Goal: Task Accomplishment & Management: Complete application form

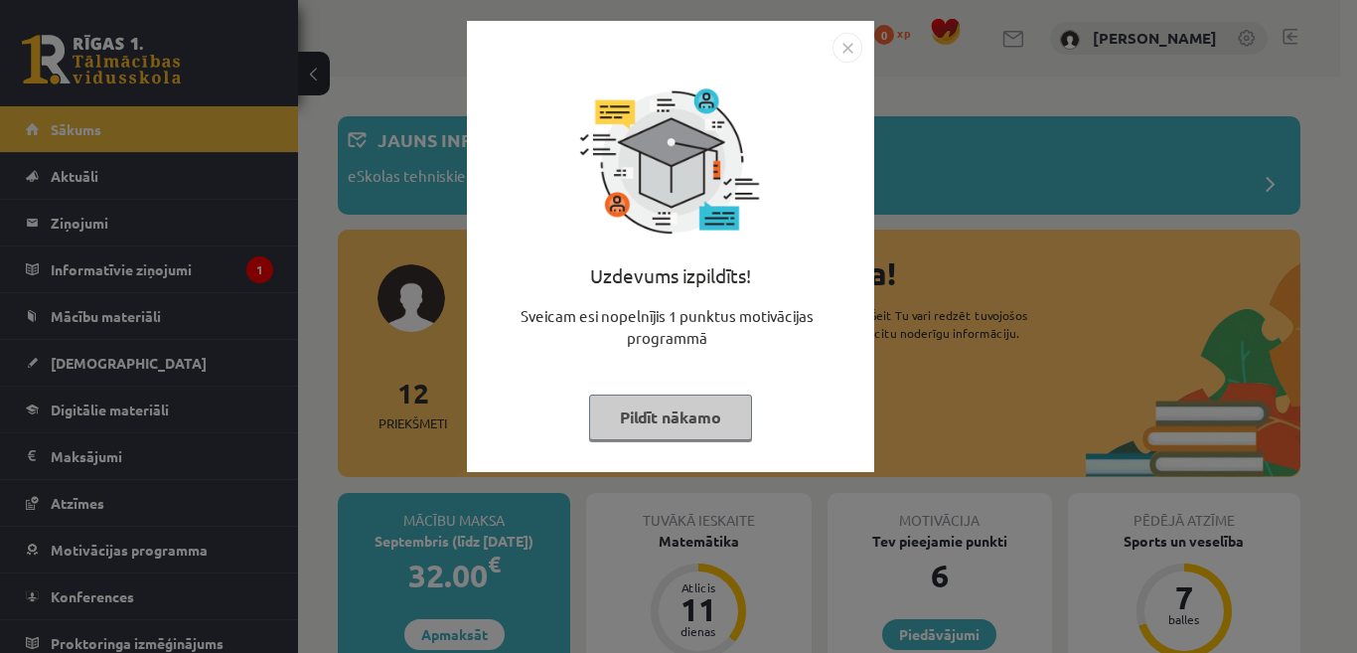
click at [717, 405] on button "Pildīt nākamo" at bounding box center [670, 417] width 163 height 46
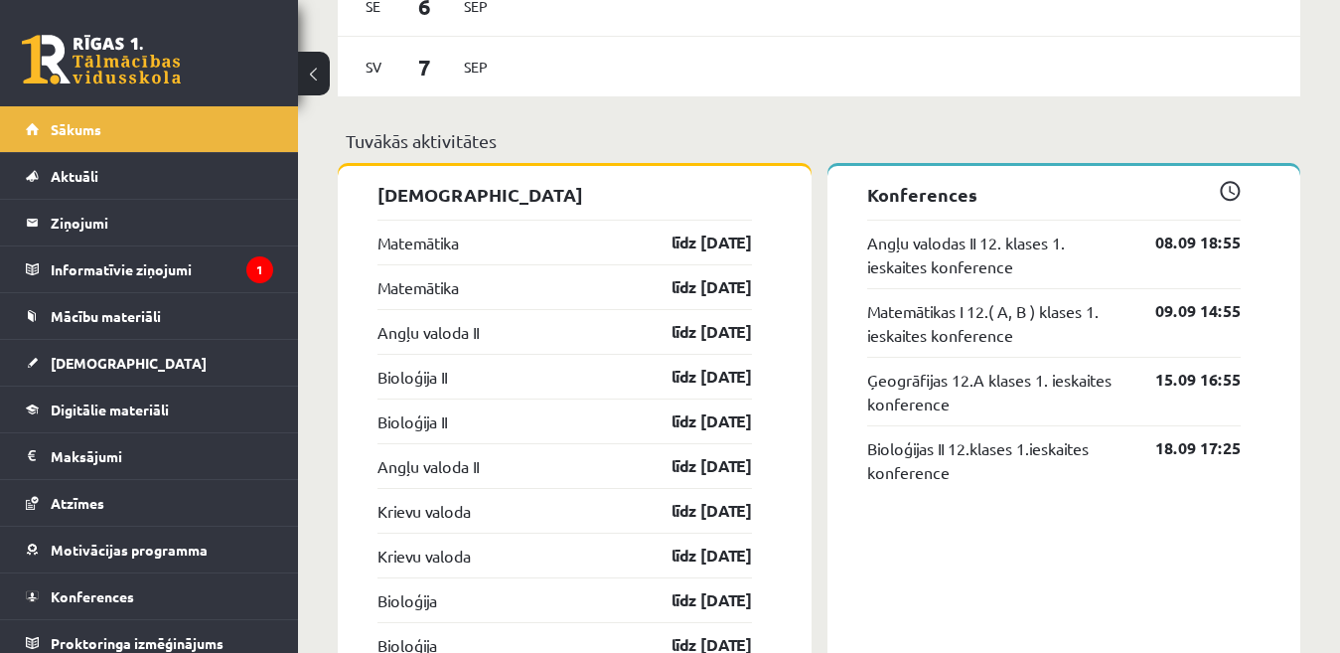
scroll to position [1788, 0]
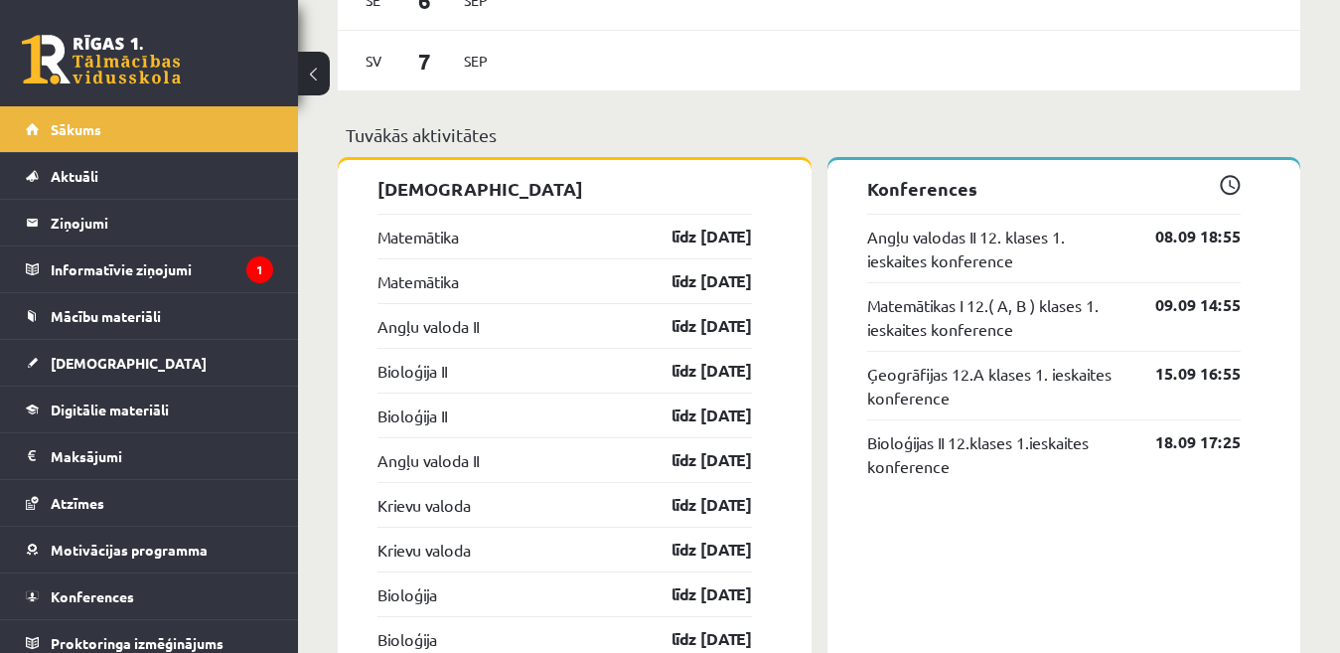
click at [510, 243] on div "Matemātika līdz 15.09.25" at bounding box center [564, 236] width 374 height 45
click at [673, 234] on link "līdz [DATE]" at bounding box center [694, 236] width 115 height 24
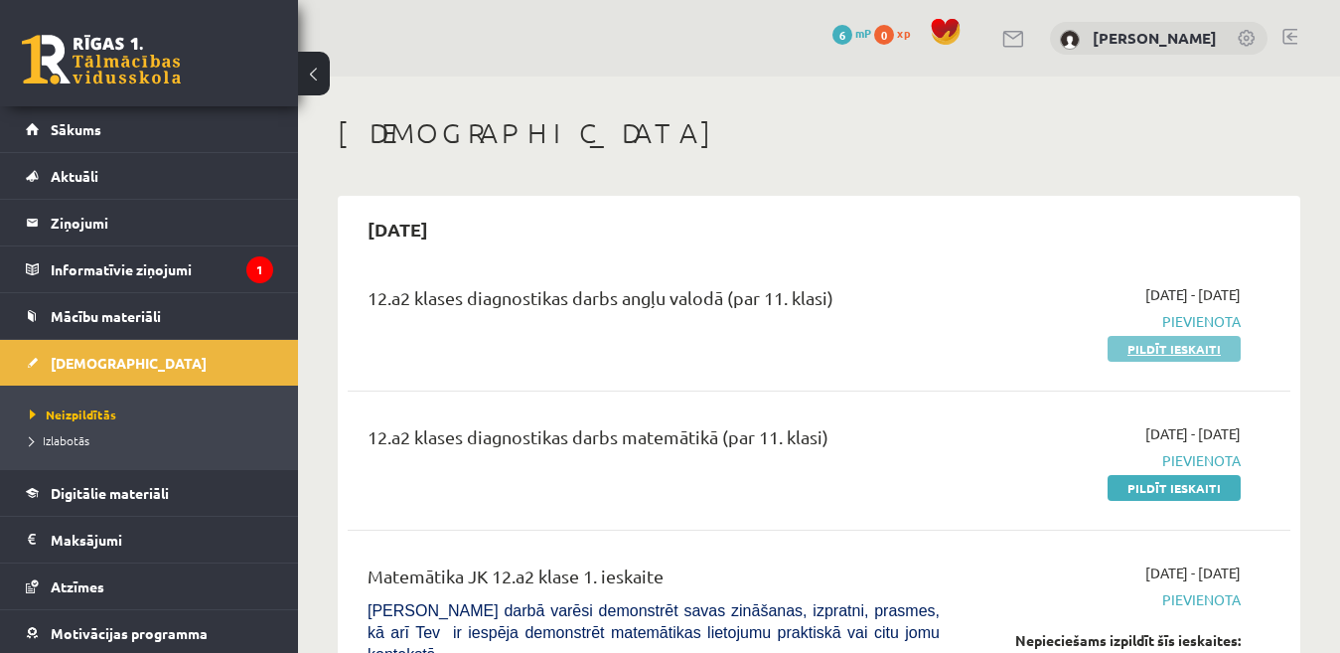
click at [1127, 347] on link "Pildīt ieskaiti" at bounding box center [1174, 349] width 133 height 26
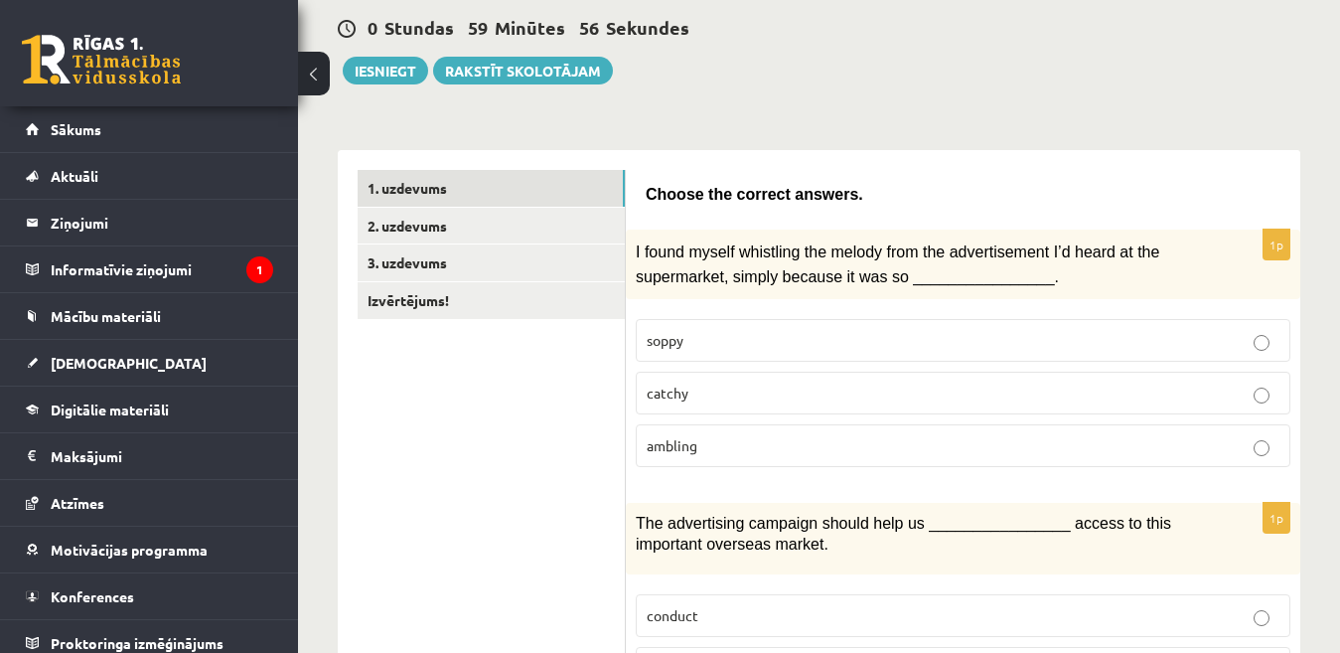
scroll to position [199, 0]
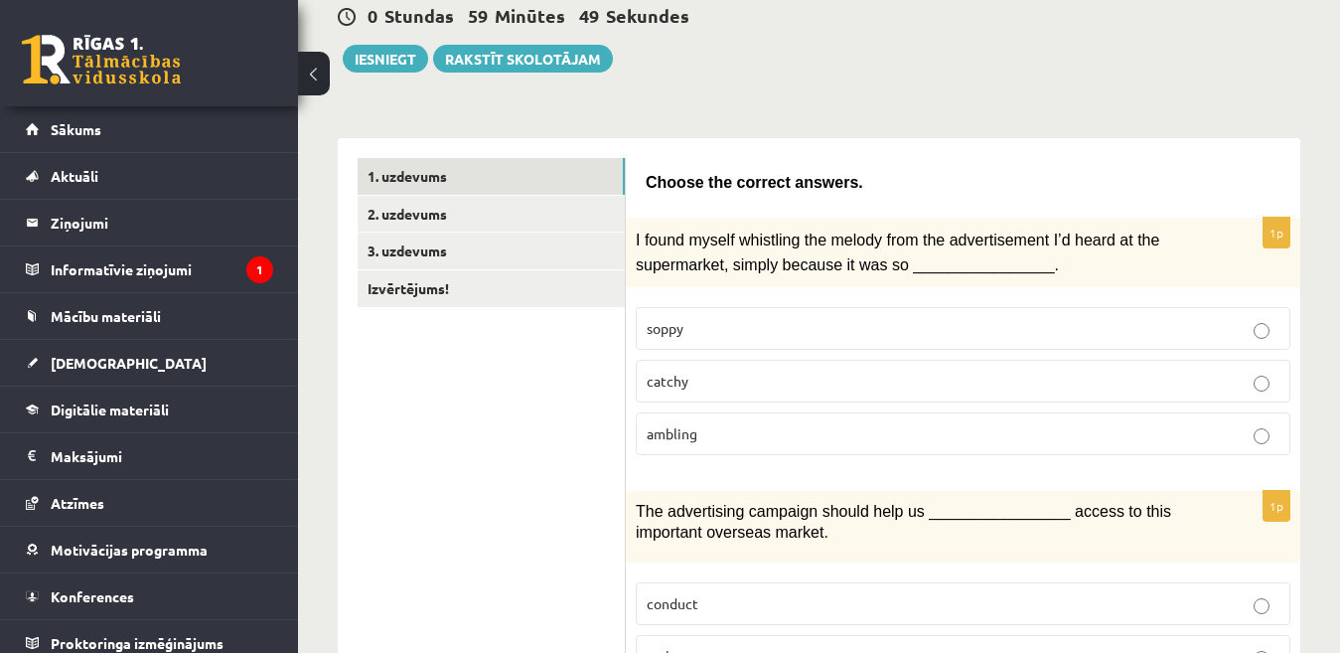
click at [859, 343] on label "soppy" at bounding box center [963, 328] width 655 height 43
click at [856, 353] on fieldset "soppy catchy ambling" at bounding box center [963, 379] width 655 height 164
click at [859, 371] on p "catchy" at bounding box center [963, 380] width 633 height 21
click at [864, 404] on fieldset "soppy catchy ambling" at bounding box center [963, 379] width 655 height 164
click at [965, 380] on p "catchy" at bounding box center [963, 380] width 633 height 21
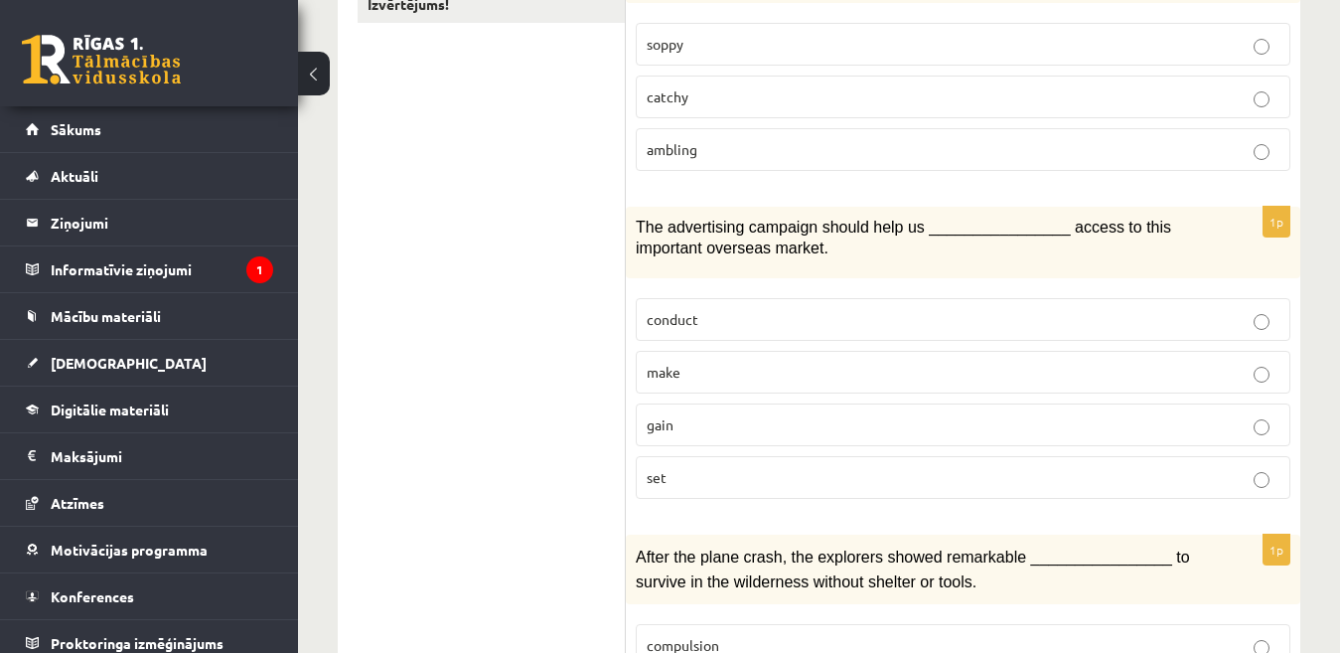
scroll to position [497, 0]
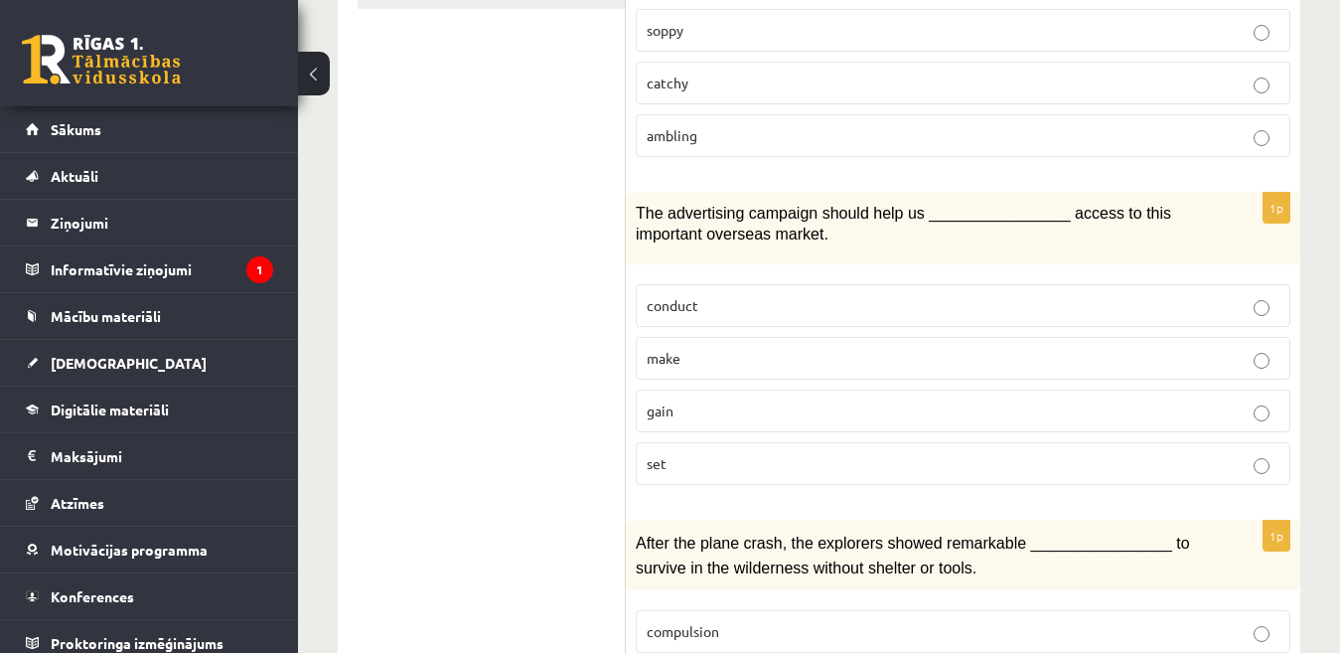
click at [815, 342] on label "make" at bounding box center [963, 358] width 655 height 43
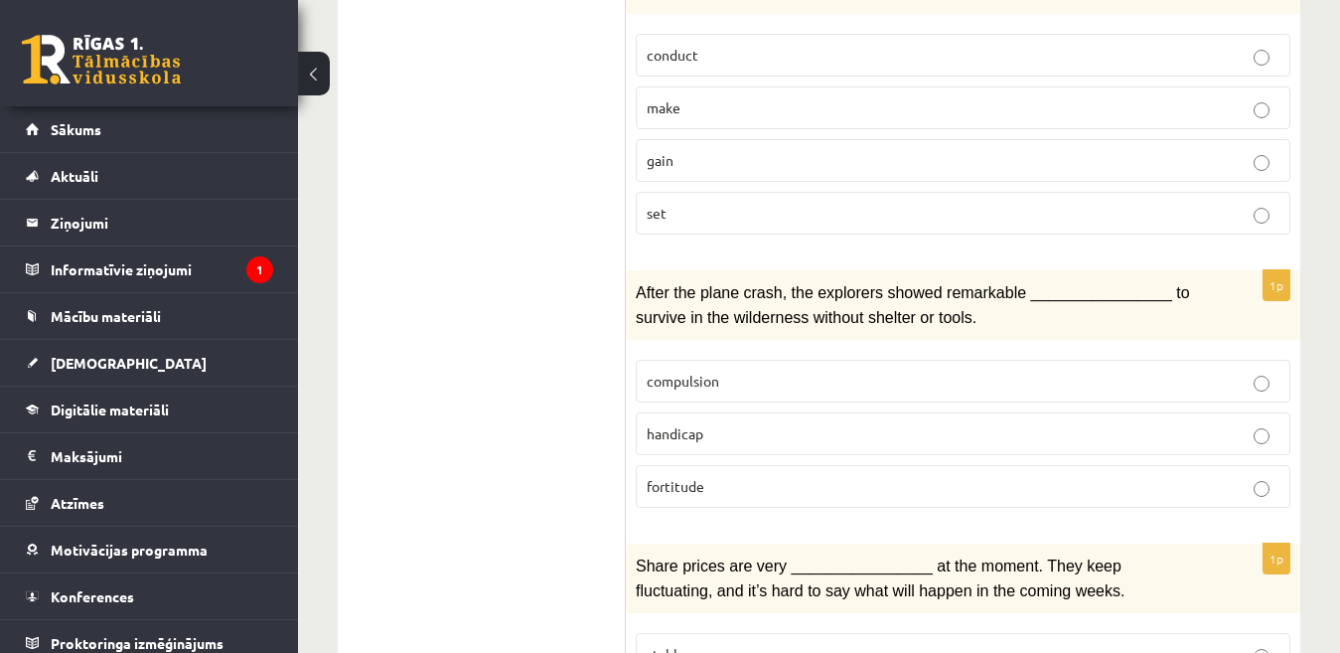
scroll to position [795, 0]
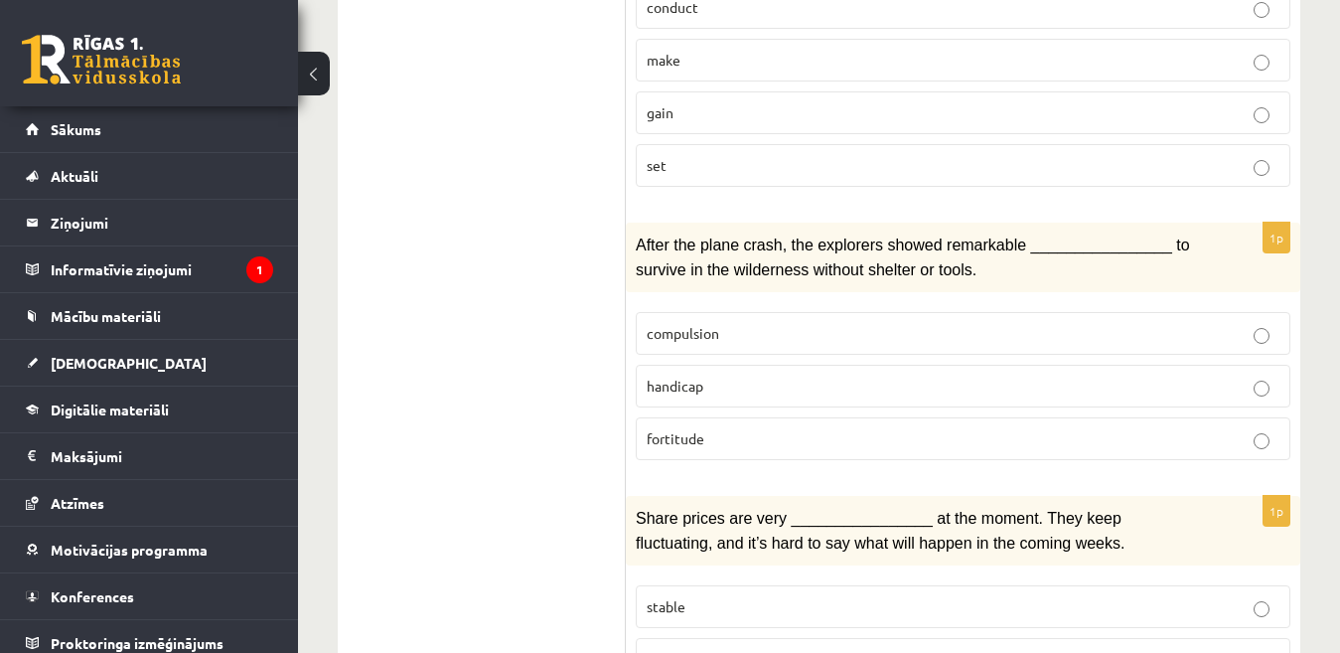
click at [846, 444] on p "fortitude" at bounding box center [963, 438] width 633 height 21
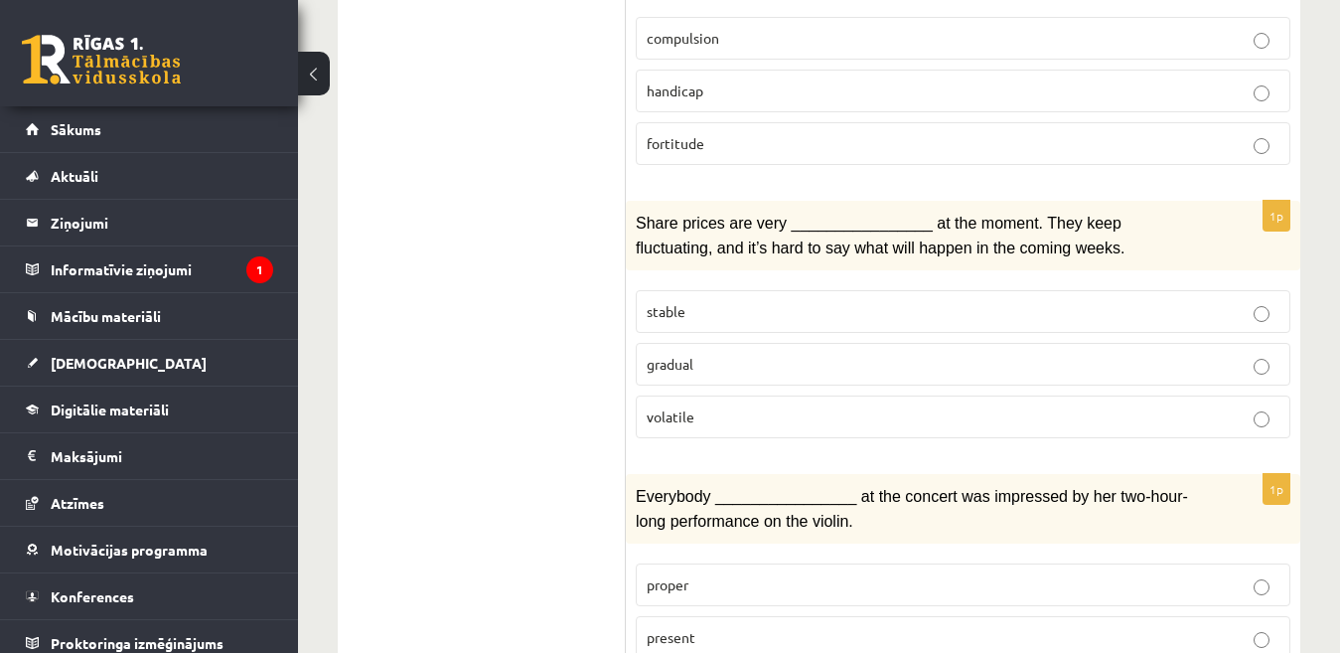
scroll to position [1093, 0]
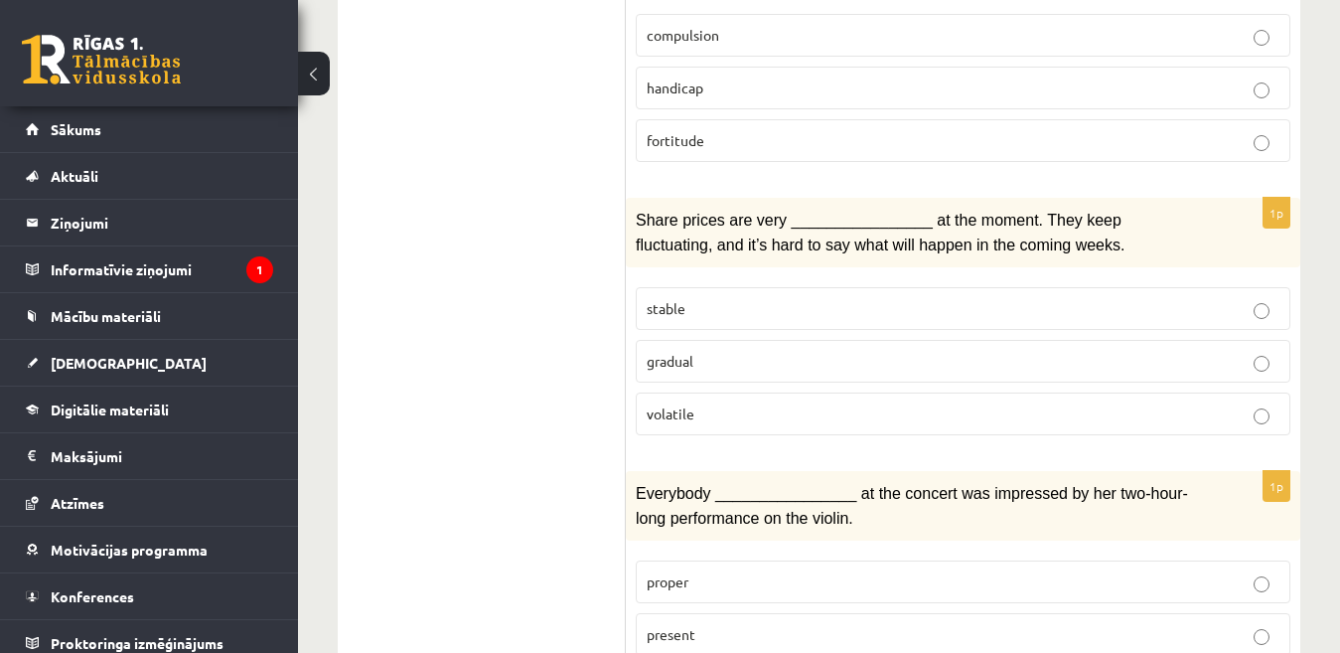
click at [821, 392] on label "volatile" at bounding box center [963, 413] width 655 height 43
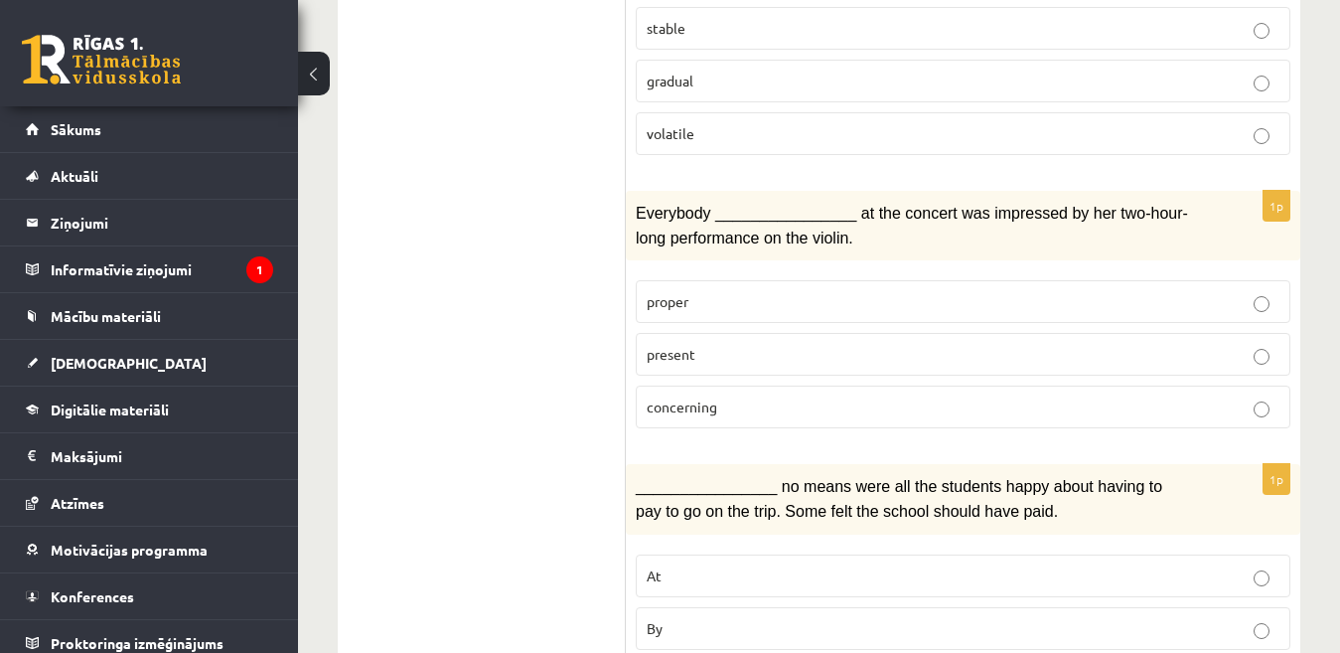
scroll to position [1391, 0]
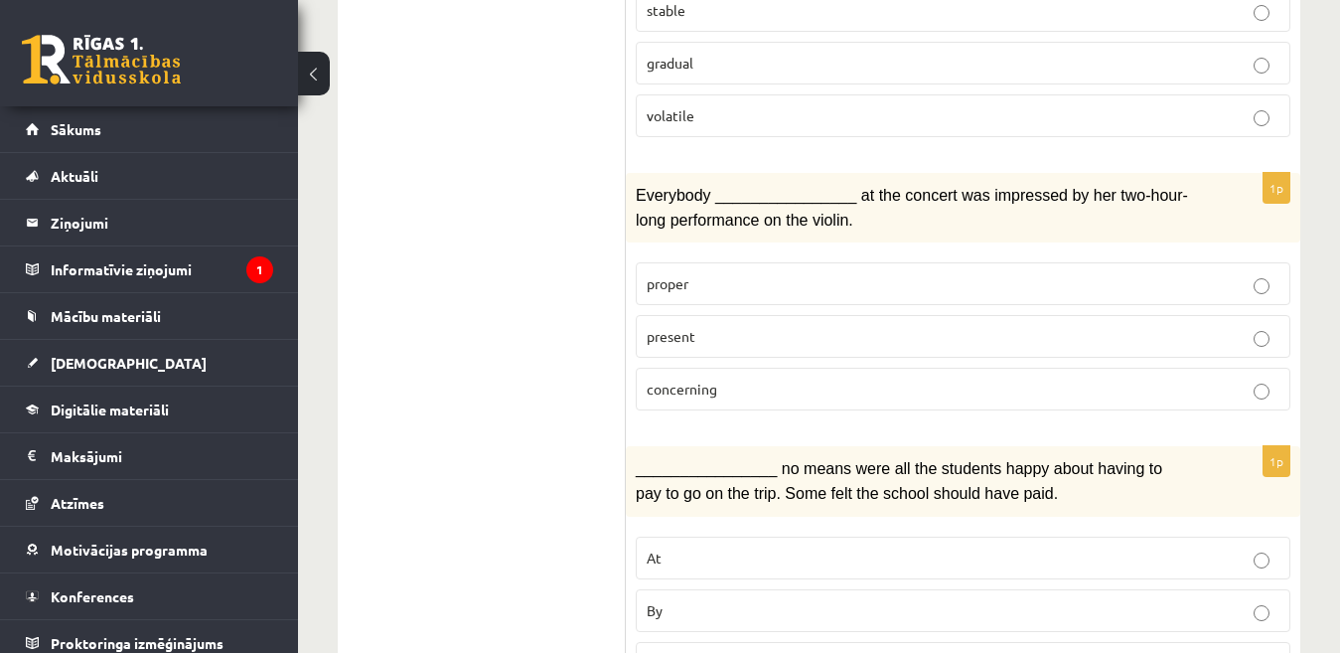
click at [790, 315] on label "present" at bounding box center [963, 336] width 655 height 43
click at [819, 378] on p "concerning" at bounding box center [963, 388] width 633 height 21
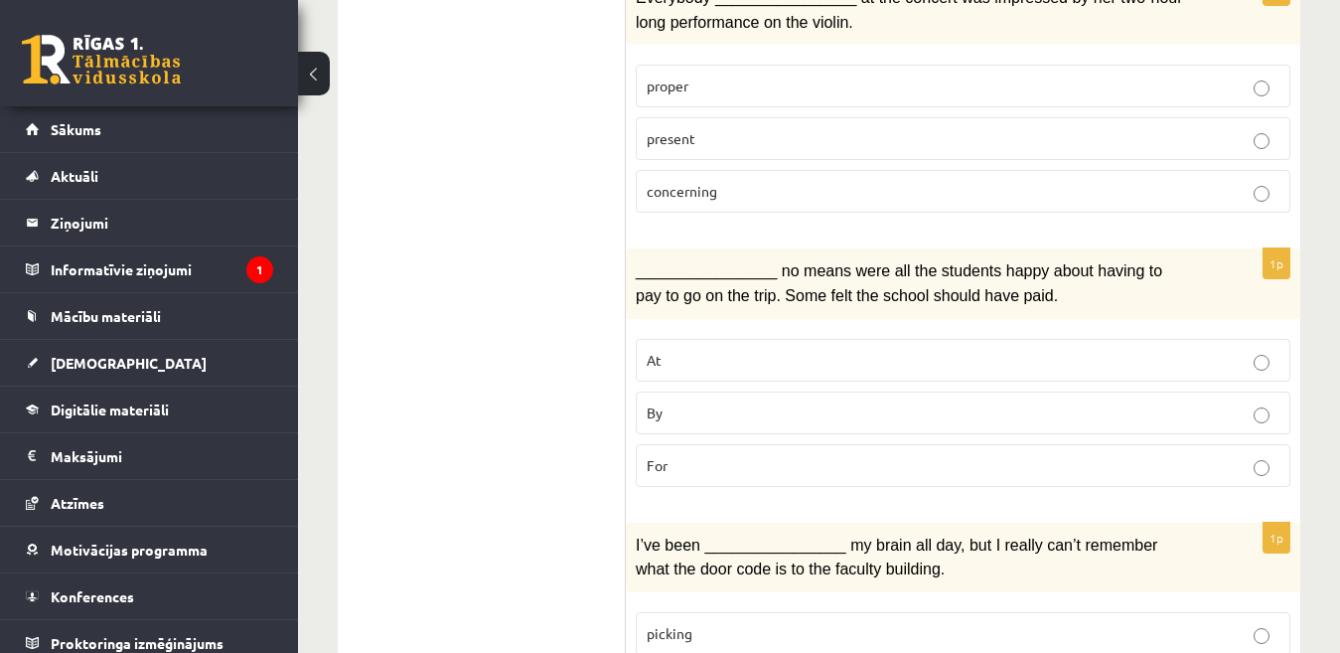
scroll to position [1589, 0]
click at [813, 349] on p "At" at bounding box center [963, 359] width 633 height 21
click at [816, 372] on fieldset "At By For" at bounding box center [963, 410] width 655 height 164
click at [817, 374] on fieldset "At By For" at bounding box center [963, 410] width 655 height 164
click at [823, 390] on label "By" at bounding box center [963, 411] width 655 height 43
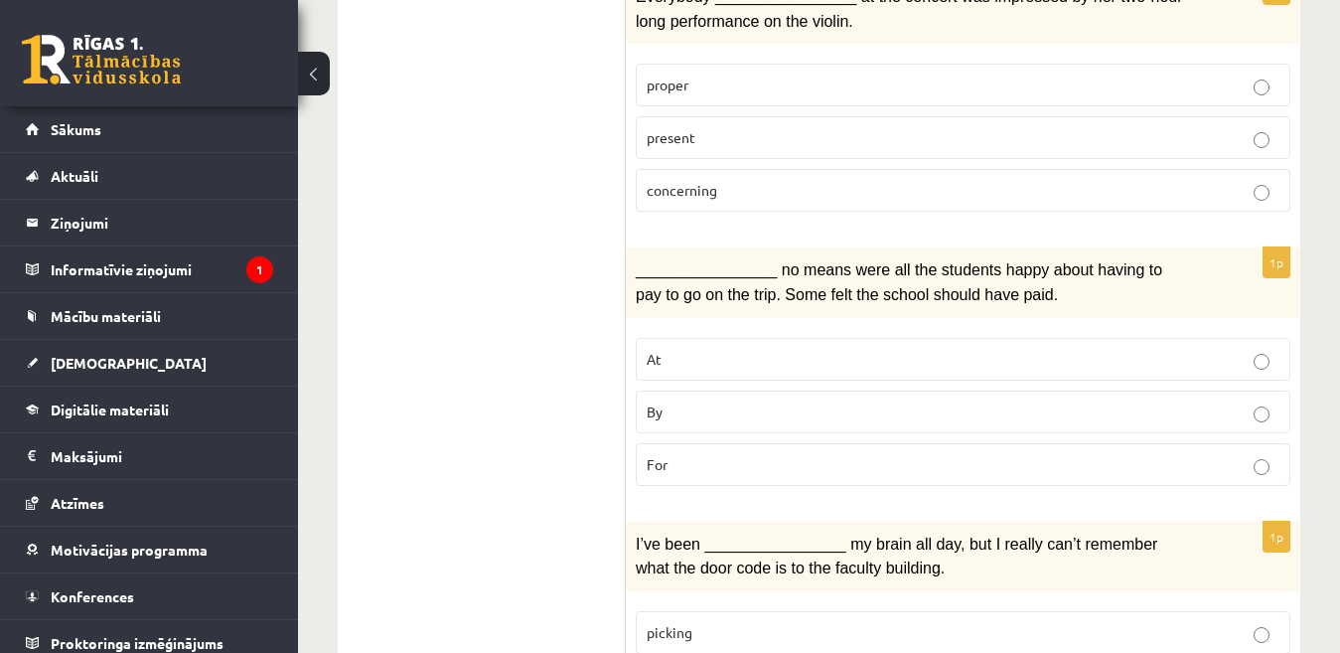
click at [823, 443] on label "For" at bounding box center [963, 464] width 655 height 43
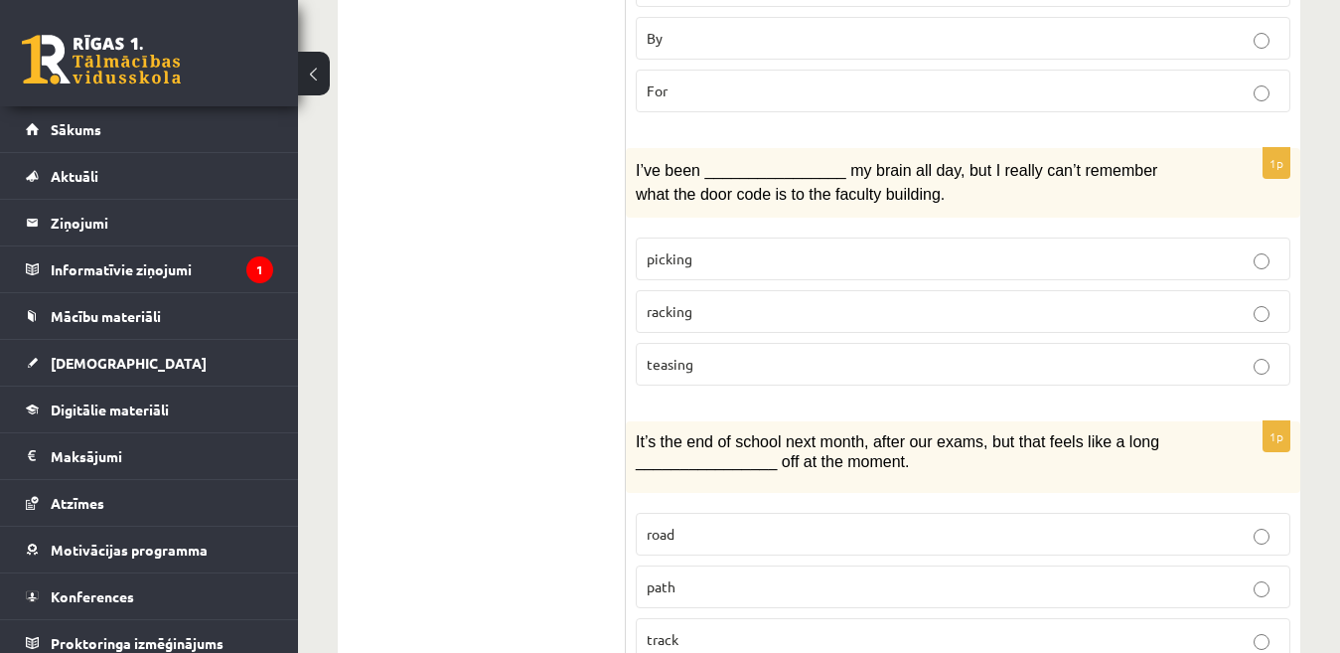
scroll to position [1987, 0]
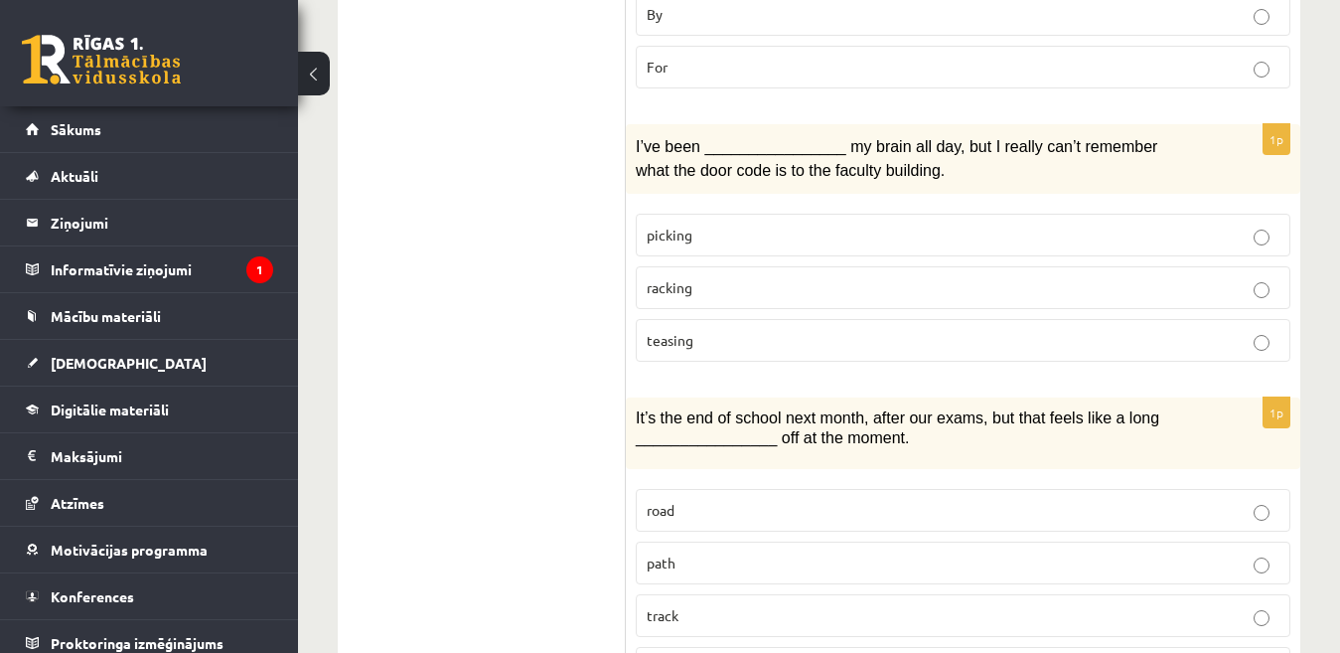
click at [911, 330] on p "teasing" at bounding box center [963, 340] width 633 height 21
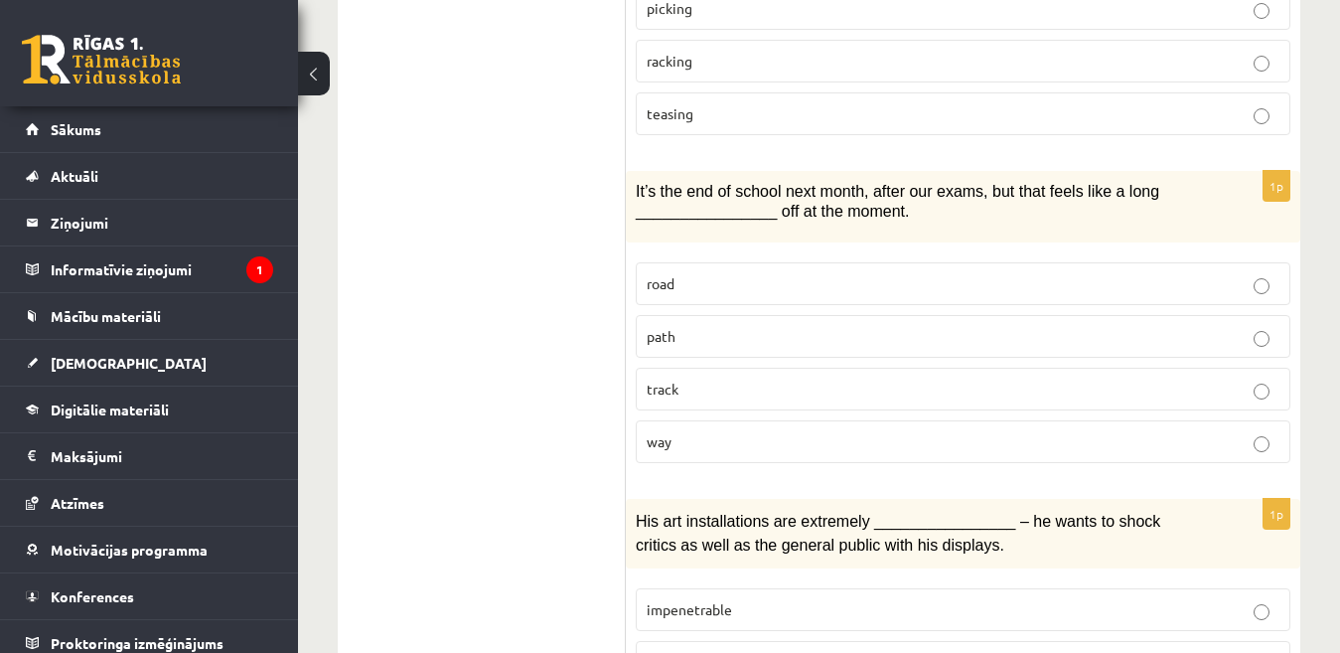
scroll to position [2185, 0]
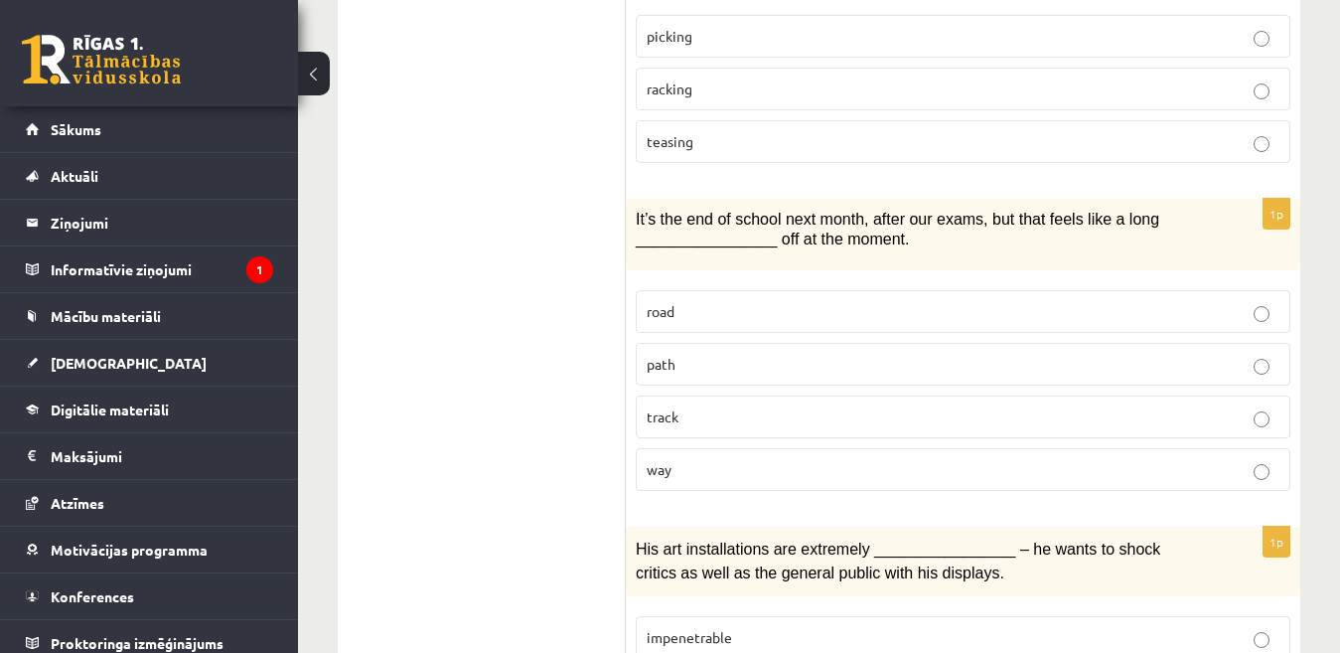
click at [923, 343] on label "path" at bounding box center [963, 364] width 655 height 43
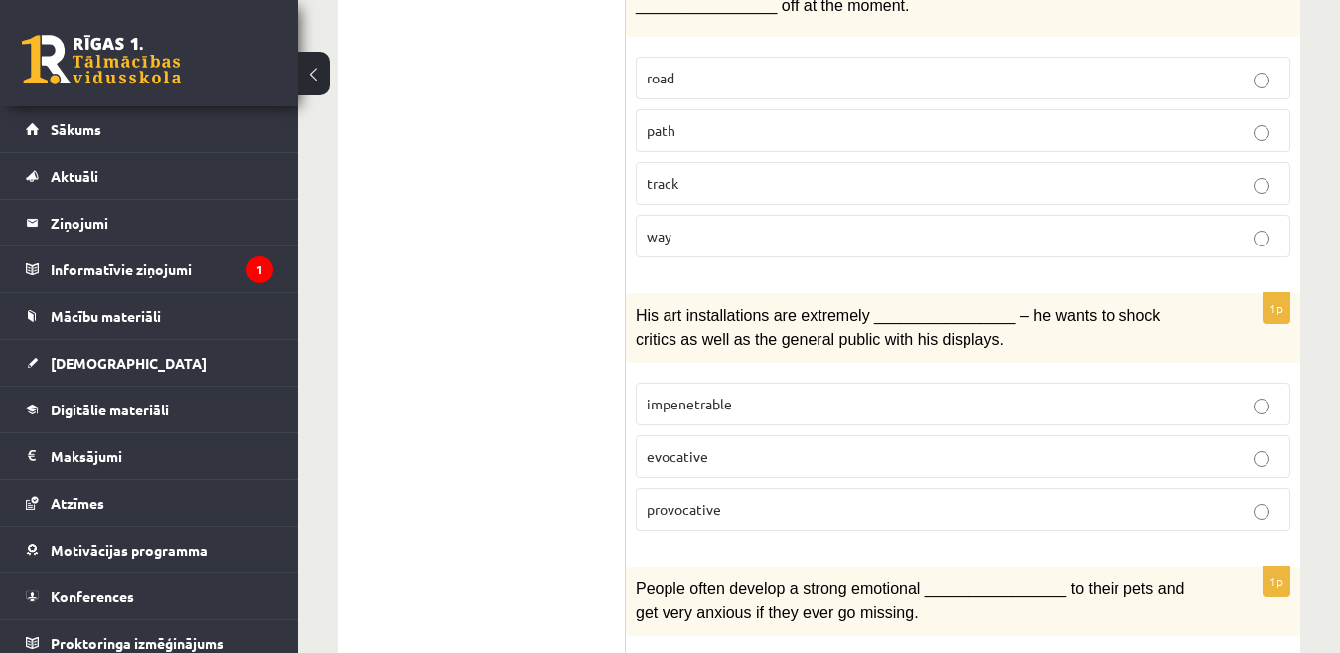
scroll to position [2483, 0]
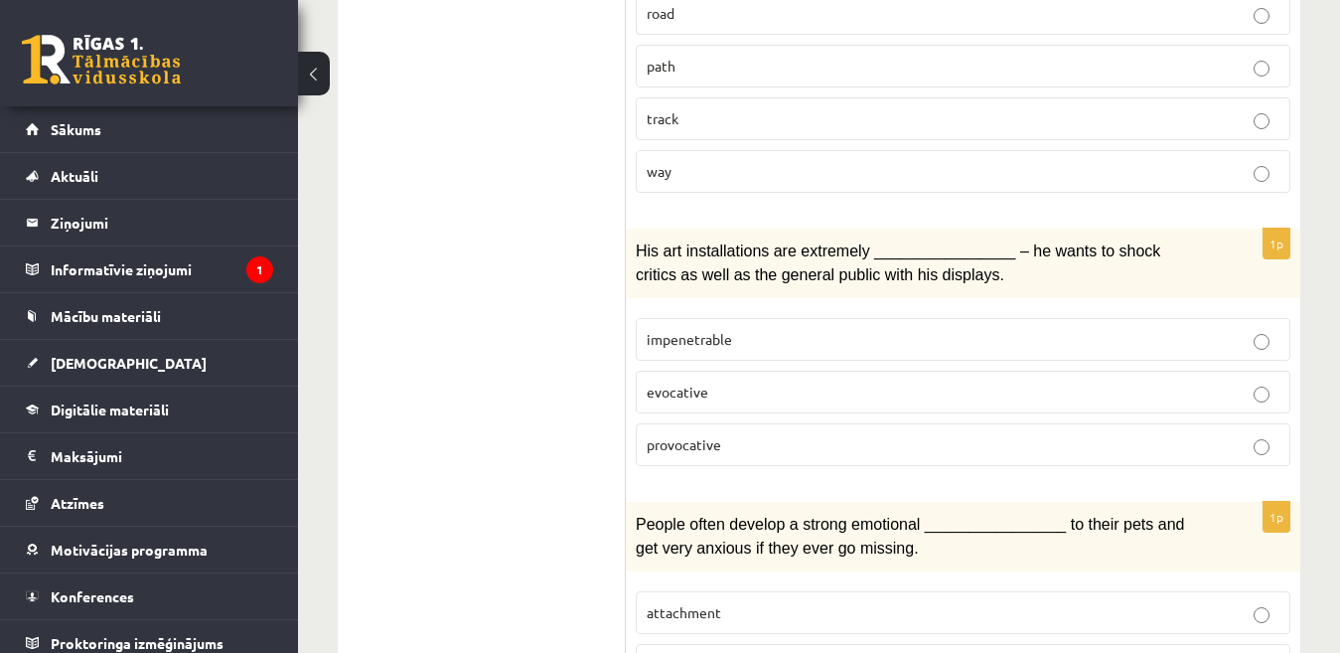
click at [890, 434] on p "provocative" at bounding box center [963, 444] width 633 height 21
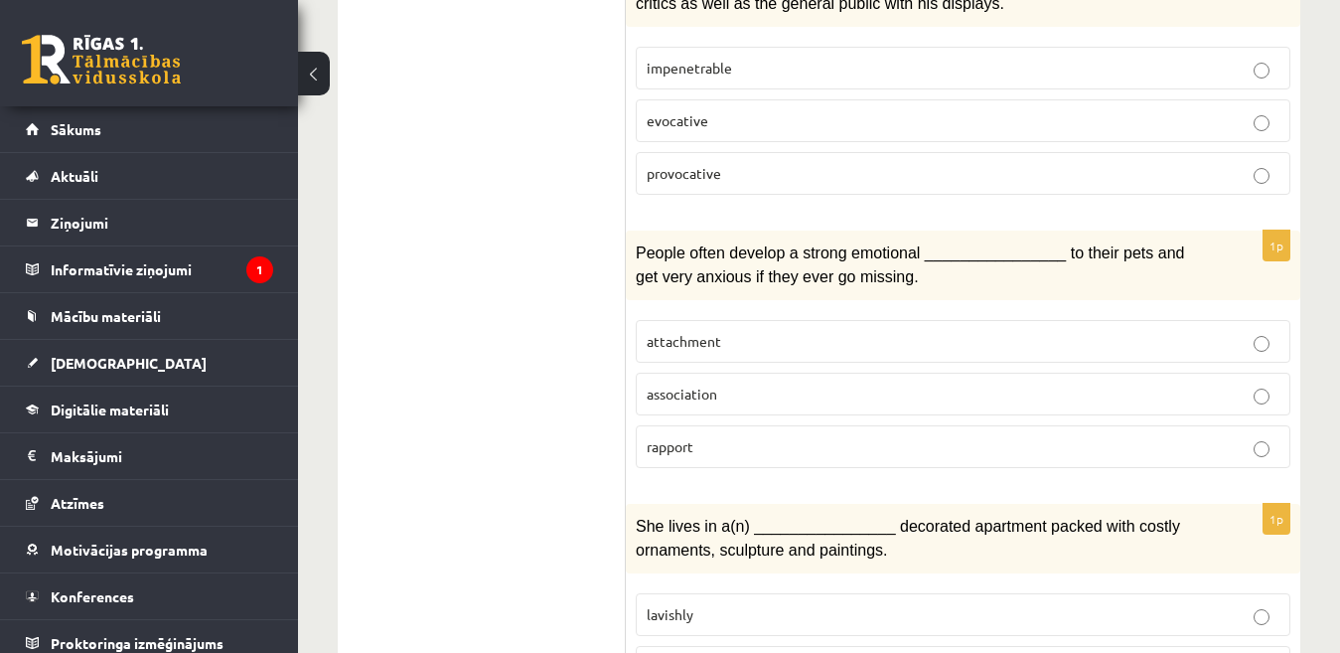
scroll to position [2783, 0]
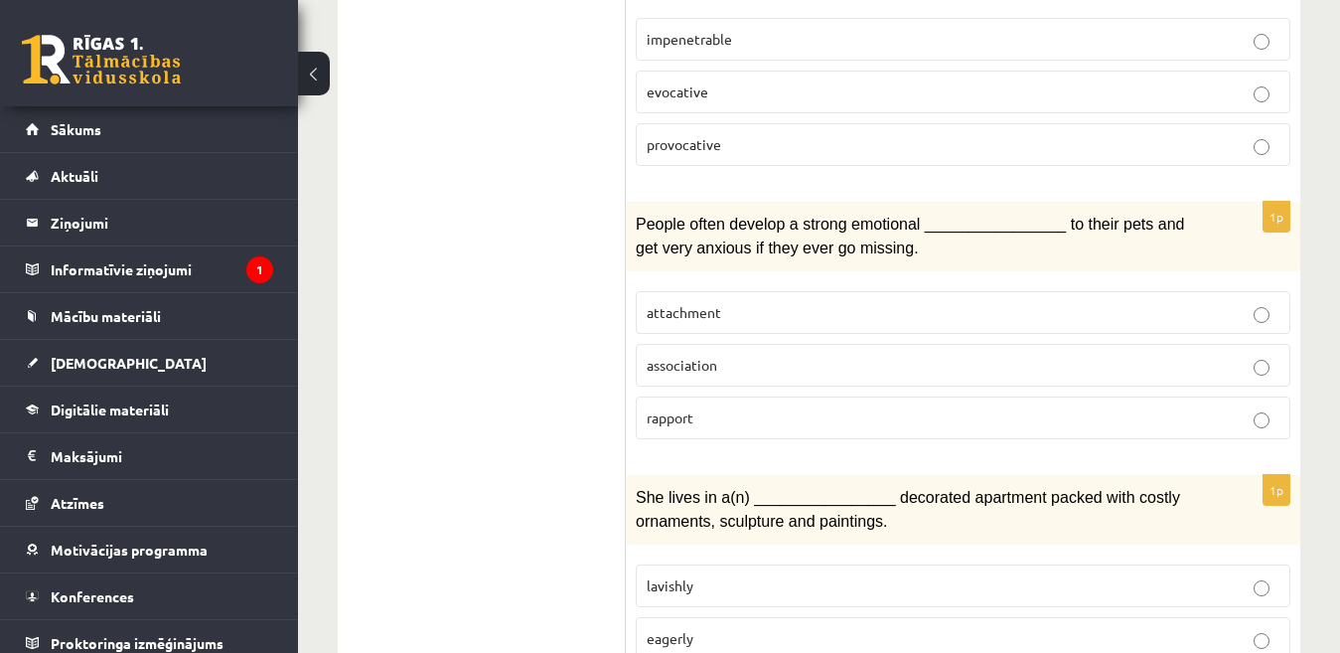
click at [855, 302] on p "attachment" at bounding box center [963, 312] width 633 height 21
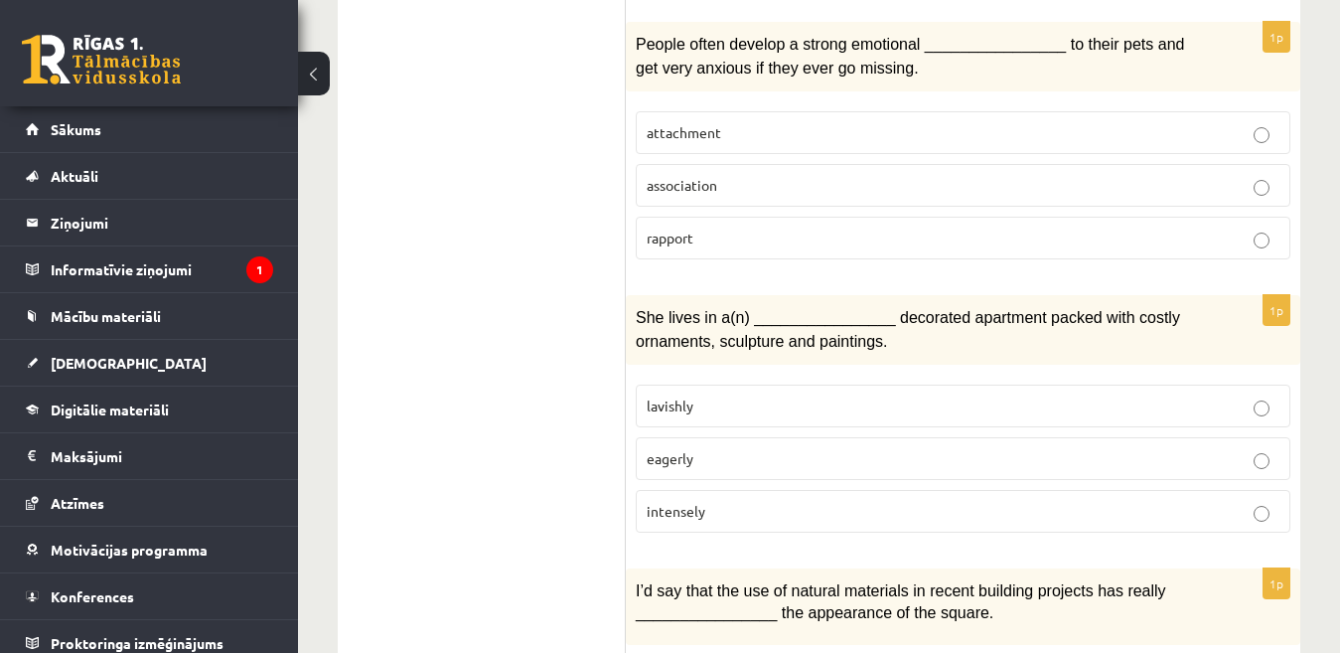
scroll to position [2982, 0]
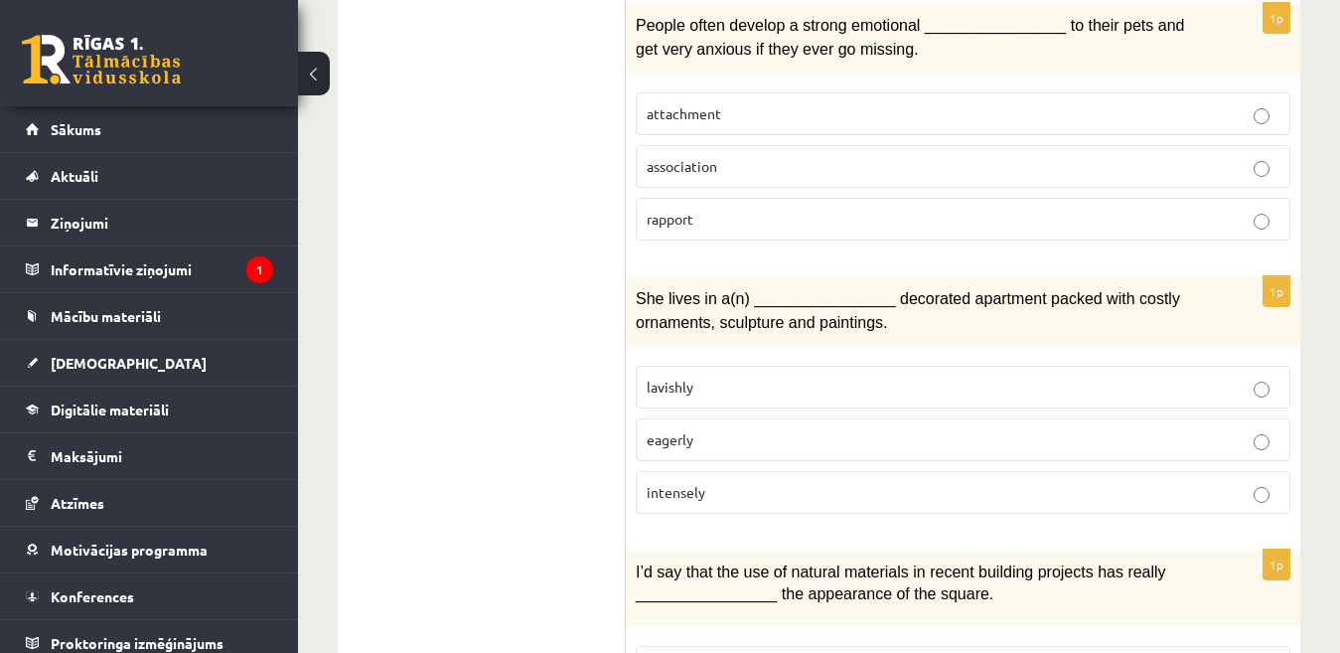
click at [902, 376] on p "lavishly" at bounding box center [963, 386] width 633 height 21
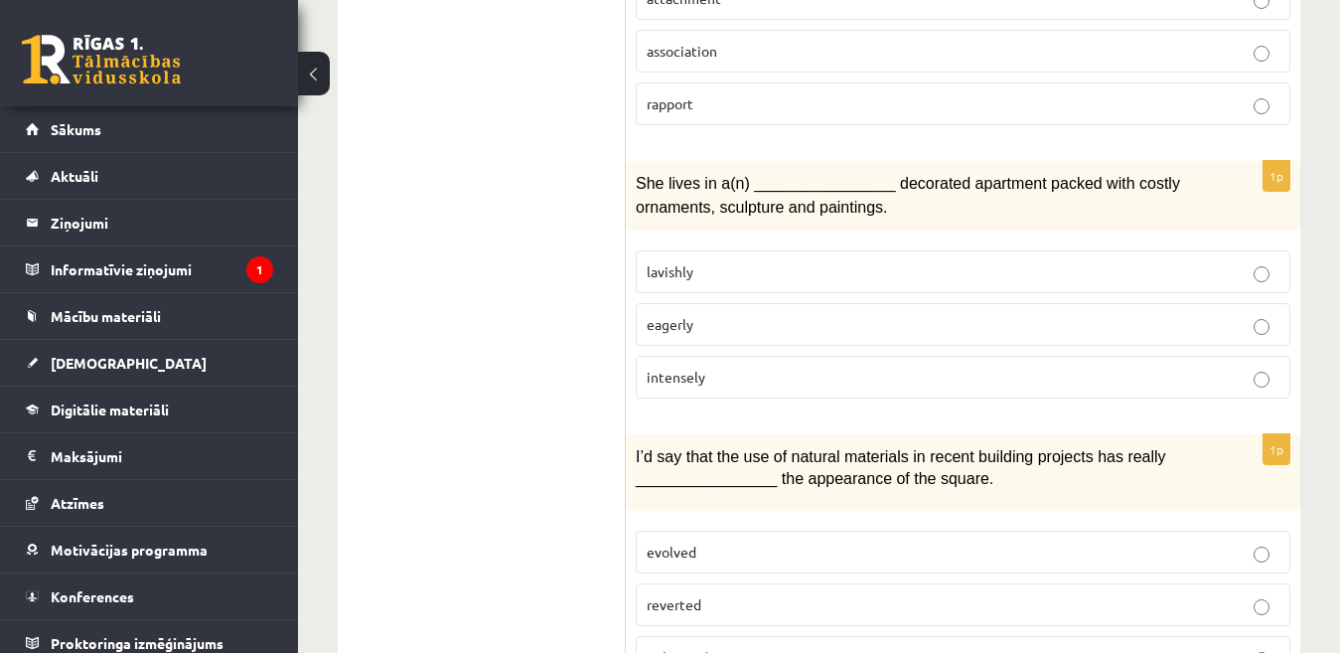
scroll to position [3181, 0]
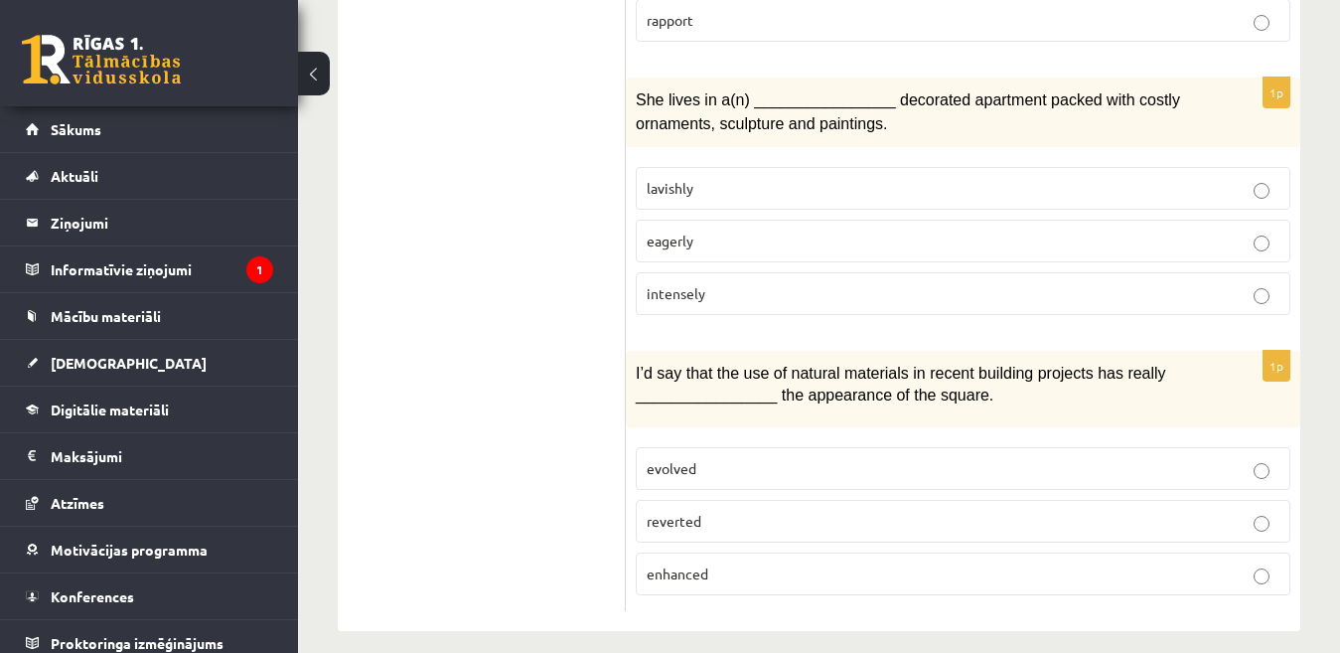
click at [699, 564] on span "enhanced" at bounding box center [678, 573] width 62 height 18
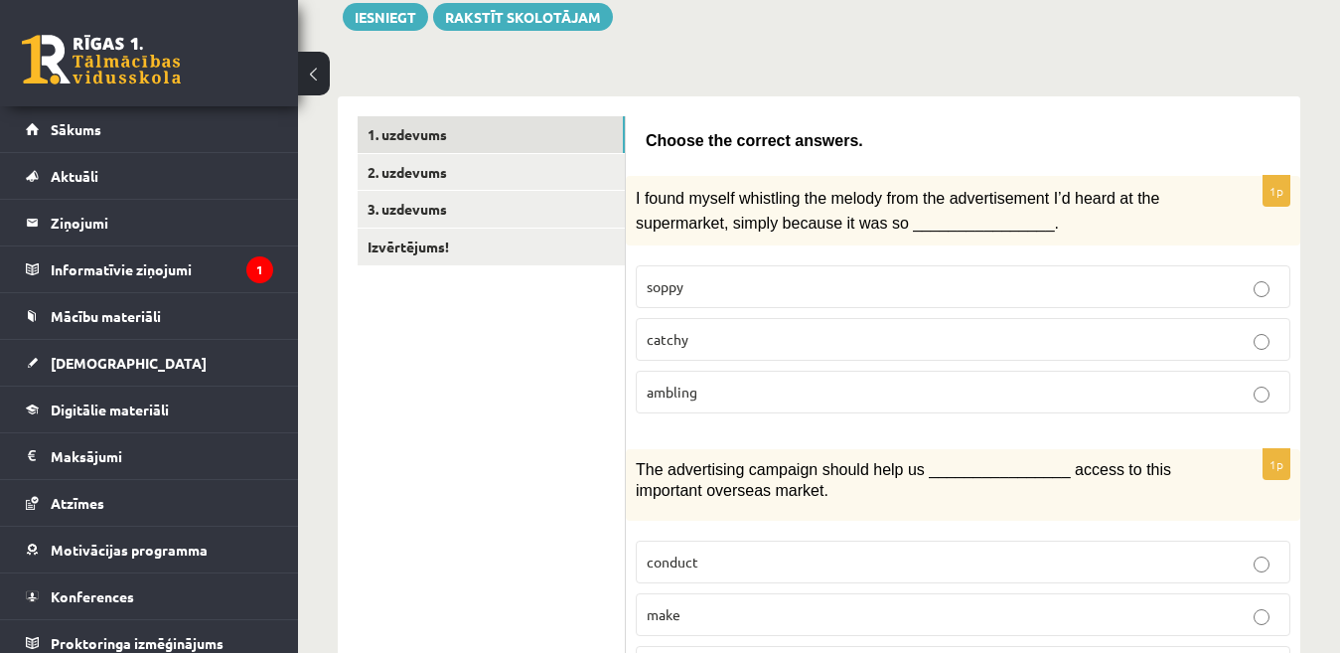
scroll to position [2, 0]
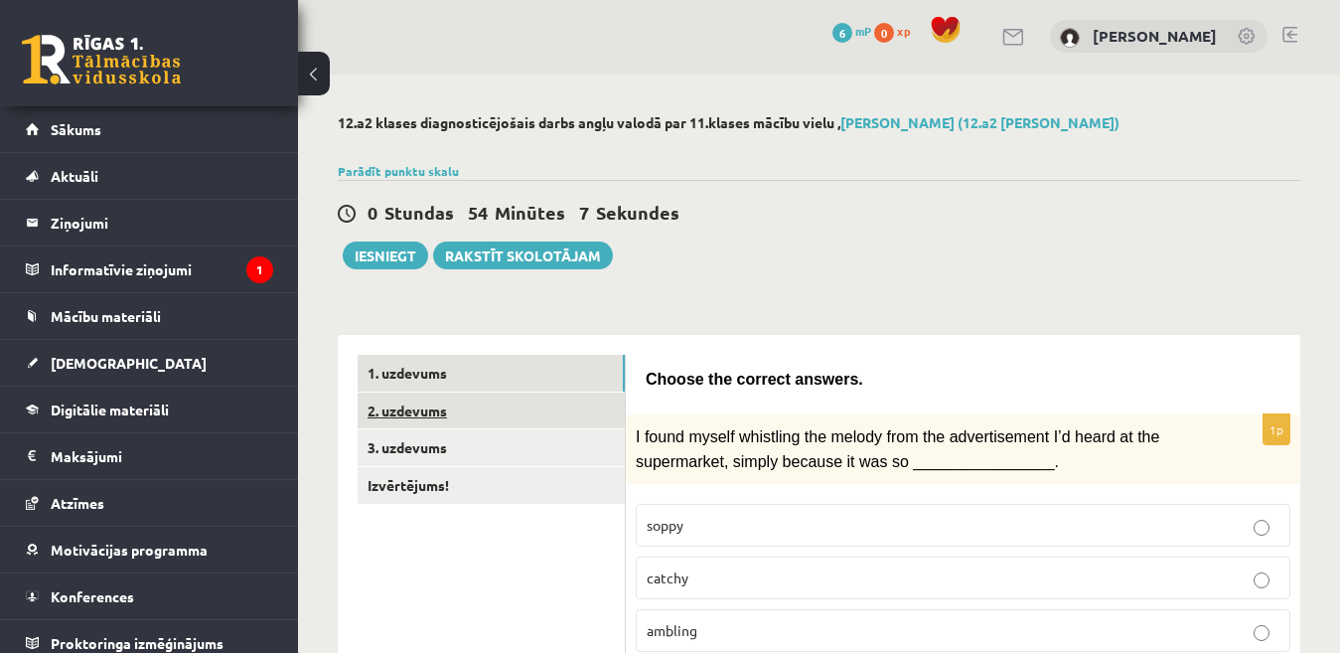
click at [564, 417] on link "2. uzdevums" at bounding box center [491, 410] width 267 height 37
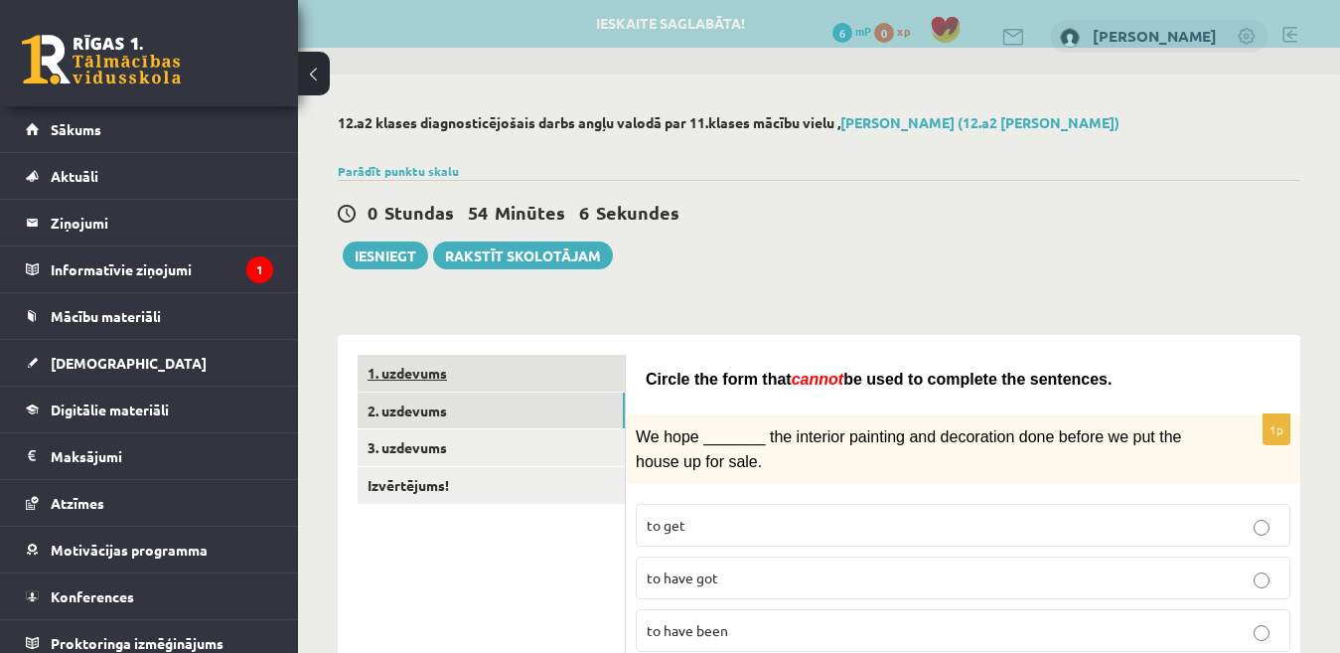
click at [561, 385] on link "1. uzdevums" at bounding box center [491, 373] width 267 height 37
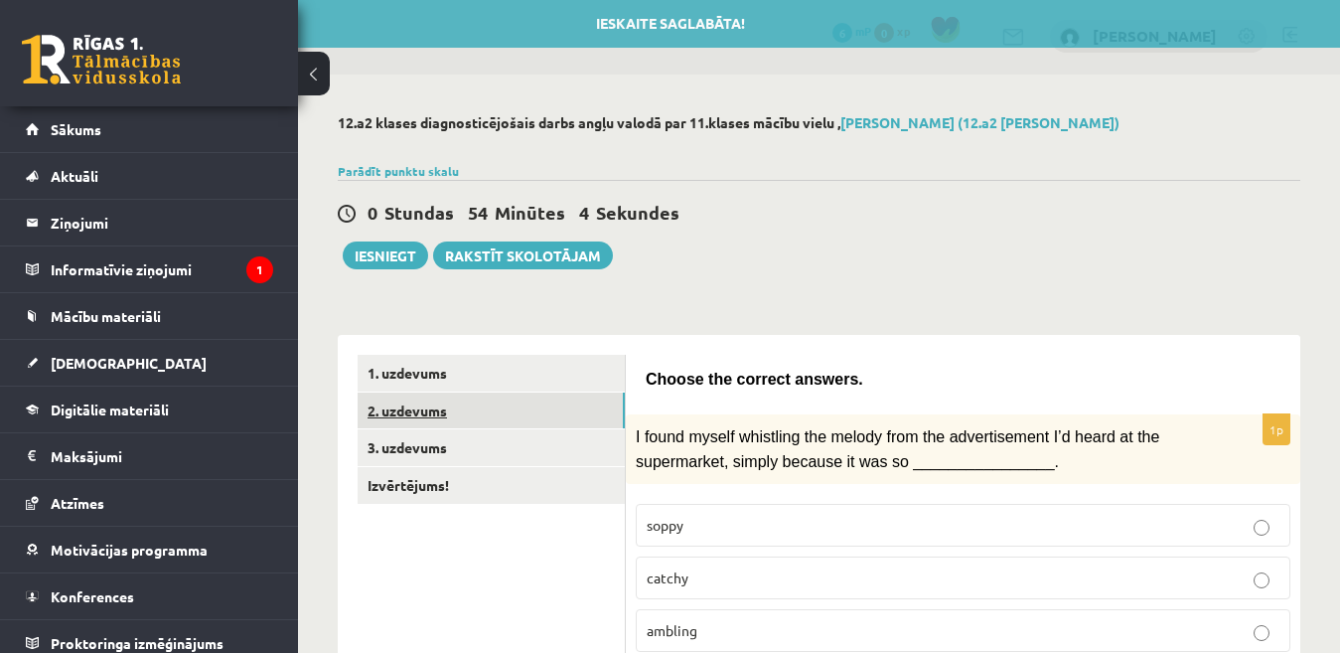
click at [557, 409] on link "2. uzdevums" at bounding box center [491, 410] width 267 height 37
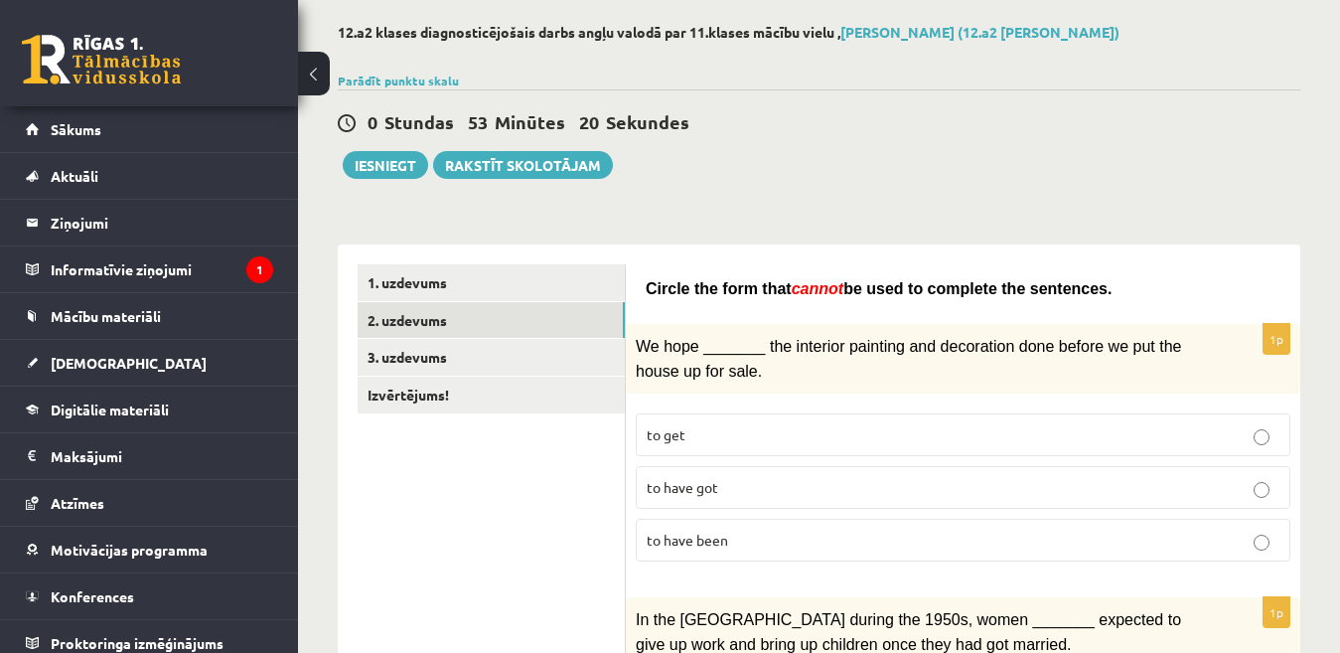
scroll to position [99, 0]
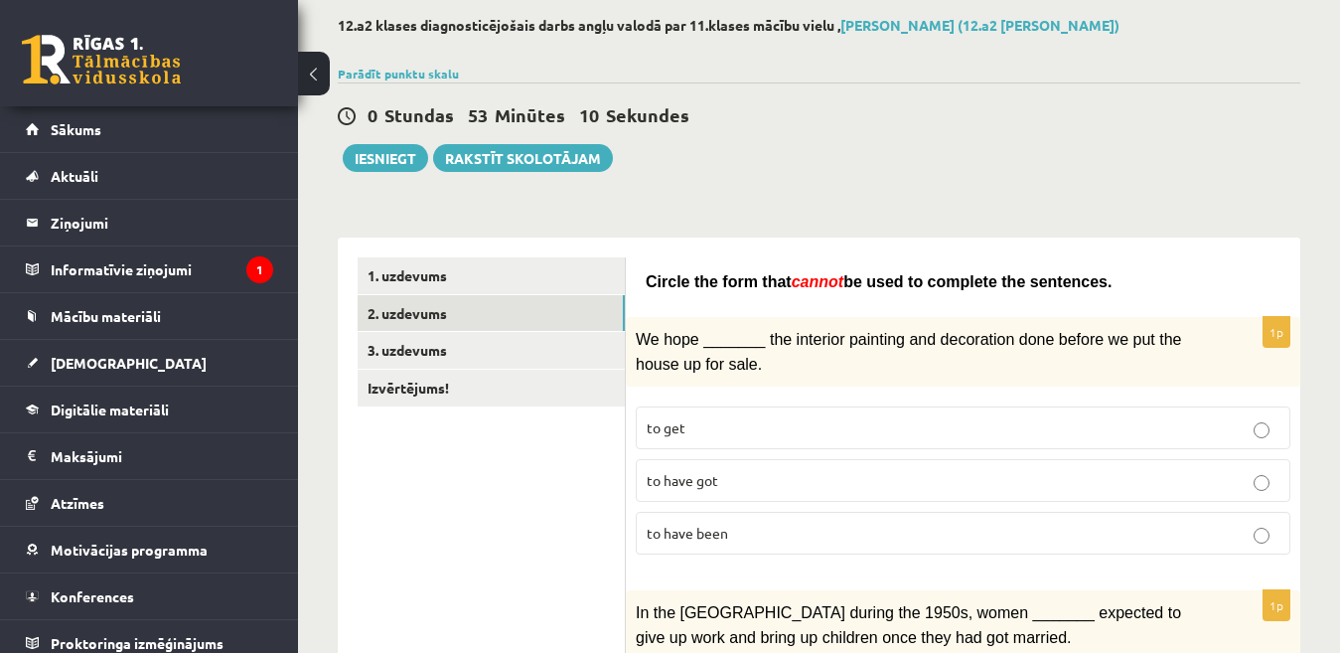
click at [789, 413] on label "to get" at bounding box center [963, 427] width 655 height 43
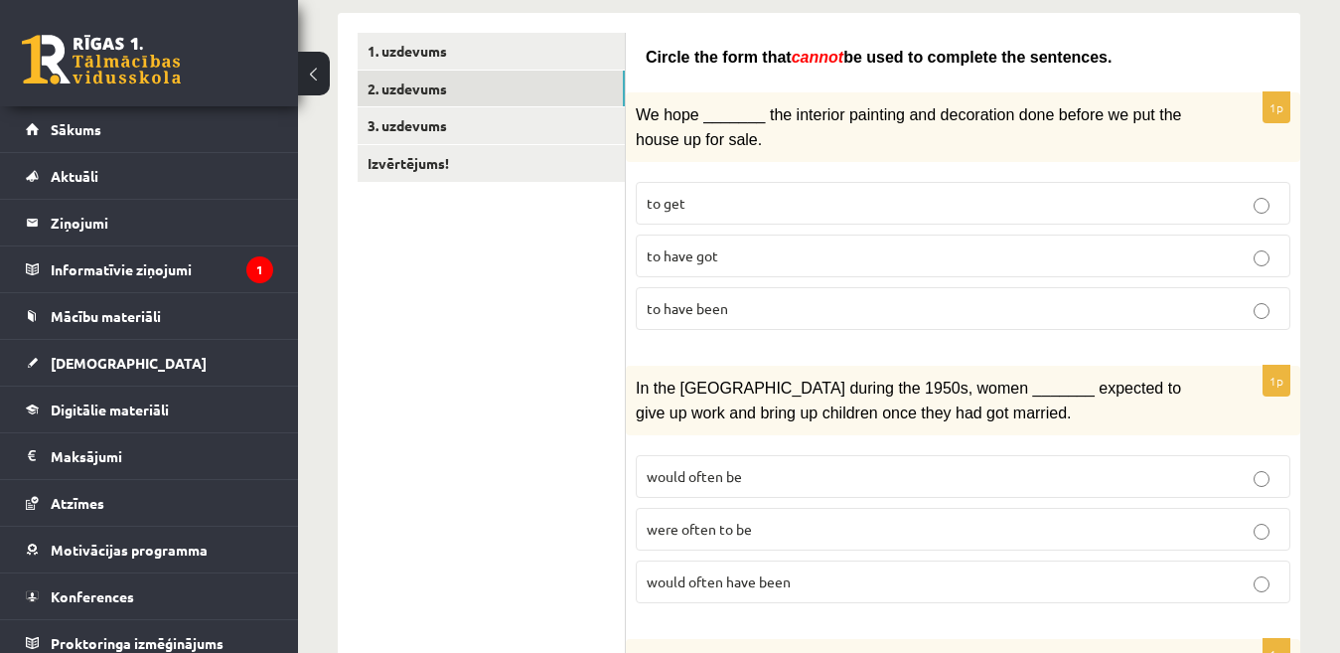
scroll to position [397, 0]
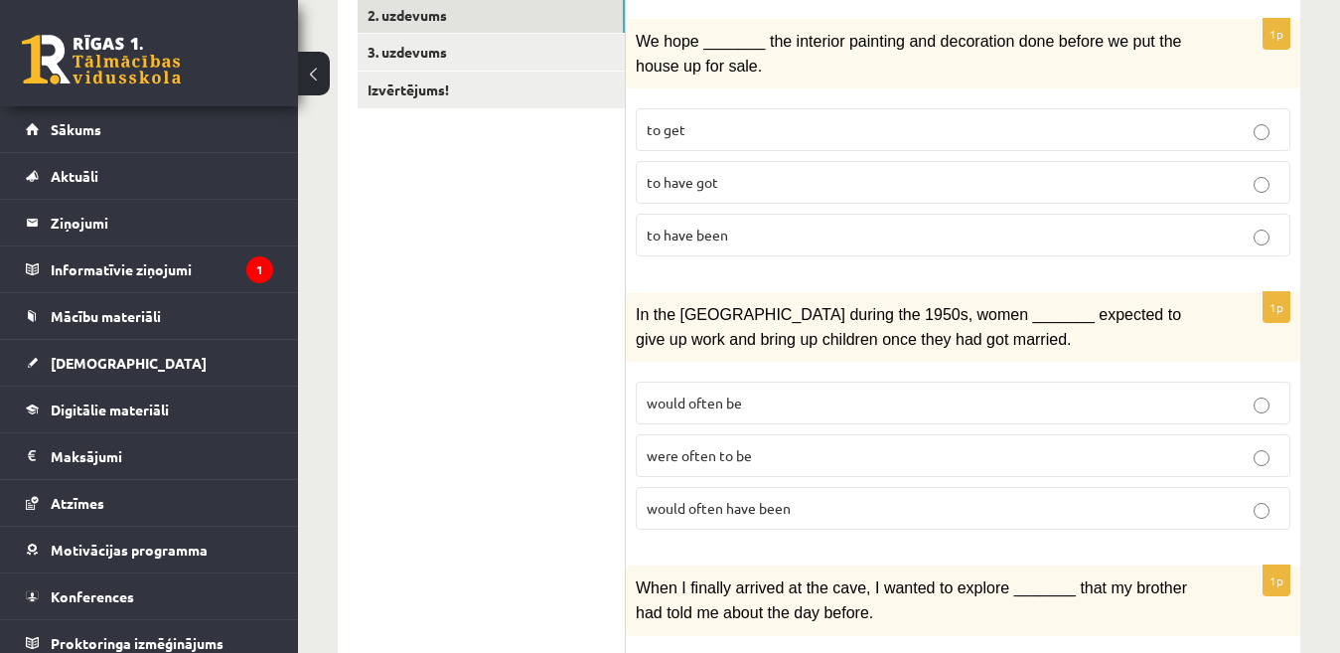
drag, startPoint x: 824, startPoint y: 489, endPoint x: 805, endPoint y: 498, distance: 21.8
click at [805, 498] on p "would often have been" at bounding box center [963, 508] width 633 height 21
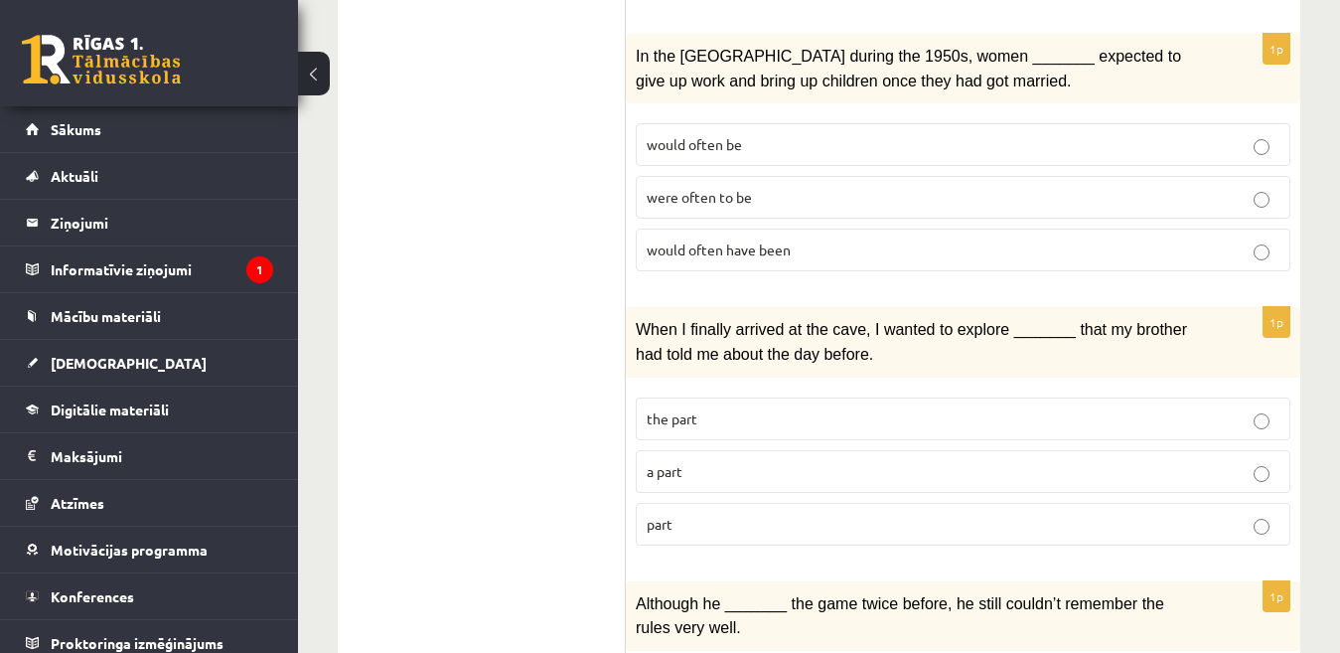
scroll to position [695, 0]
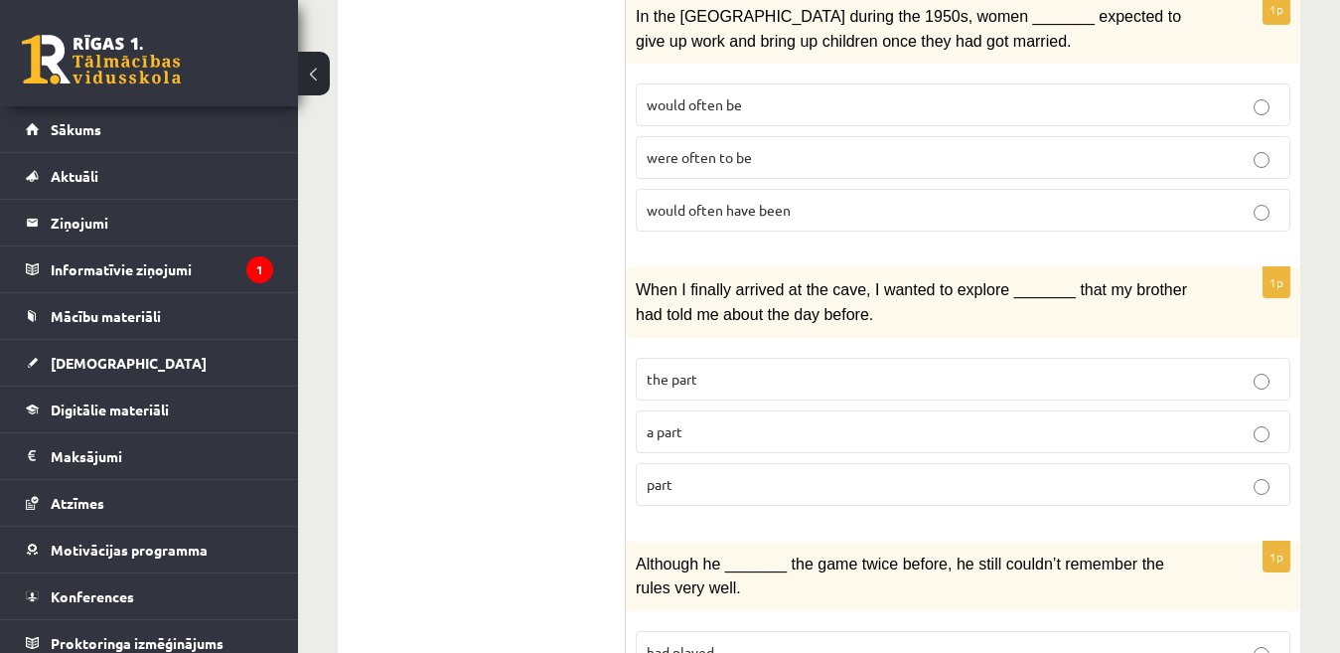
click at [810, 421] on p "a part" at bounding box center [963, 431] width 633 height 21
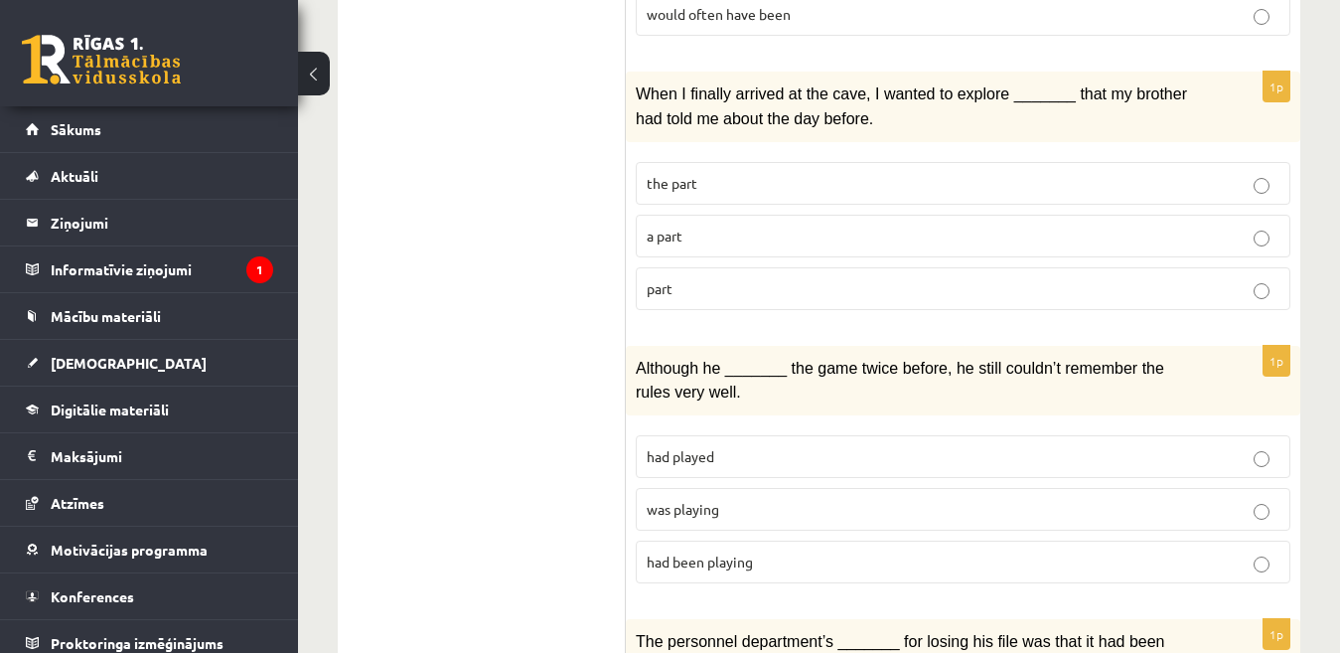
scroll to position [1093, 0]
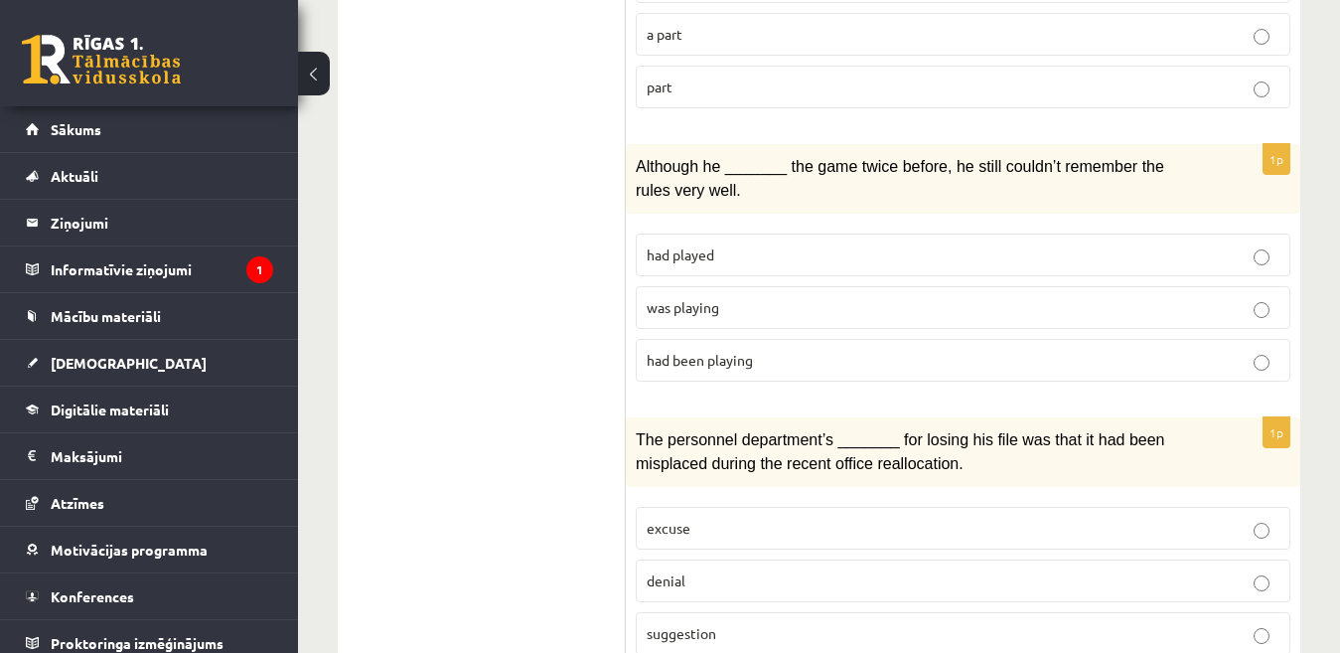
click at [708, 250] on span "had played" at bounding box center [681, 254] width 68 height 18
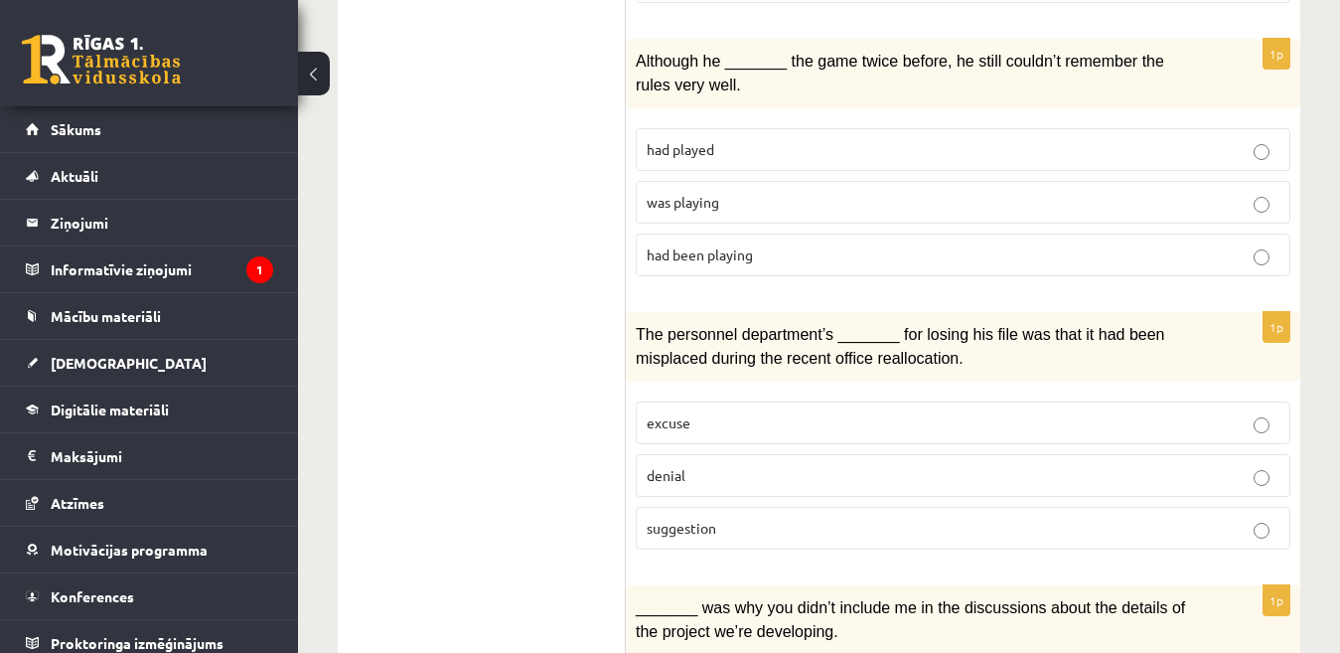
scroll to position [1291, 0]
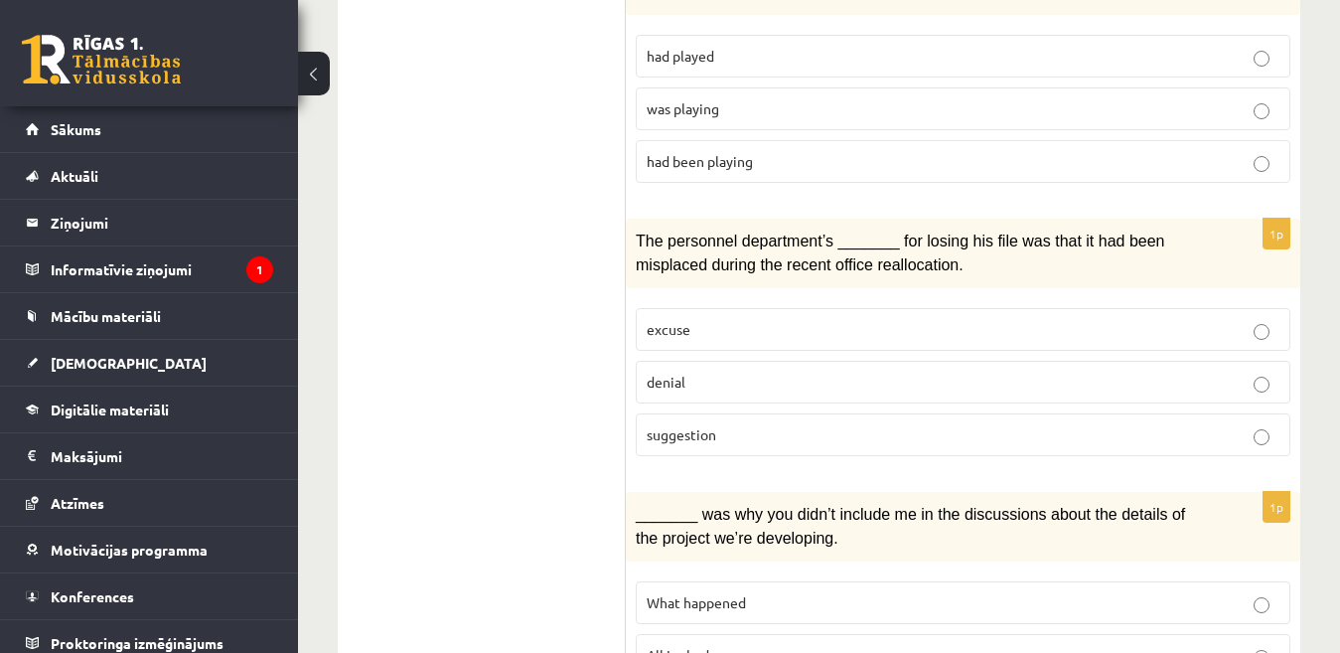
click at [833, 326] on p "excuse" at bounding box center [963, 329] width 633 height 21
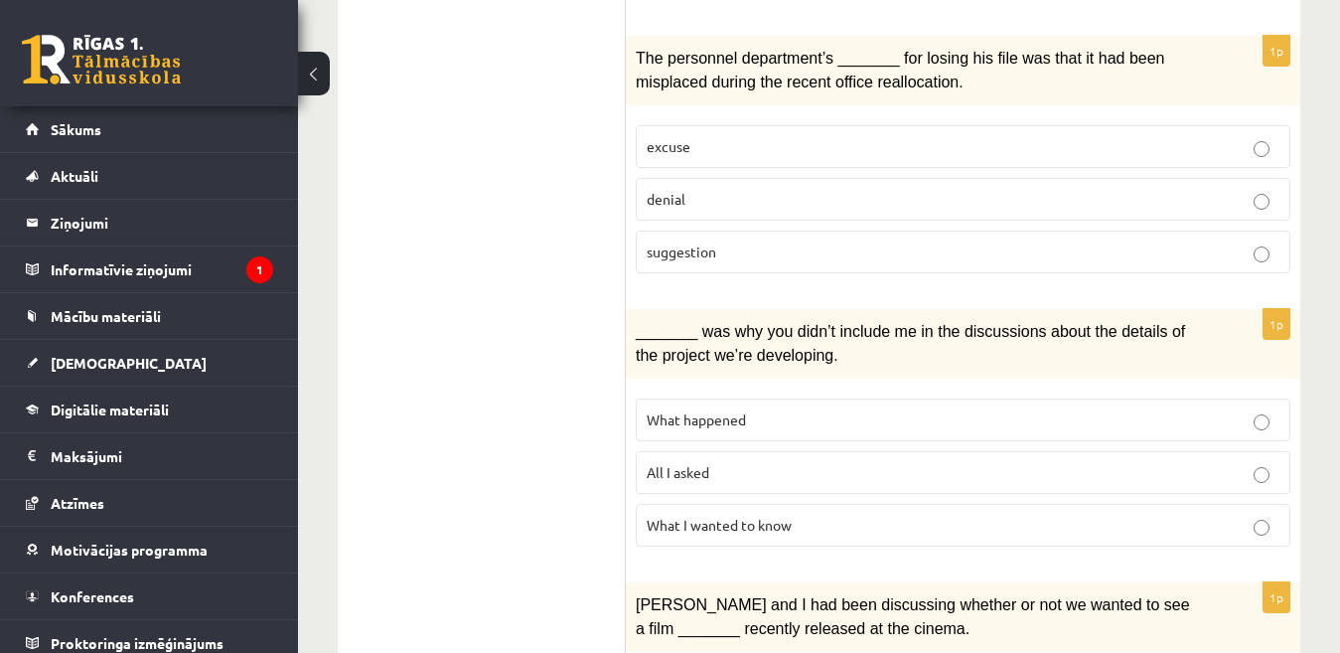
scroll to position [1490, 0]
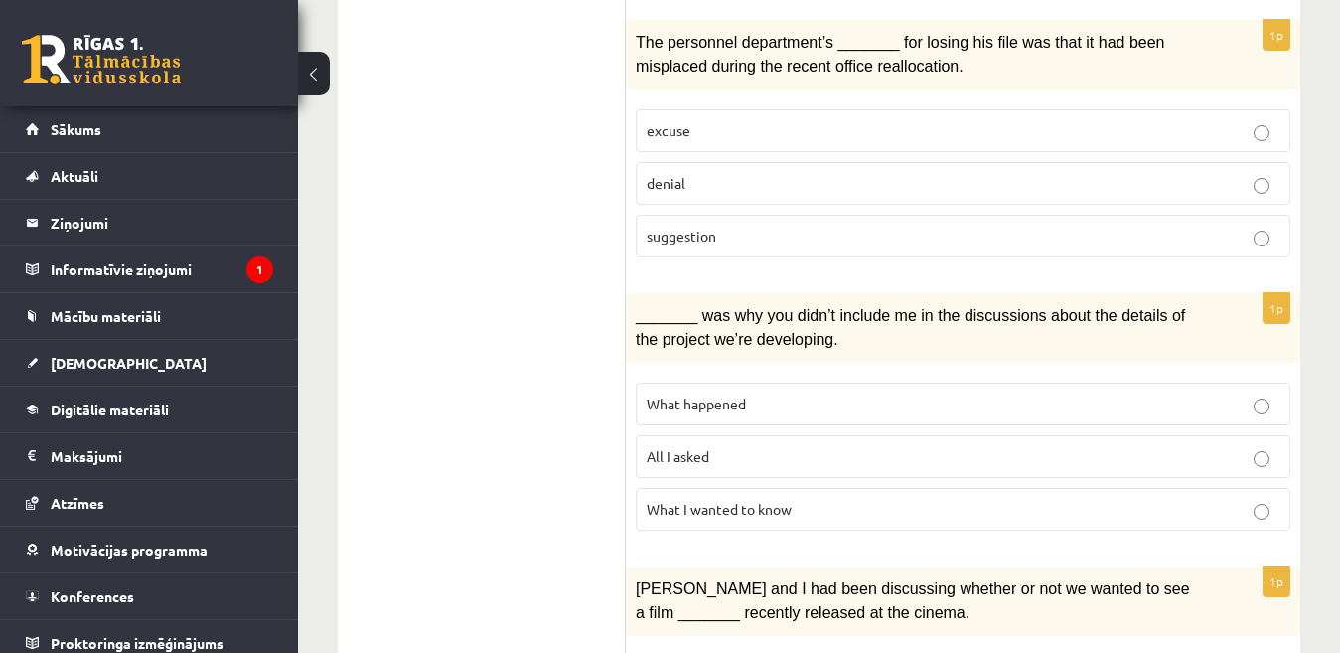
click at [781, 454] on p "All I asked" at bounding box center [963, 456] width 633 height 21
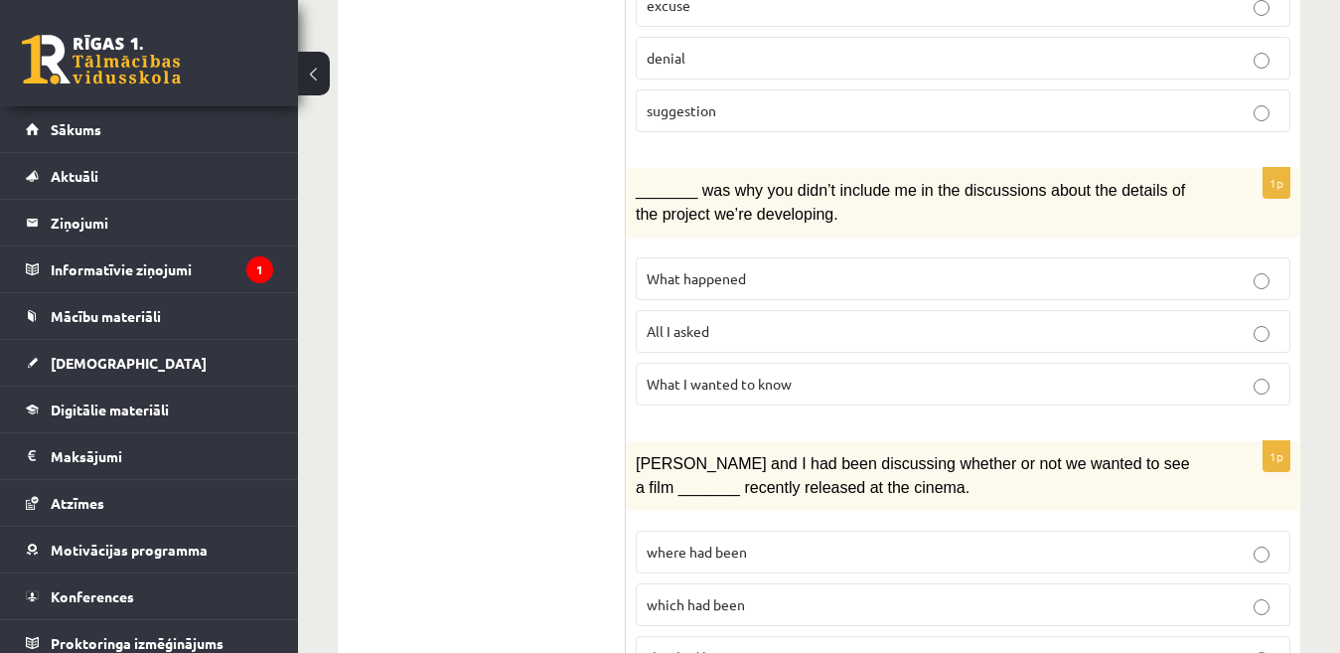
scroll to position [1788, 0]
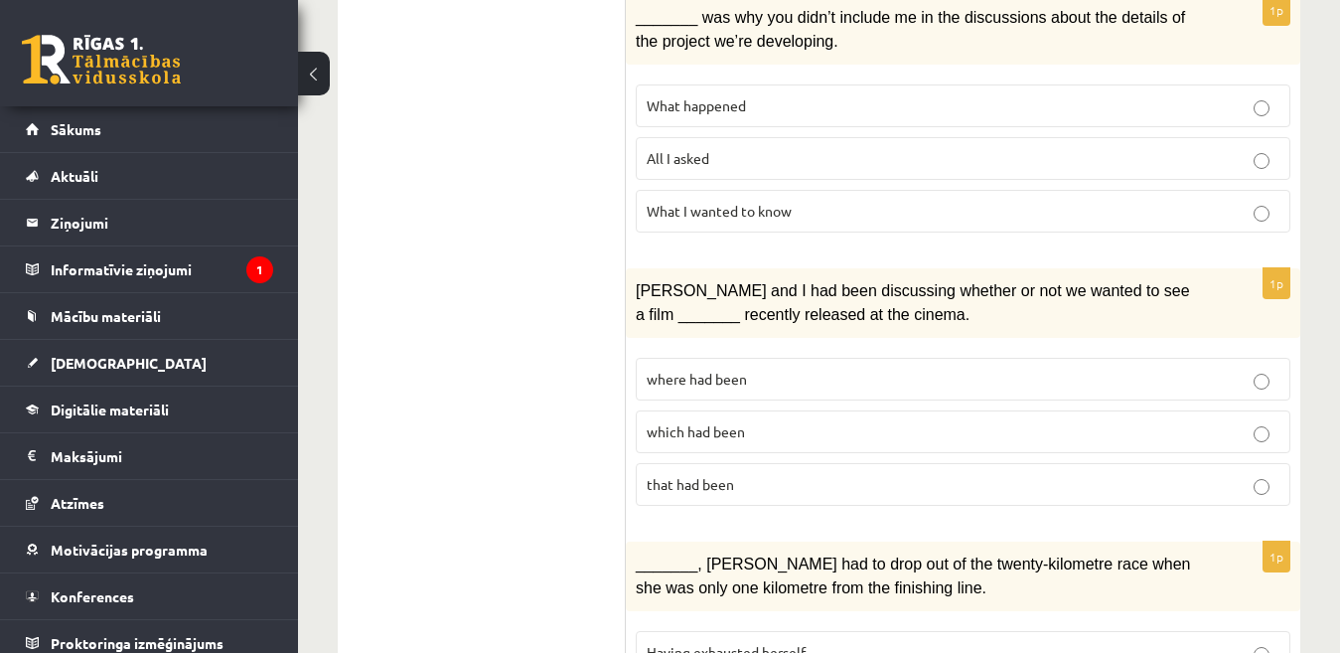
click at [891, 410] on label "which had been" at bounding box center [963, 431] width 655 height 43
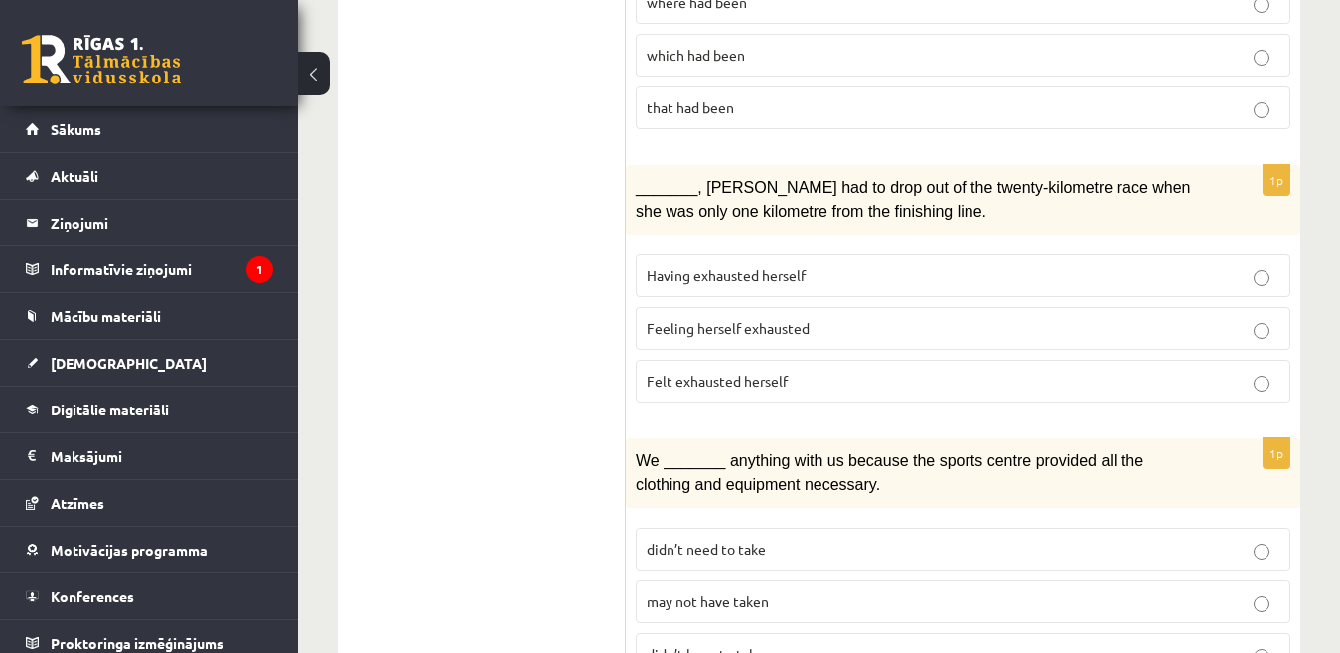
scroll to position [2185, 0]
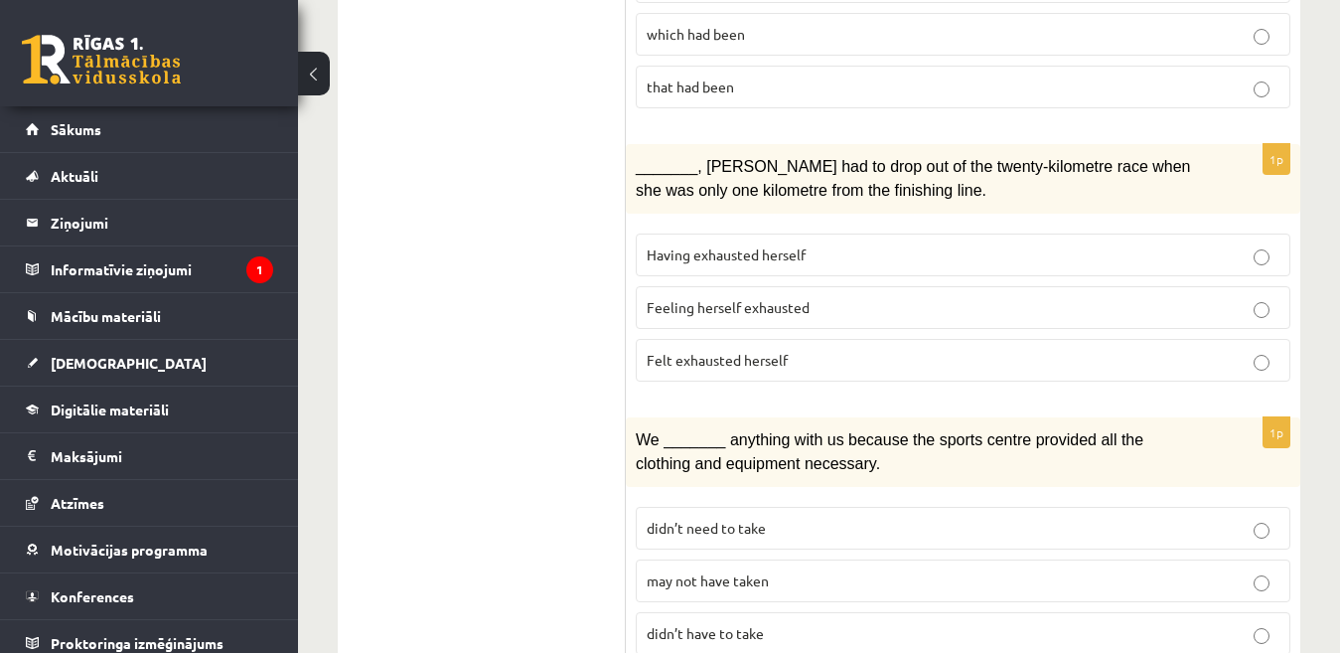
click at [867, 350] on p "Felt exhausted herself" at bounding box center [963, 360] width 633 height 21
click at [818, 350] on p "Felt exhausted herself" at bounding box center [963, 360] width 633 height 21
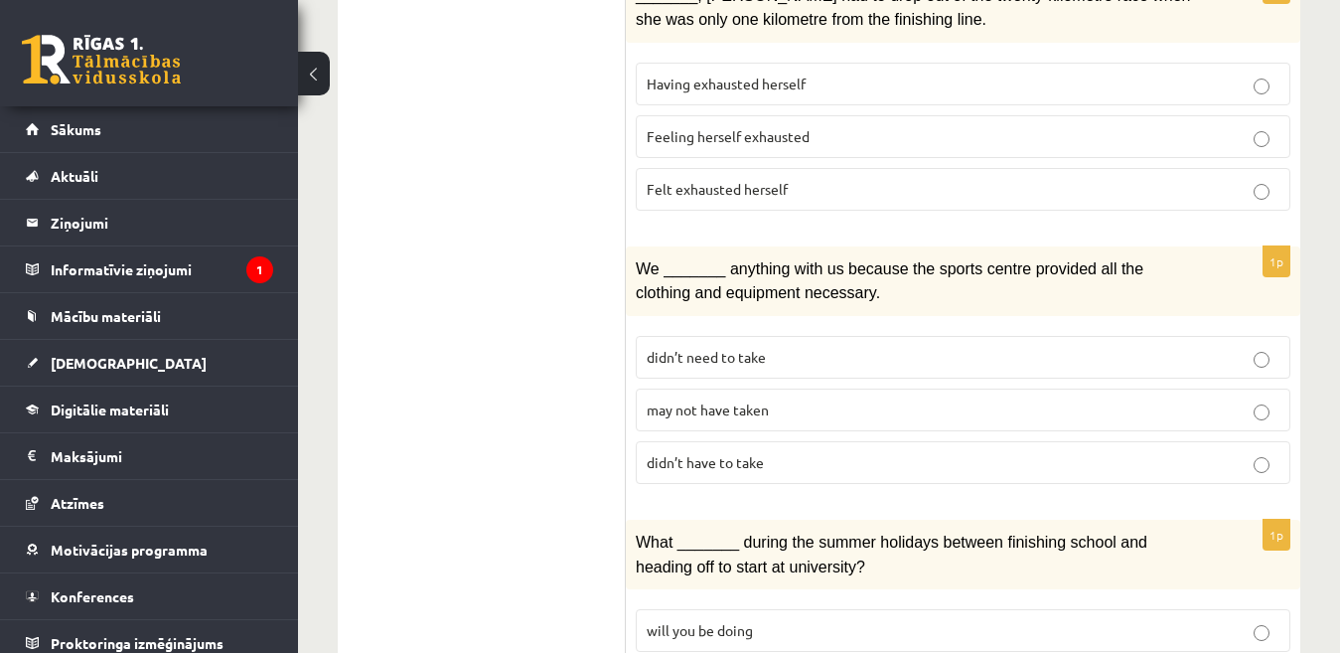
scroll to position [2483, 0]
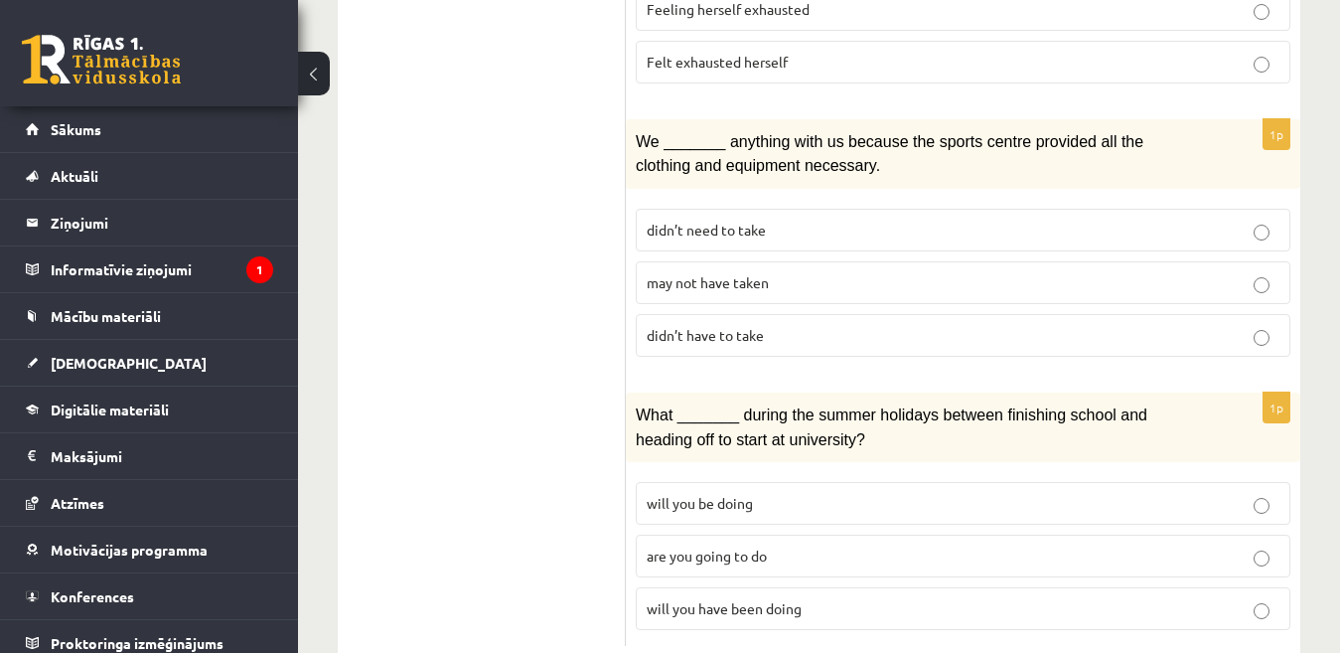
click at [785, 220] on p "didn’t need to take" at bounding box center [963, 230] width 633 height 21
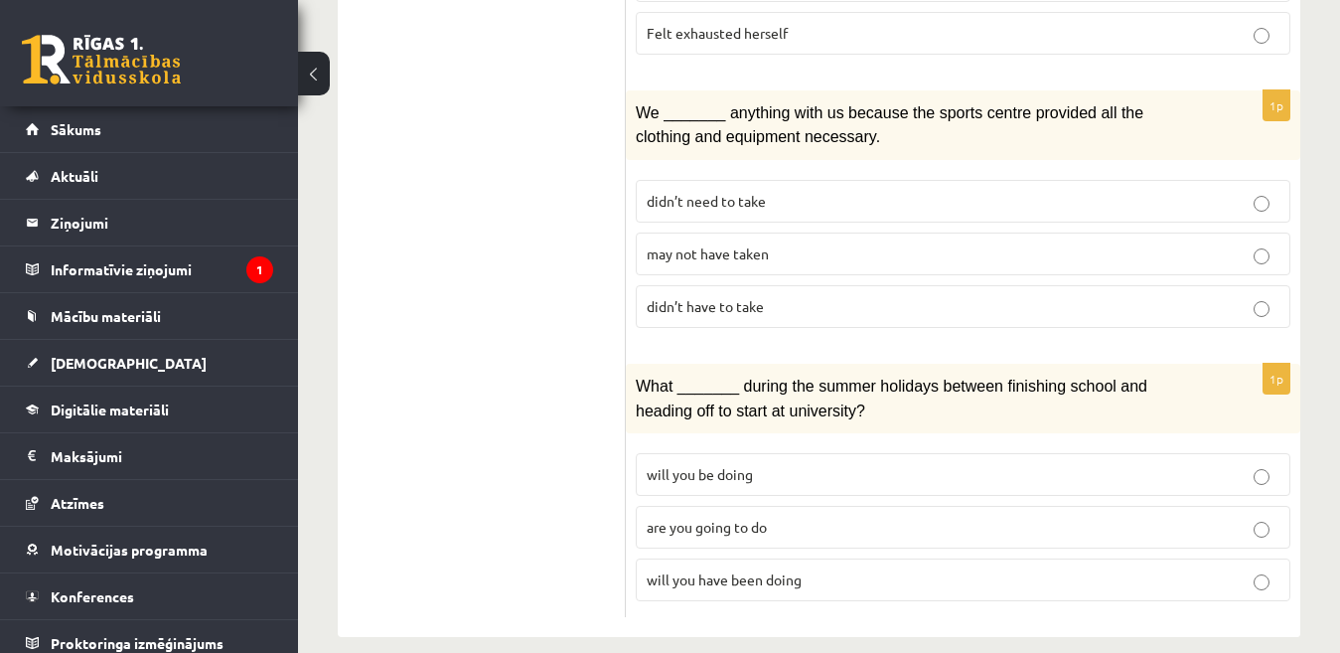
scroll to position [2516, 0]
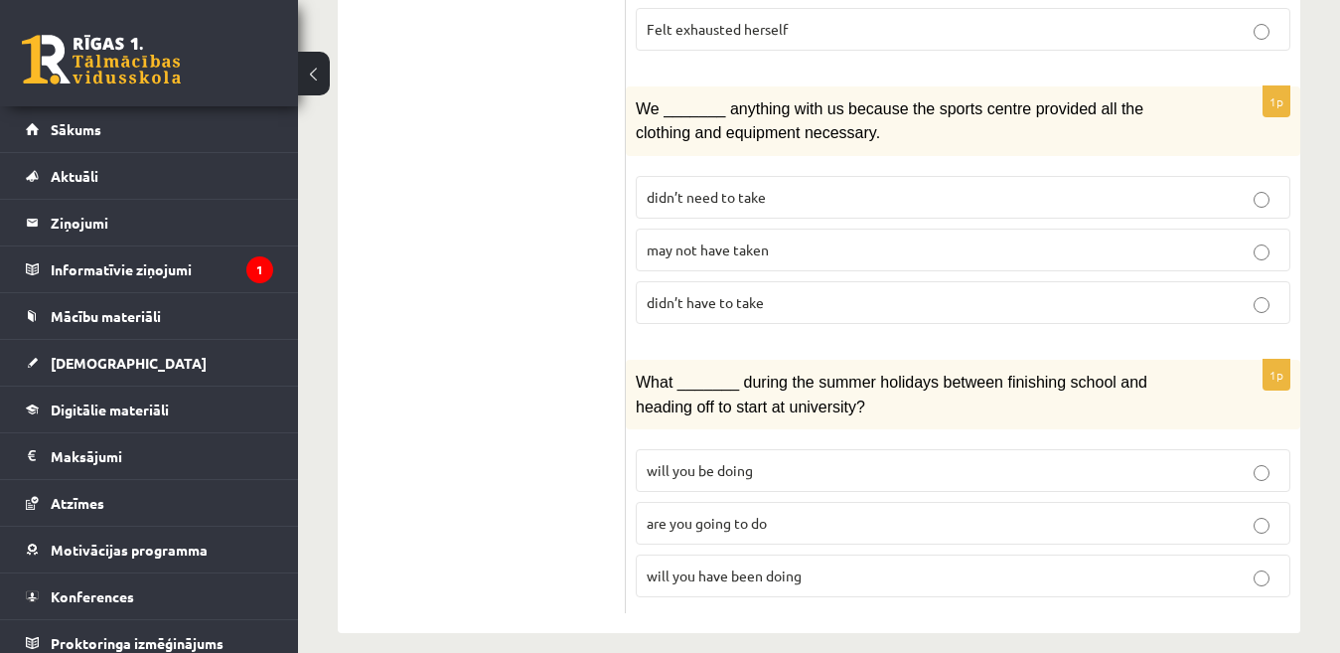
click at [867, 565] on p "will you have been doing" at bounding box center [963, 575] width 633 height 21
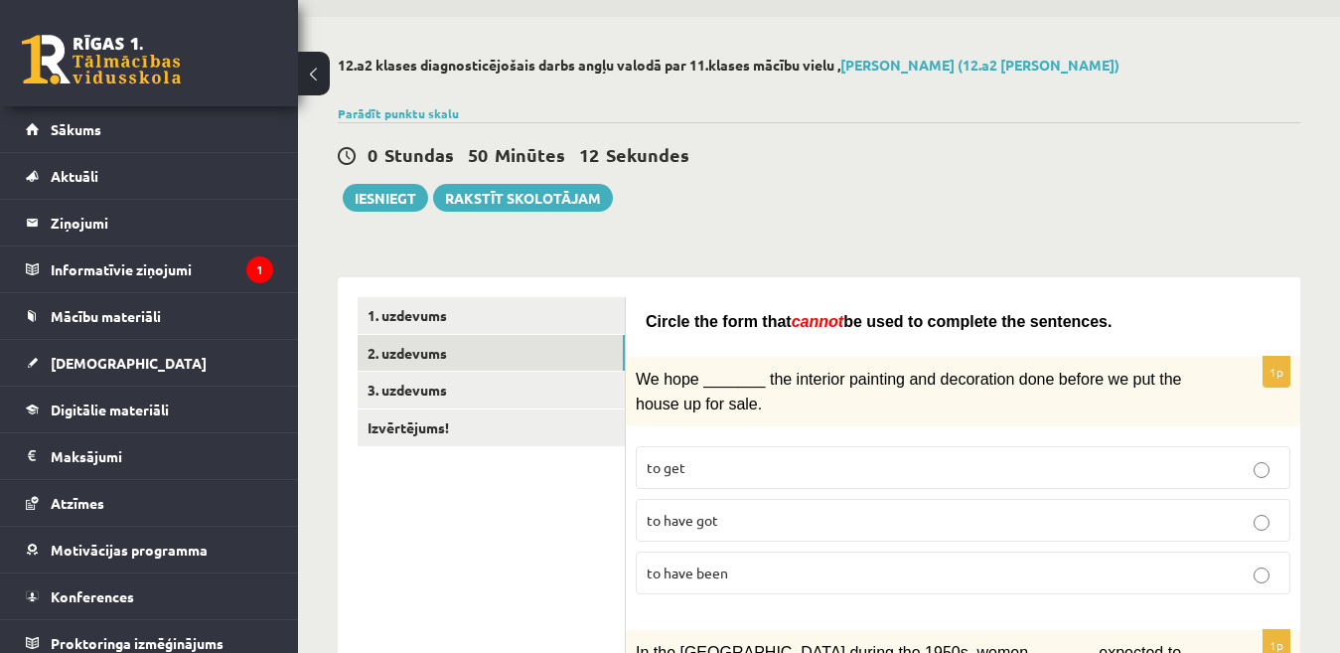
scroll to position [0, 0]
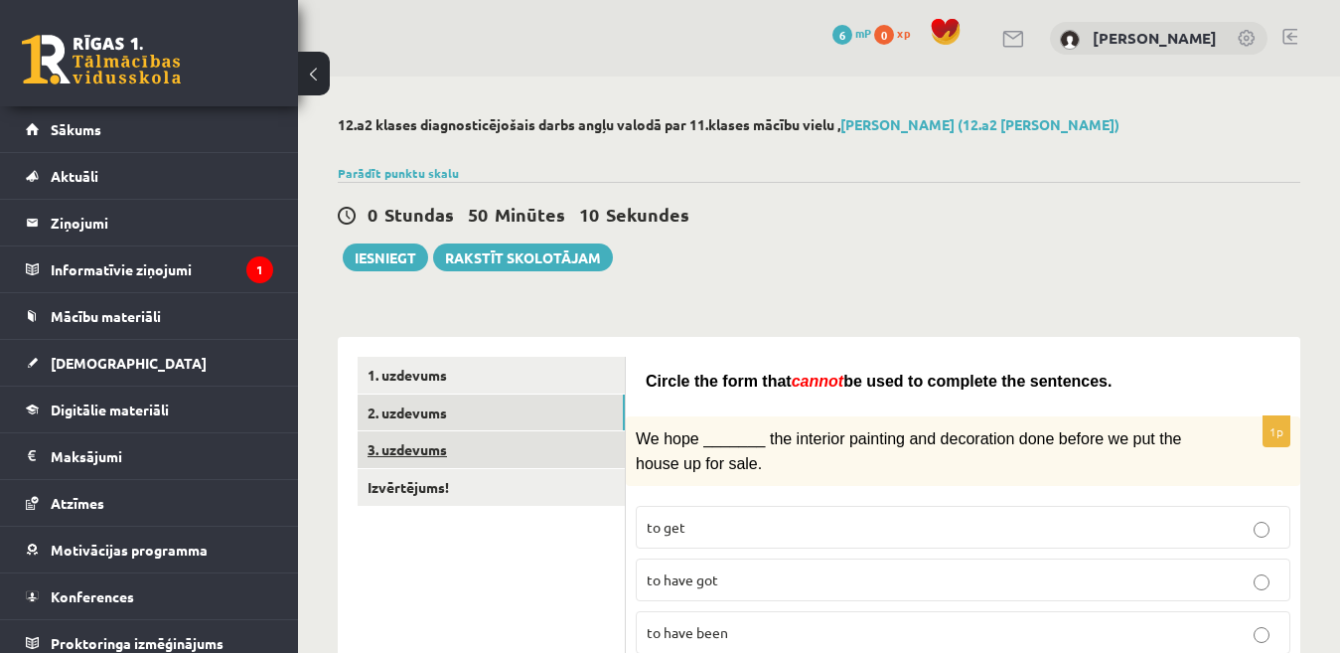
click at [412, 447] on link "3. uzdevums" at bounding box center [491, 449] width 267 height 37
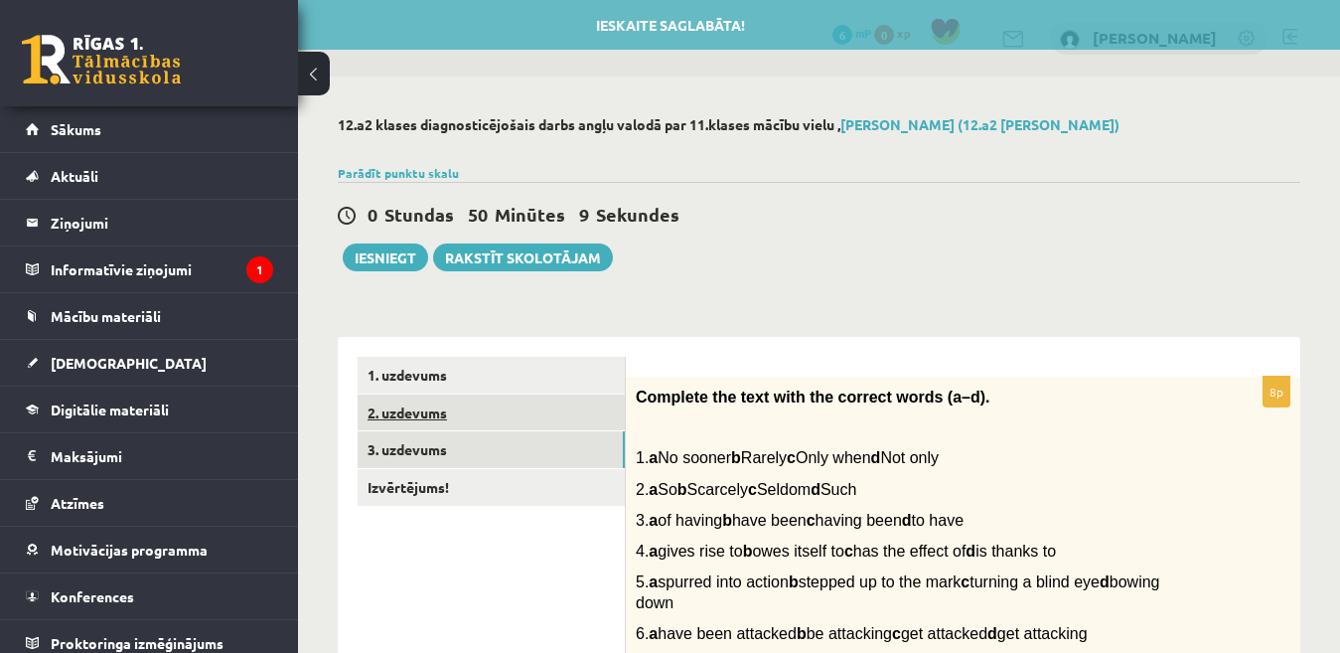
click at [424, 419] on link "2. uzdevums" at bounding box center [491, 412] width 267 height 37
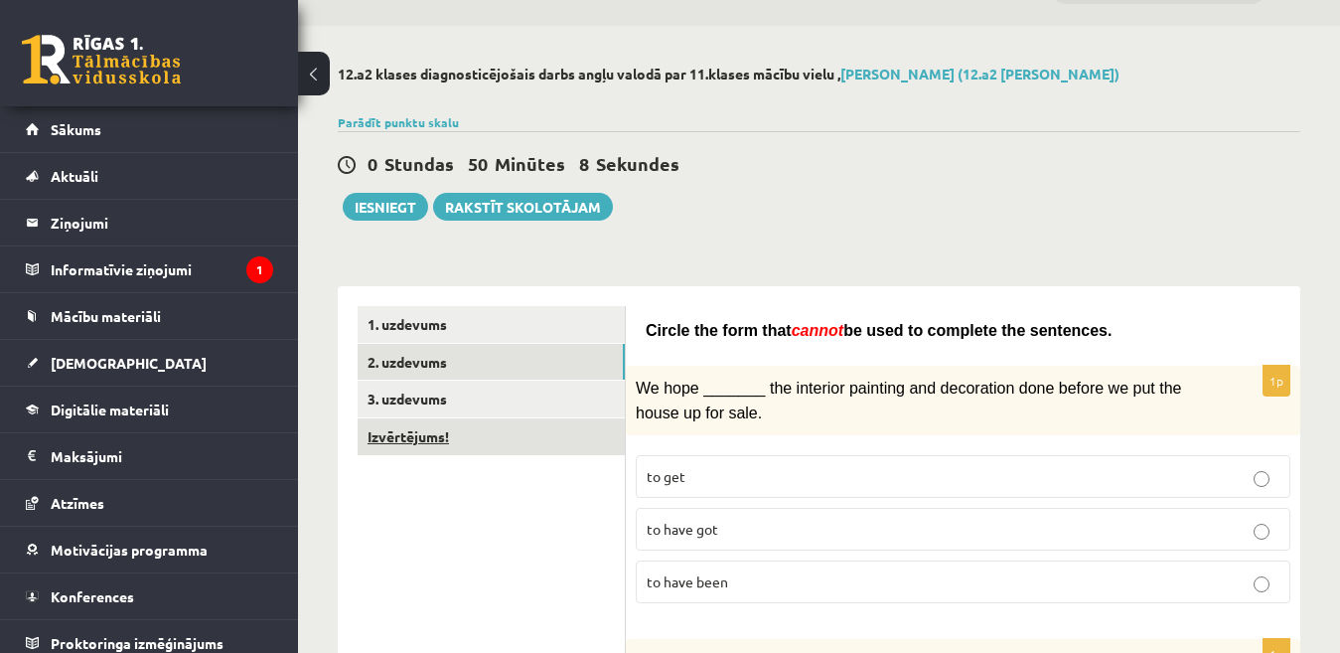
scroll to position [99, 0]
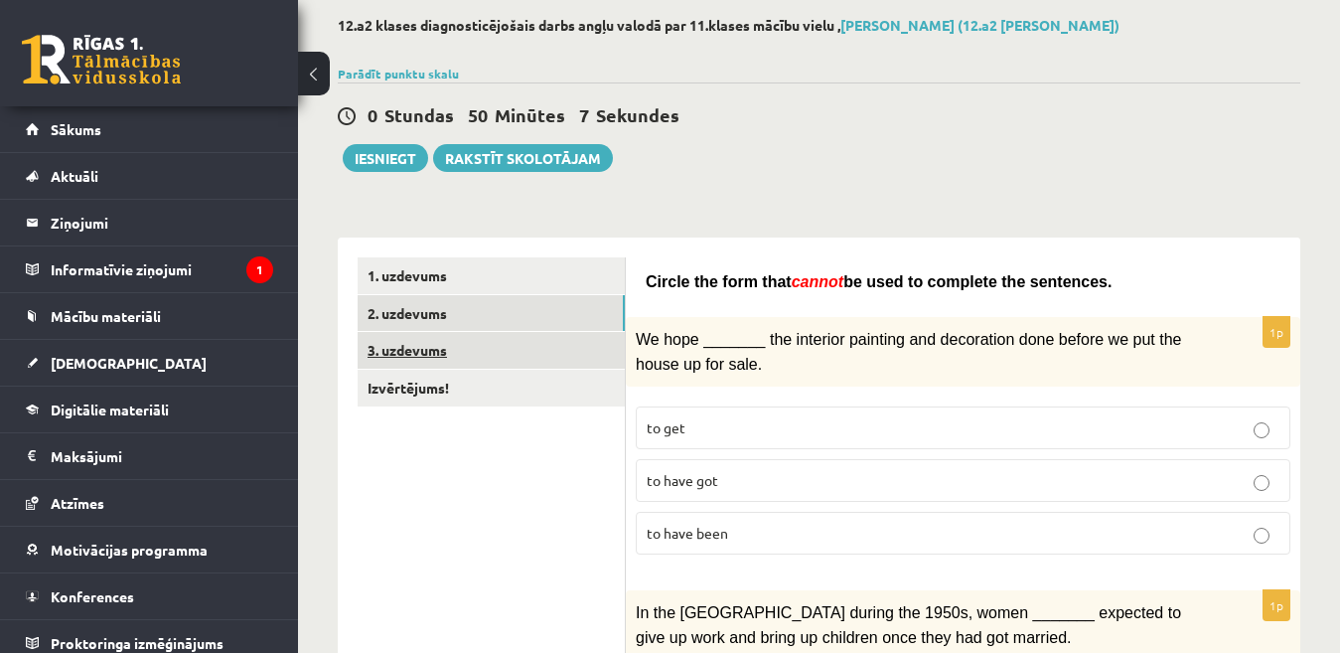
click at [408, 364] on link "3. uzdevums" at bounding box center [491, 350] width 267 height 37
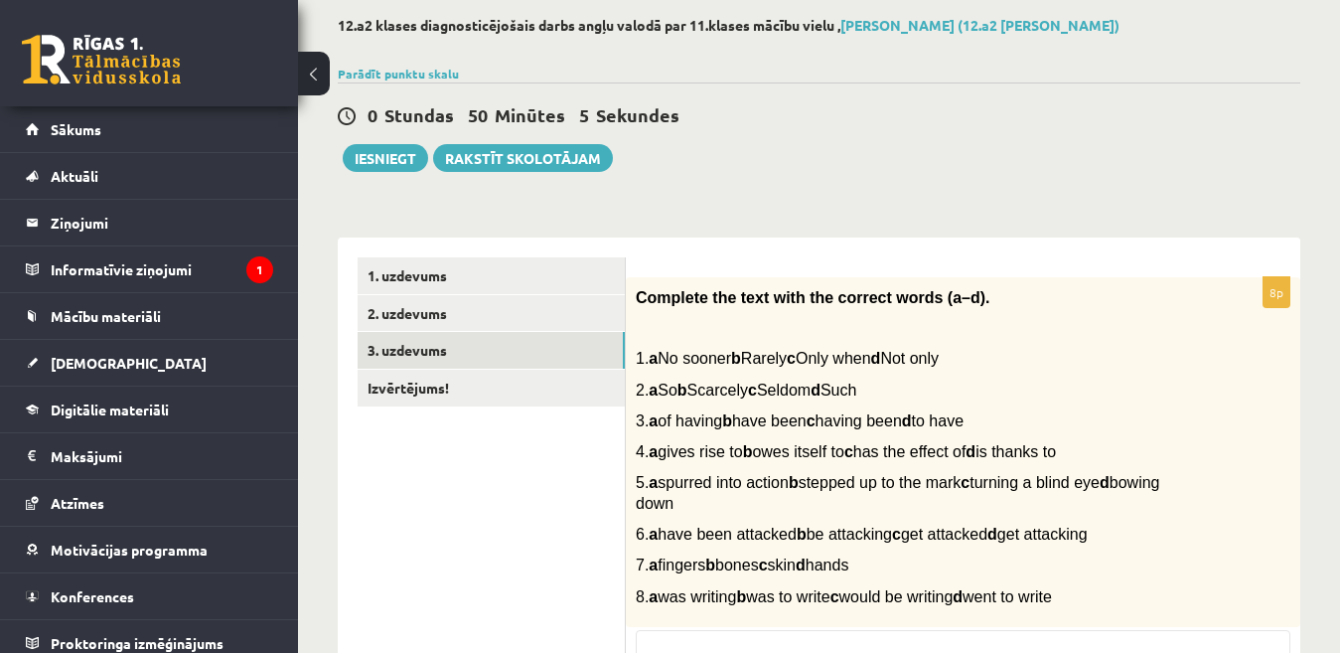
click at [689, 398] on span "2. a So b Scarcely c Seldom d Such" at bounding box center [746, 389] width 221 height 17
click at [683, 389] on span "2. a So b Scarcely c Seldom d Such" at bounding box center [746, 389] width 221 height 17
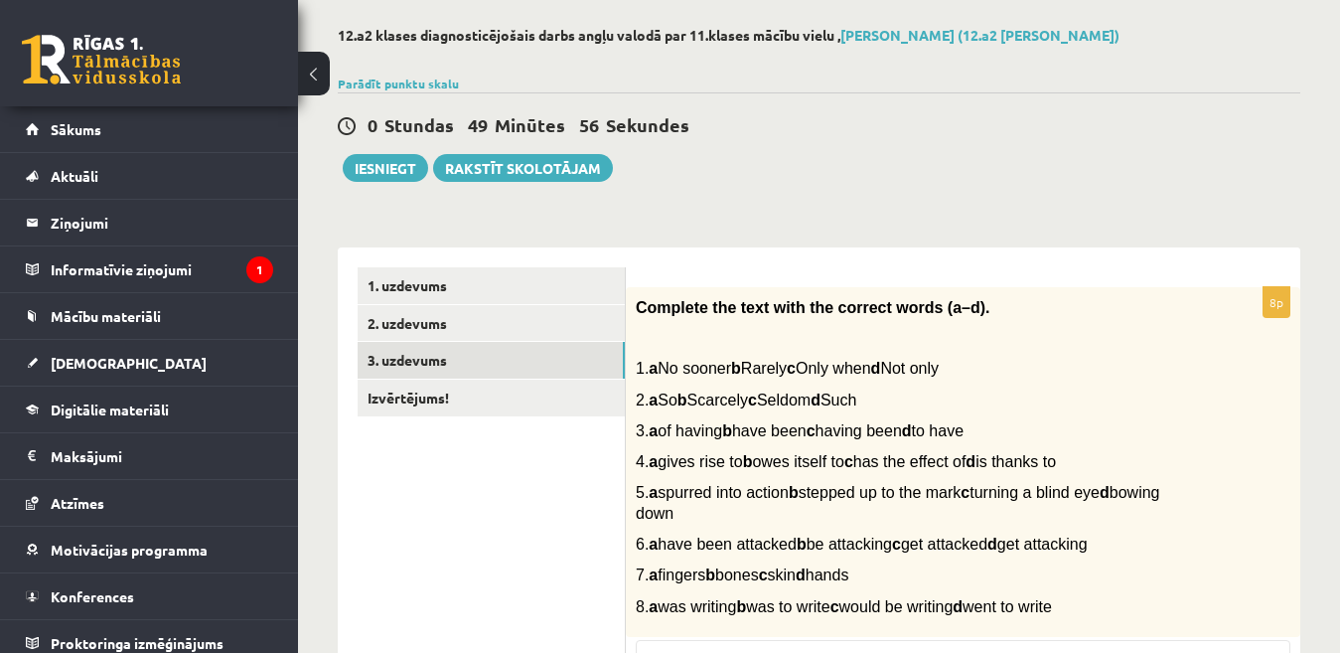
scroll to position [76, 0]
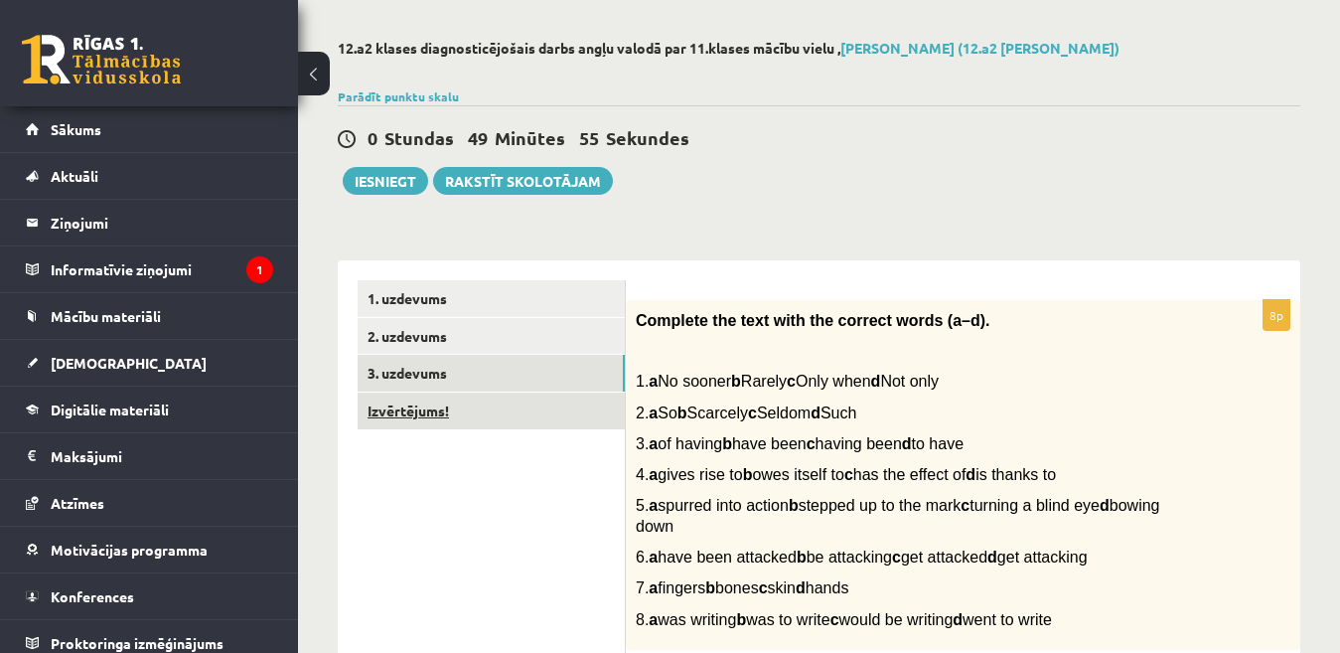
click at [561, 403] on link "Izvērtējums!" at bounding box center [491, 410] width 267 height 37
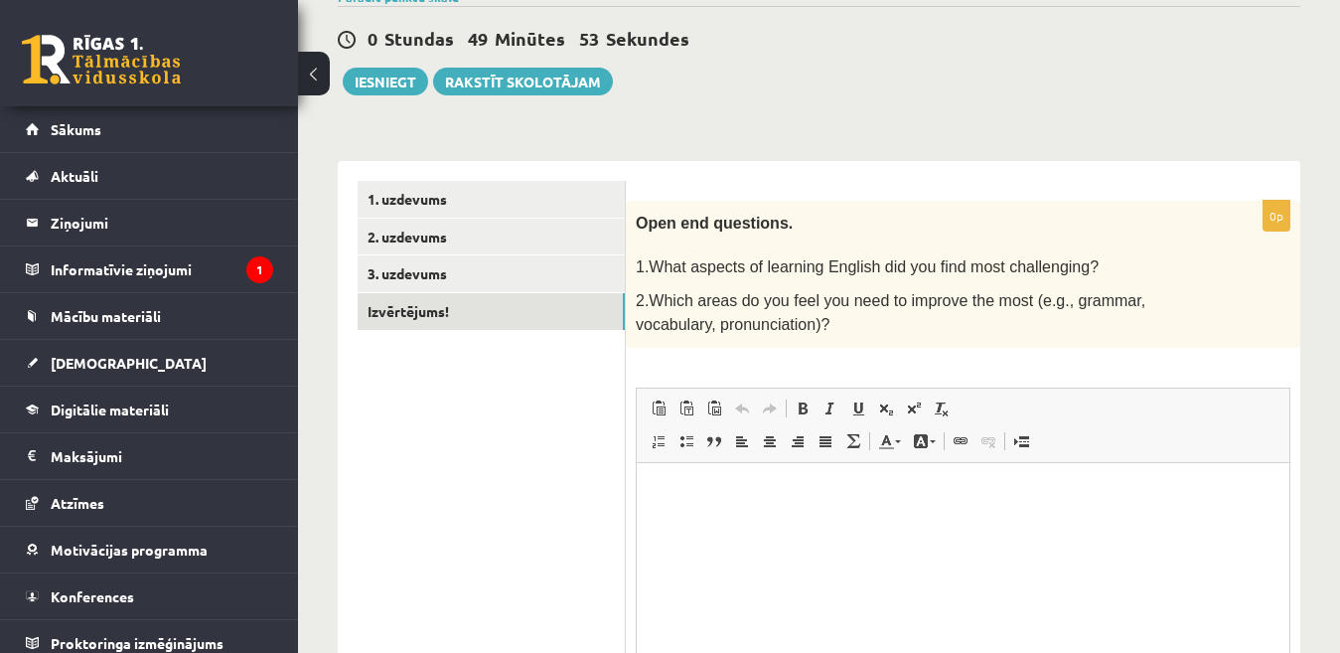
scroll to position [0, 0]
click at [575, 275] on link "3. uzdevums" at bounding box center [491, 273] width 267 height 37
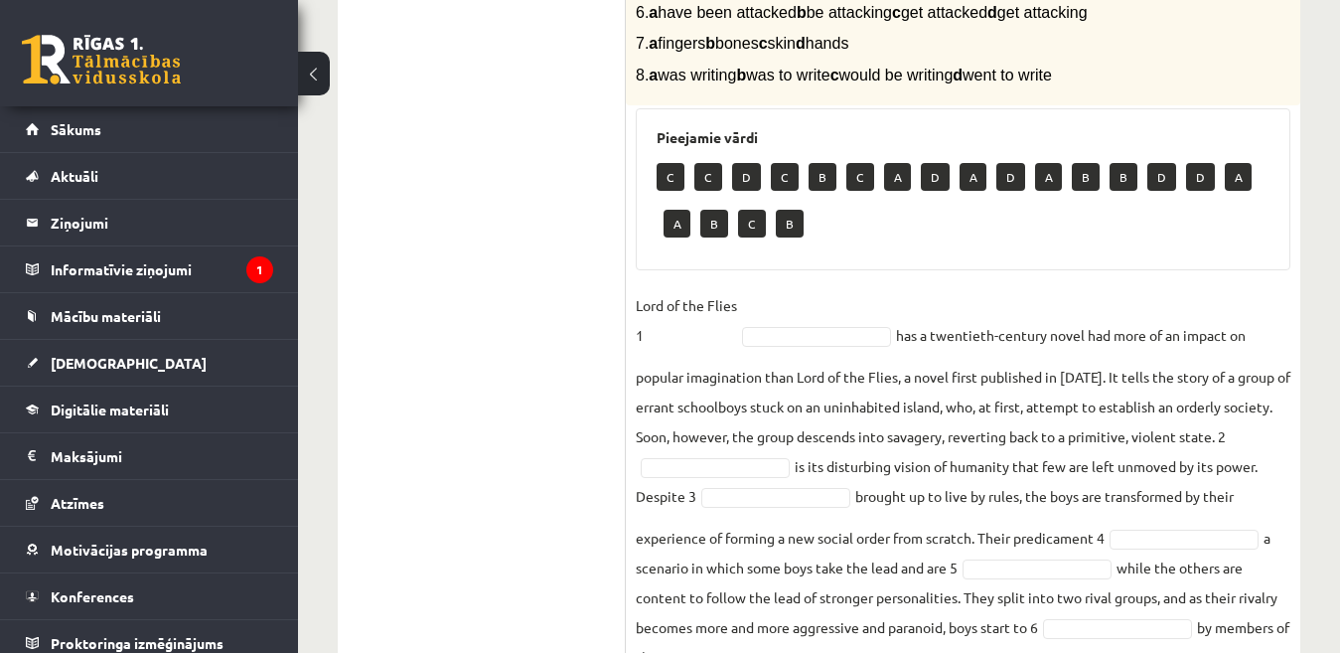
scroll to position [574, 0]
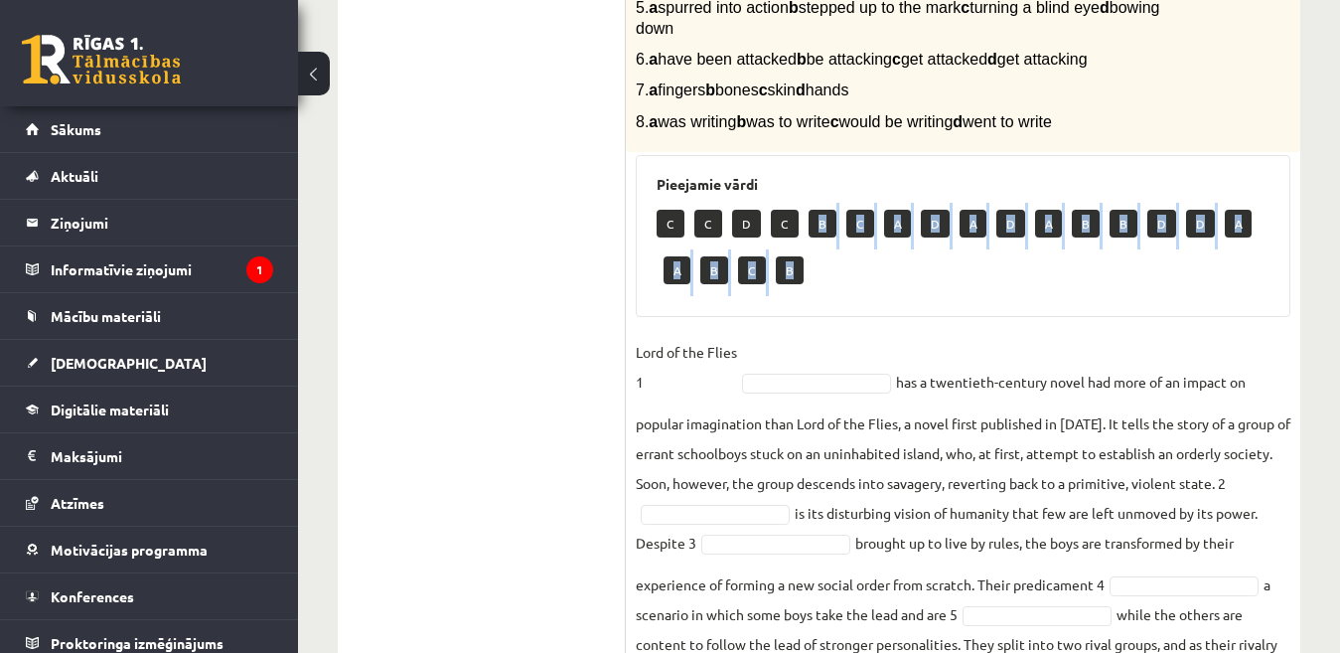
drag, startPoint x: 818, startPoint y: 221, endPoint x: 811, endPoint y: 311, distance: 90.7
click at [811, 311] on div "Pieejamie vārdi C C D C B C A D A D A B B D D A A B C B" at bounding box center [963, 236] width 655 height 162
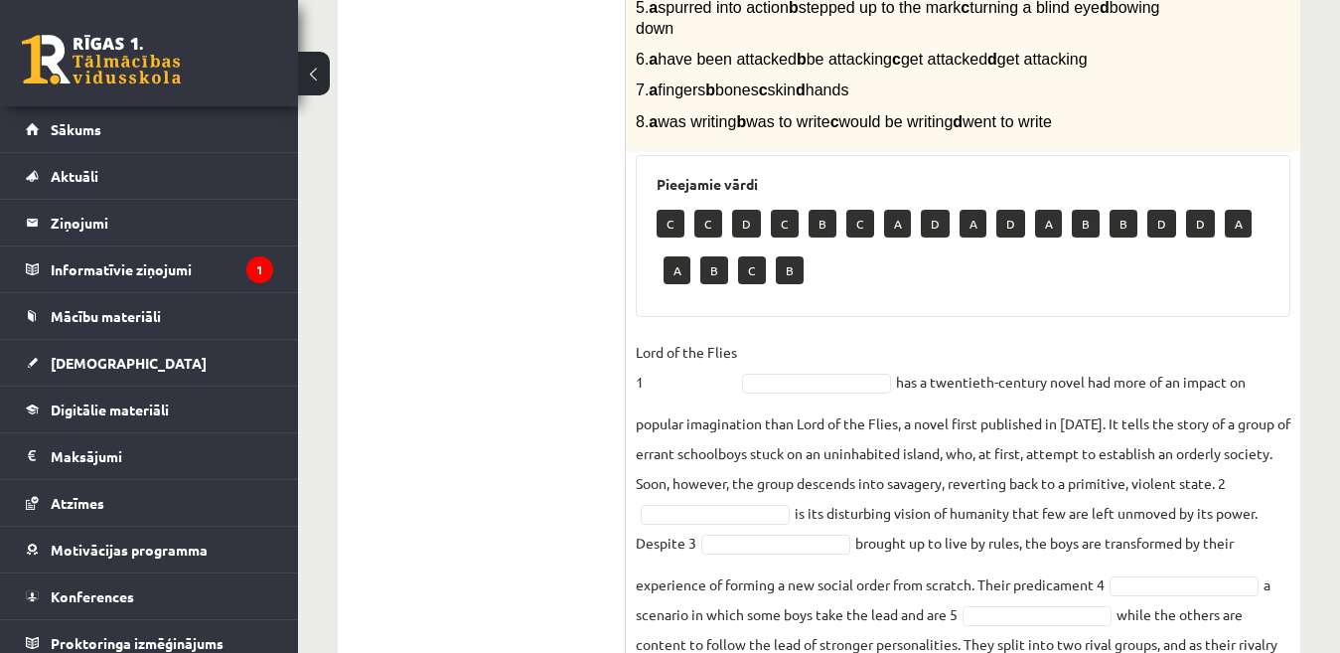
click at [810, 263] on div "C C D C B C A D A D A B B D D A A B C B" at bounding box center [963, 249] width 613 height 93
click at [814, 227] on p "B" at bounding box center [823, 224] width 28 height 28
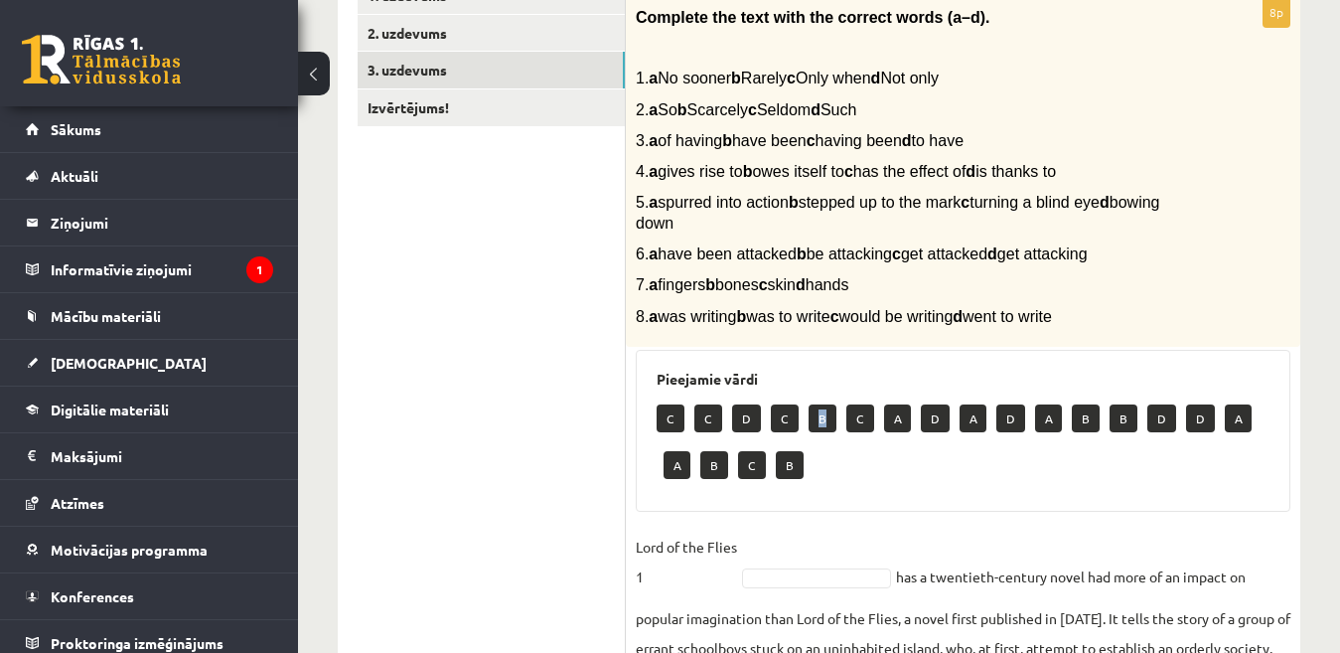
scroll to position [177, 0]
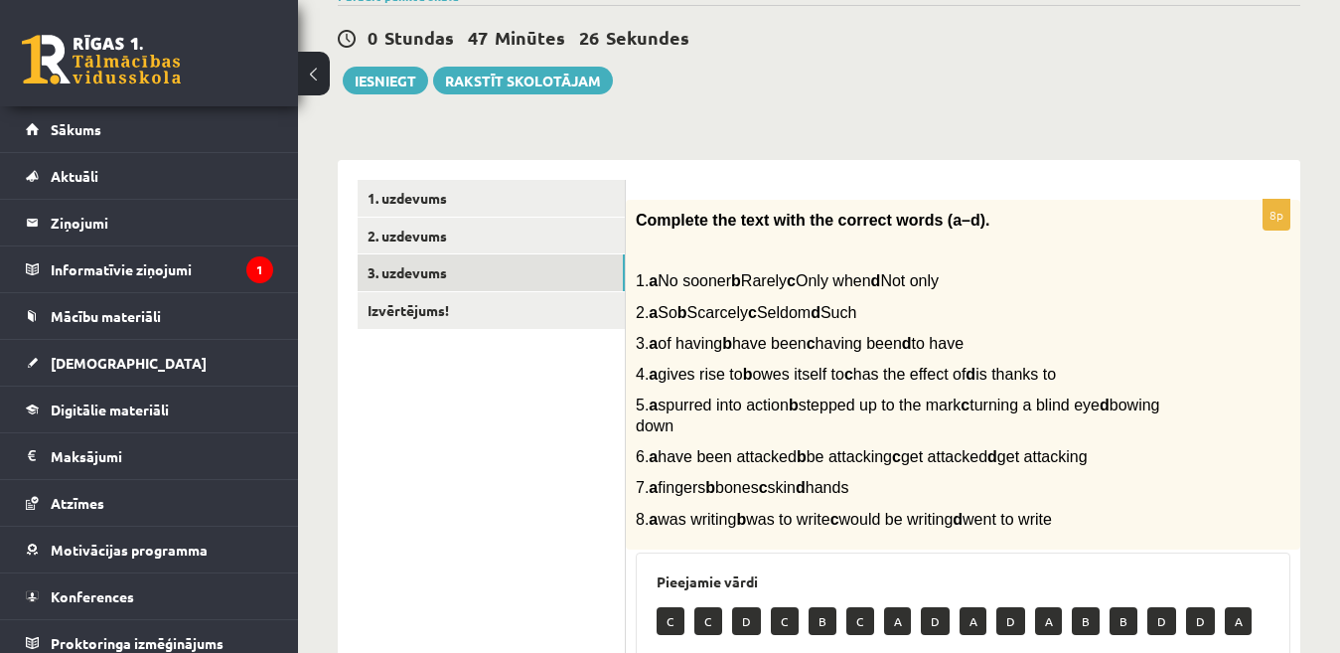
click at [704, 285] on span "1. a No sooner b Rarely c Only when d Not only" at bounding box center [787, 280] width 303 height 17
click at [767, 281] on span "1. a No sooner b Rarely c Only when d Not only" at bounding box center [787, 280] width 303 height 17
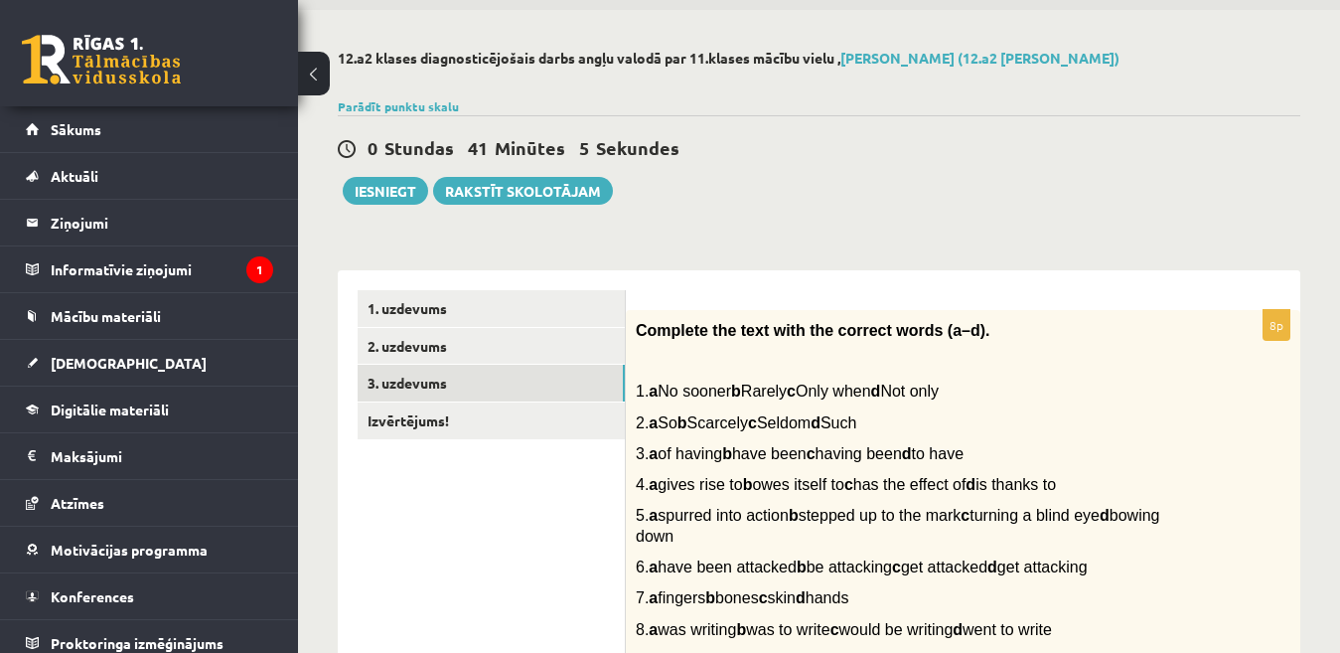
scroll to position [31, 0]
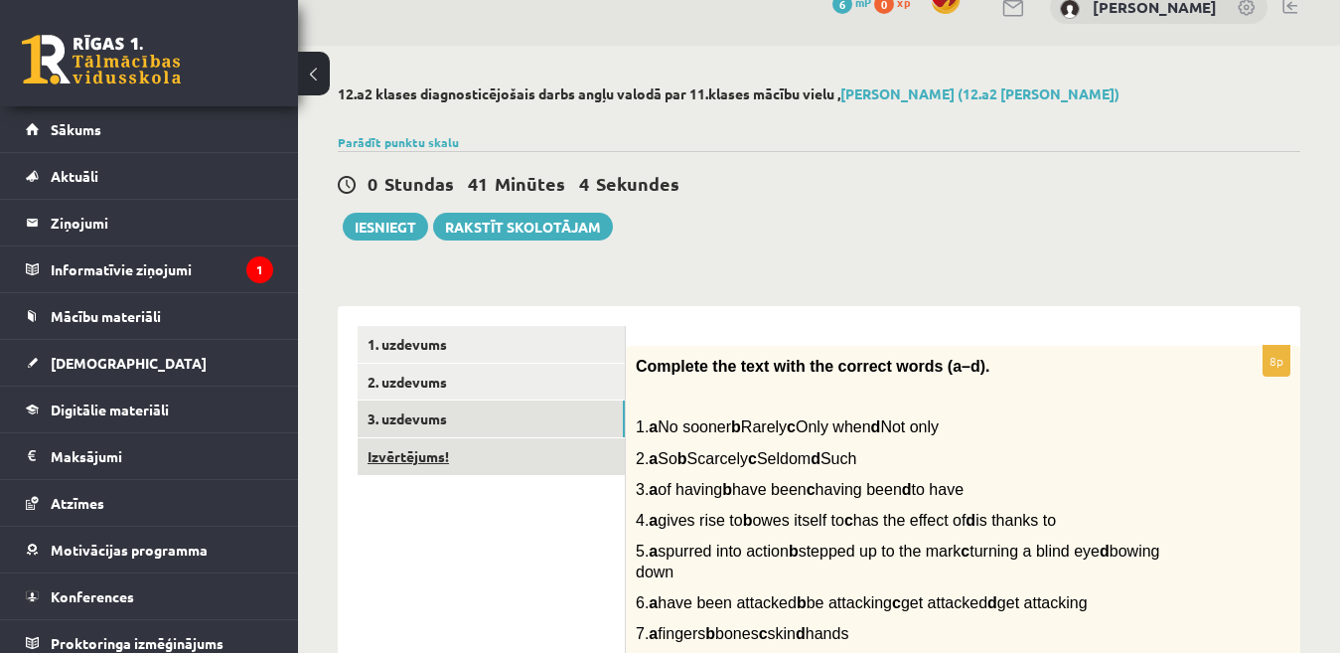
click at [534, 444] on link "Izvērtējums!" at bounding box center [491, 456] width 267 height 37
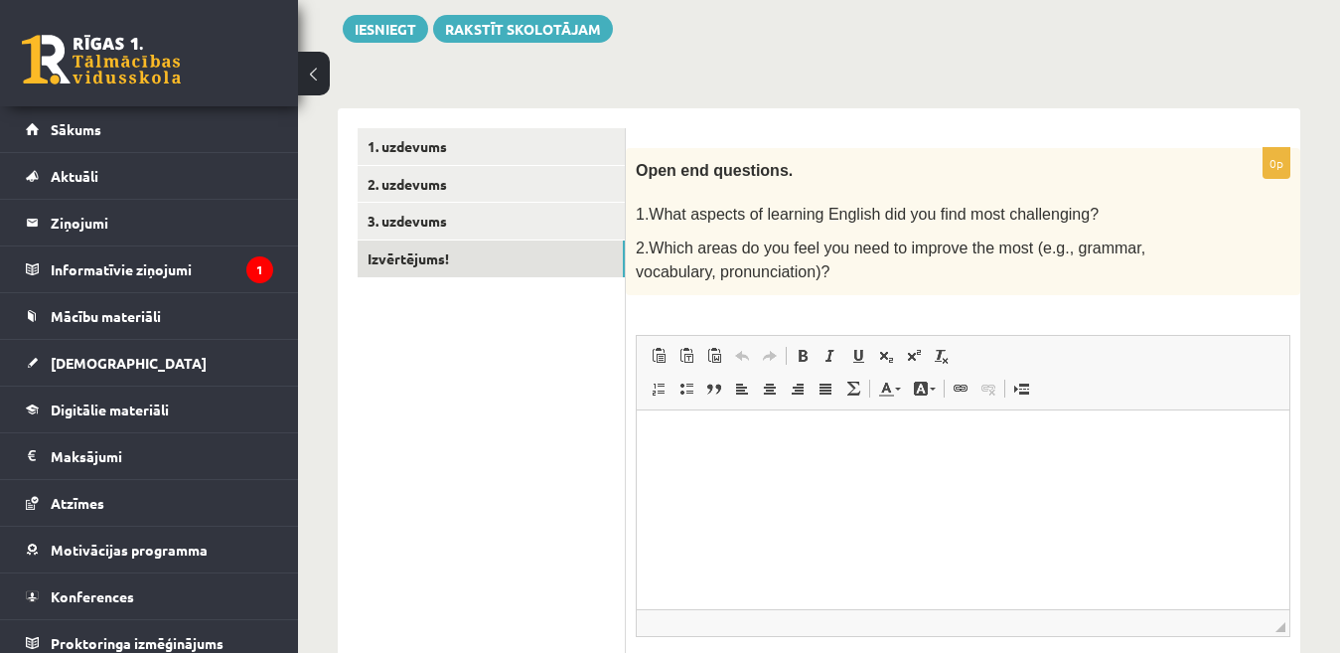
scroll to position [229, 0]
drag, startPoint x: 673, startPoint y: 442, endPoint x: 642, endPoint y: 449, distance: 32.5
click at [675, 442] on p "Editor, wiswyg-editor-user-answer-47024863638940" at bounding box center [963, 438] width 613 height 21
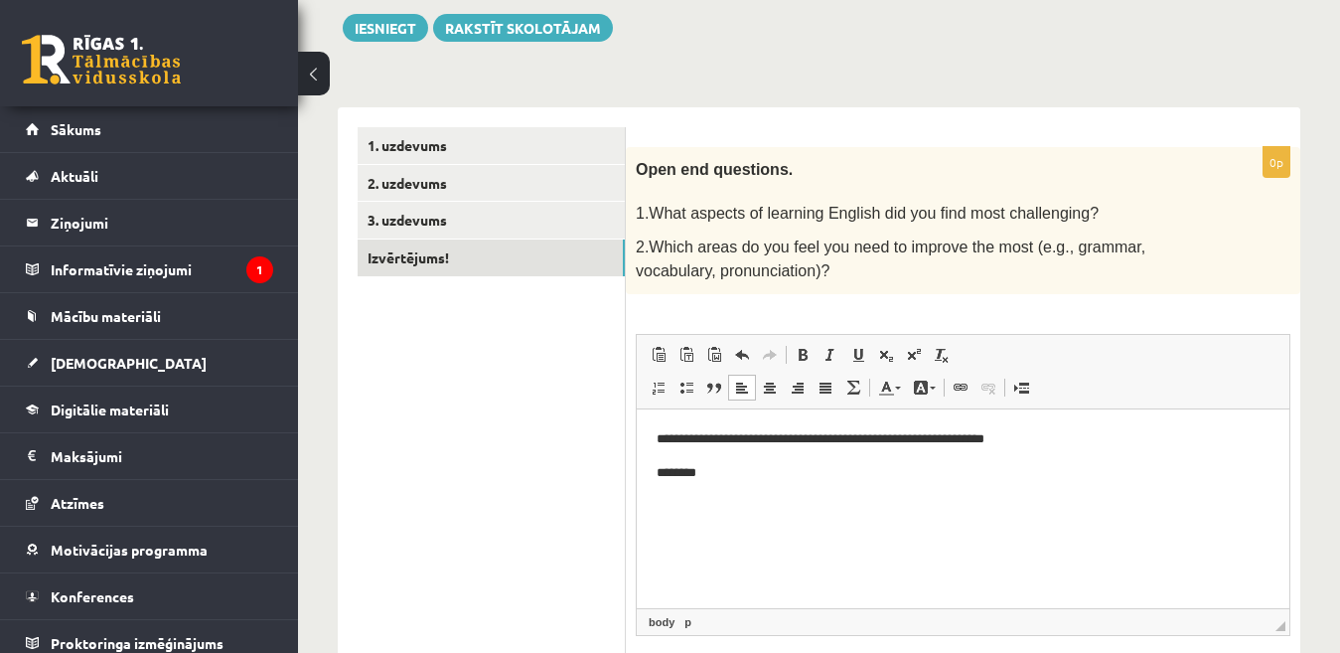
click at [673, 472] on p "********" at bounding box center [963, 472] width 613 height 21
click at [727, 470] on p "*********" at bounding box center [963, 472] width 613 height 21
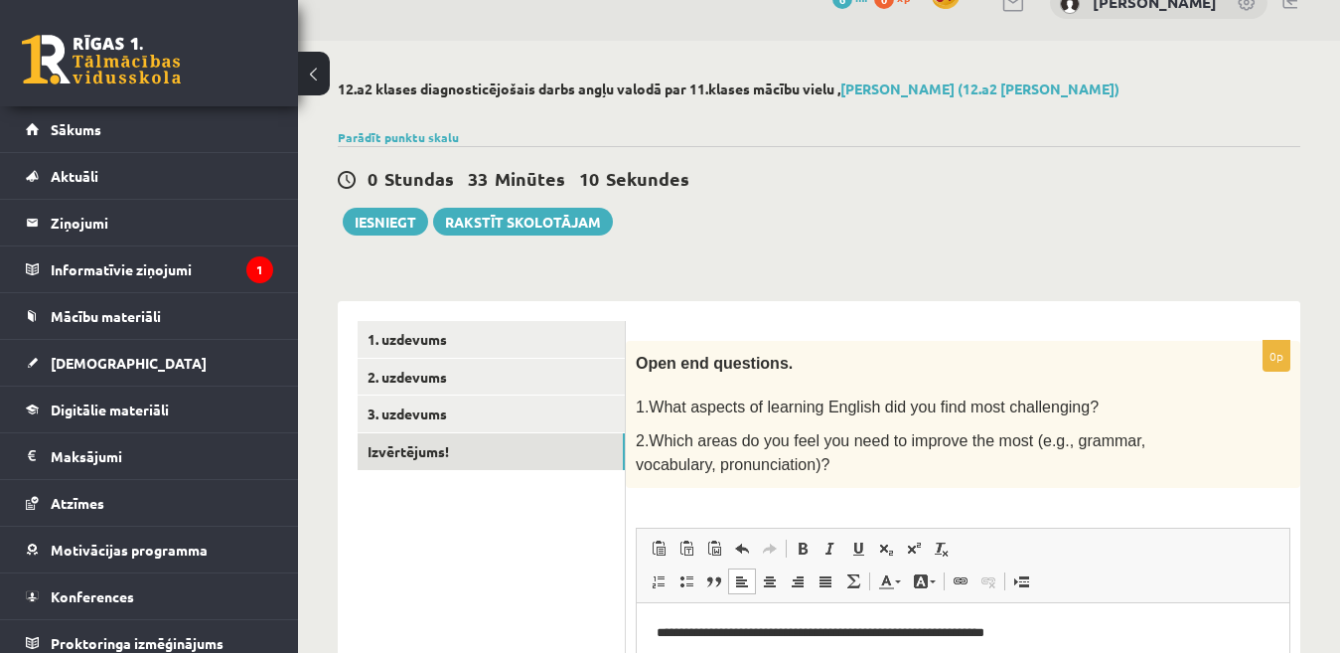
scroll to position [0, 0]
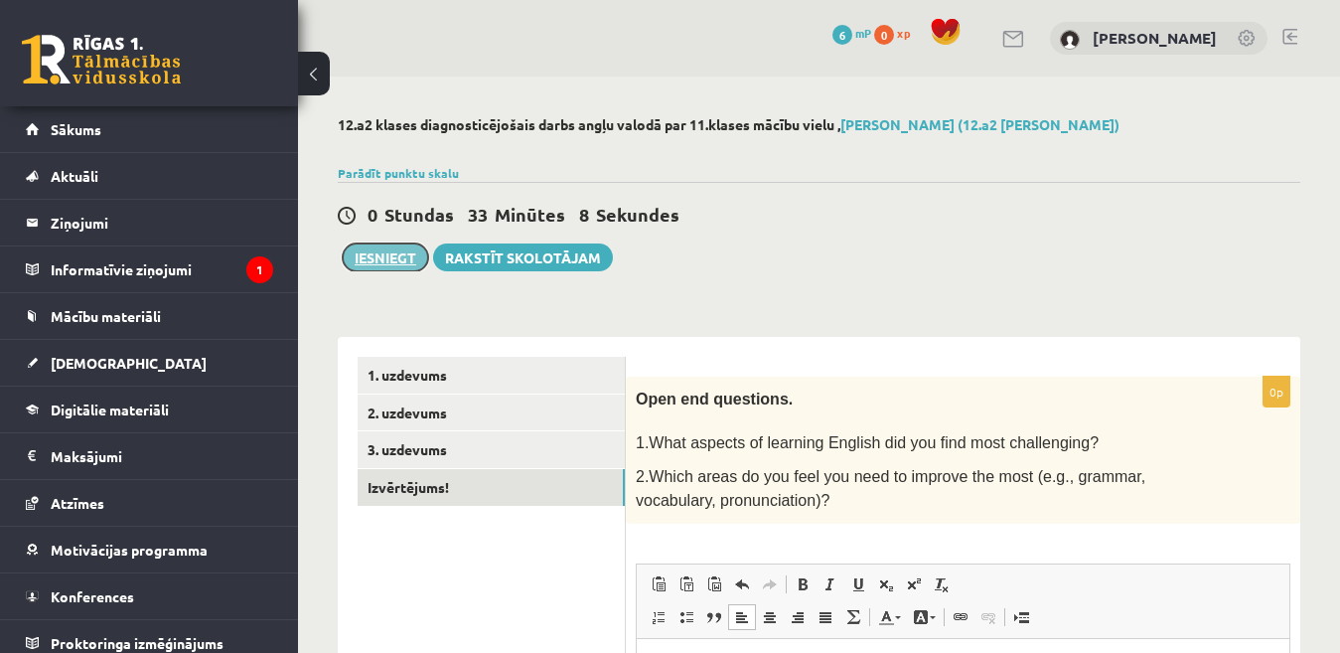
click at [400, 255] on button "Iesniegt" at bounding box center [385, 257] width 85 height 28
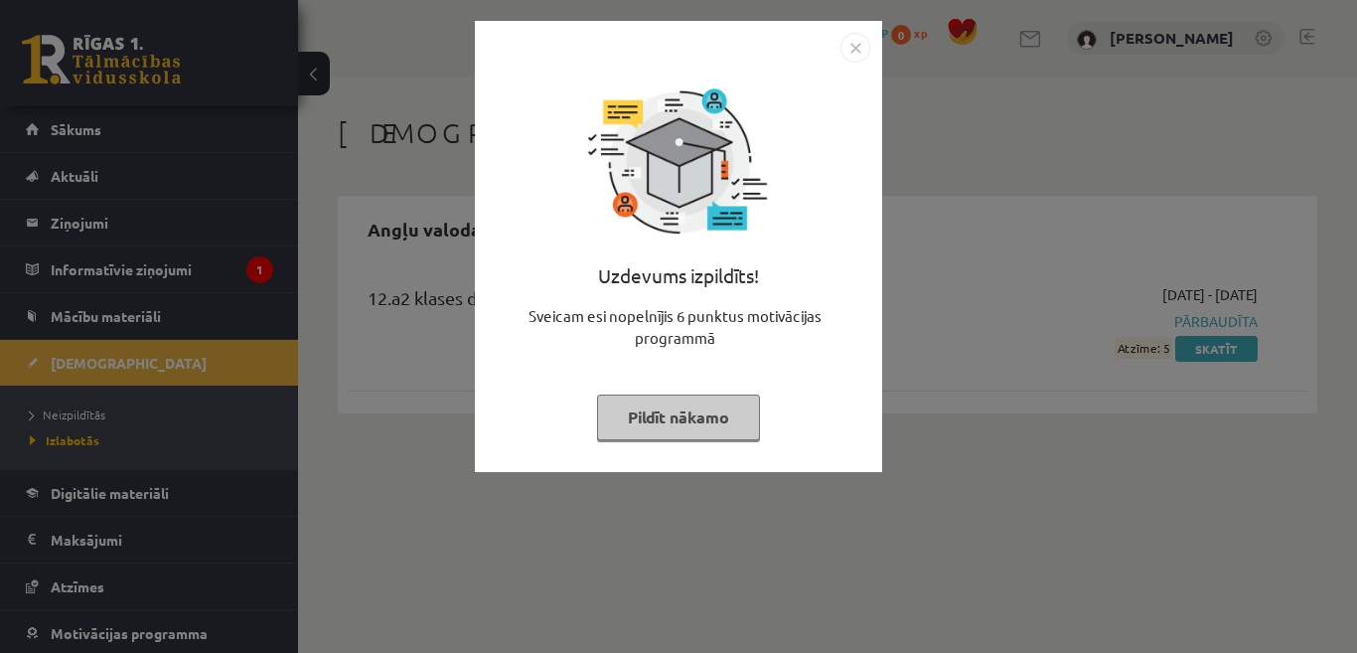
click at [695, 410] on button "Pildīt nākamo" at bounding box center [678, 417] width 163 height 46
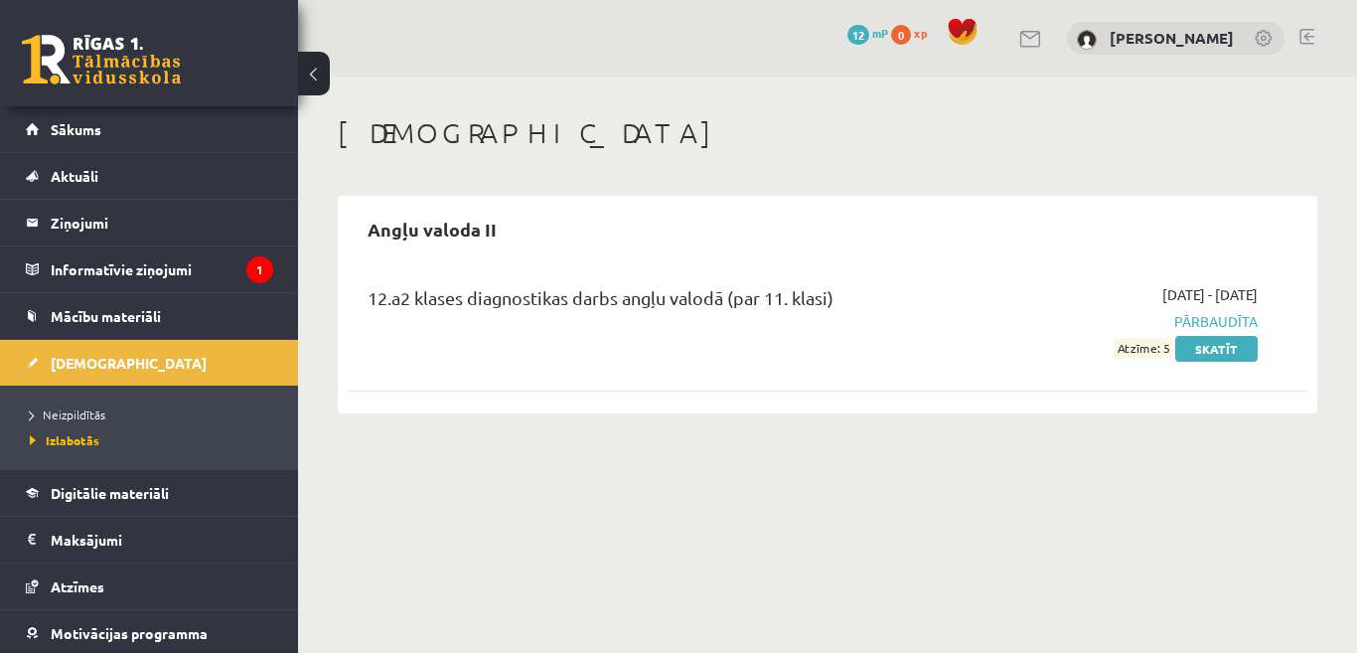
click at [1147, 349] on span "Atzīme: 5" at bounding box center [1143, 348] width 58 height 21
click at [1200, 342] on link "Skatīt" at bounding box center [1216, 349] width 82 height 26
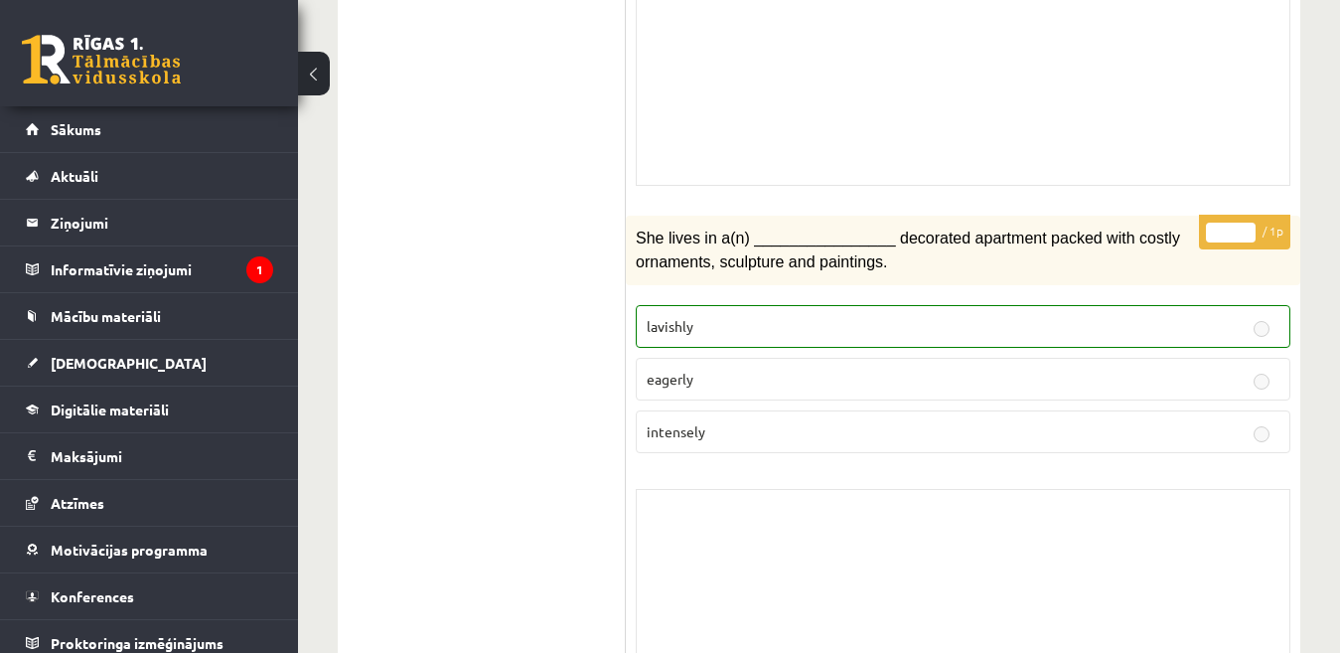
scroll to position [4988, 0]
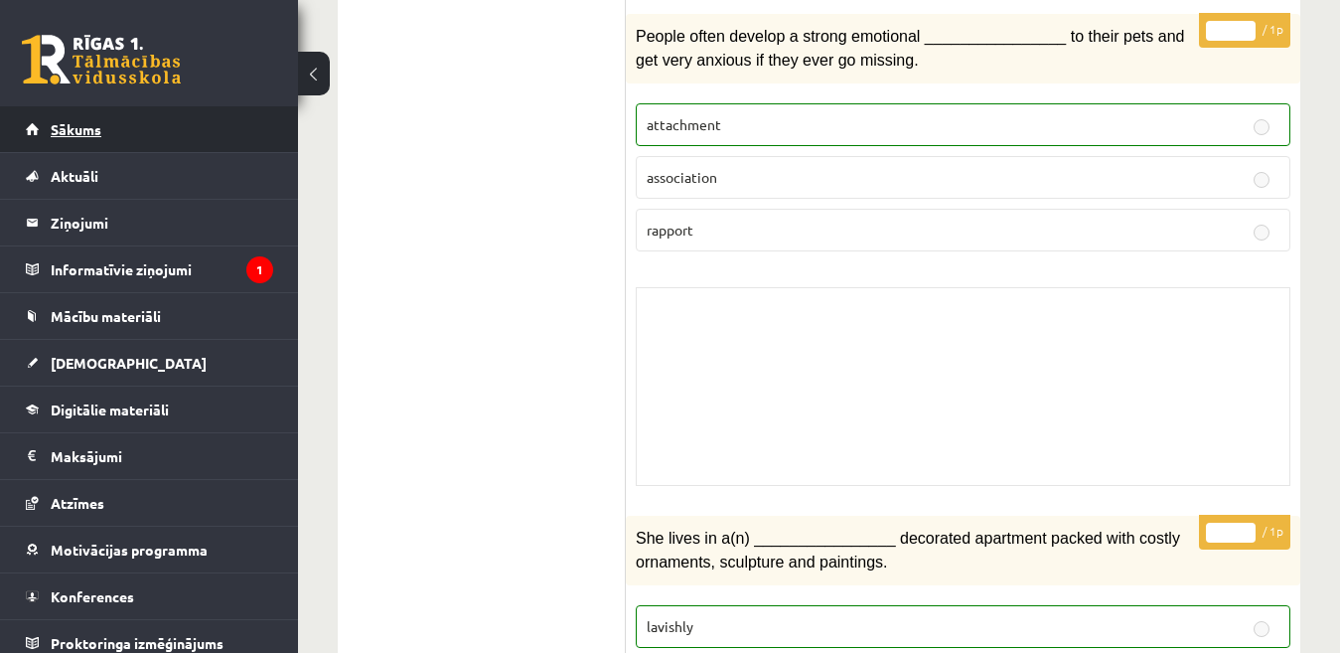
click at [232, 123] on link "Sākums" at bounding box center [149, 129] width 247 height 46
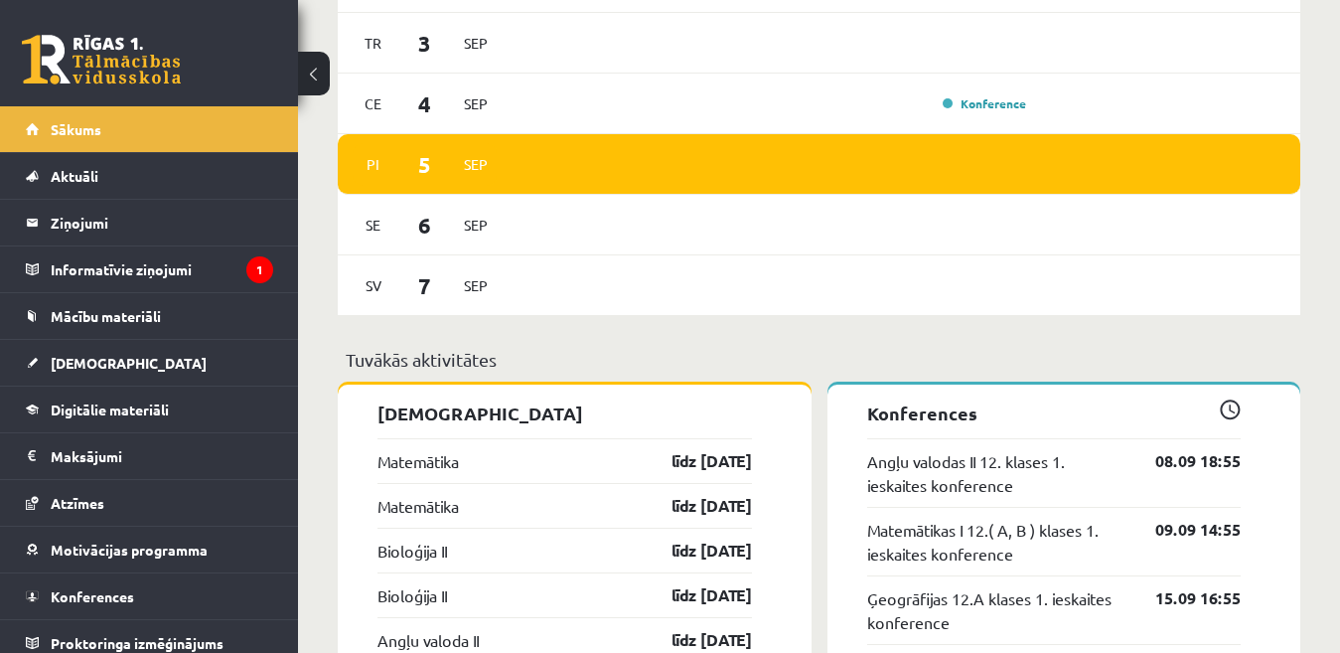
scroll to position [1788, 0]
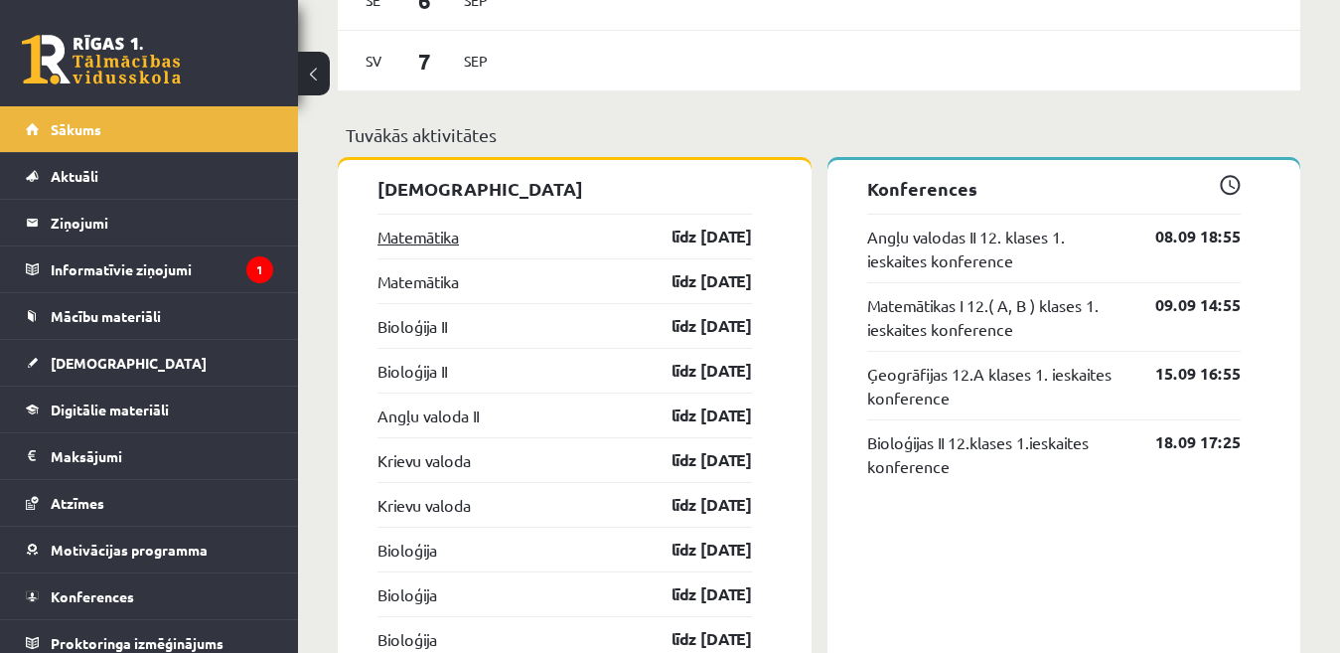
click at [437, 247] on link "Matemātika" at bounding box center [417, 236] width 81 height 24
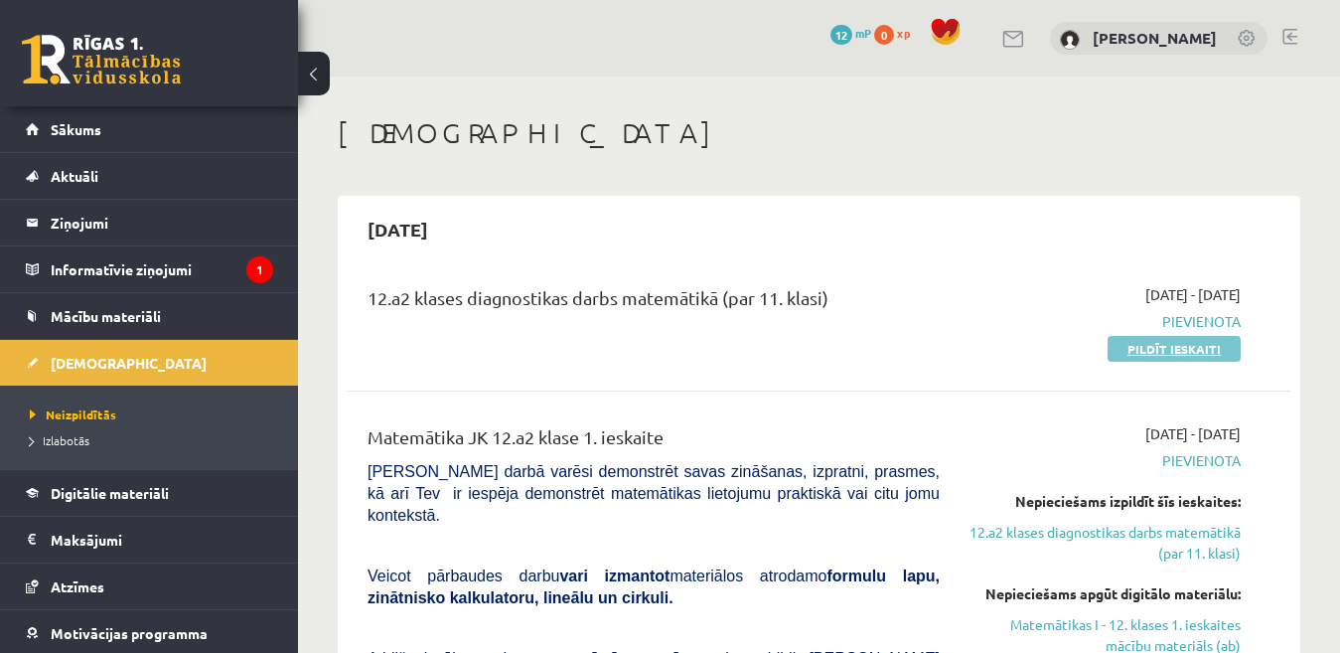
click at [1212, 358] on link "Pildīt ieskaiti" at bounding box center [1174, 349] width 133 height 26
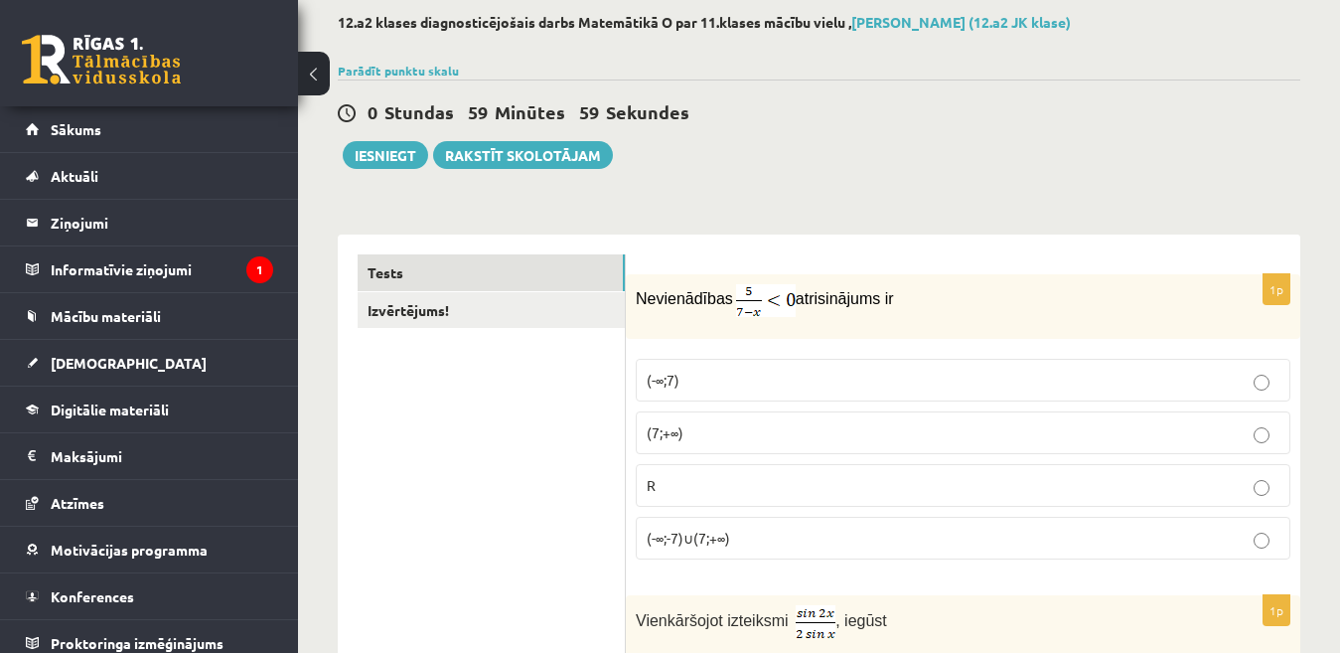
scroll to position [199, 0]
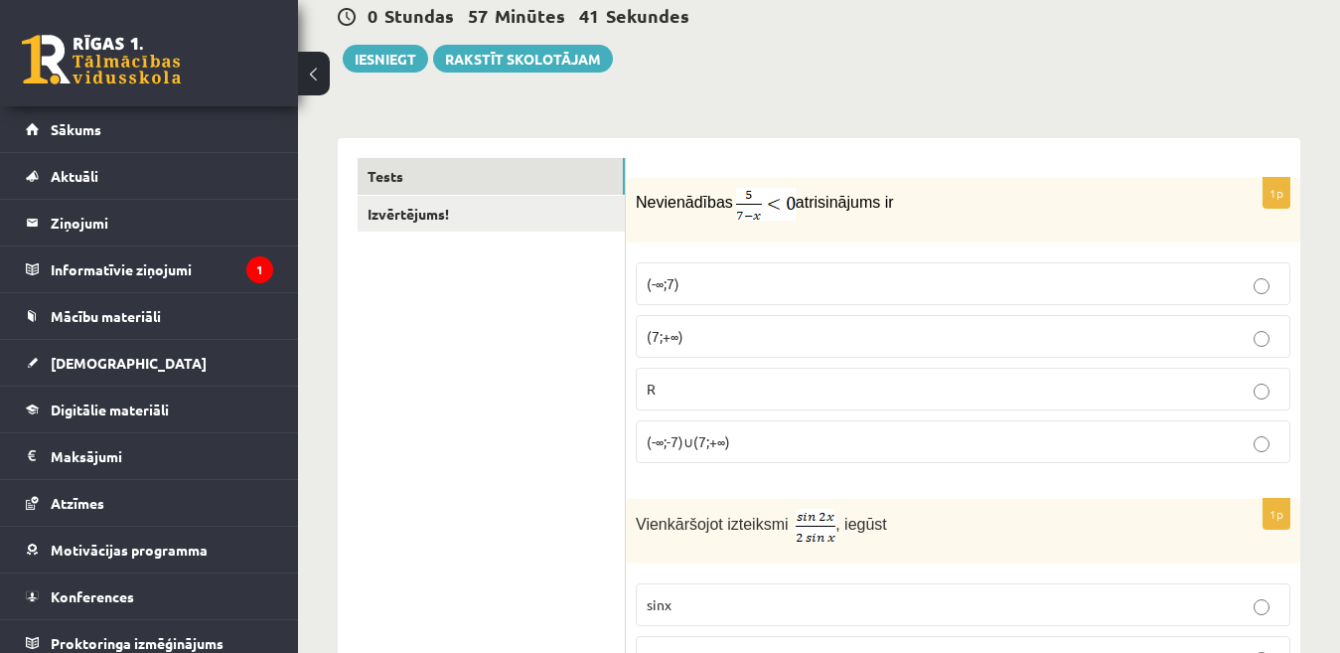
click at [708, 449] on span "(-∞;-7)∪(7;+∞)" at bounding box center [688, 441] width 83 height 18
click at [682, 339] on span "(7;+∞)" at bounding box center [665, 336] width 37 height 18
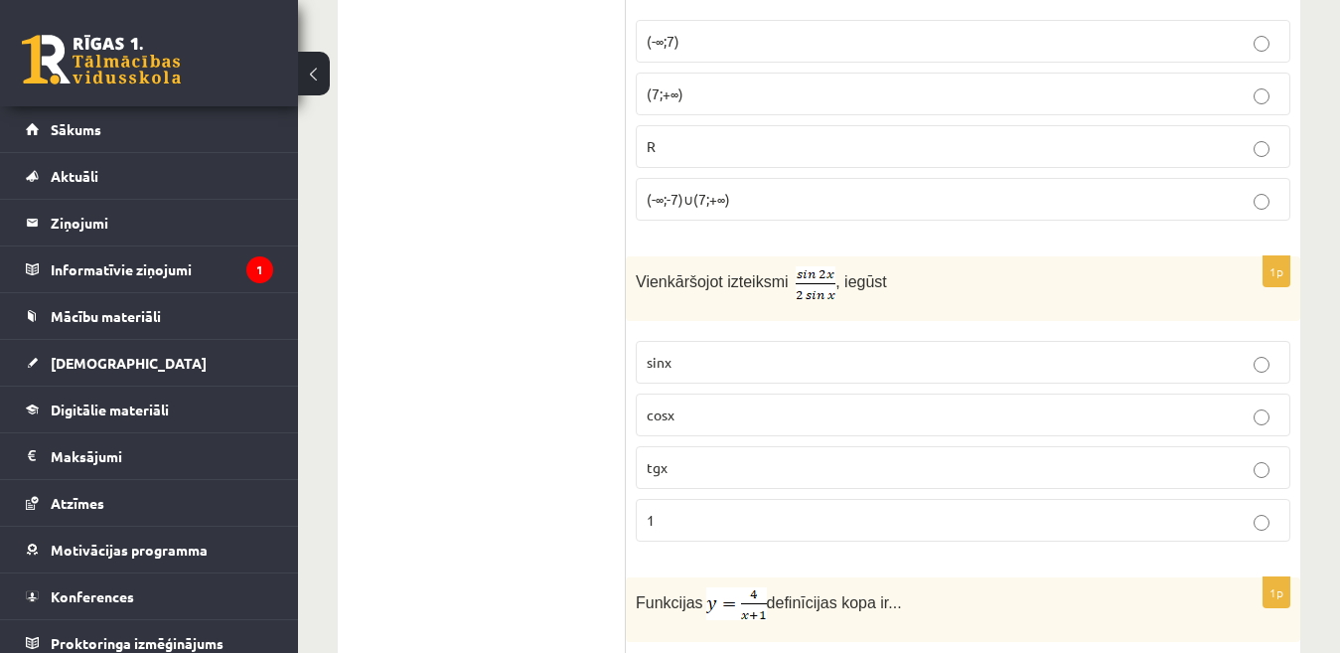
scroll to position [497, 0]
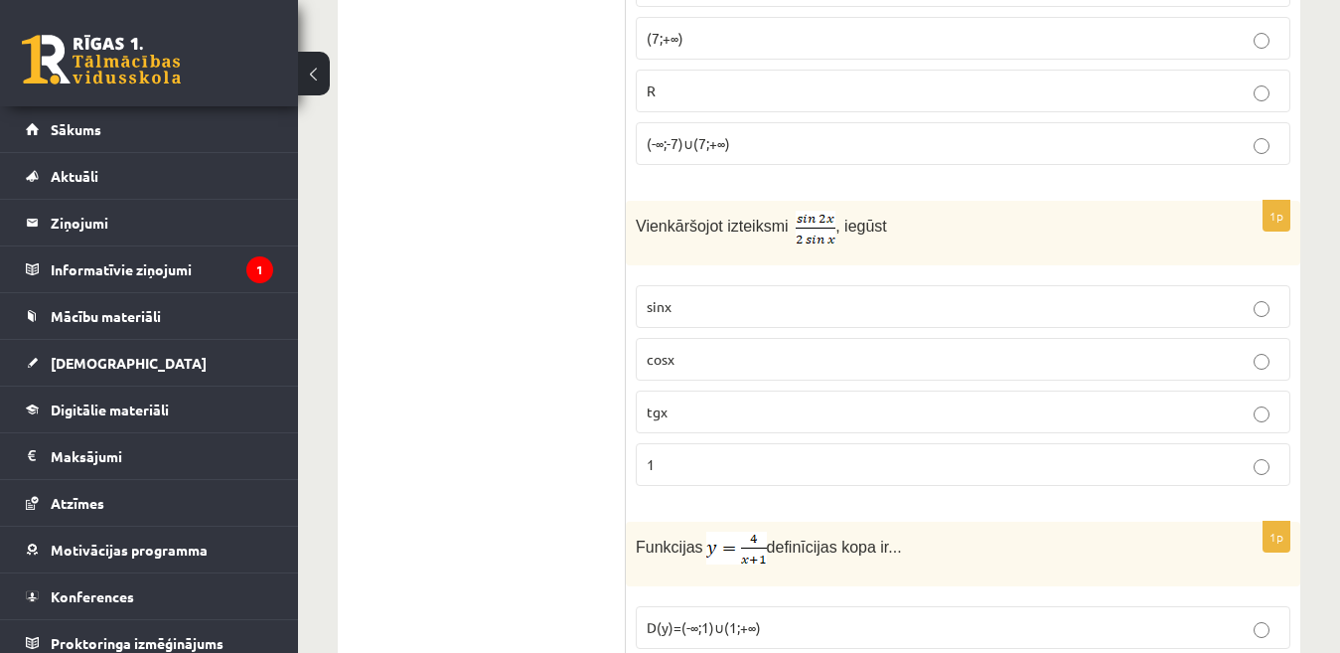
click at [1218, 296] on p "sinx" at bounding box center [963, 306] width 633 height 21
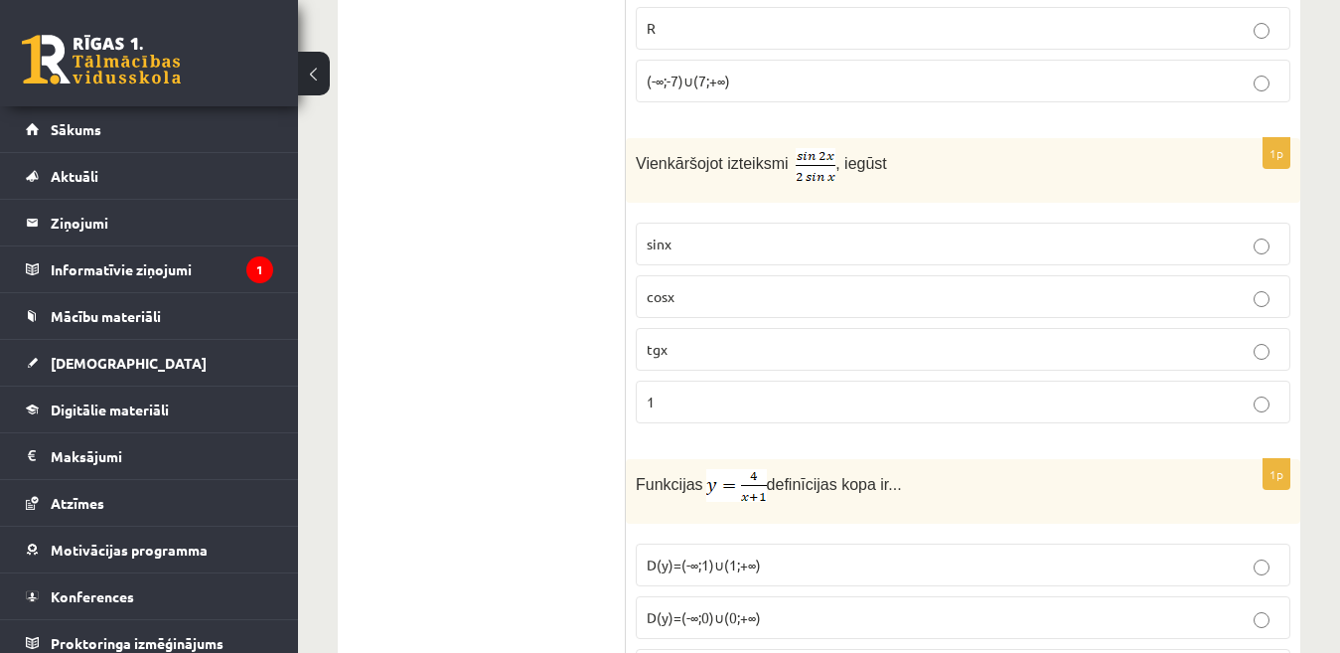
scroll to position [795, 0]
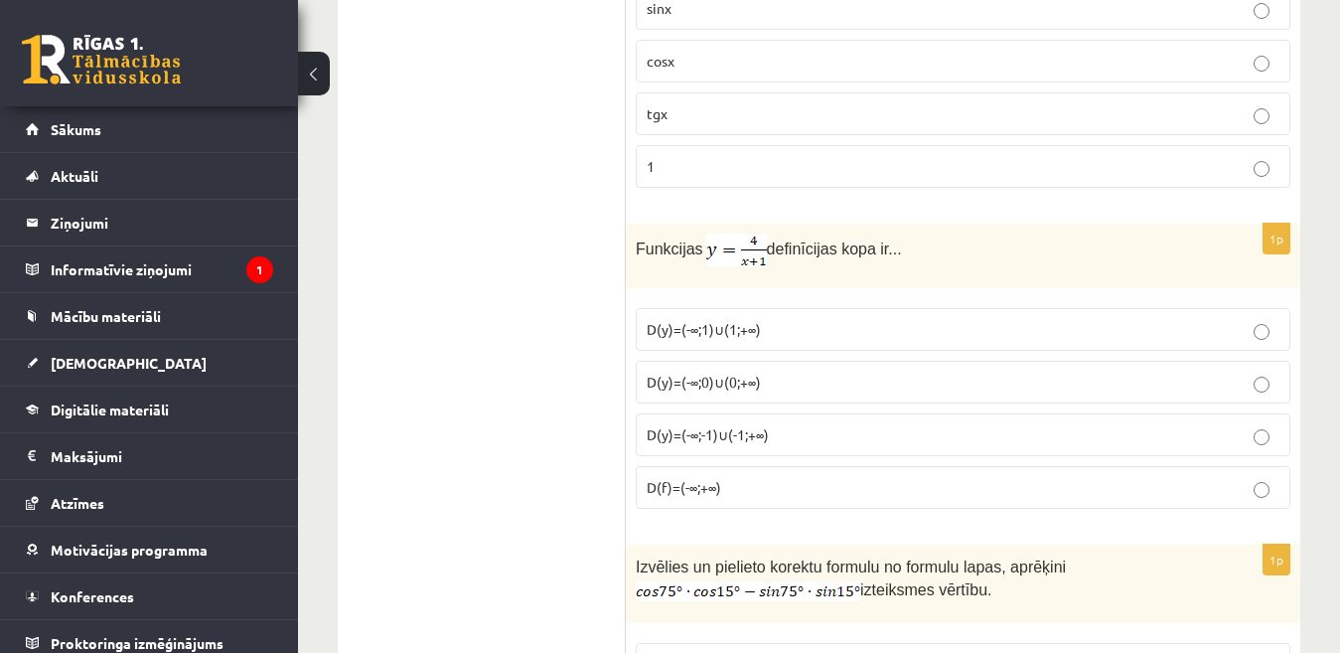
click at [759, 335] on span "D(y)=(-∞;1)∪(1;+∞)" at bounding box center [704, 329] width 114 height 18
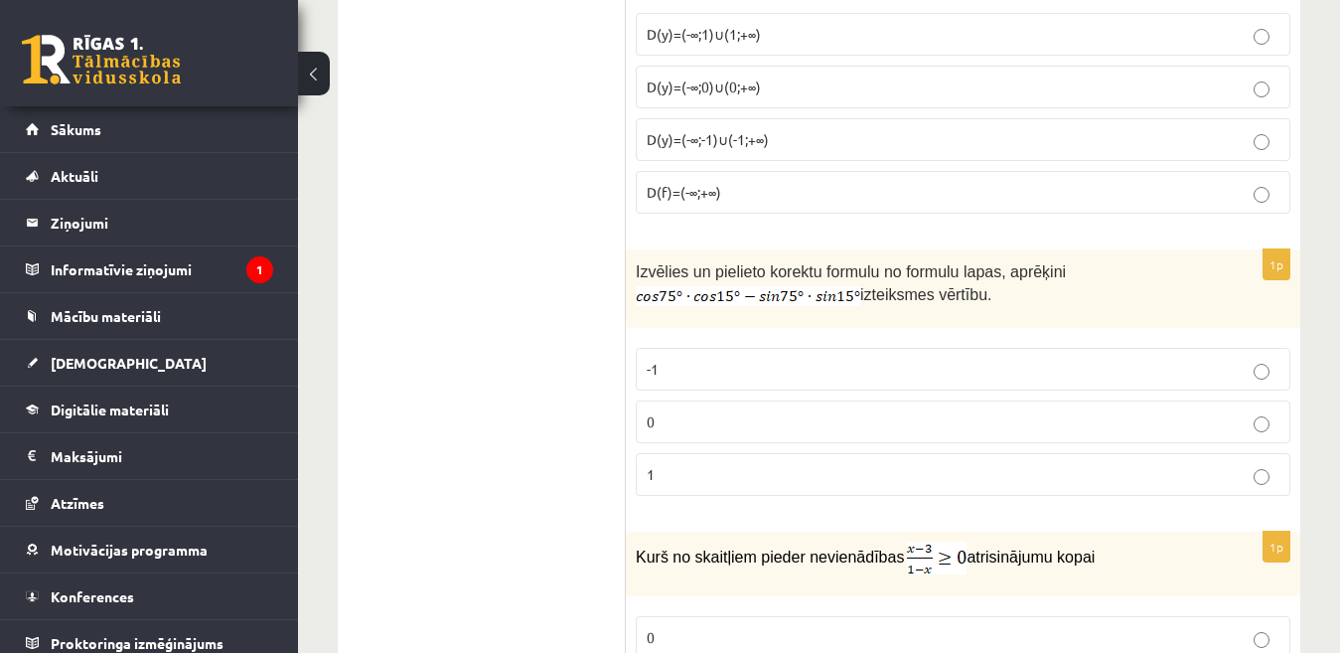
scroll to position [1093, 0]
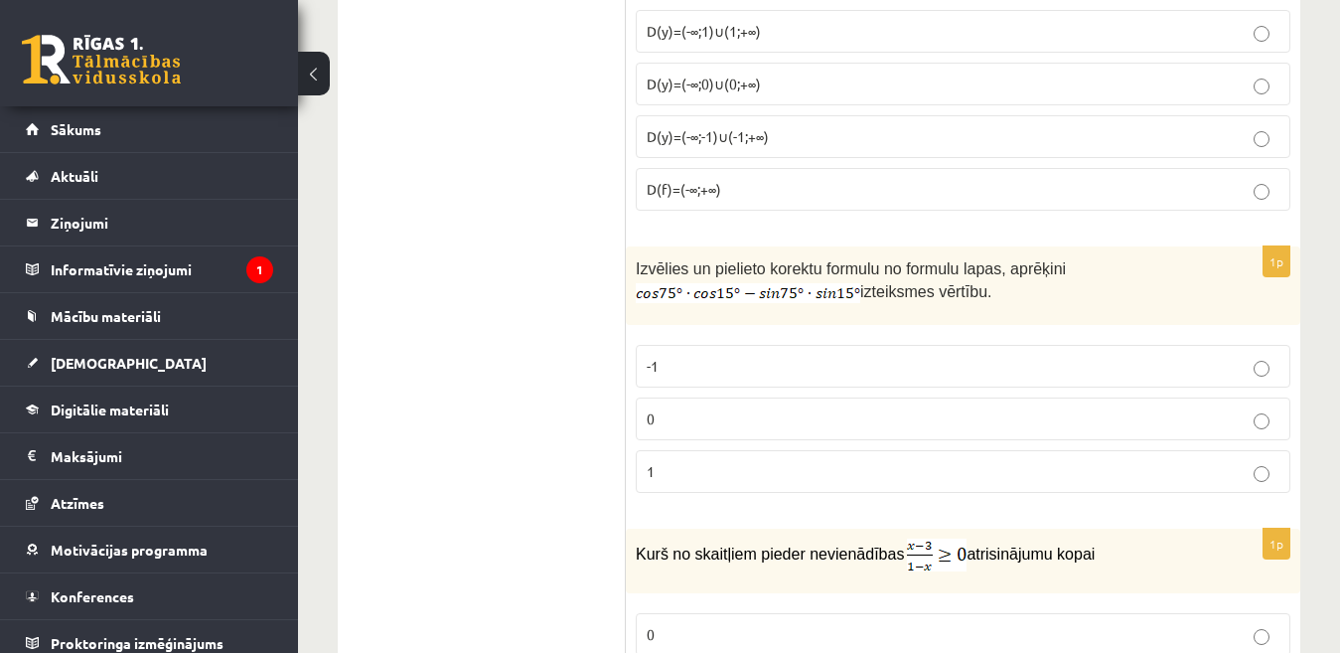
click at [769, 413] on p "0" at bounding box center [963, 418] width 633 height 21
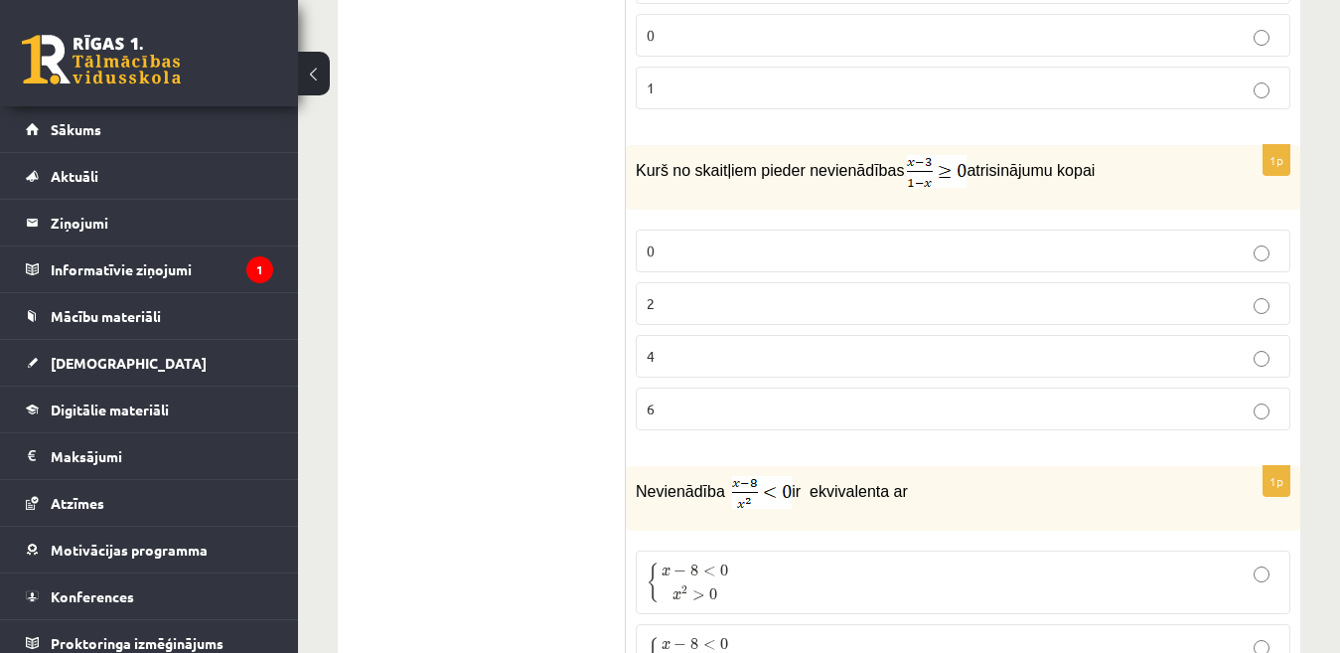
scroll to position [1578, 0]
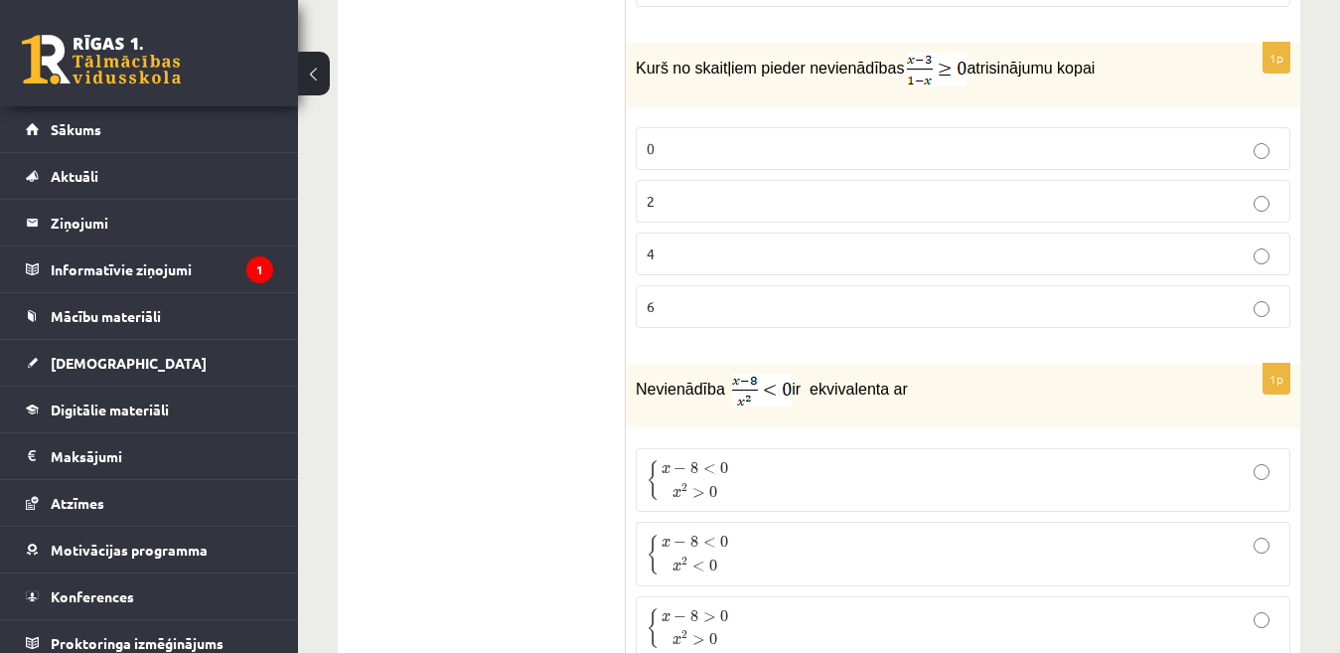
click at [759, 184] on label "2" at bounding box center [963, 201] width 655 height 43
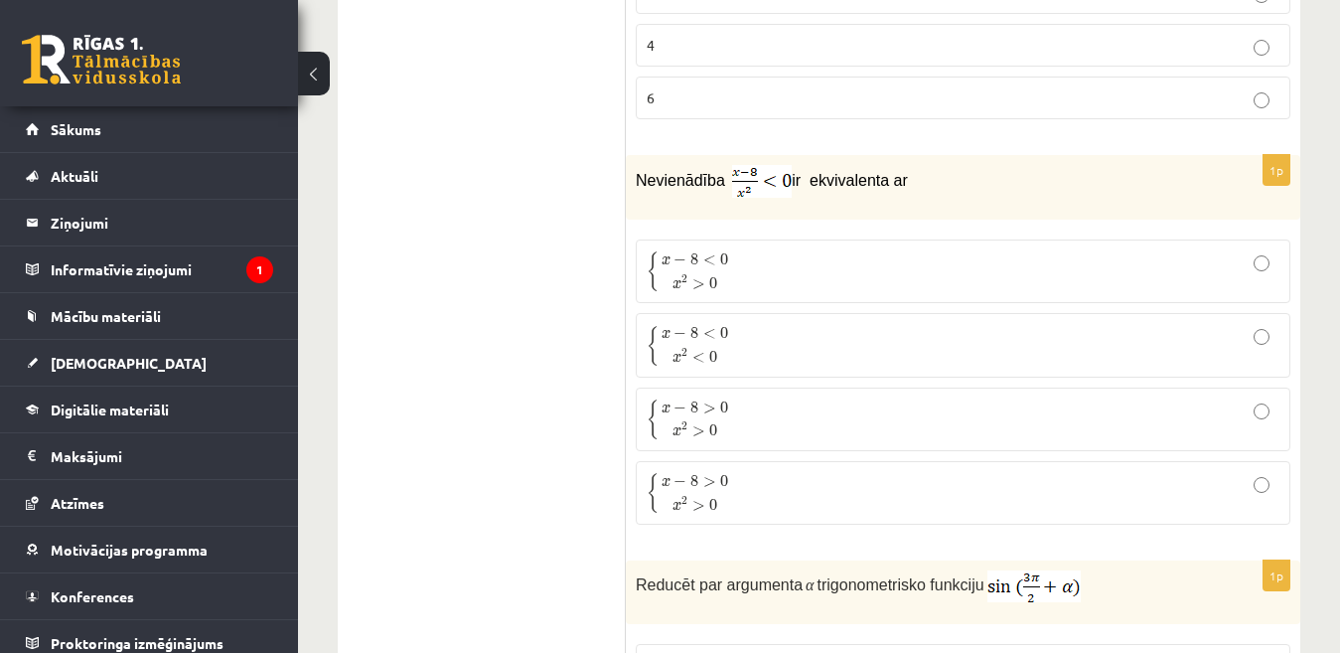
scroll to position [1777, 0]
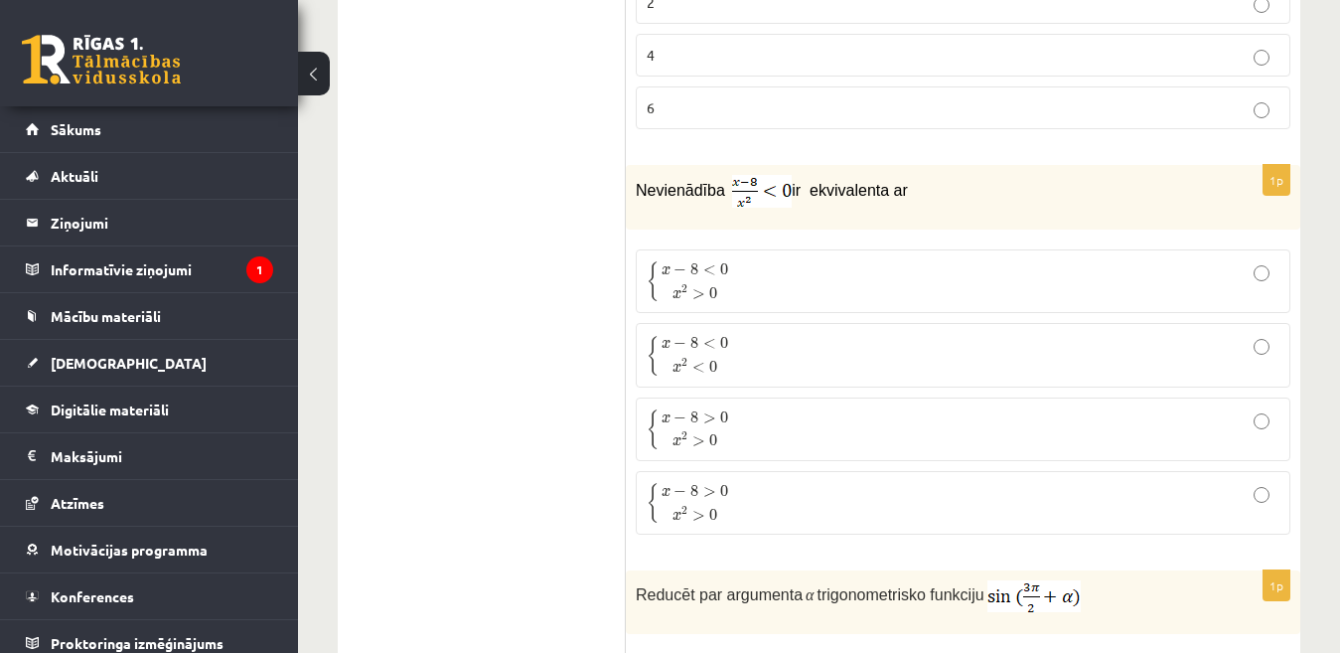
click at [743, 343] on p "{ x − 8 < 0 x 2 < 0 { x − 8 < 0 x 2 < 0" at bounding box center [963, 355] width 633 height 42
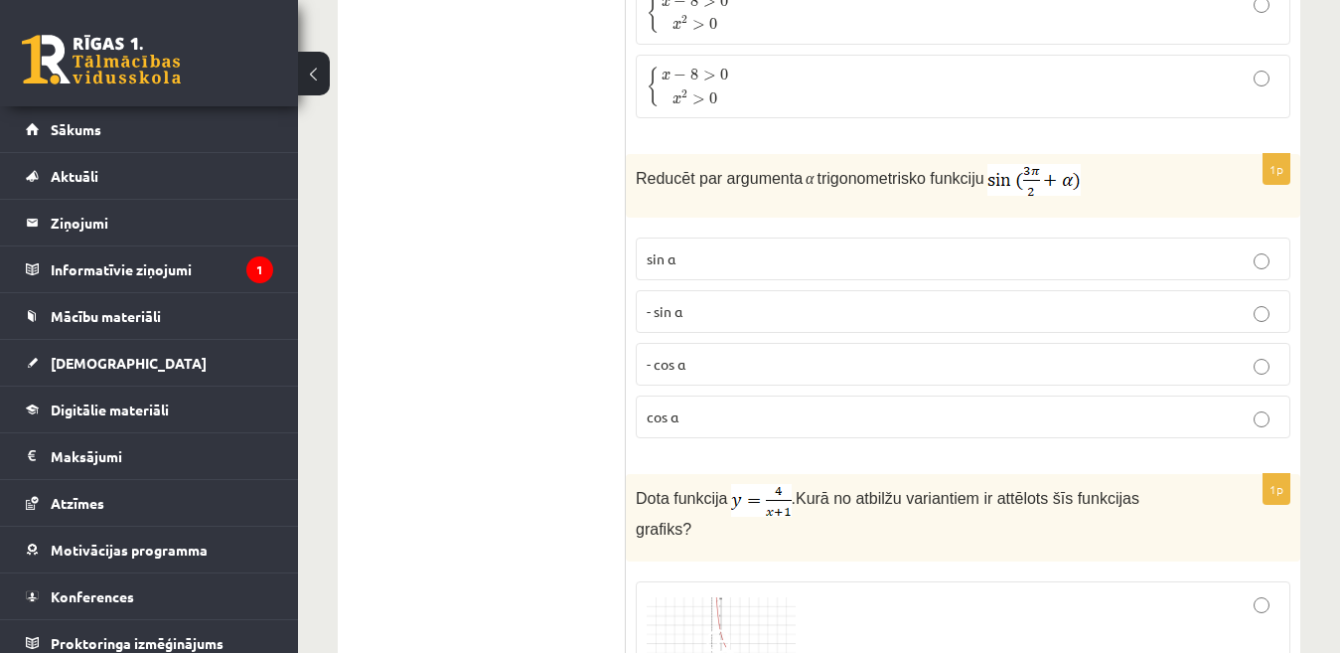
scroll to position [2185, 0]
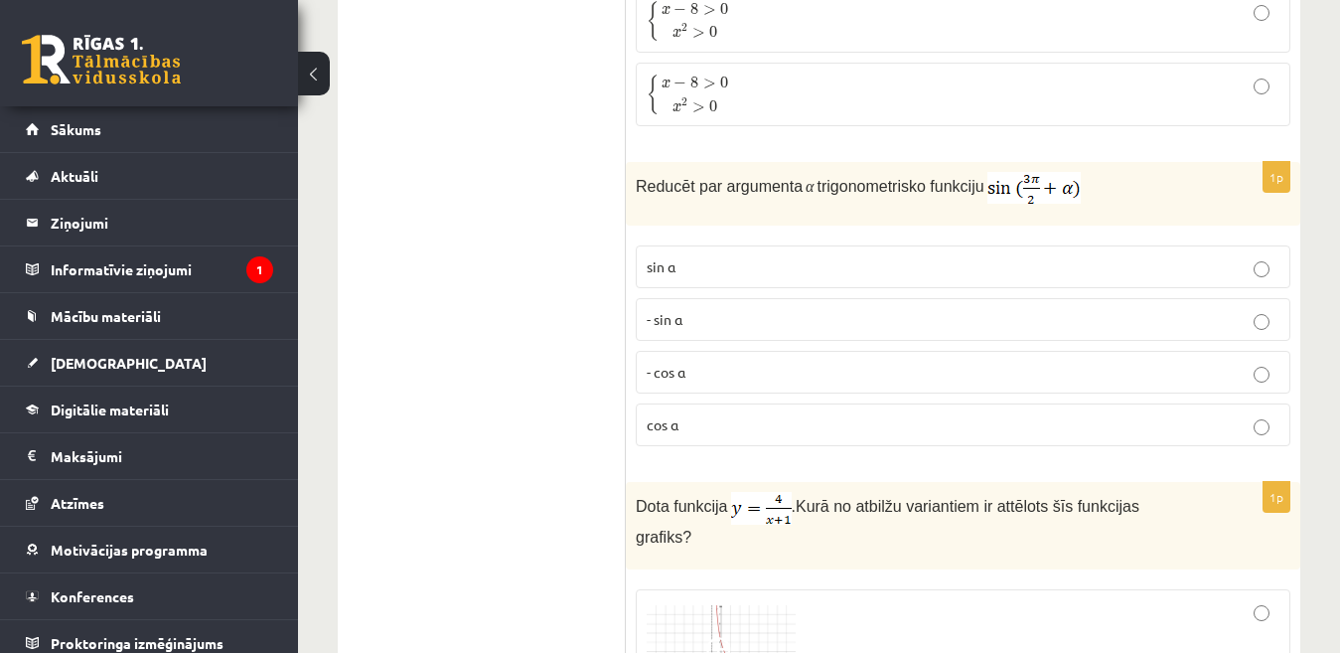
click at [809, 325] on p "- sin ⁡α" at bounding box center [963, 319] width 633 height 21
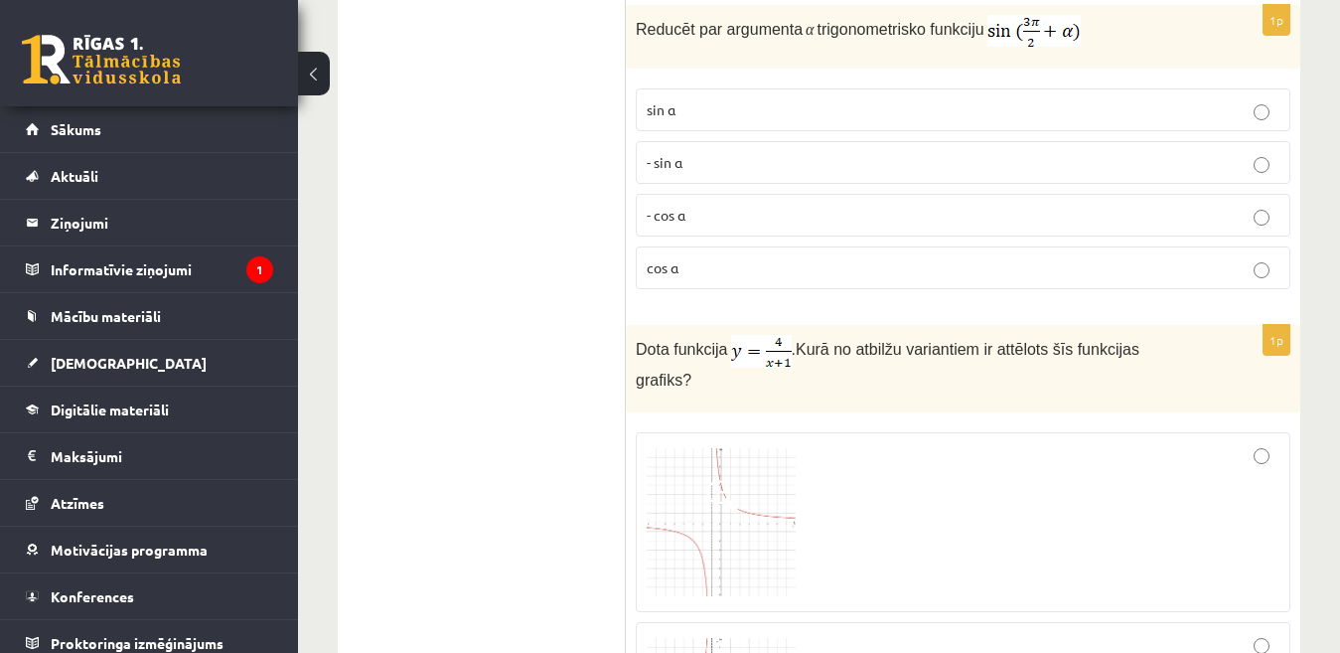
scroll to position [2483, 0]
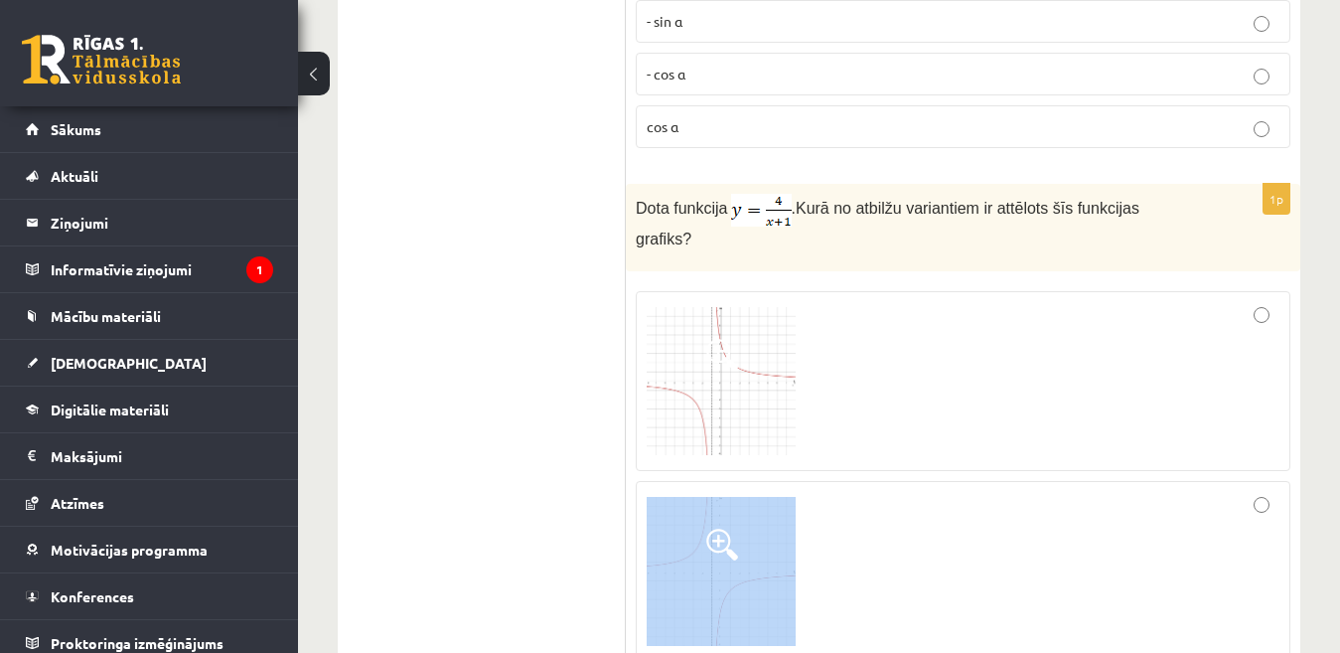
drag, startPoint x: 849, startPoint y: 376, endPoint x: 950, endPoint y: 461, distance: 131.1
click at [950, 461] on fieldset at bounding box center [963, 665] width 655 height 769
click at [719, 528] on span at bounding box center [722, 544] width 32 height 32
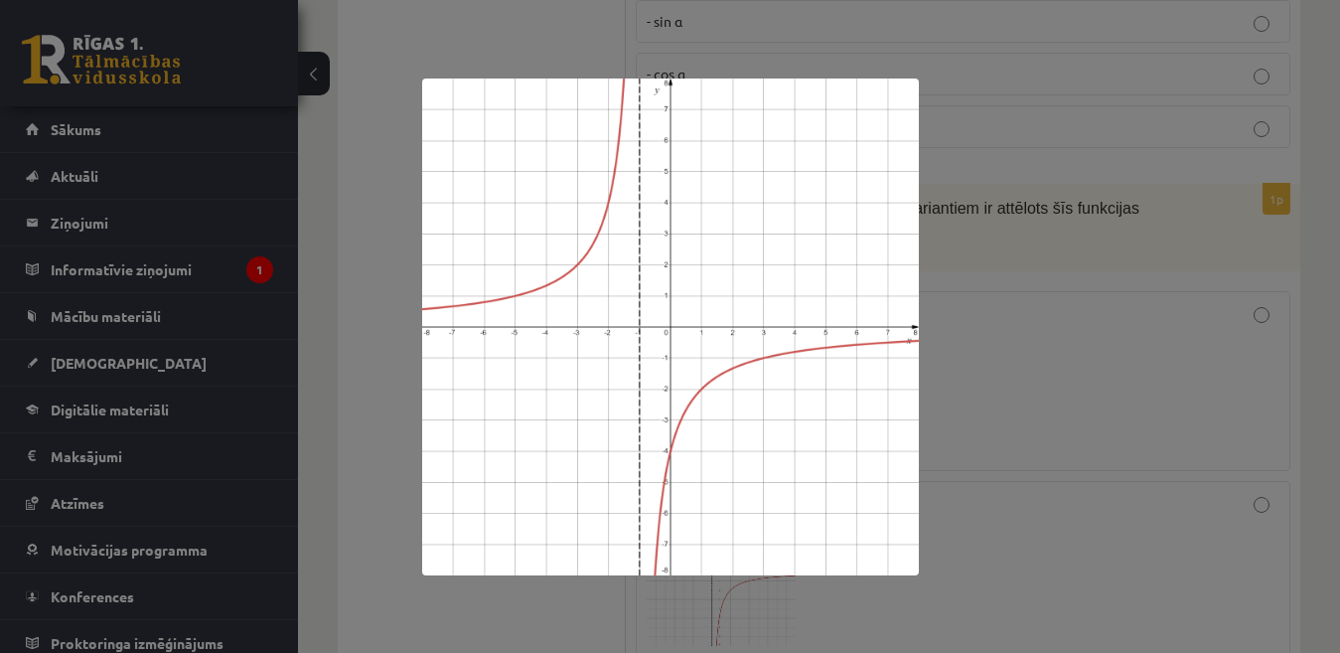
drag, startPoint x: 1018, startPoint y: 345, endPoint x: 988, endPoint y: 354, distance: 31.1
click at [1019, 346] on div at bounding box center [670, 326] width 1340 height 653
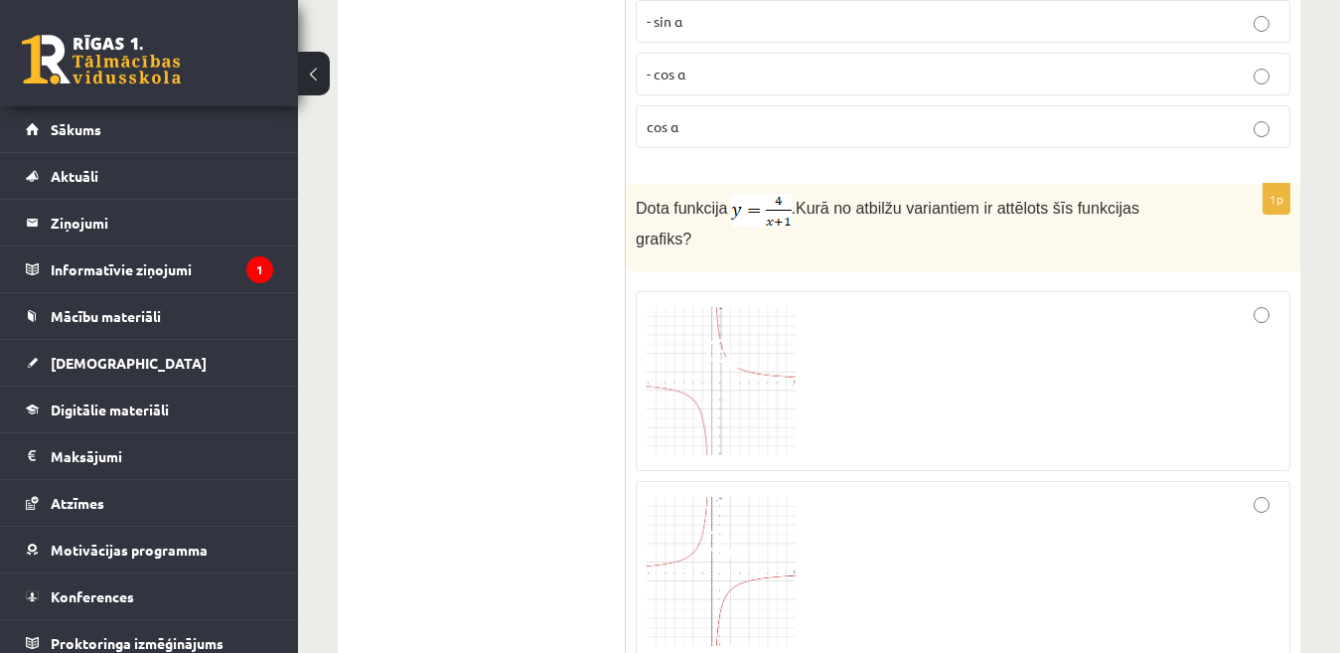
click at [754, 350] on img at bounding box center [721, 381] width 149 height 149
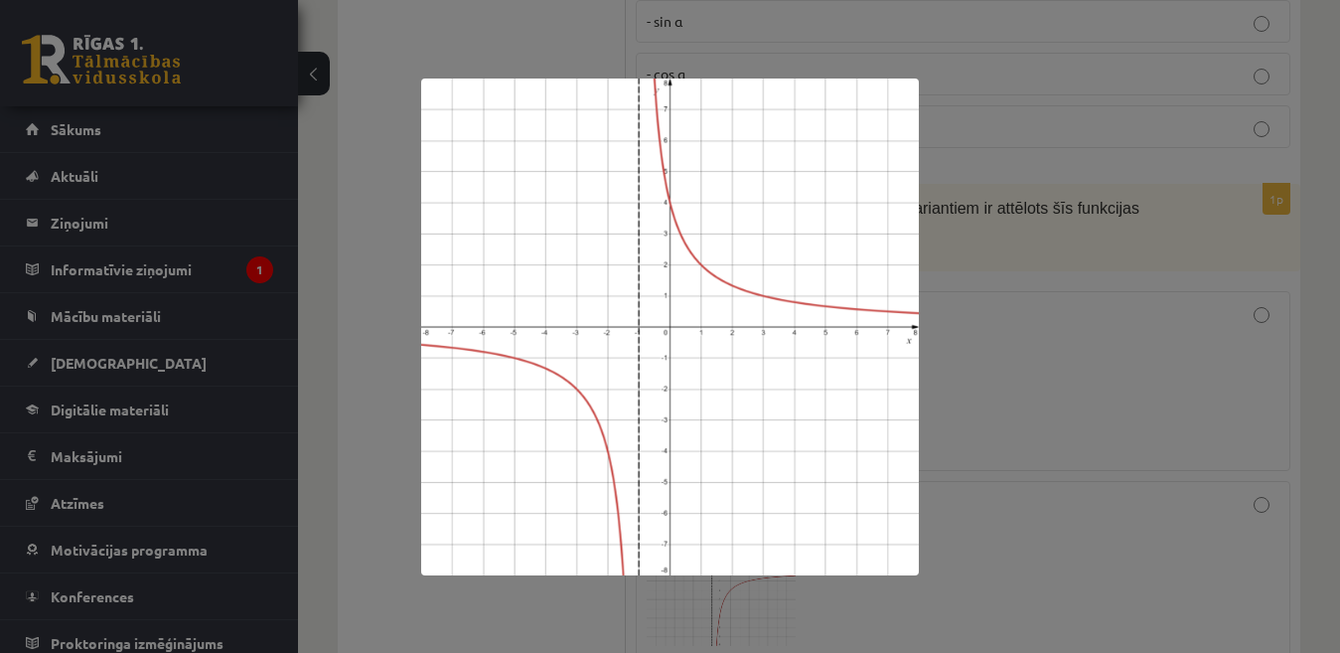
click at [1003, 374] on div at bounding box center [670, 326] width 1340 height 653
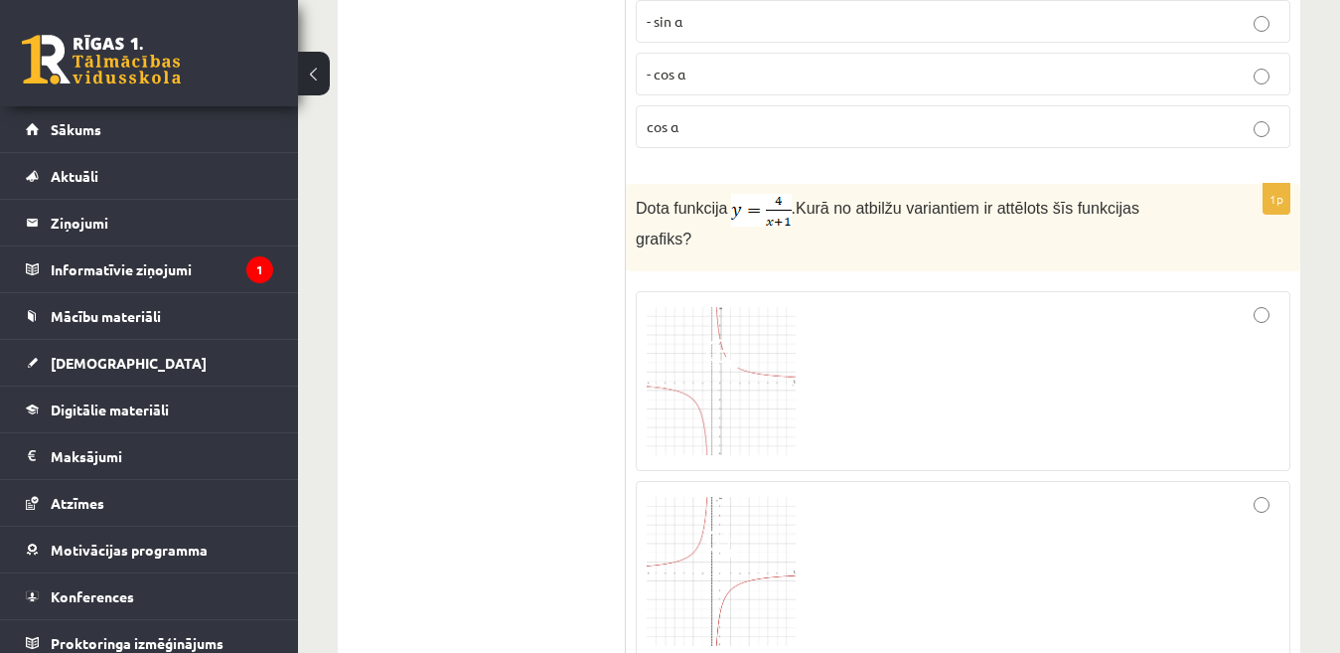
click at [736, 339] on span at bounding box center [722, 355] width 32 height 32
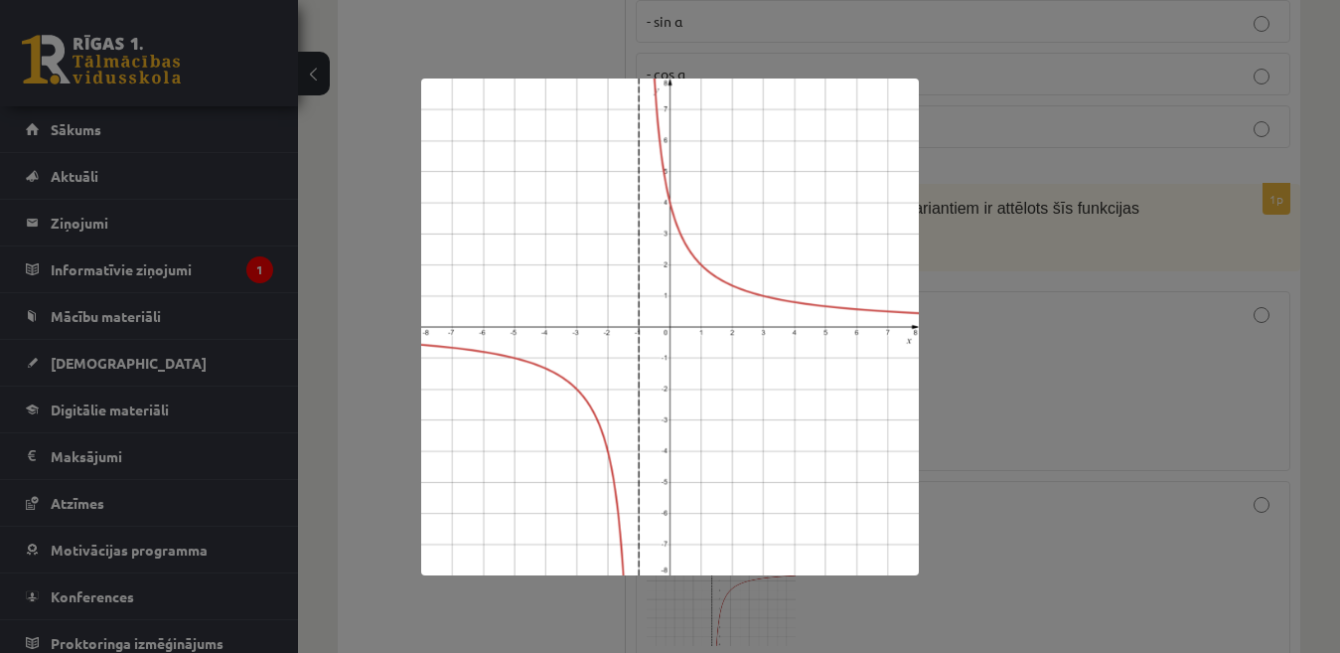
click at [990, 348] on div at bounding box center [670, 326] width 1340 height 653
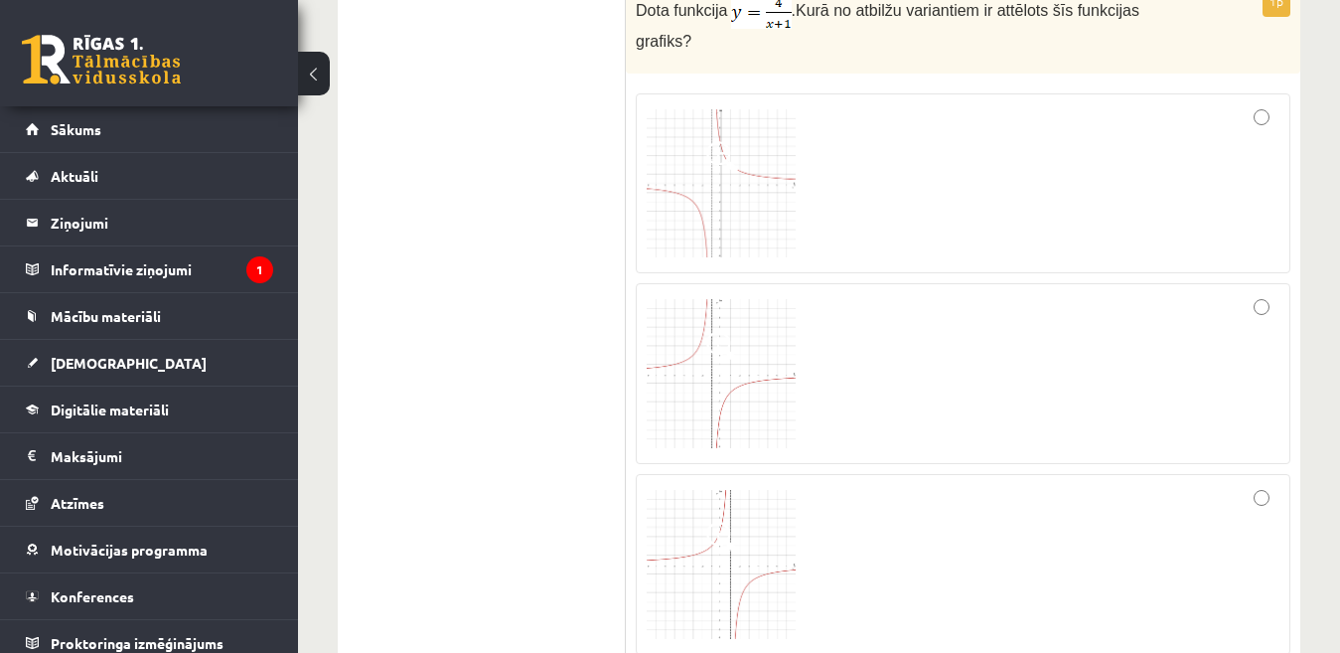
scroll to position [2682, 0]
click at [734, 339] on span at bounding box center [722, 346] width 32 height 32
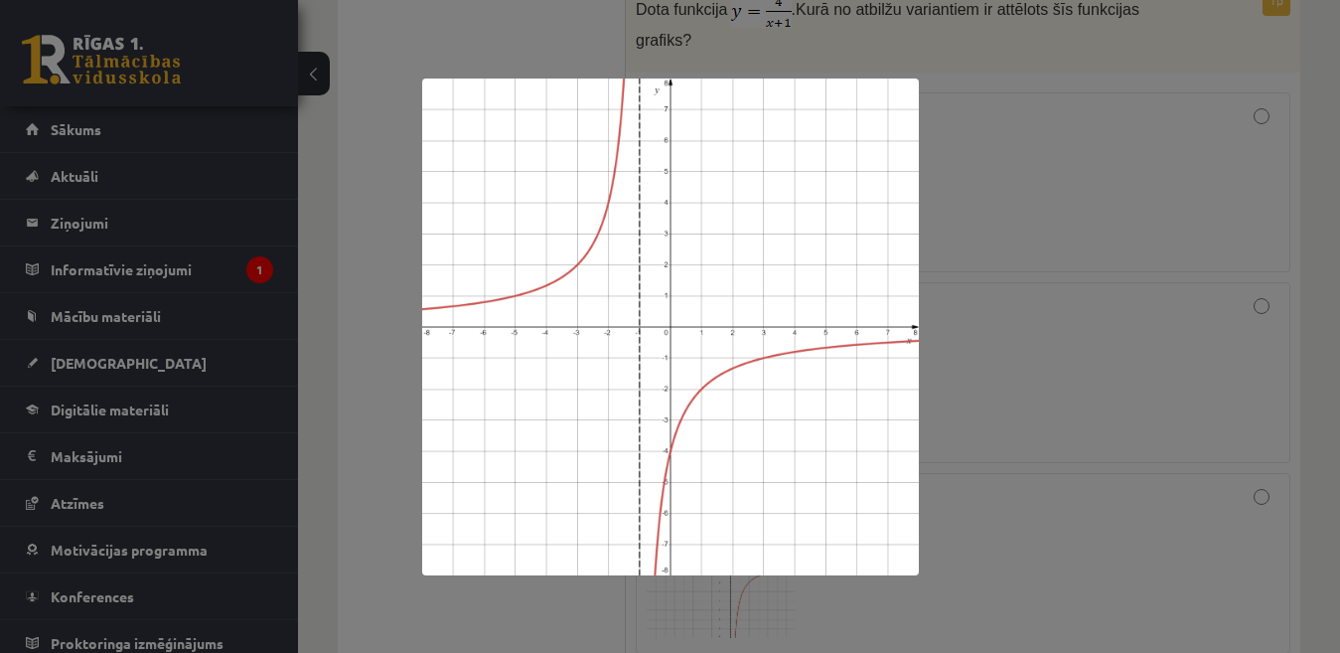
click at [1129, 422] on div at bounding box center [670, 326] width 1340 height 653
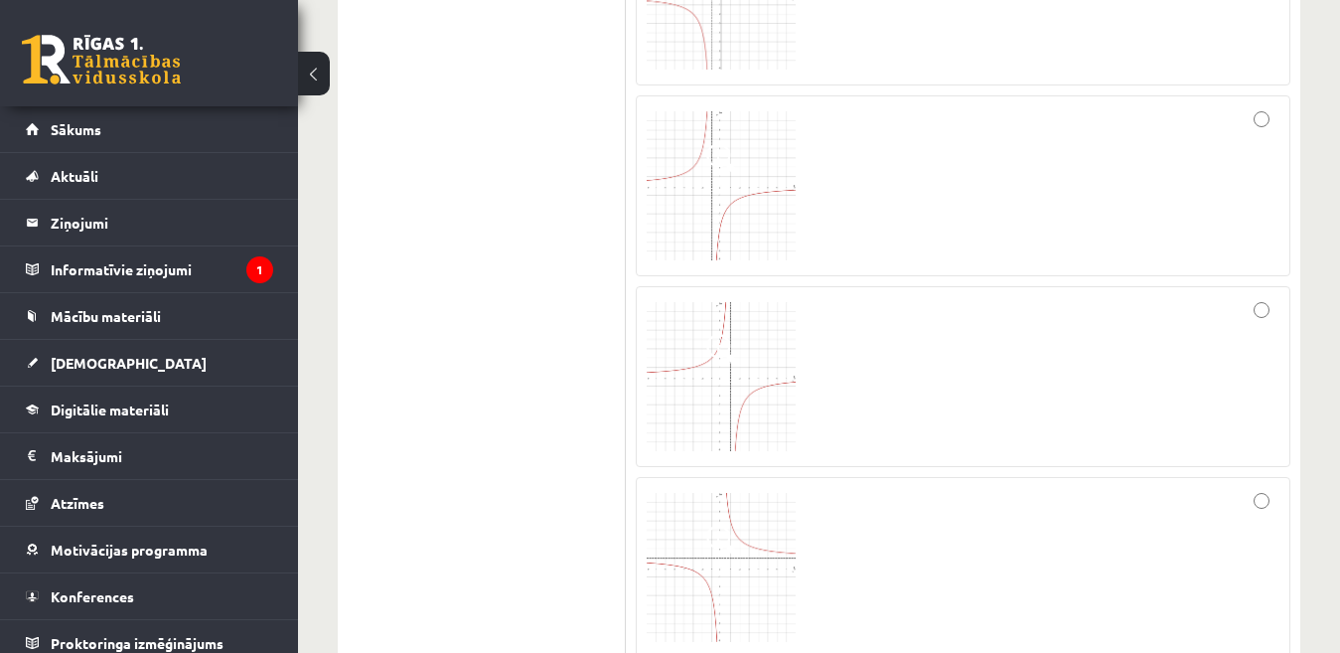
scroll to position [2881, 0]
click at [766, 326] on img at bounding box center [721, 364] width 149 height 149
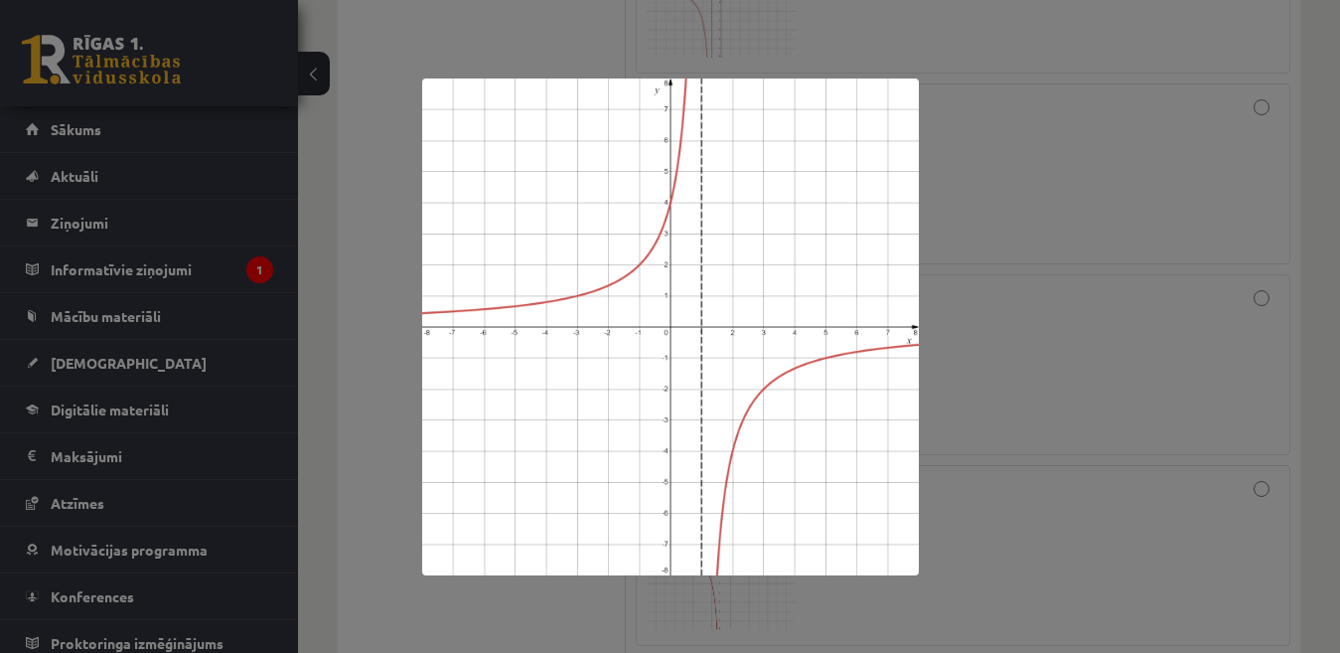
click at [1026, 374] on div at bounding box center [670, 326] width 1340 height 653
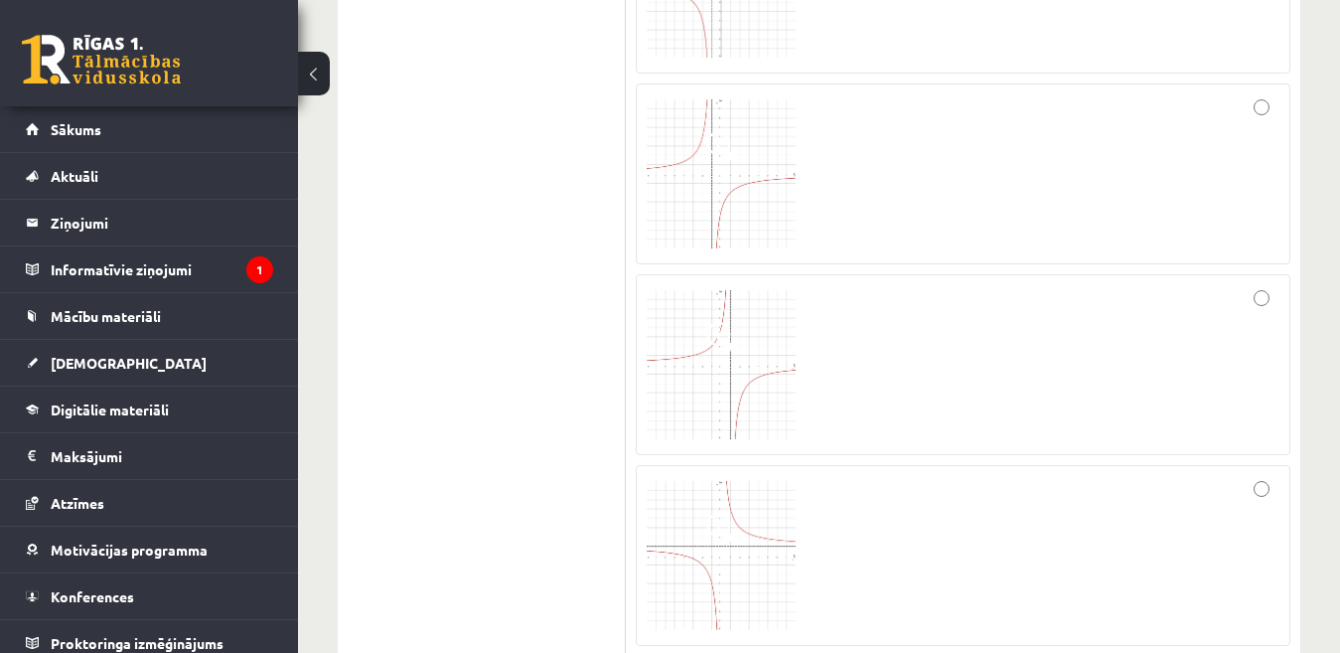
click at [758, 196] on img at bounding box center [721, 173] width 149 height 149
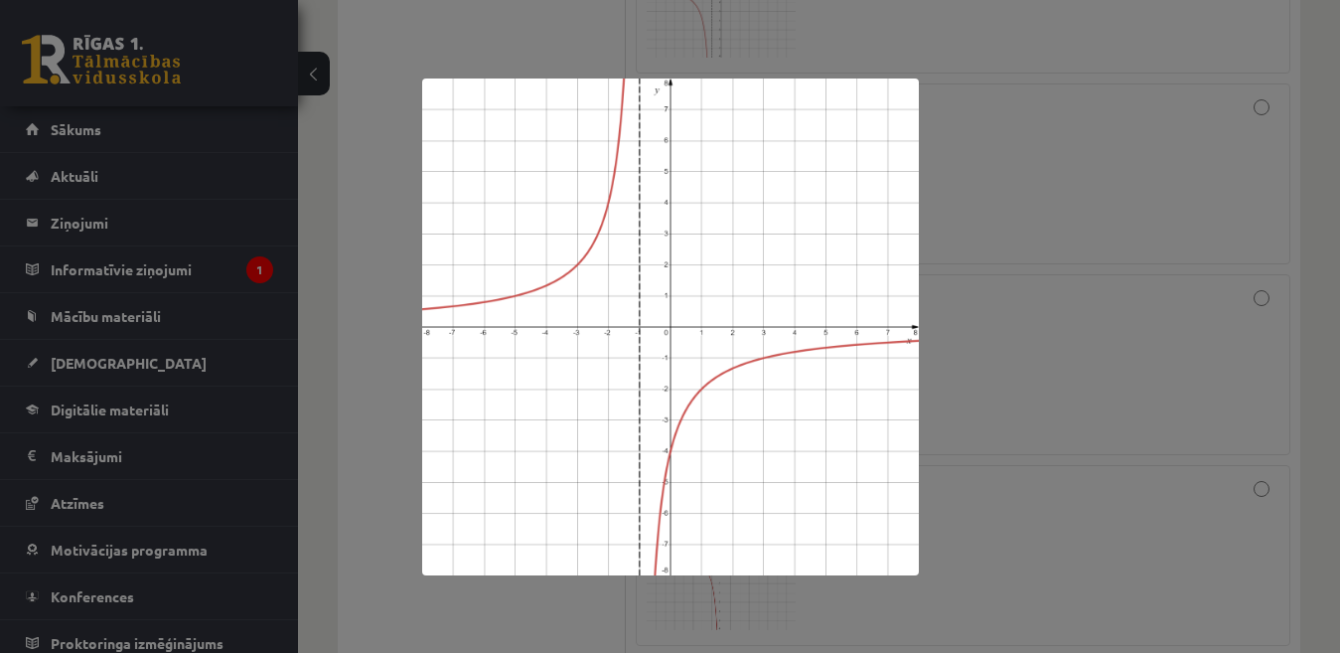
click at [1041, 278] on div at bounding box center [670, 326] width 1340 height 653
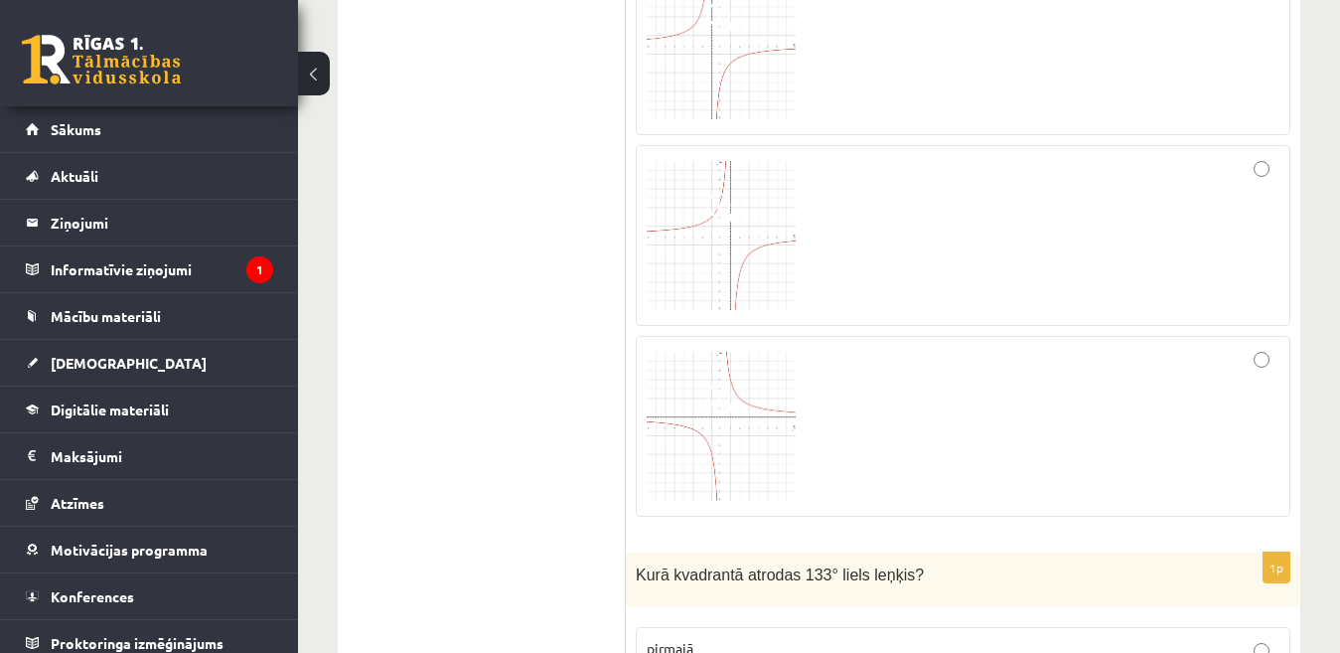
scroll to position [3179, 0]
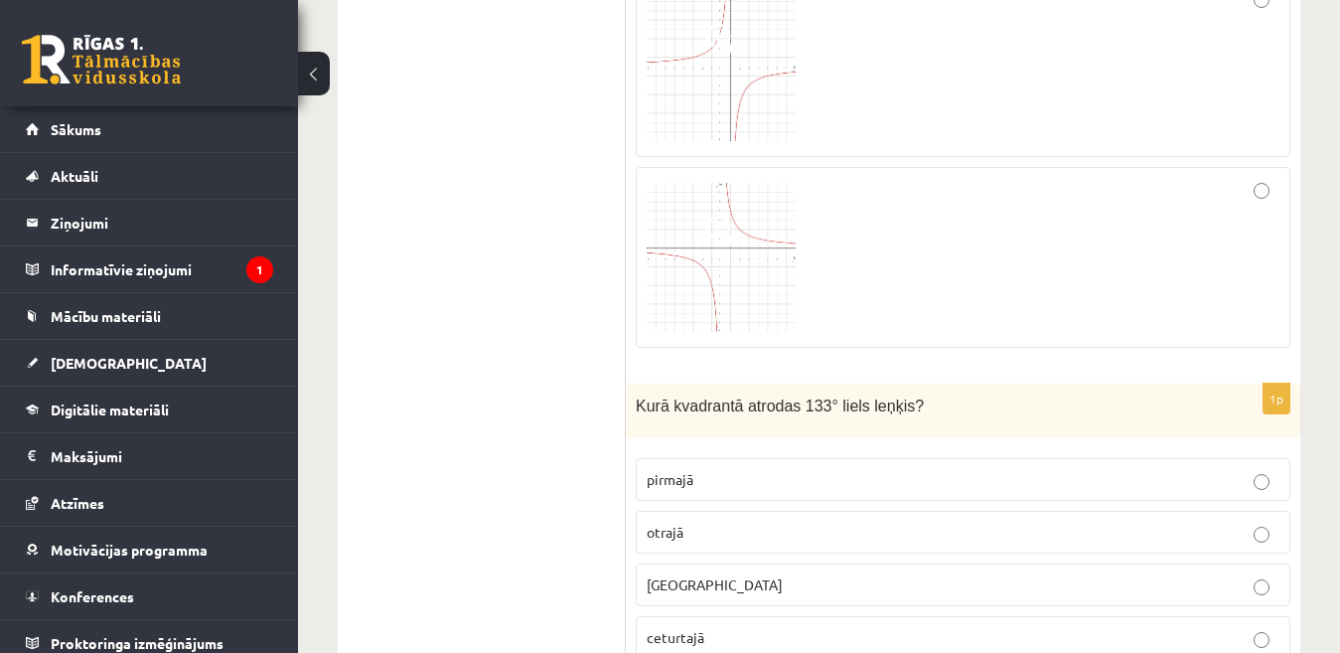
click at [728, 520] on label "otrajā" at bounding box center [963, 532] width 655 height 43
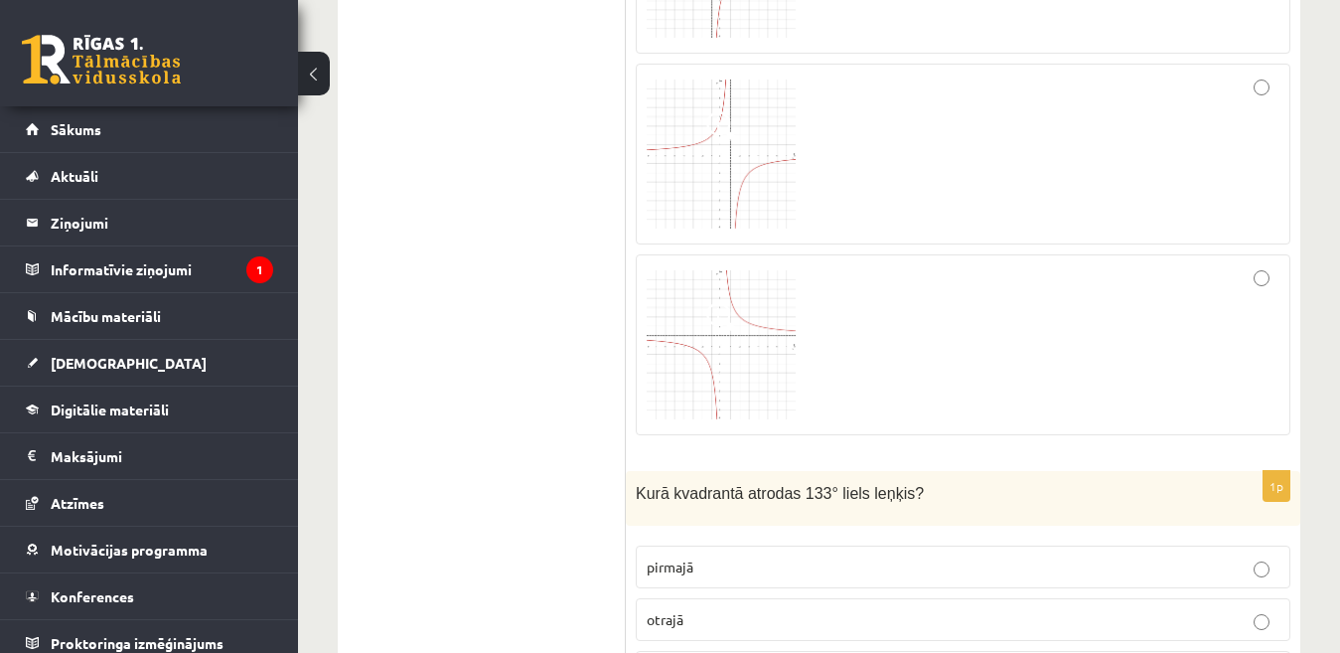
scroll to position [3079, 0]
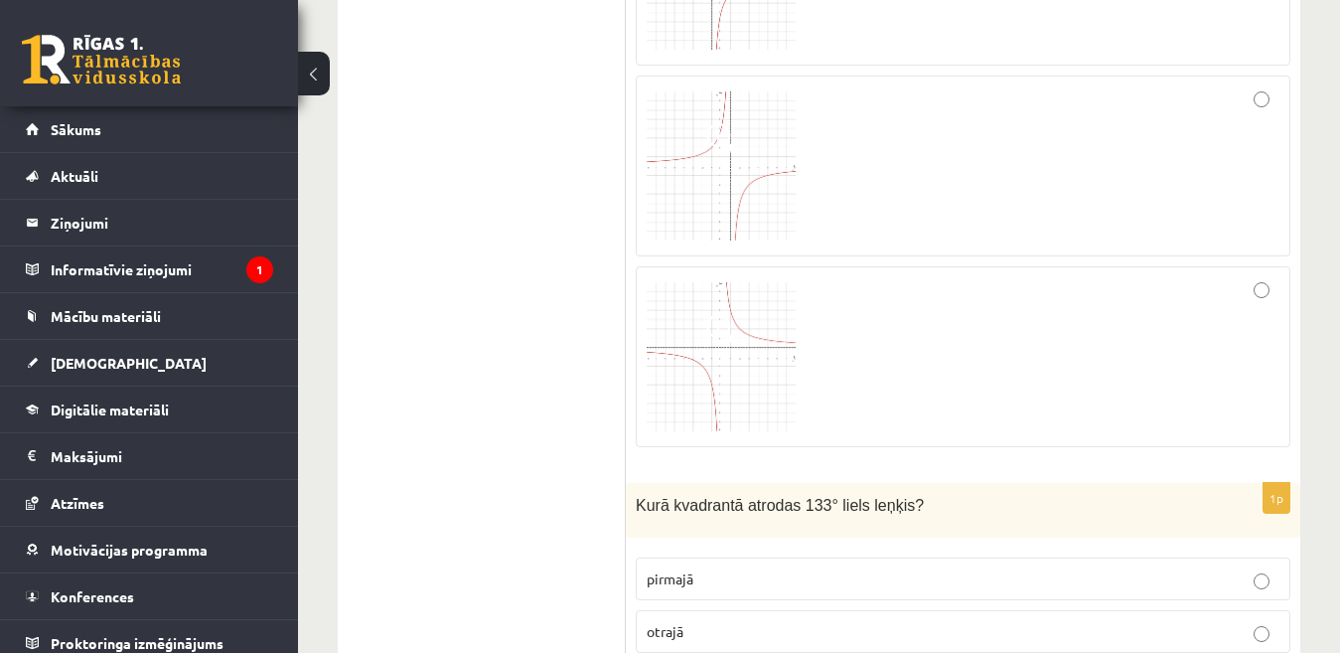
click at [726, 382] on img at bounding box center [721, 356] width 149 height 149
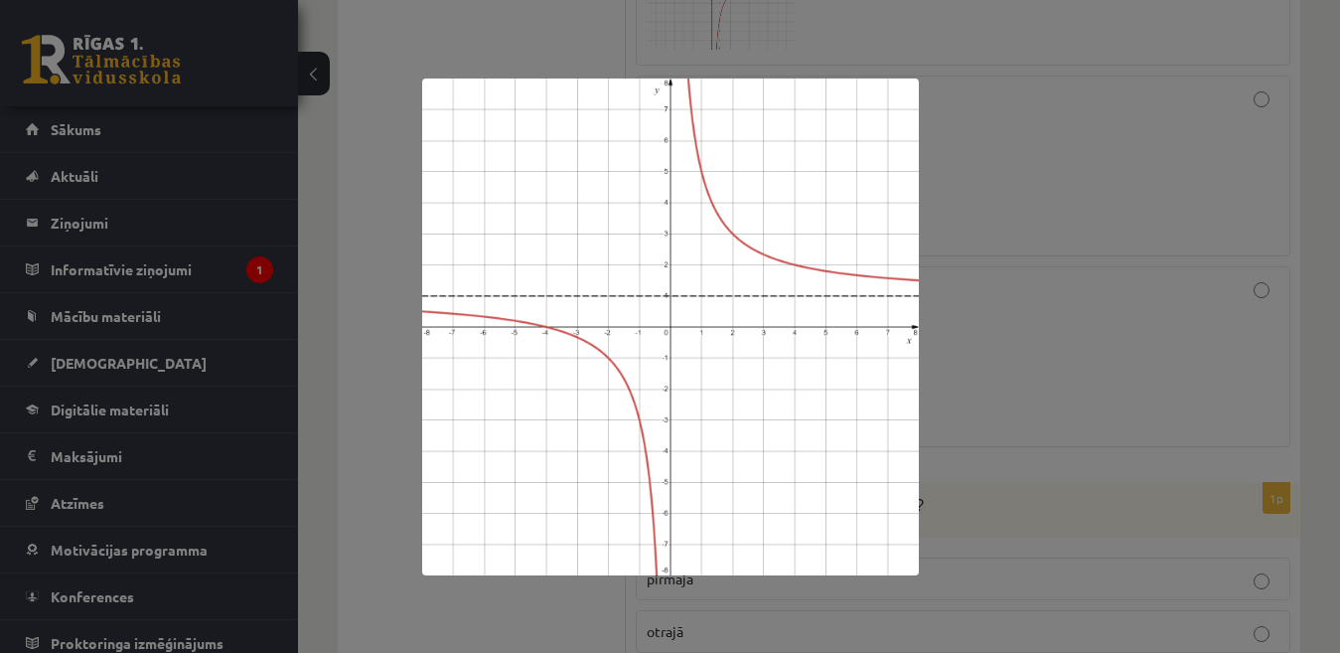
click at [981, 431] on div at bounding box center [670, 326] width 1340 height 653
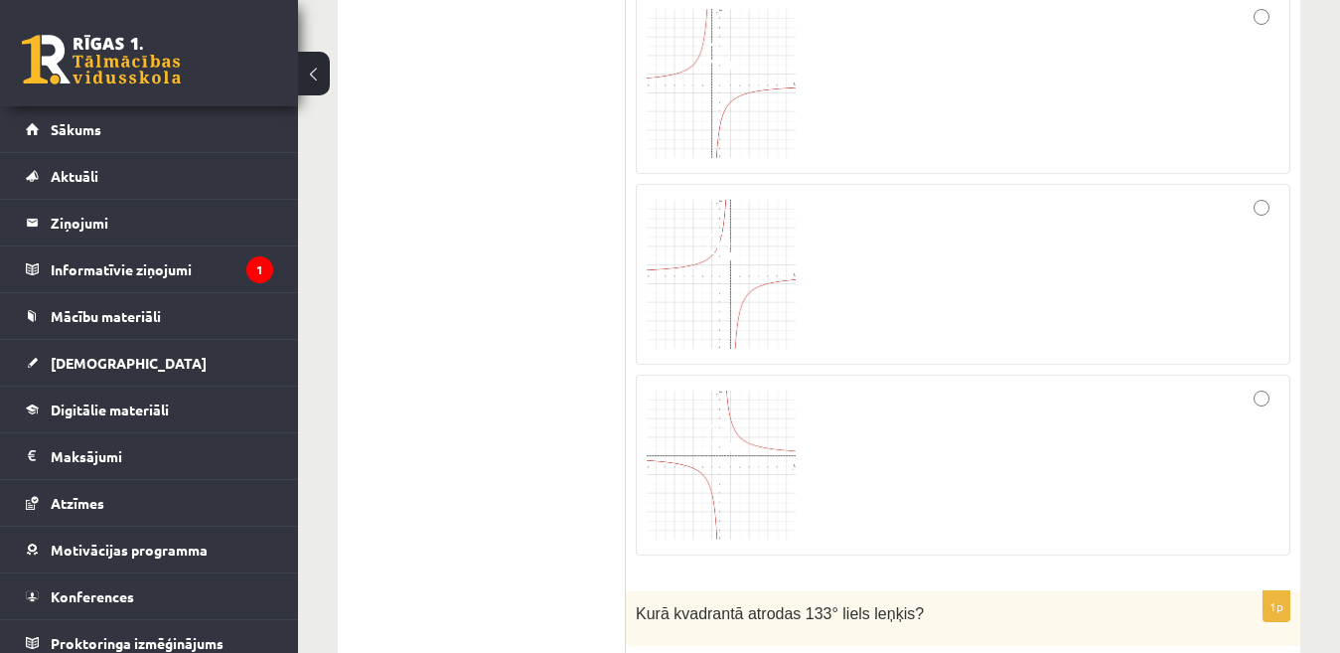
scroll to position [2980, 0]
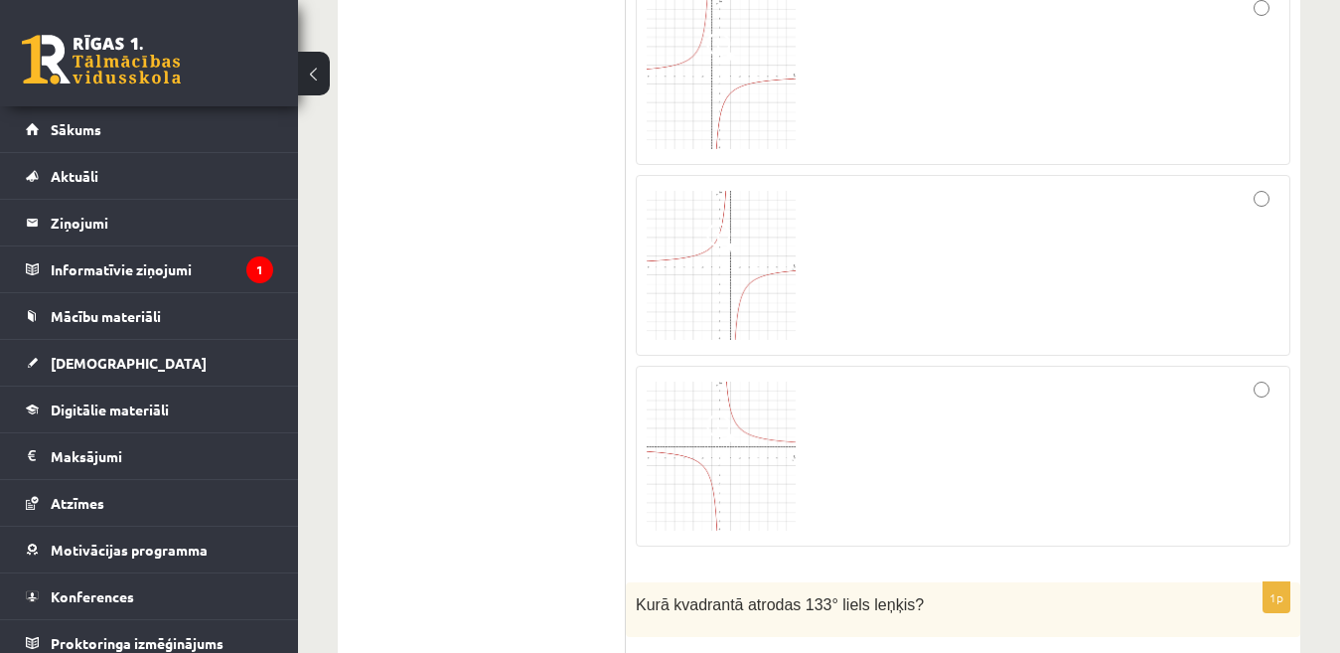
click at [778, 443] on img at bounding box center [721, 455] width 149 height 149
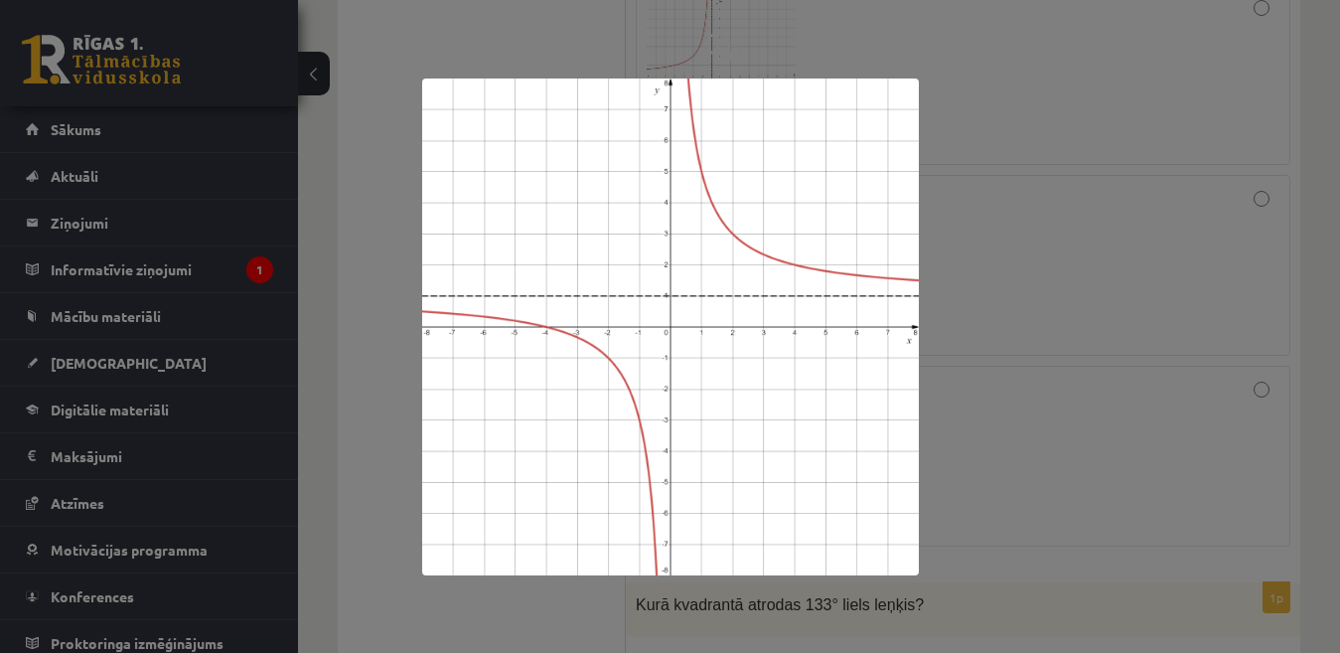
click at [959, 352] on div at bounding box center [670, 326] width 1340 height 653
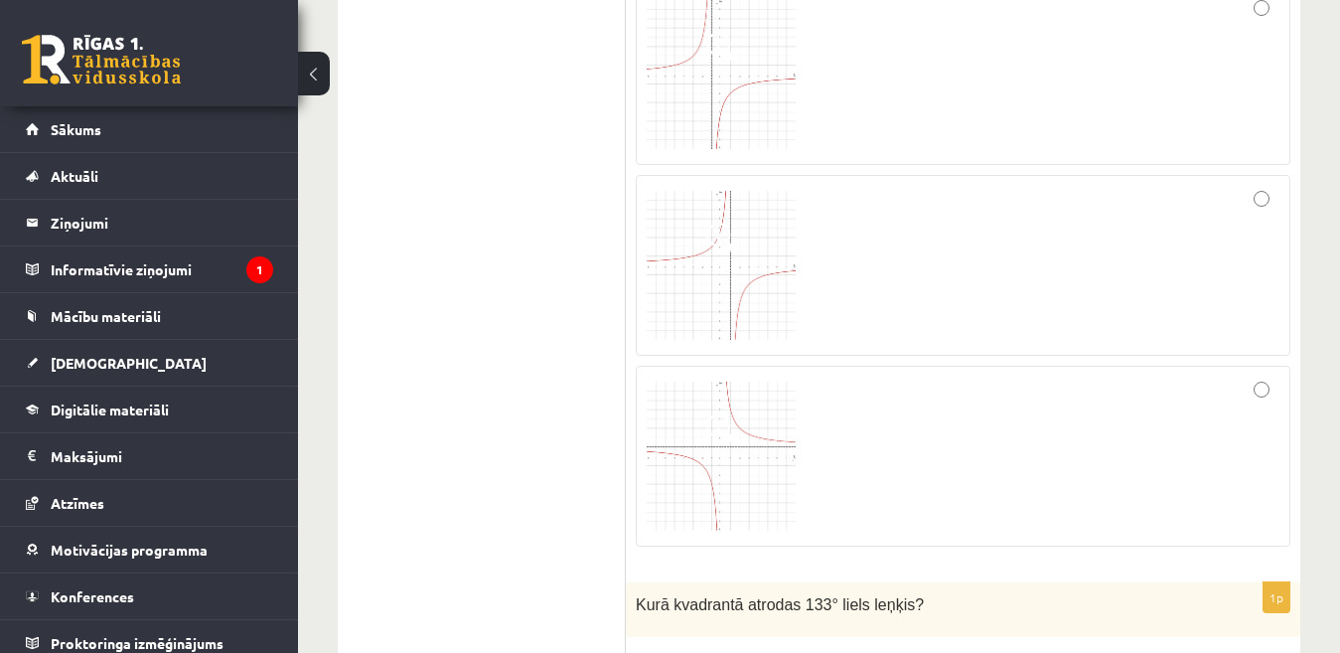
click at [835, 404] on div at bounding box center [963, 455] width 633 height 159
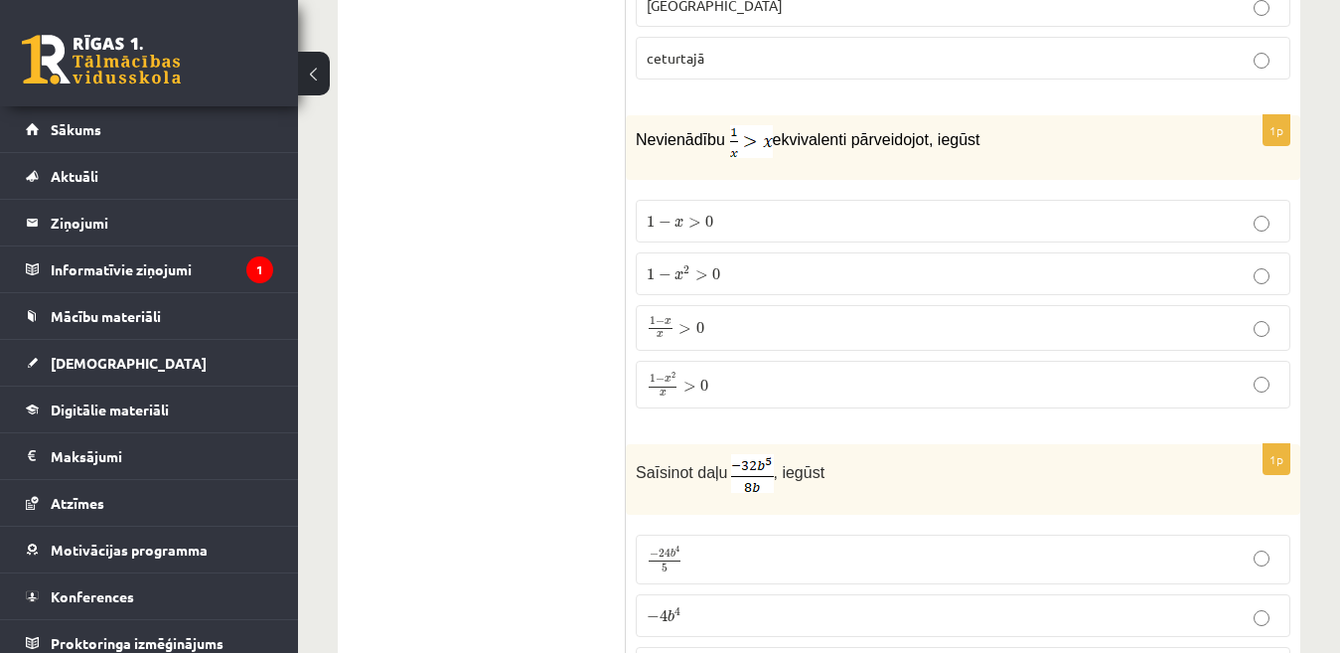
scroll to position [3775, 0]
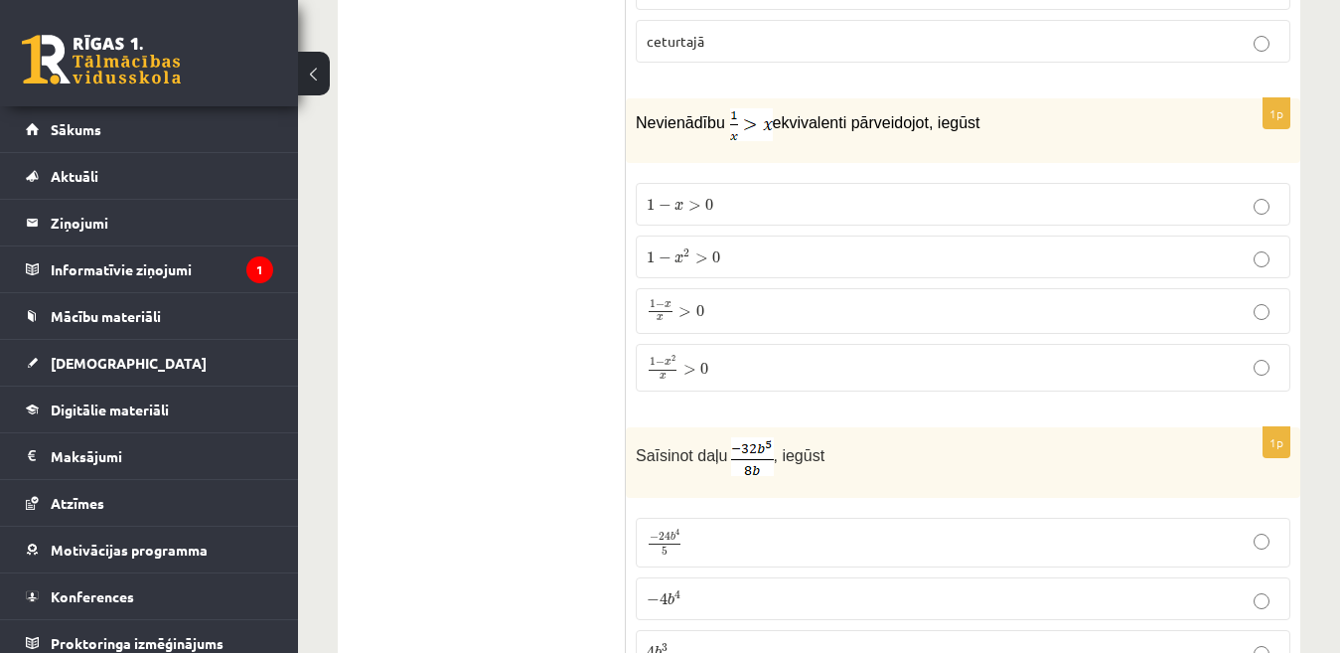
click at [780, 299] on p "1 − x x > 0 1 − x x > 0" at bounding box center [963, 311] width 633 height 24
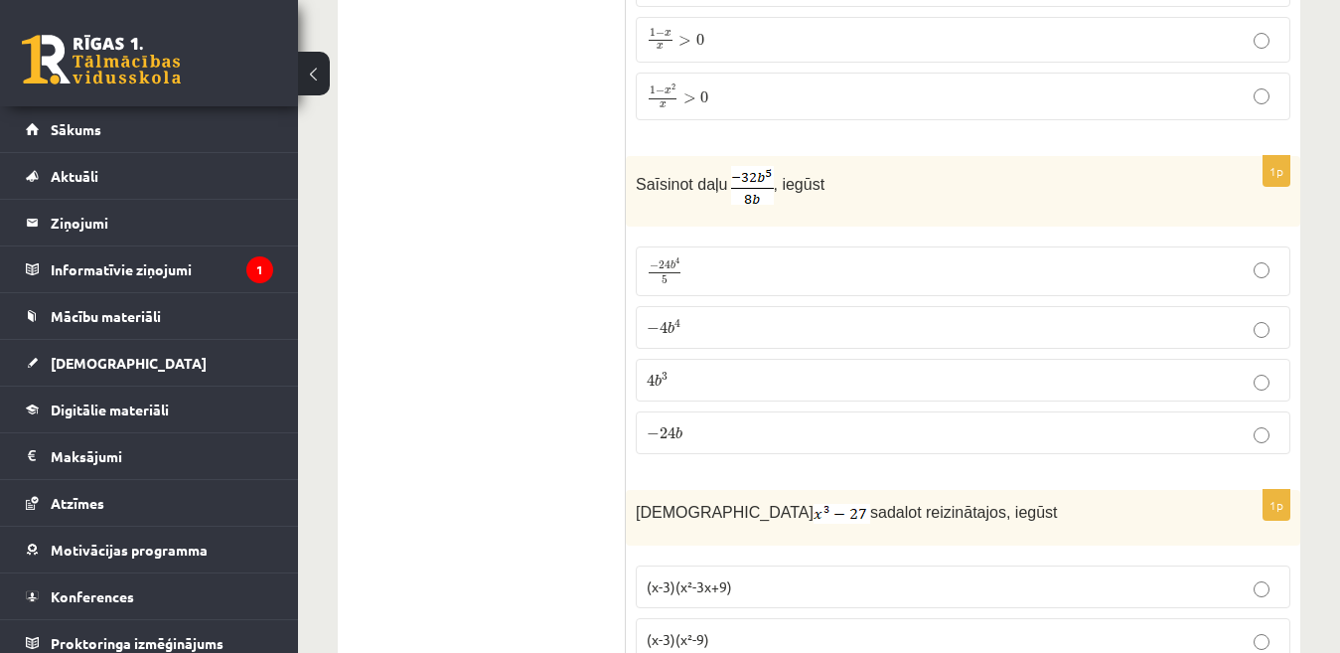
scroll to position [4073, 0]
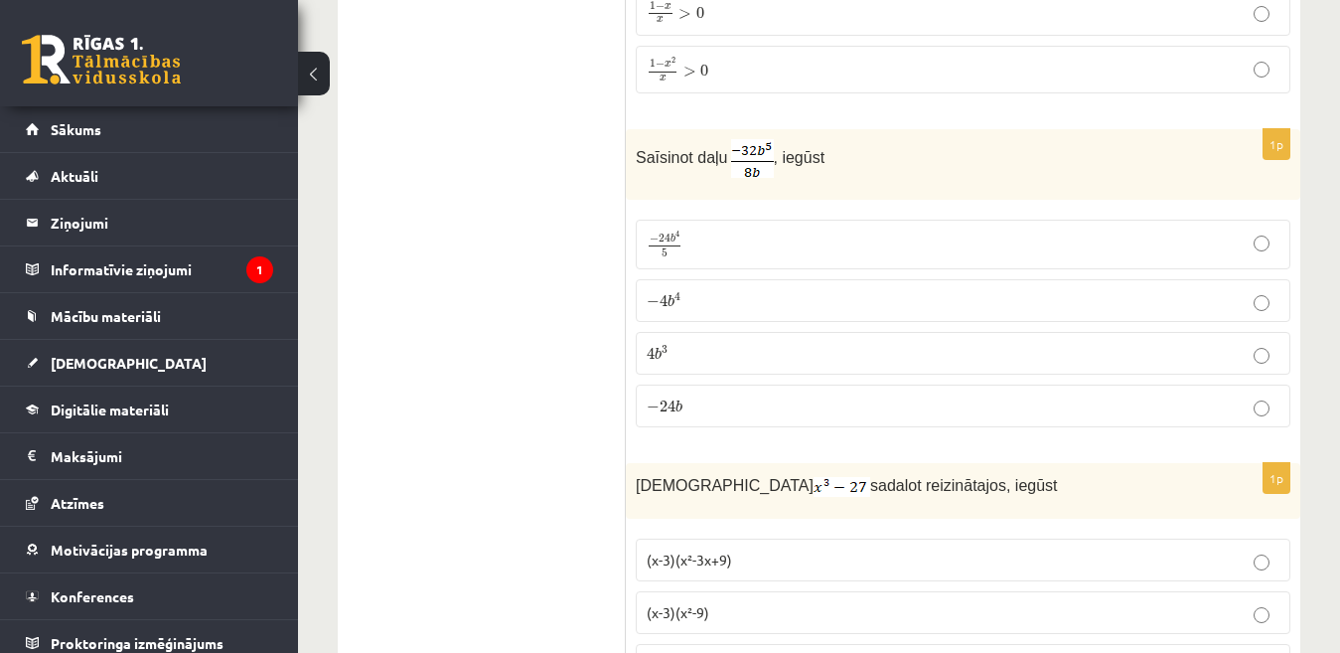
click at [706, 290] on p "− 4 b 4 − 4 b 4" at bounding box center [963, 300] width 633 height 21
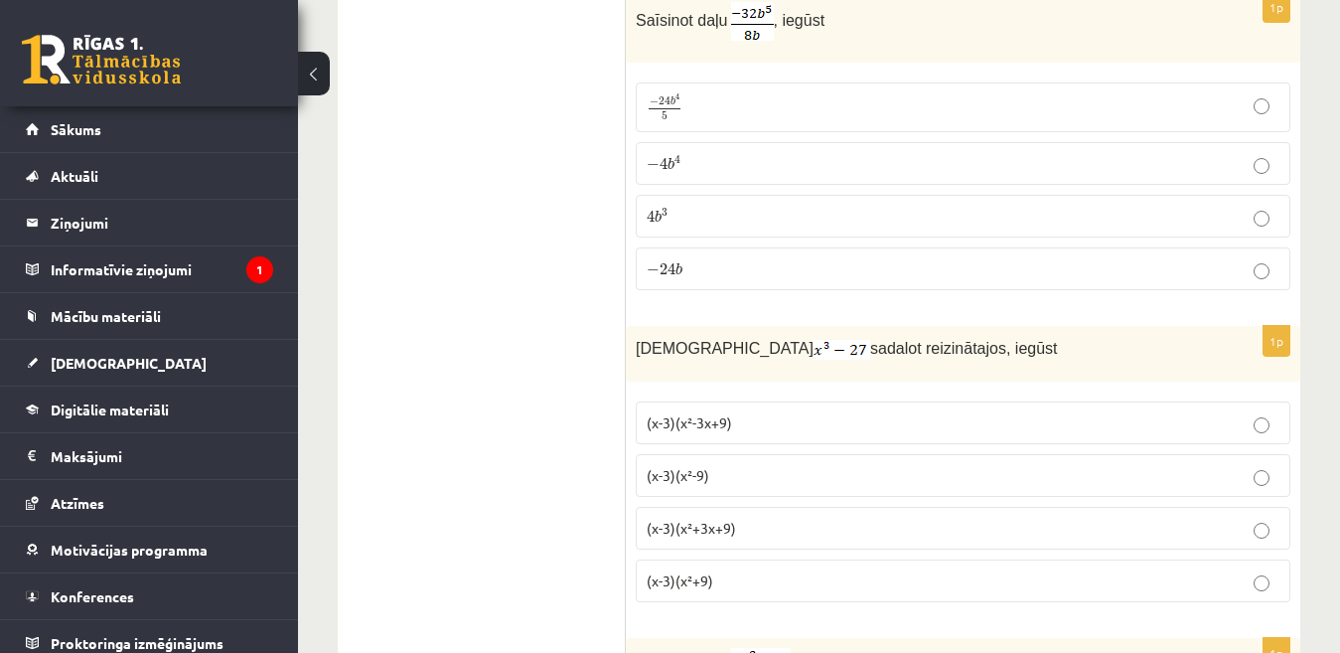
scroll to position [4271, 0]
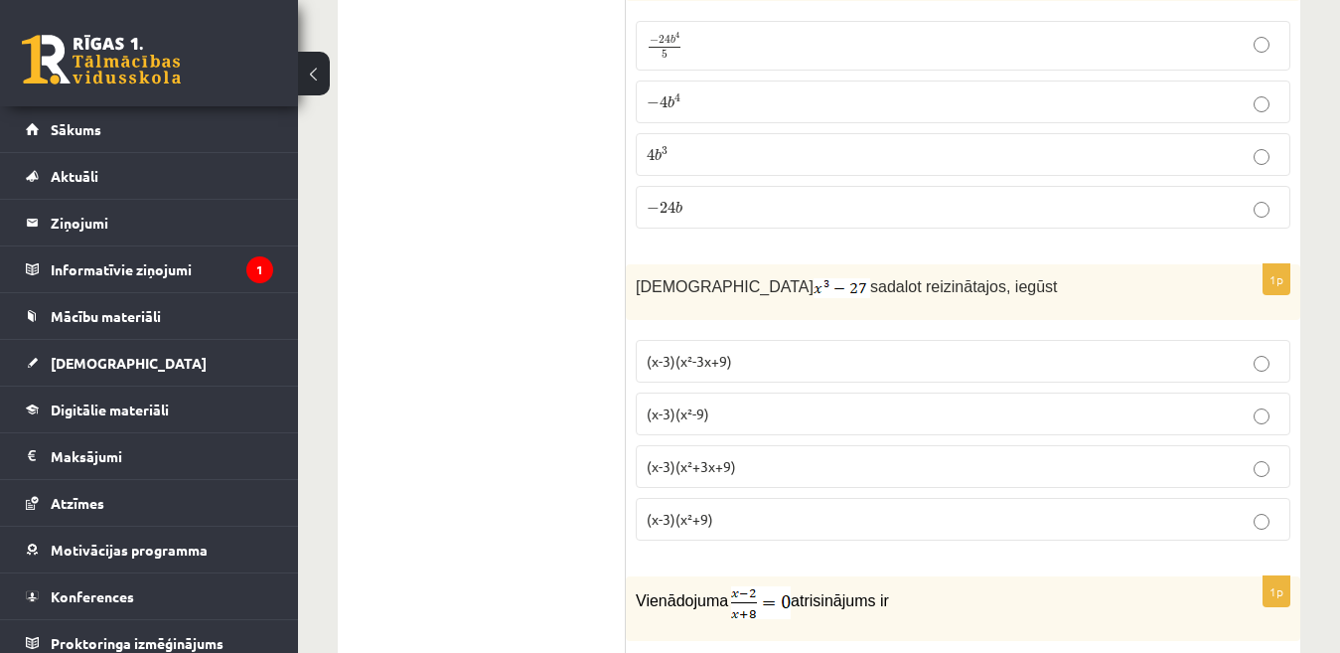
click at [756, 456] on p "(x-3)(x²+3x+9)" at bounding box center [963, 466] width 633 height 21
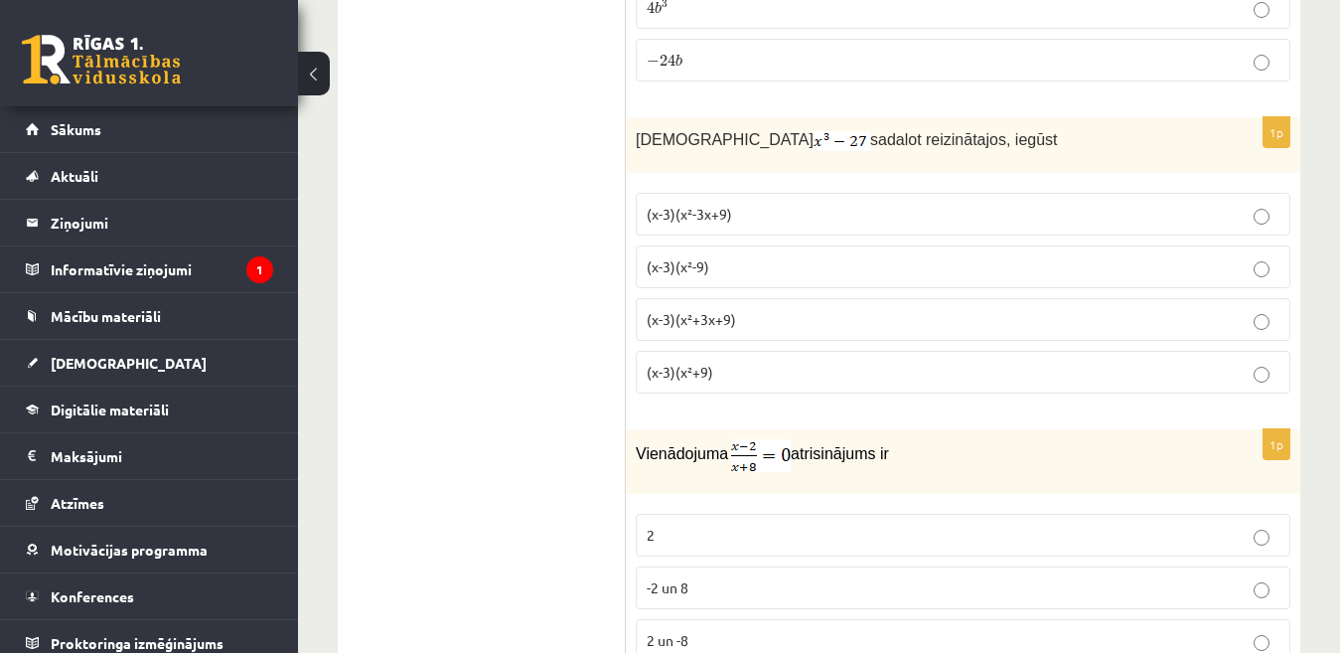
scroll to position [4569, 0]
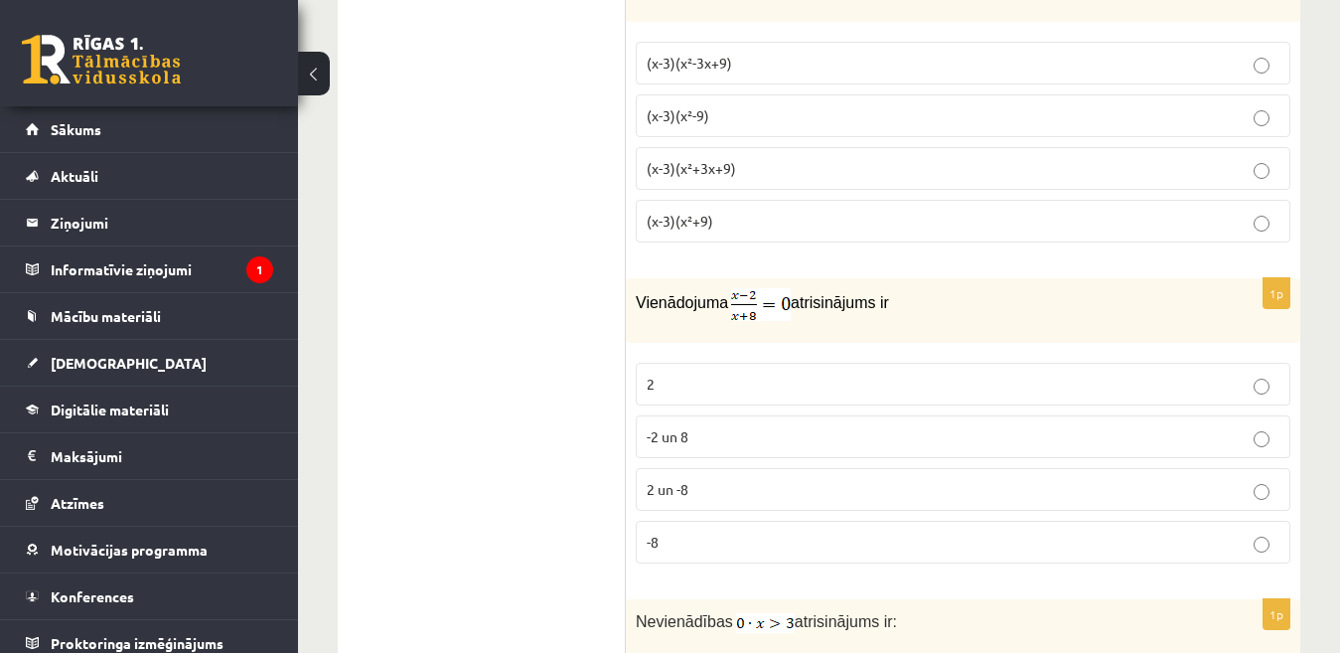
click at [765, 426] on p "-2 un 8" at bounding box center [963, 436] width 633 height 21
click at [770, 468] on label "2 un -8" at bounding box center [963, 489] width 655 height 43
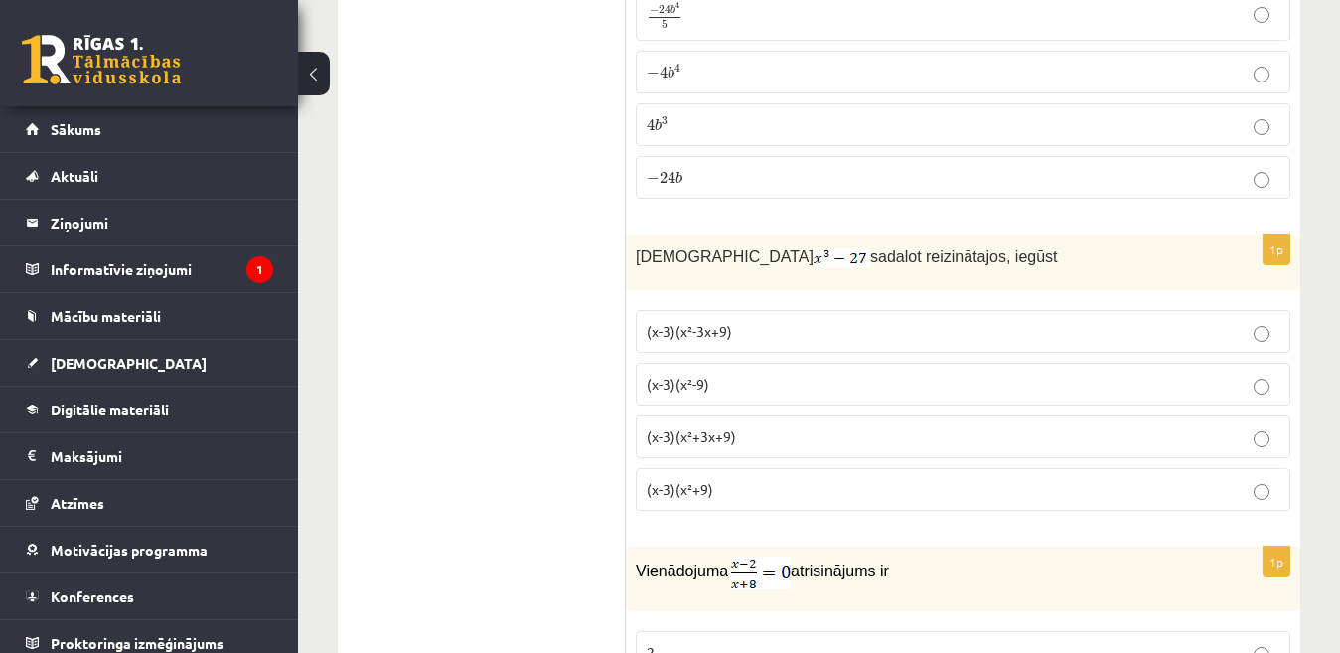
scroll to position [4271, 0]
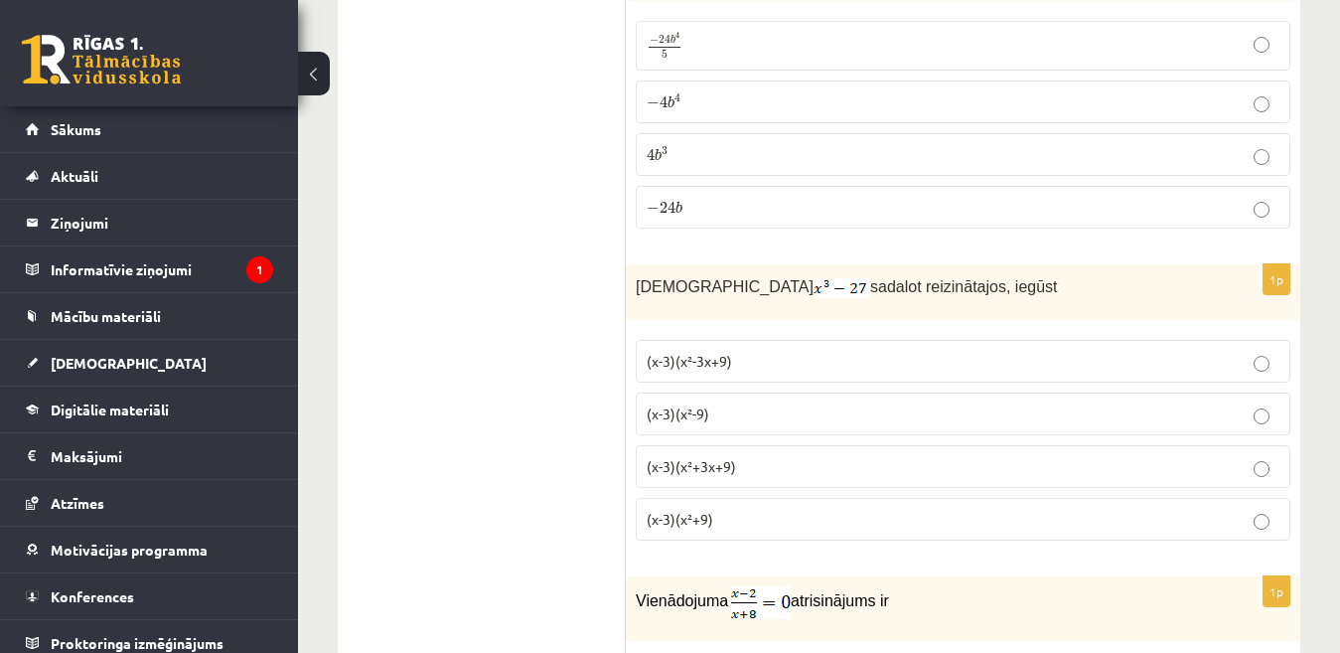
click at [711, 510] on span "(x-3)(x²+9)" at bounding box center [680, 519] width 67 height 18
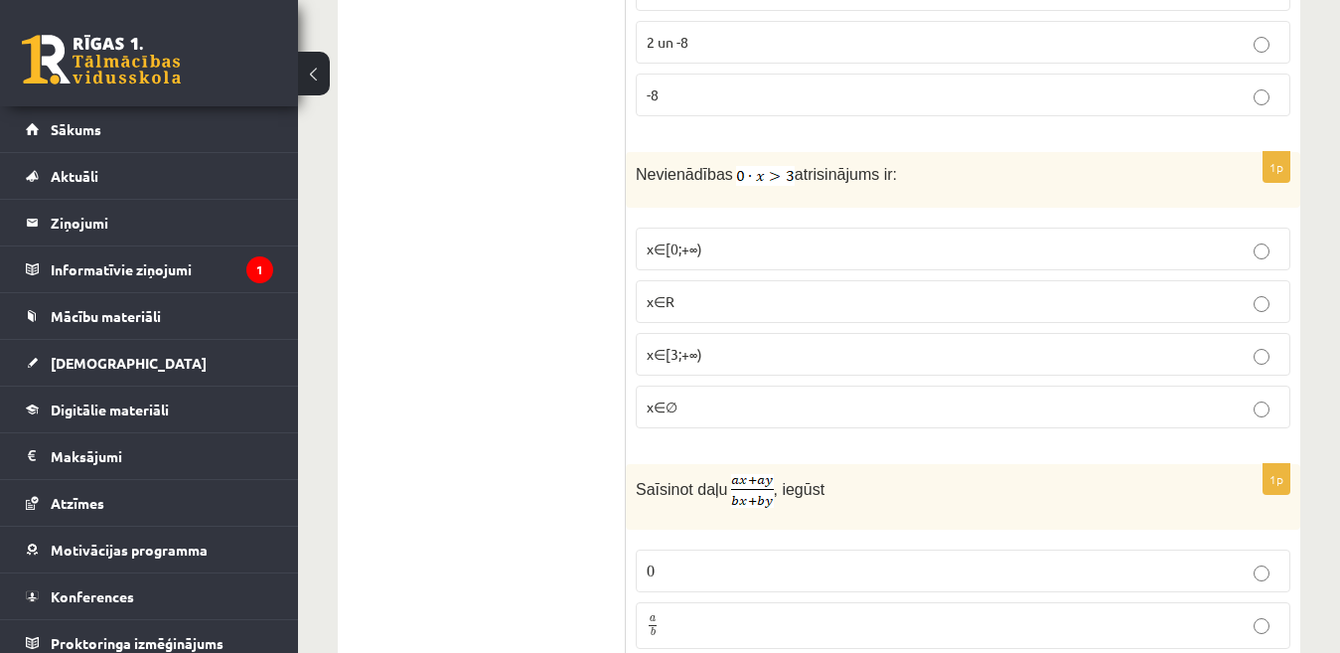
scroll to position [5066, 0]
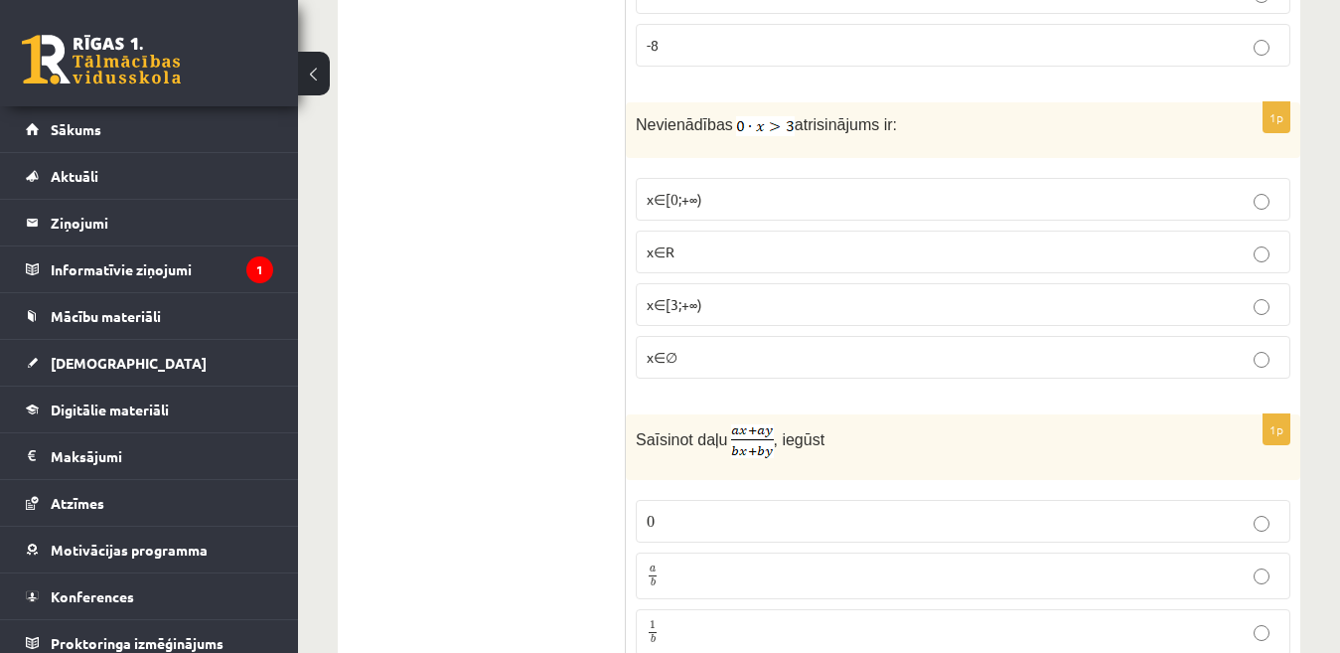
click at [758, 294] on p "x∈[3;+∞)" at bounding box center [963, 304] width 633 height 21
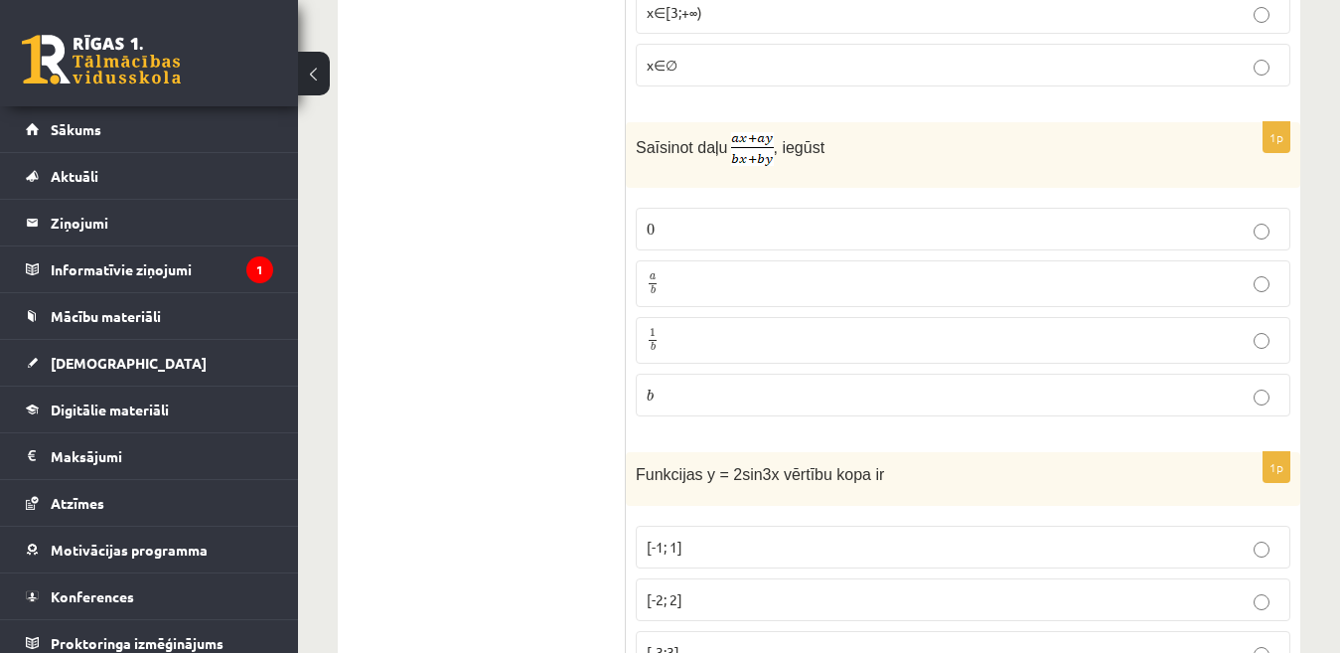
scroll to position [5364, 0]
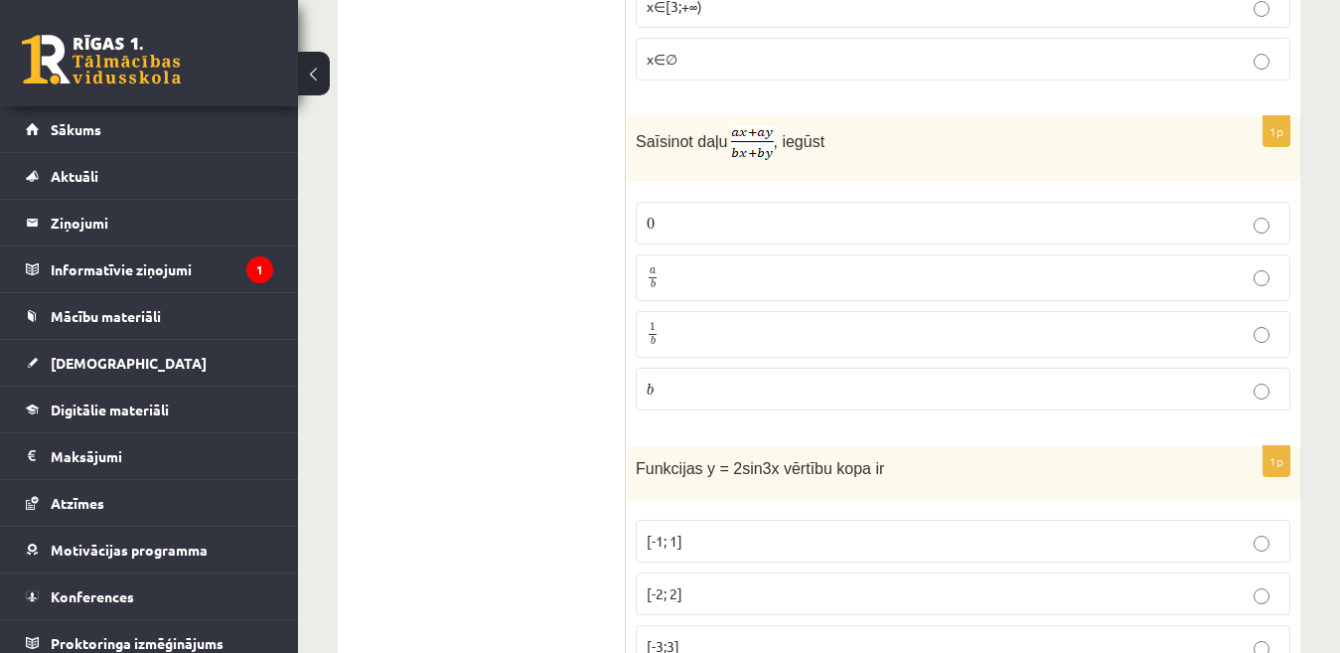
click at [702, 254] on label "a b a b" at bounding box center [963, 277] width 655 height 47
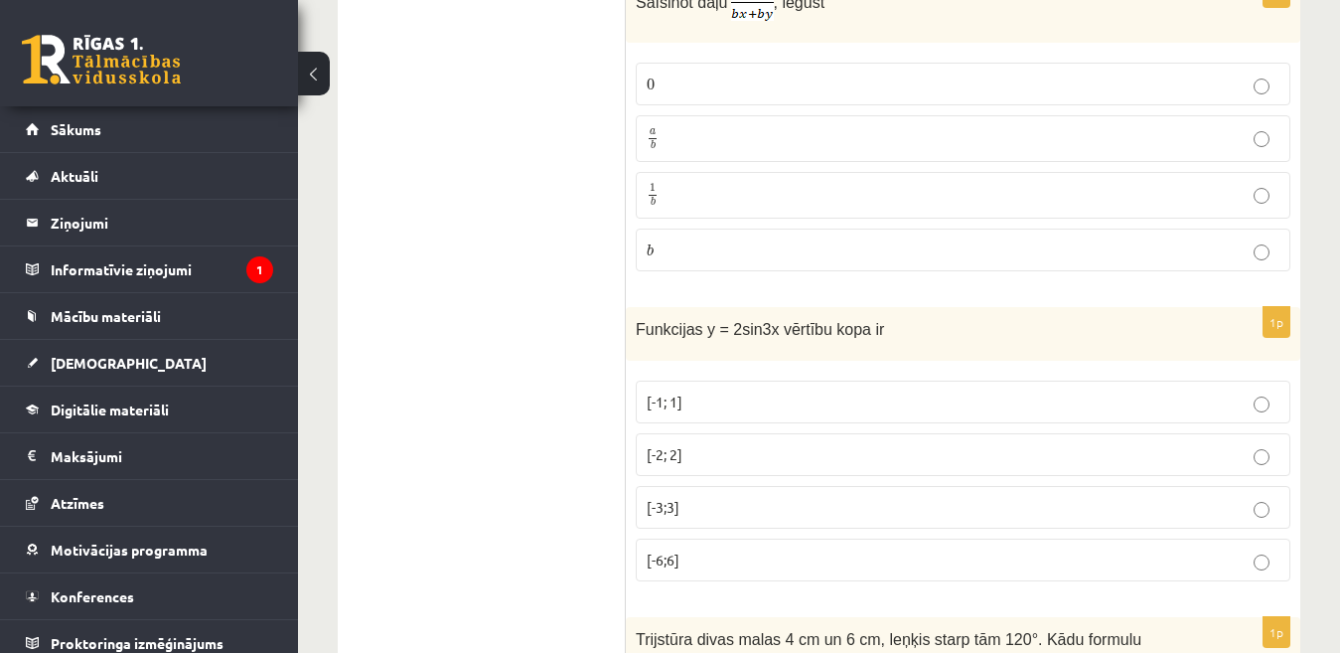
scroll to position [5662, 0]
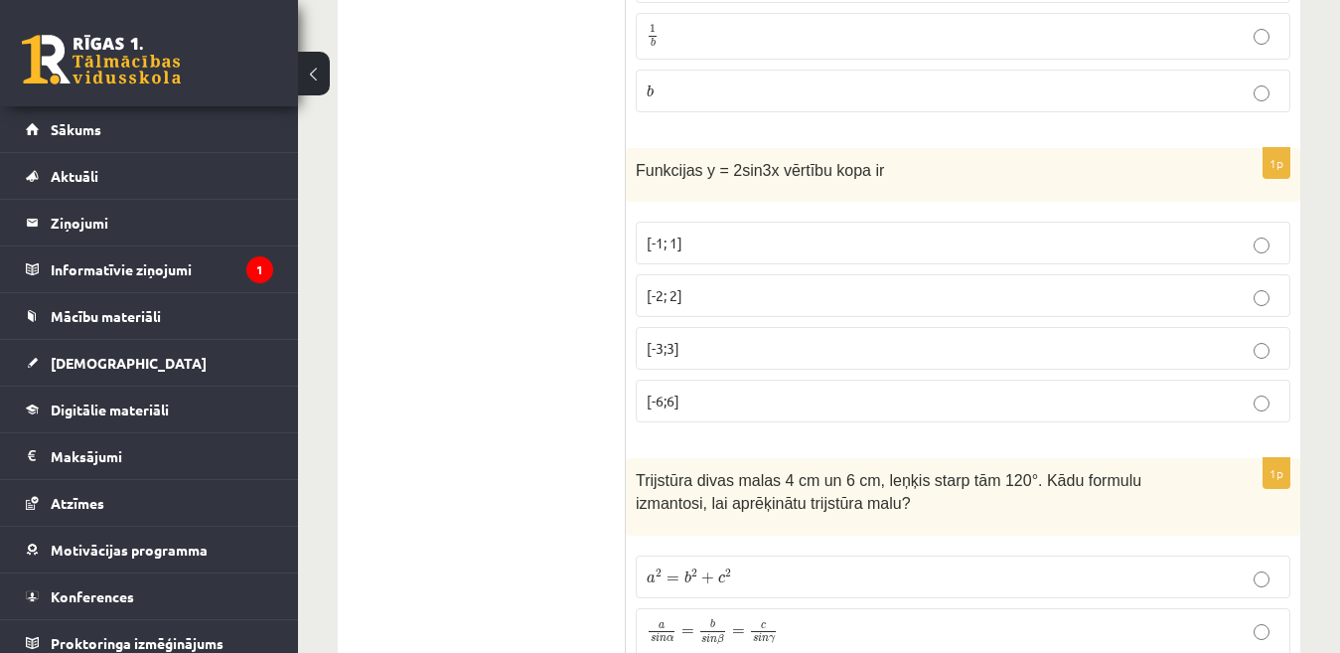
click at [736, 285] on p "[-2; 2]" at bounding box center [963, 295] width 633 height 21
click at [737, 222] on label "[-1; 1]" at bounding box center [963, 243] width 655 height 43
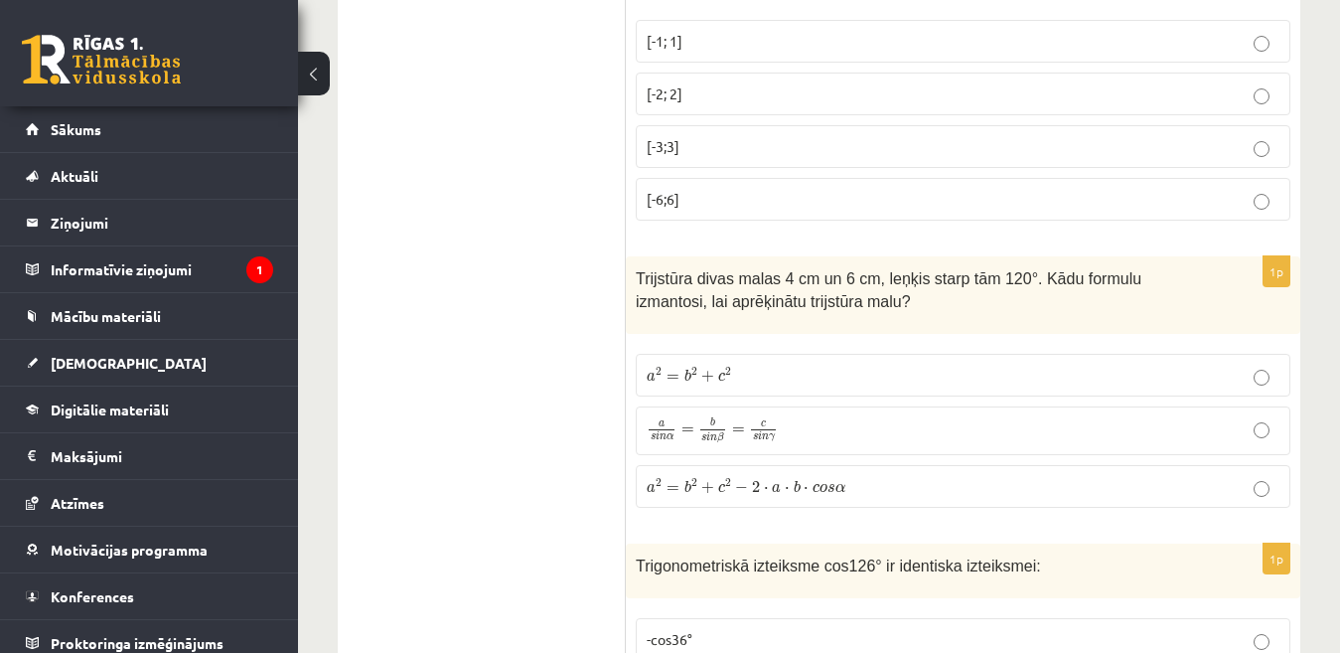
scroll to position [5960, 0]
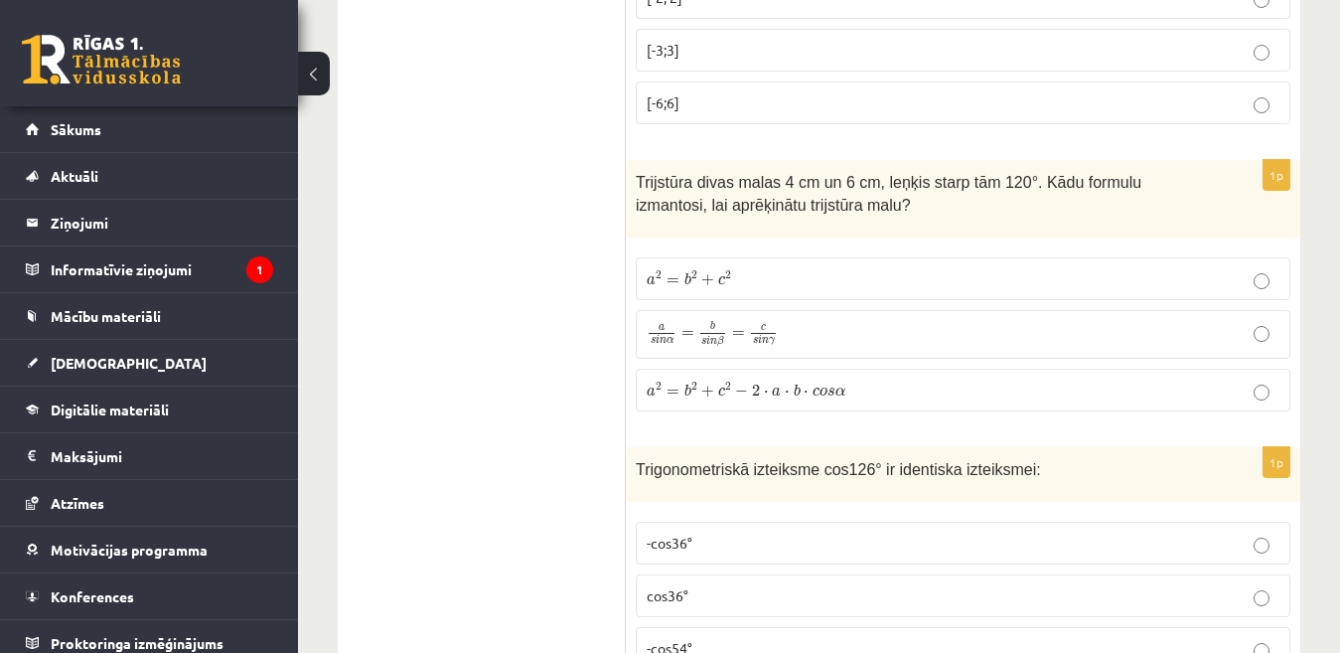
click at [832, 268] on p "a 2 = b 2 + c 2 a 2 = b 2 + c 2" at bounding box center [963, 278] width 633 height 21
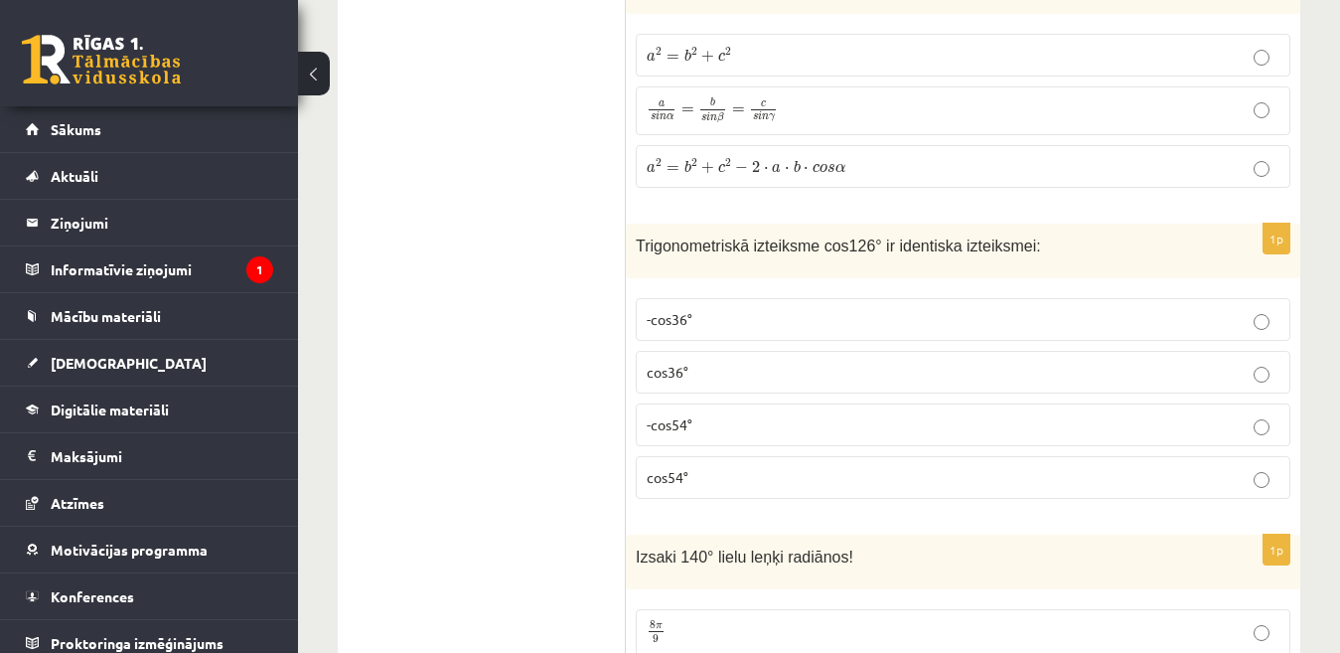
scroll to position [6258, 0]
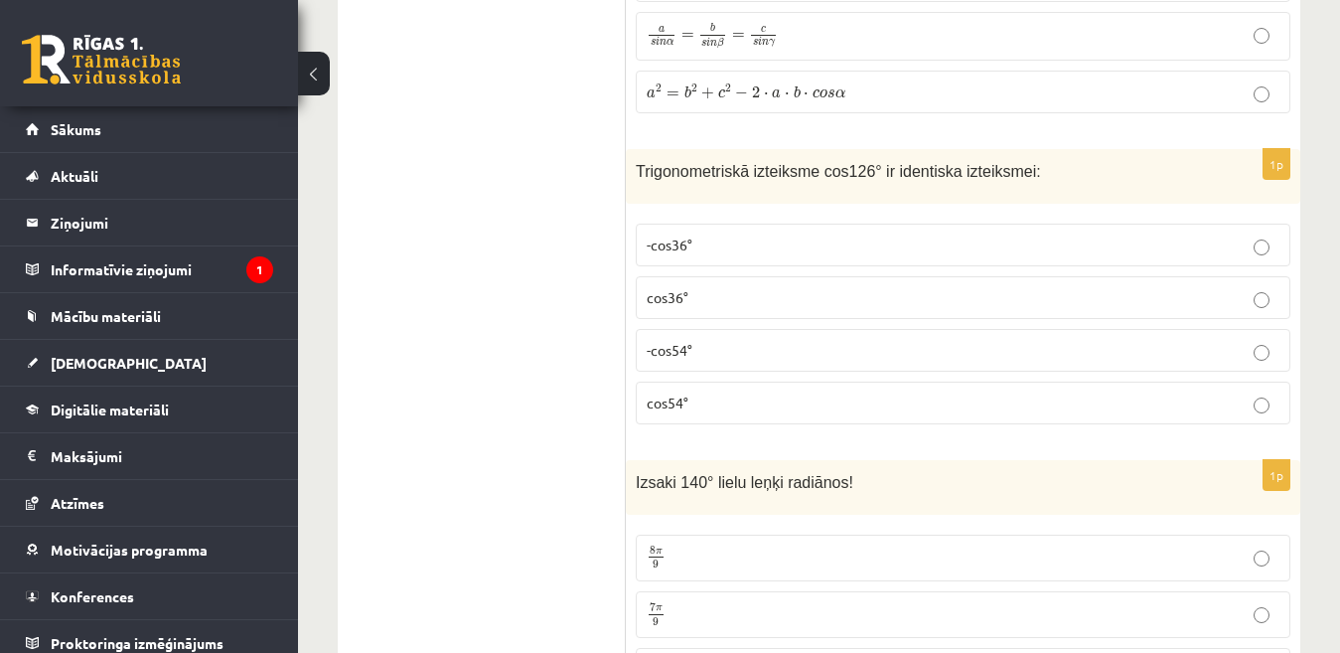
click at [961, 392] on p "cos54°" at bounding box center [963, 402] width 633 height 21
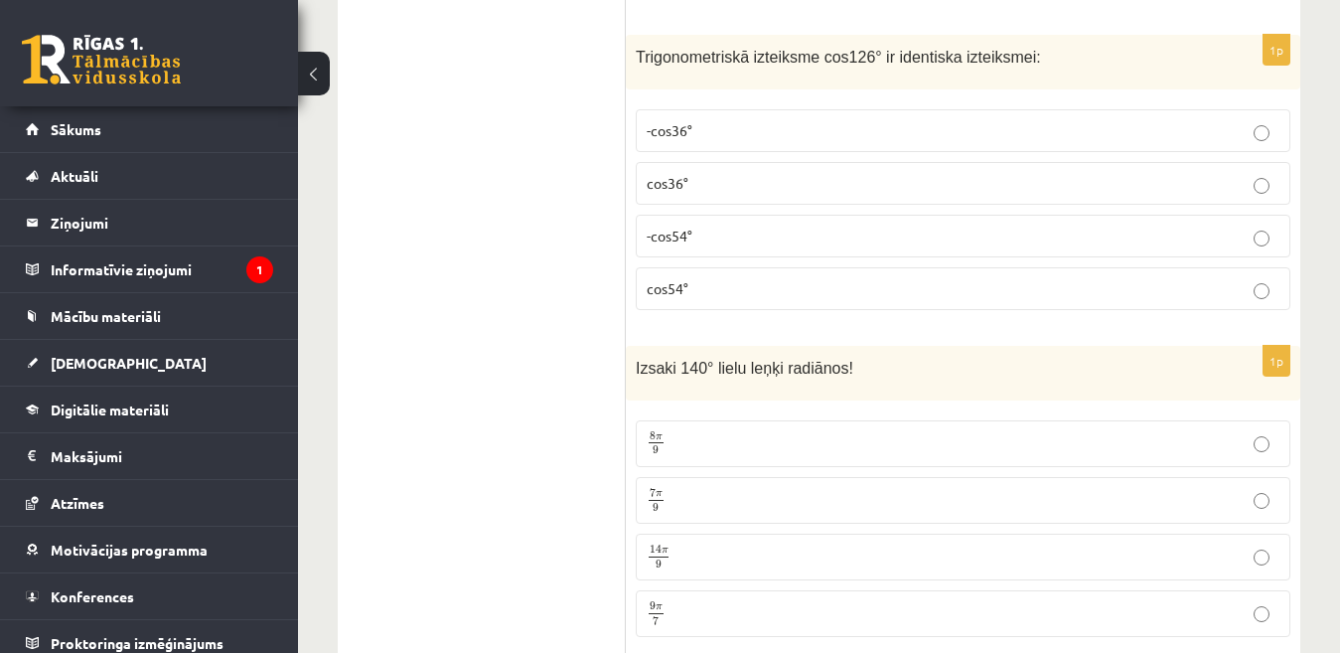
scroll to position [6456, 0]
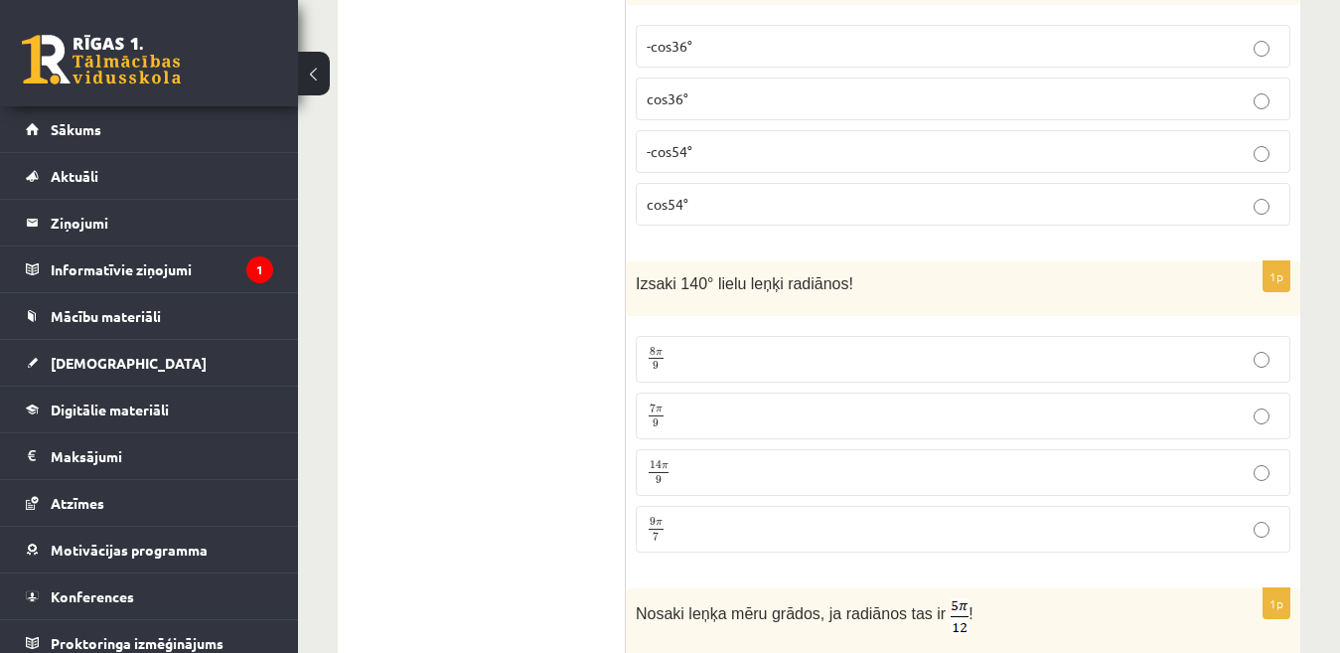
click at [699, 403] on p "7 π 9 7 π 9" at bounding box center [963, 415] width 633 height 25
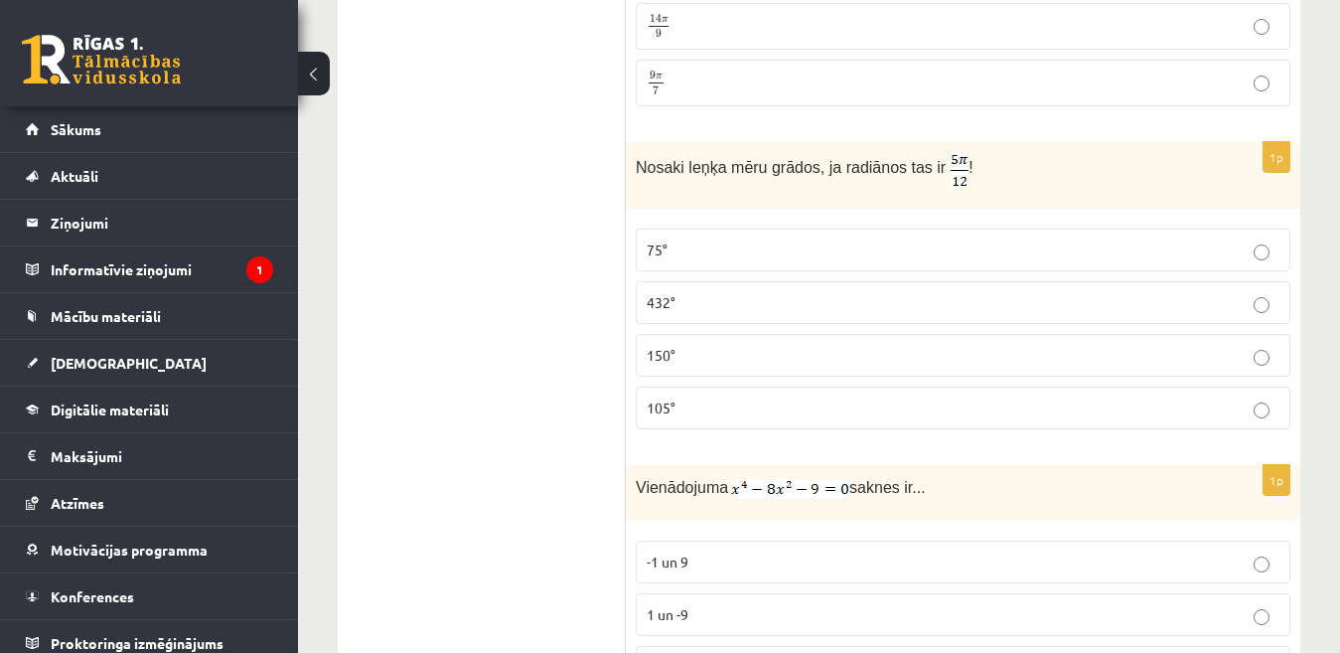
scroll to position [6953, 0]
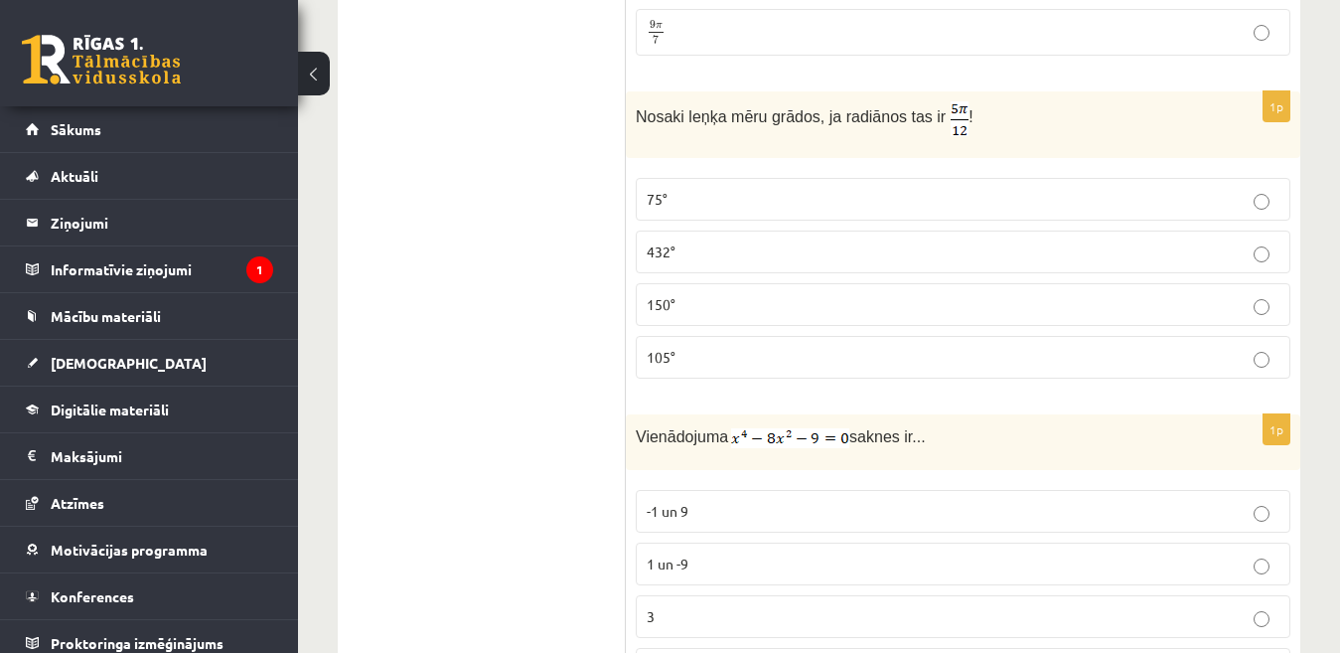
click at [784, 189] on p "75°" at bounding box center [963, 199] width 633 height 21
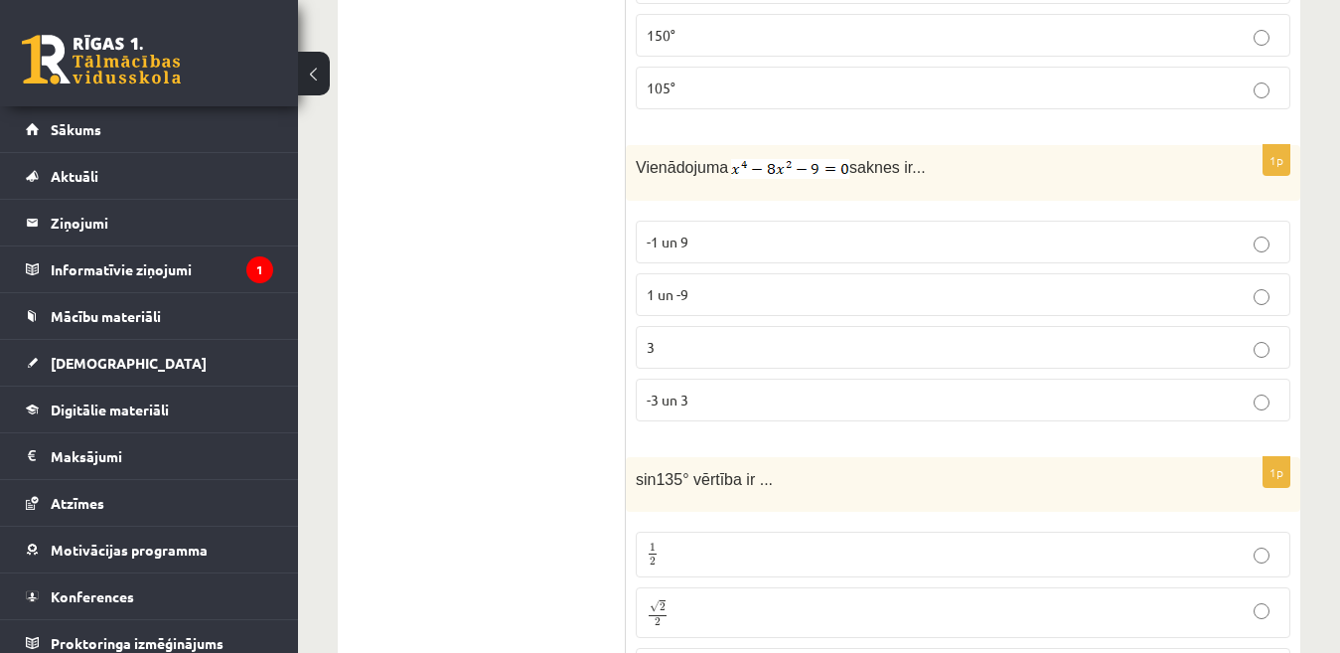
scroll to position [7251, 0]
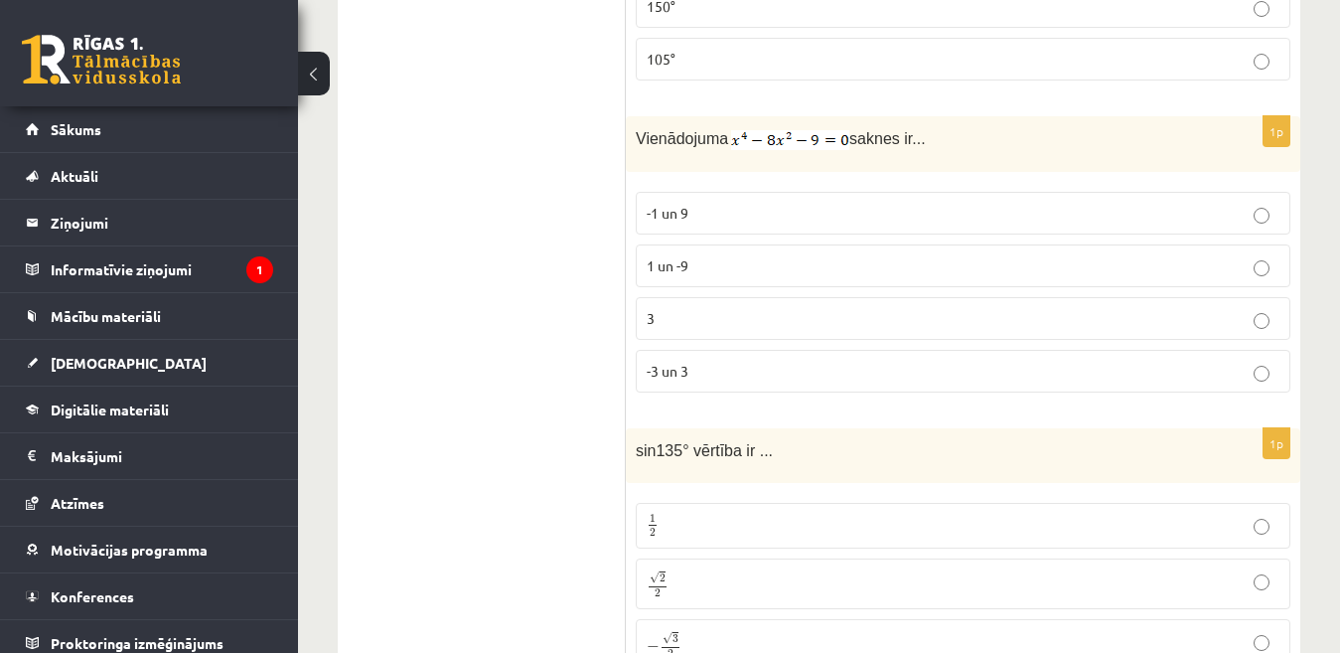
click at [728, 203] on p "-1 un 9" at bounding box center [963, 213] width 633 height 21
click at [807, 361] on p "-3 un 3" at bounding box center [963, 371] width 633 height 21
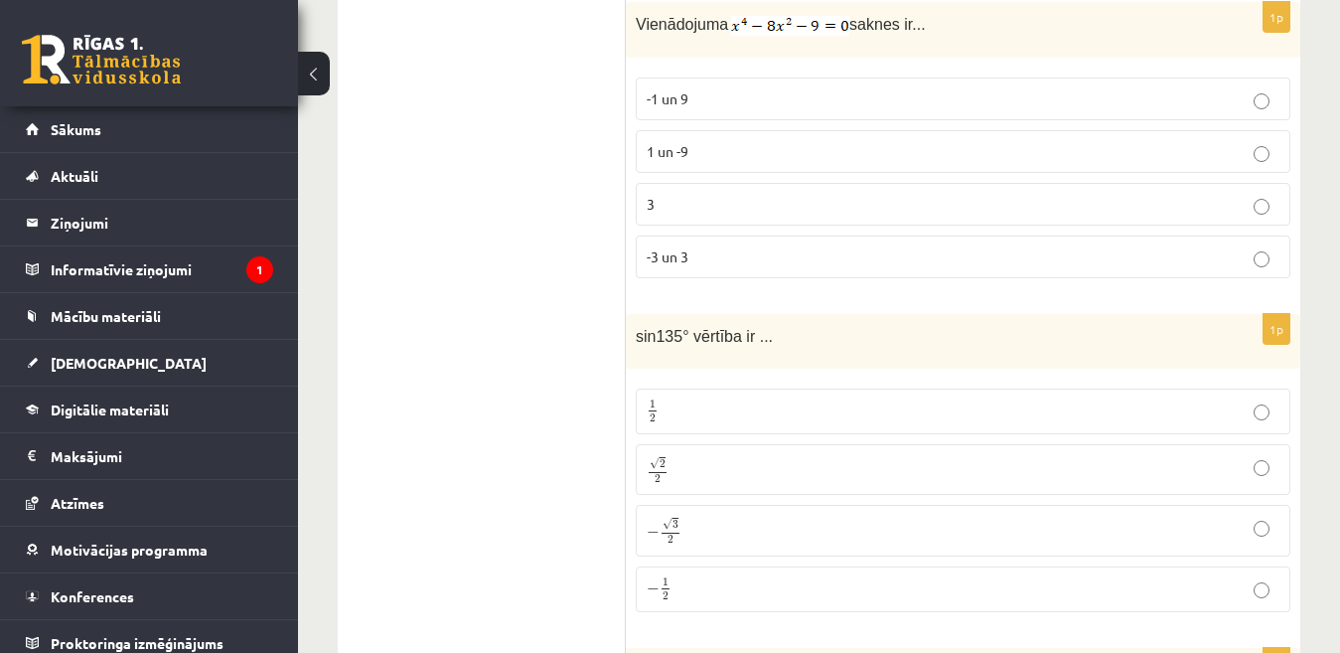
scroll to position [7450, 0]
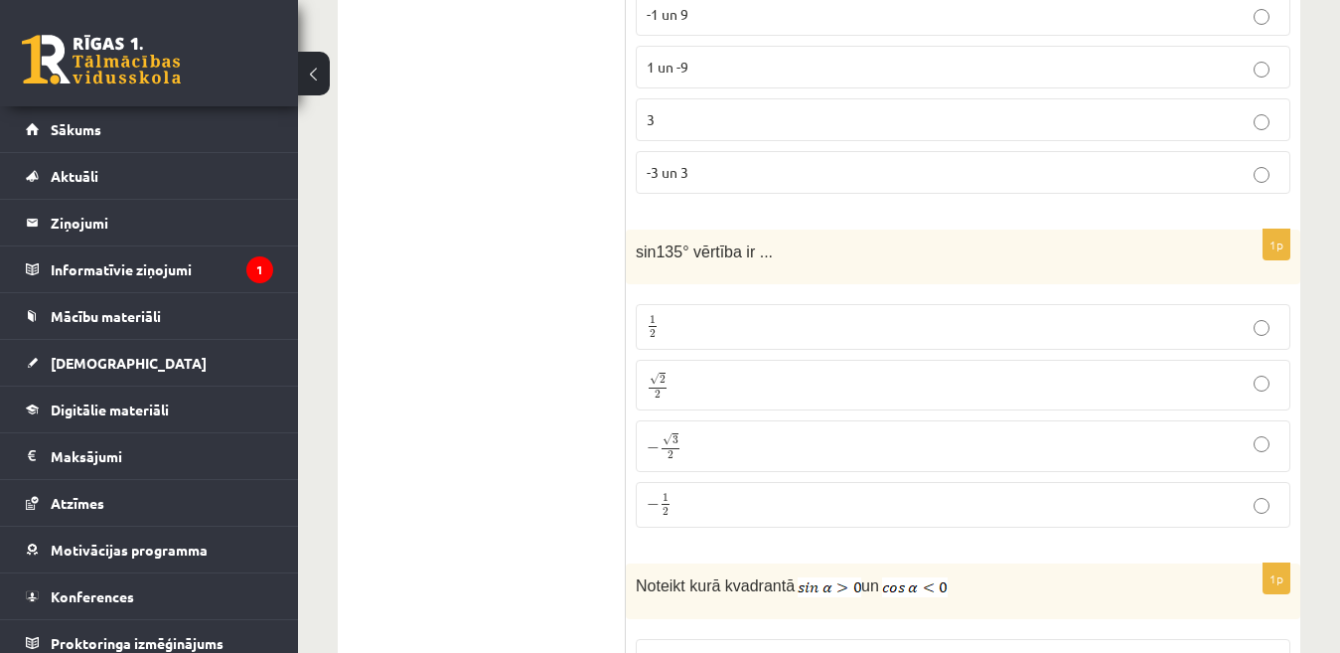
click at [702, 370] on p "√ 2 2 2 2" at bounding box center [963, 384] width 633 height 29
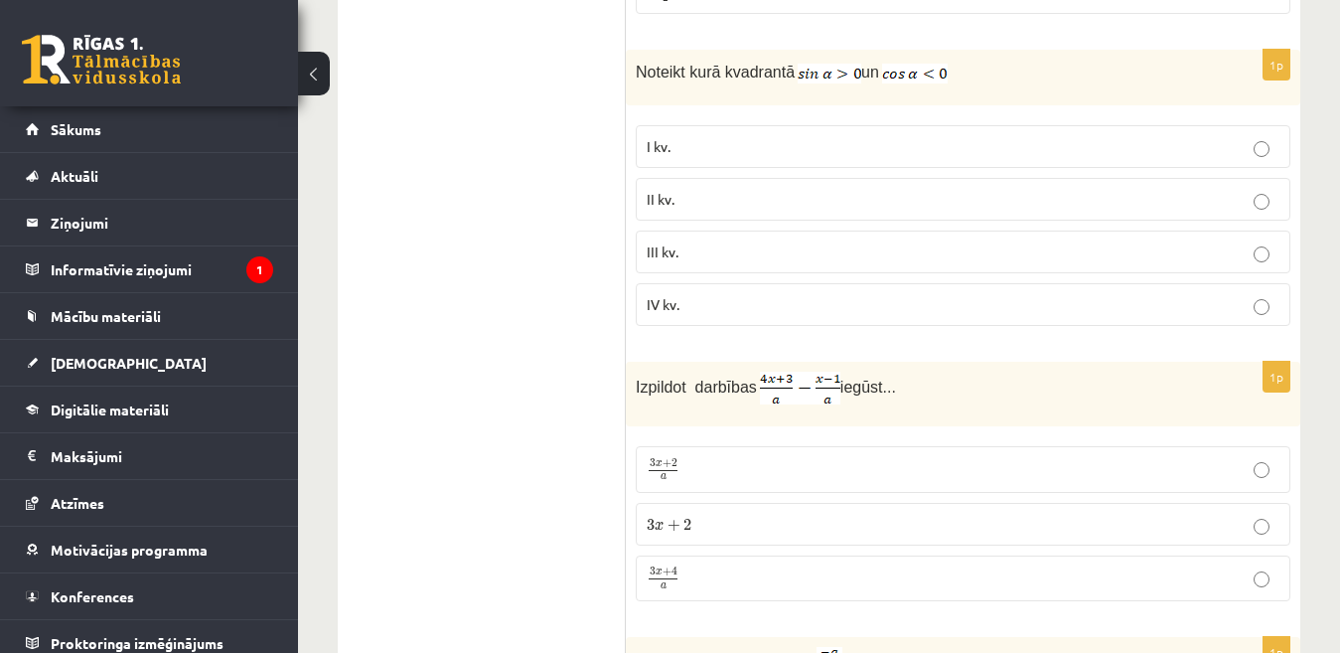
scroll to position [7975, 0]
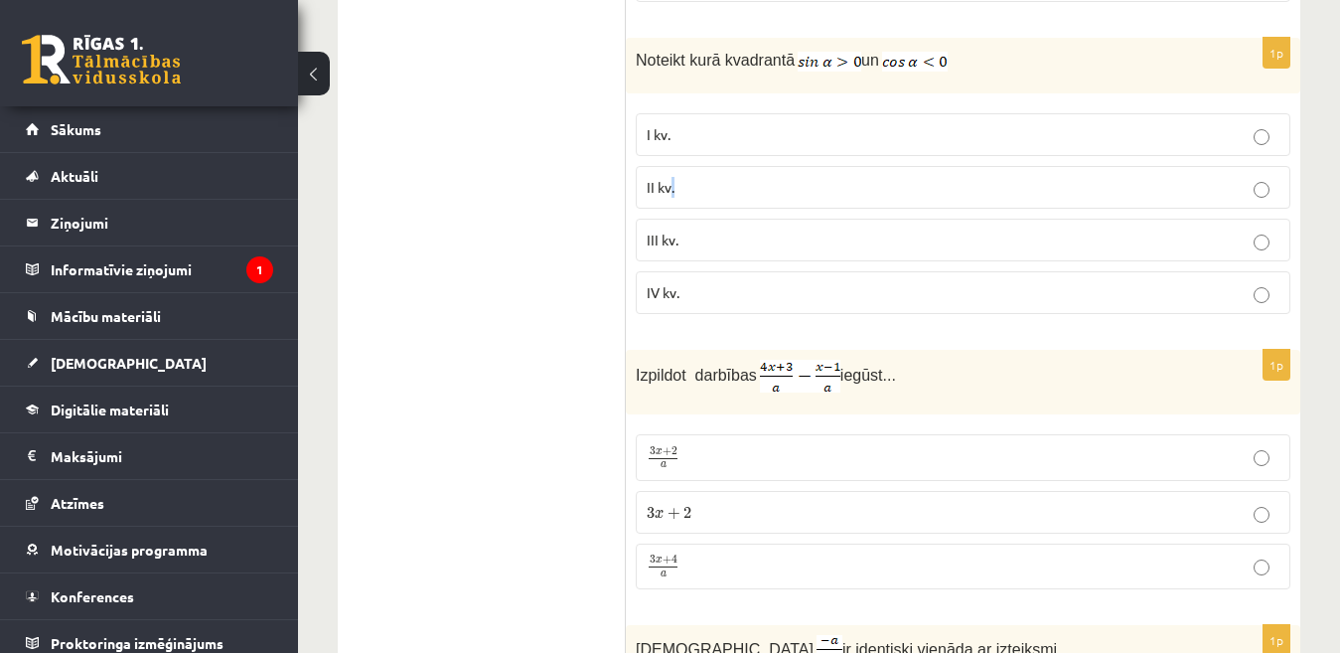
drag, startPoint x: 672, startPoint y: 153, endPoint x: 689, endPoint y: 151, distance: 17.0
click at [675, 177] on p "II kv." at bounding box center [963, 187] width 633 height 21
click at [861, 166] on label "II kv." at bounding box center [963, 187] width 655 height 43
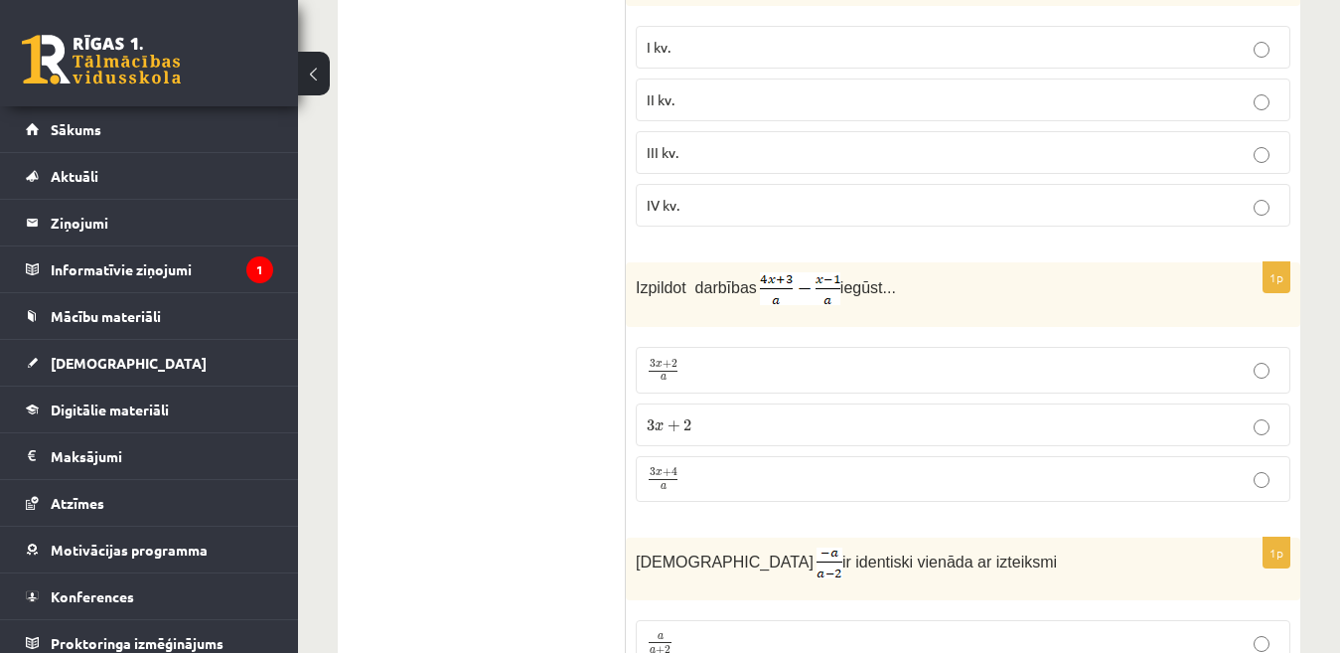
scroll to position [8074, 0]
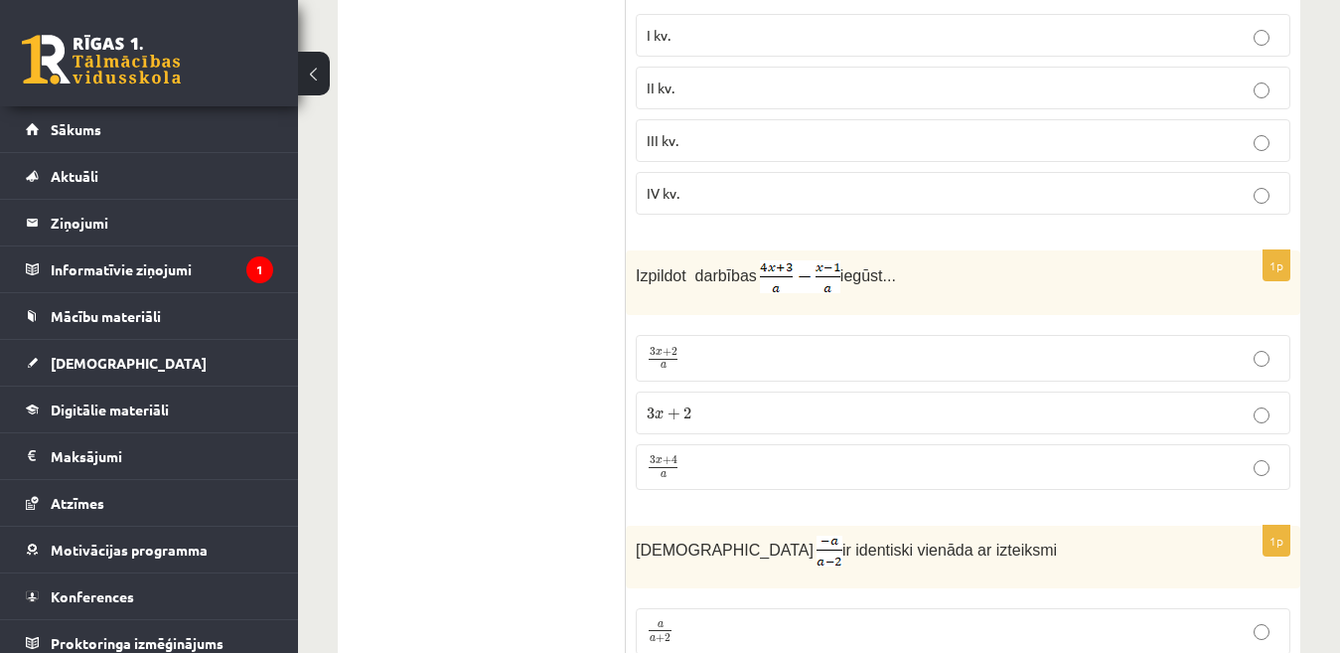
click at [896, 346] on p "3 x + 2 a 3 x + 2 a" at bounding box center [963, 358] width 633 height 24
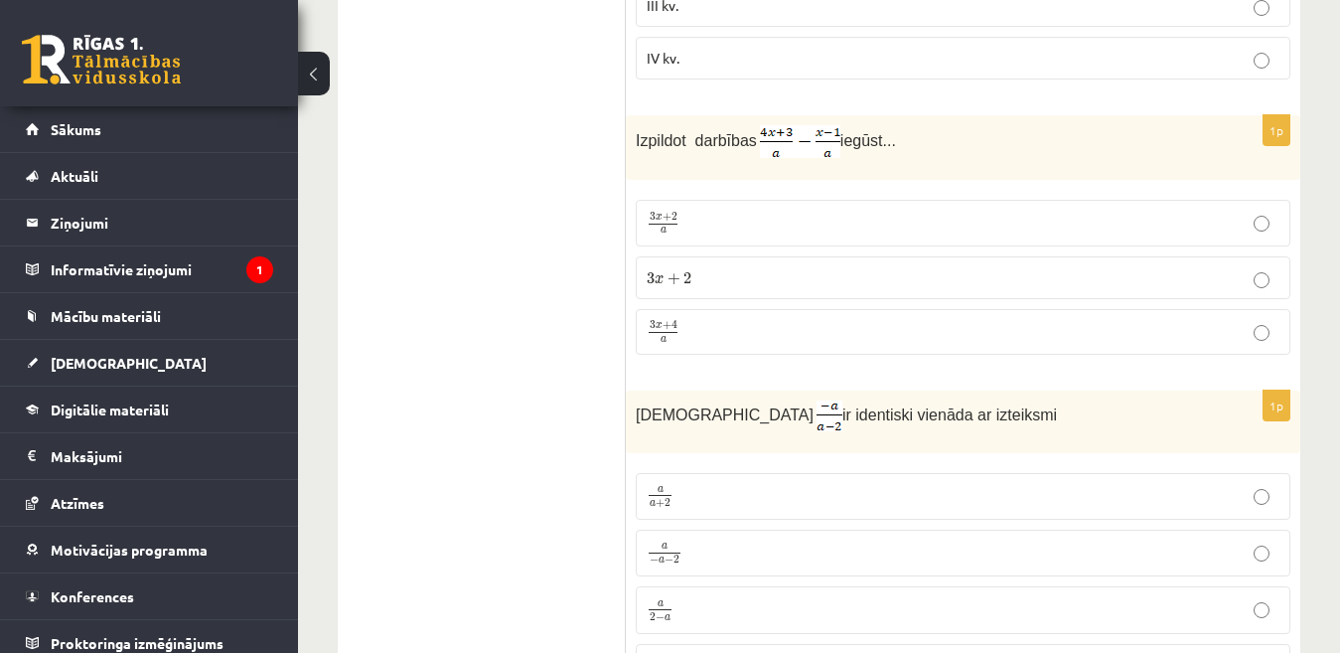
scroll to position [8273, 0]
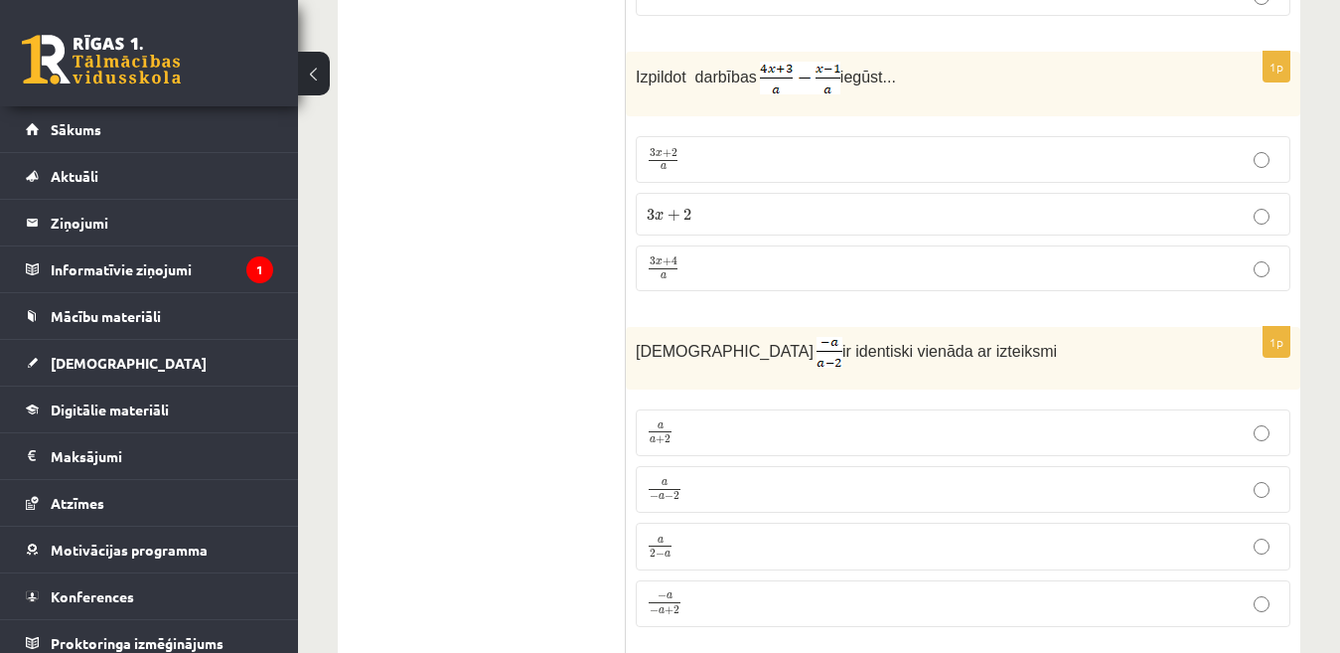
click at [862, 204] on p "3 x + 2 3 x + 2" at bounding box center [963, 214] width 633 height 21
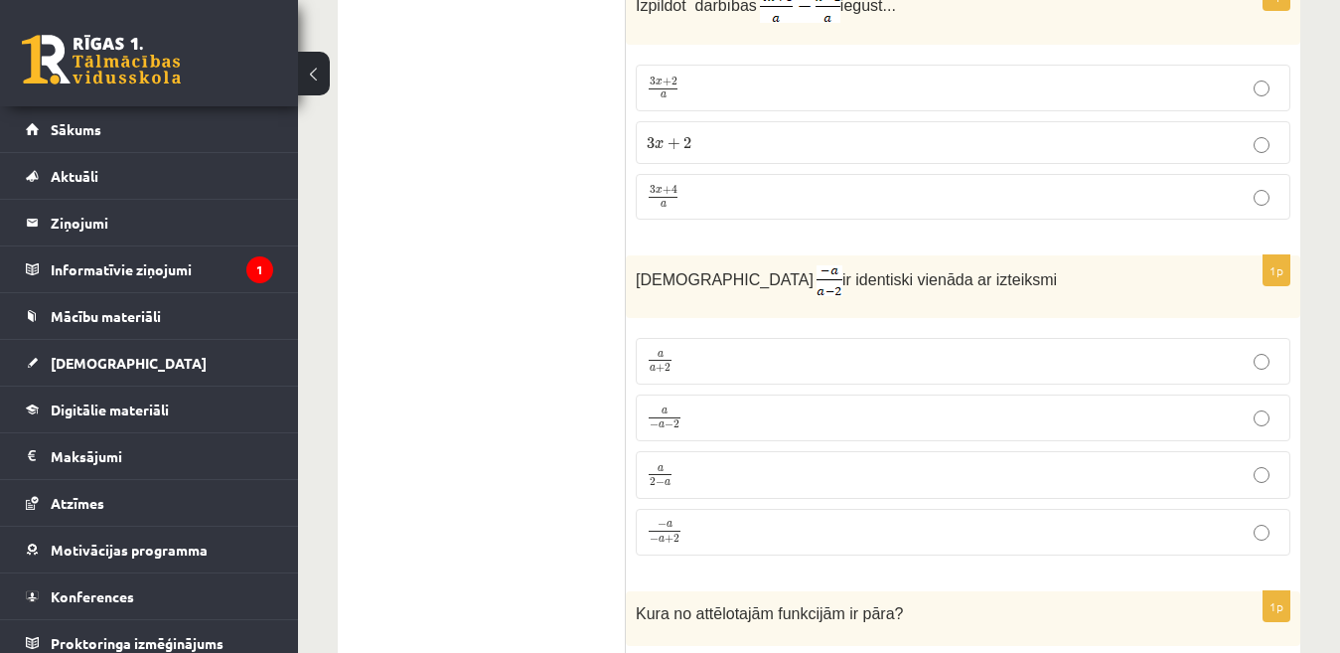
scroll to position [8372, 0]
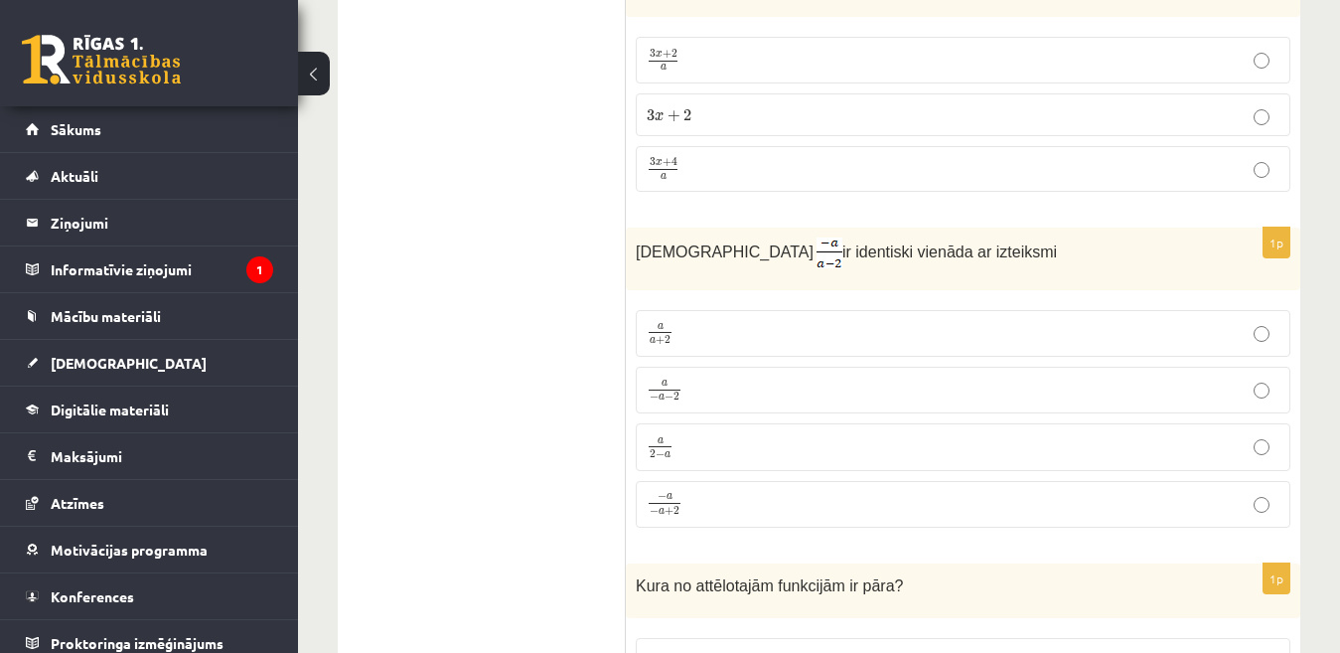
click at [749, 377] on p "a − a − 2 a − a − 2" at bounding box center [963, 389] width 633 height 25
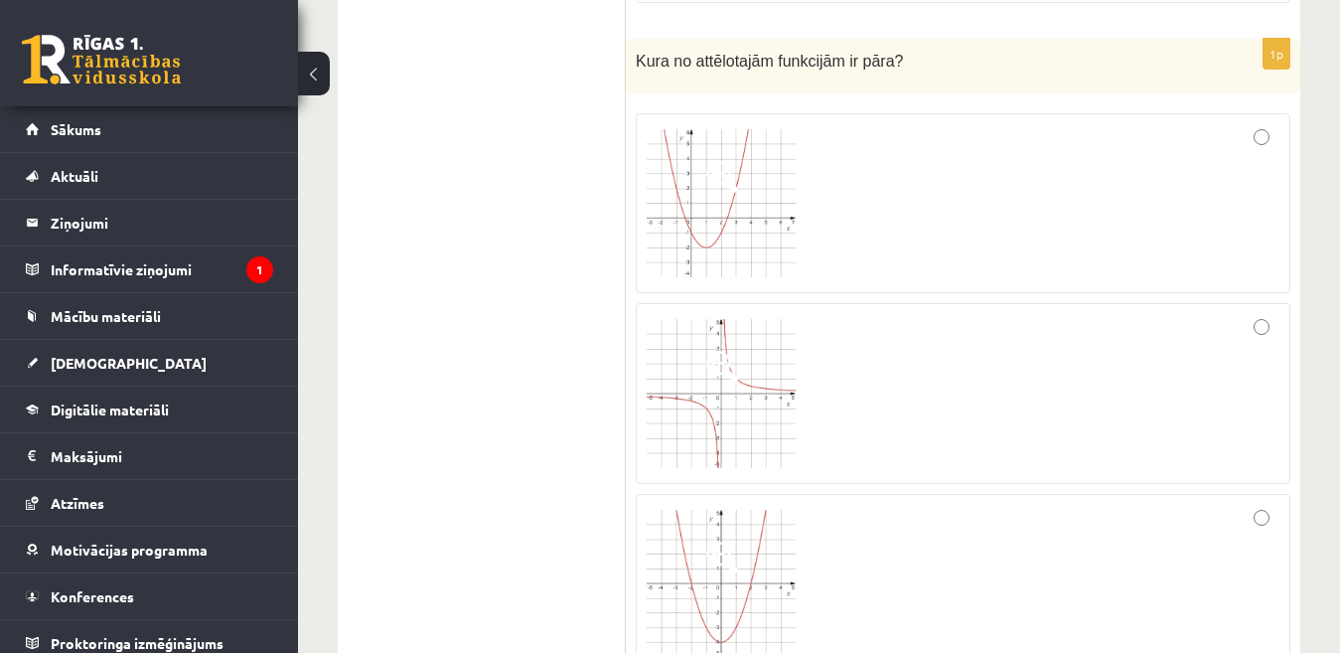
scroll to position [8869, 0]
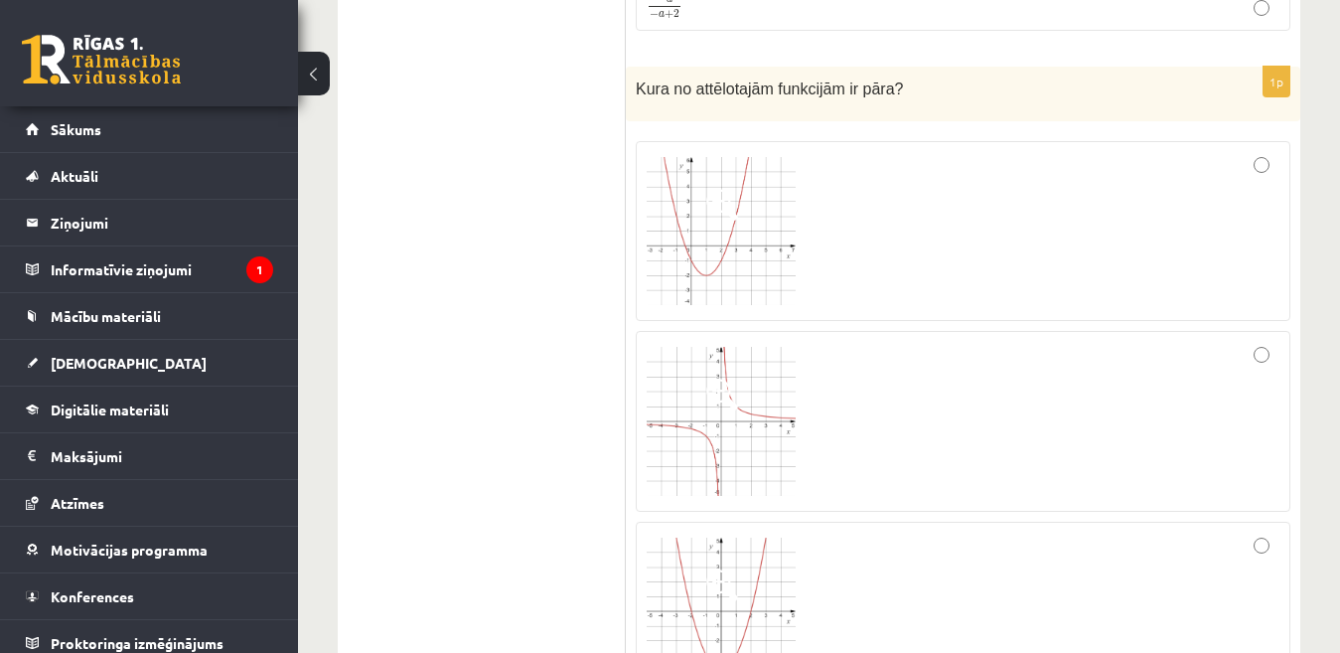
click at [820, 350] on div at bounding box center [963, 421] width 633 height 159
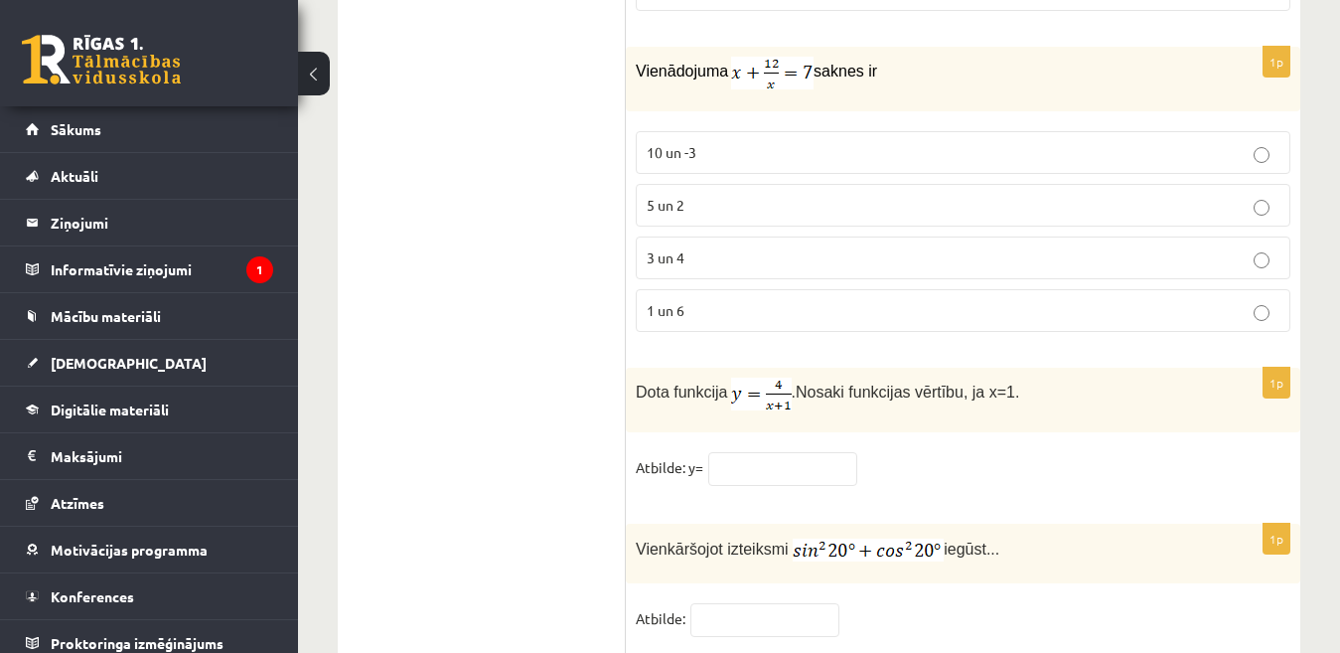
scroll to position [9664, 0]
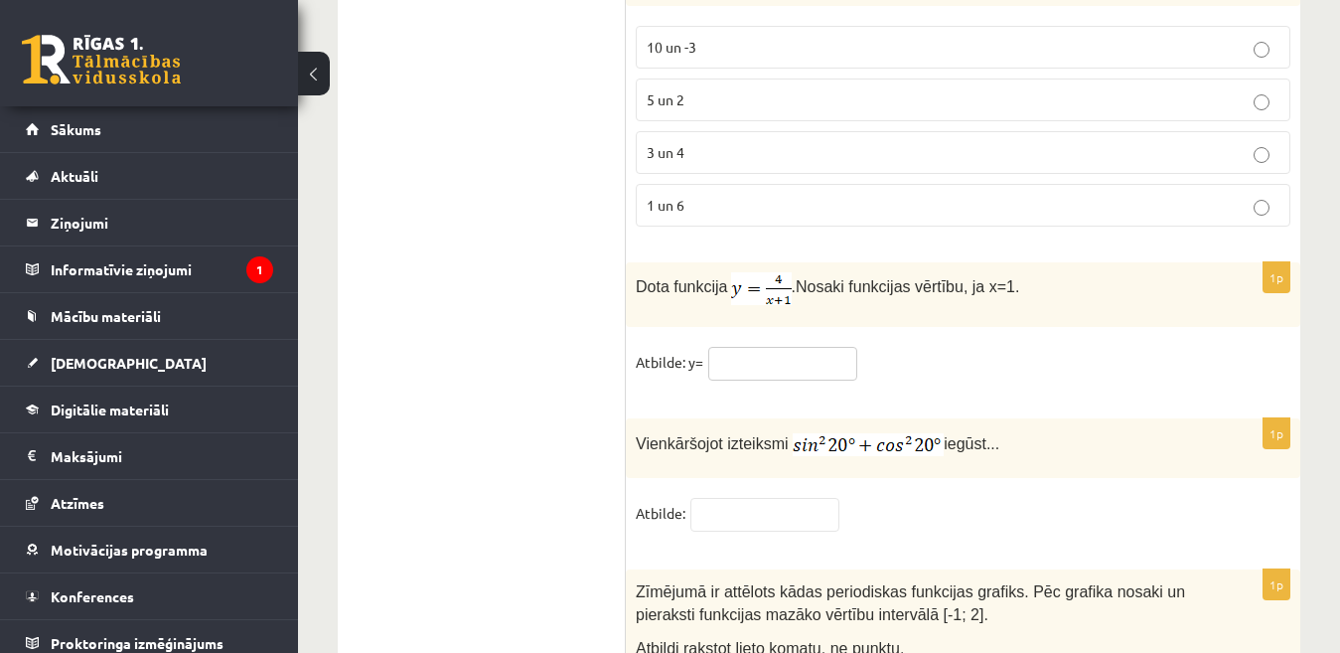
click at [821, 347] on input "text" at bounding box center [782, 364] width 149 height 34
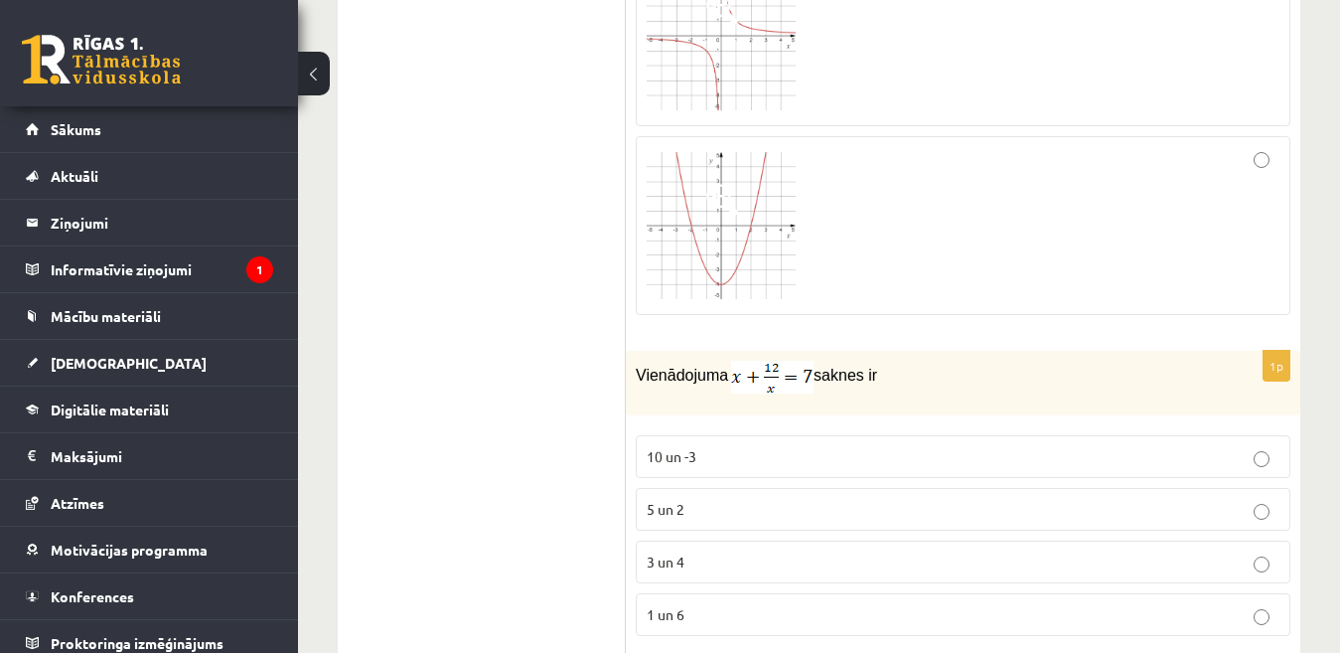
scroll to position [9266, 0]
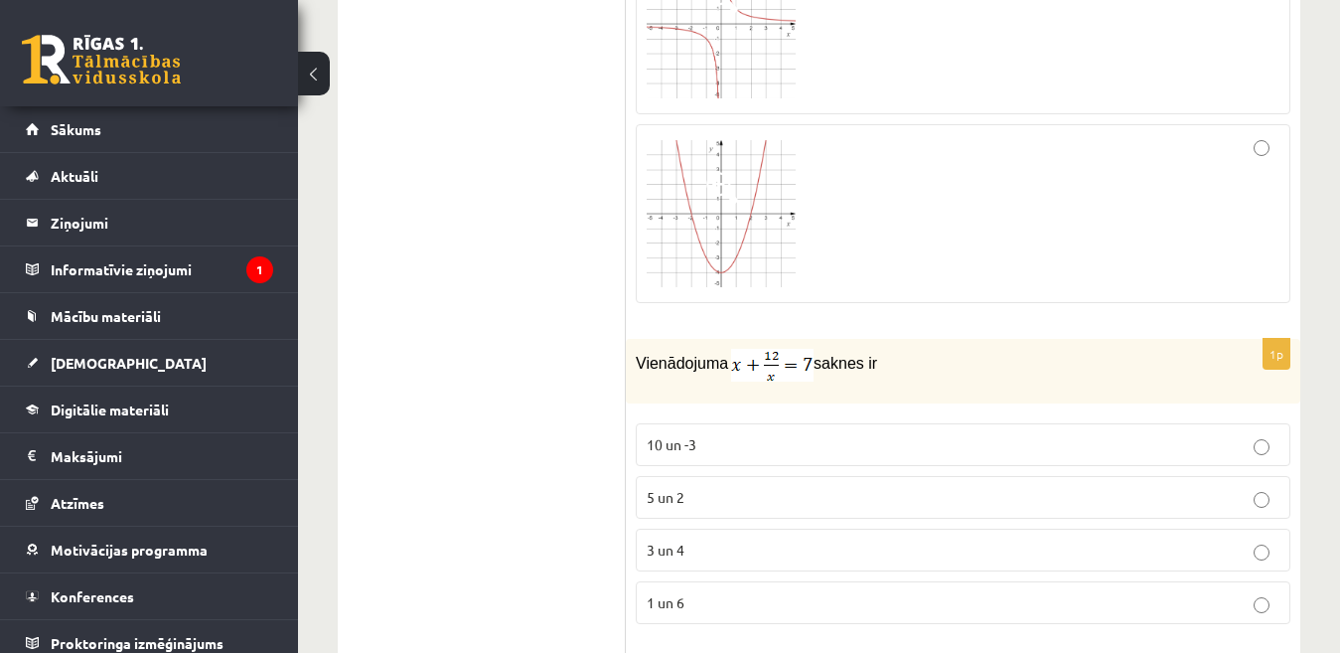
click at [818, 528] on label "3 un 4" at bounding box center [963, 549] width 655 height 43
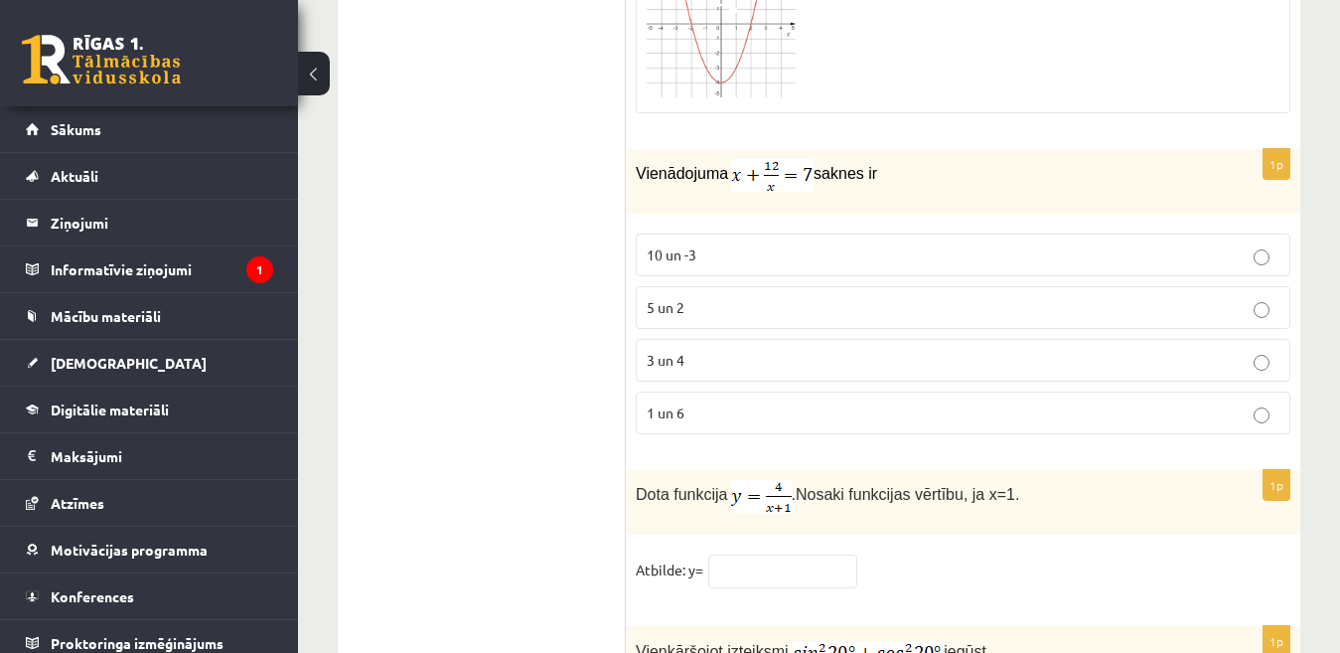
scroll to position [9564, 0]
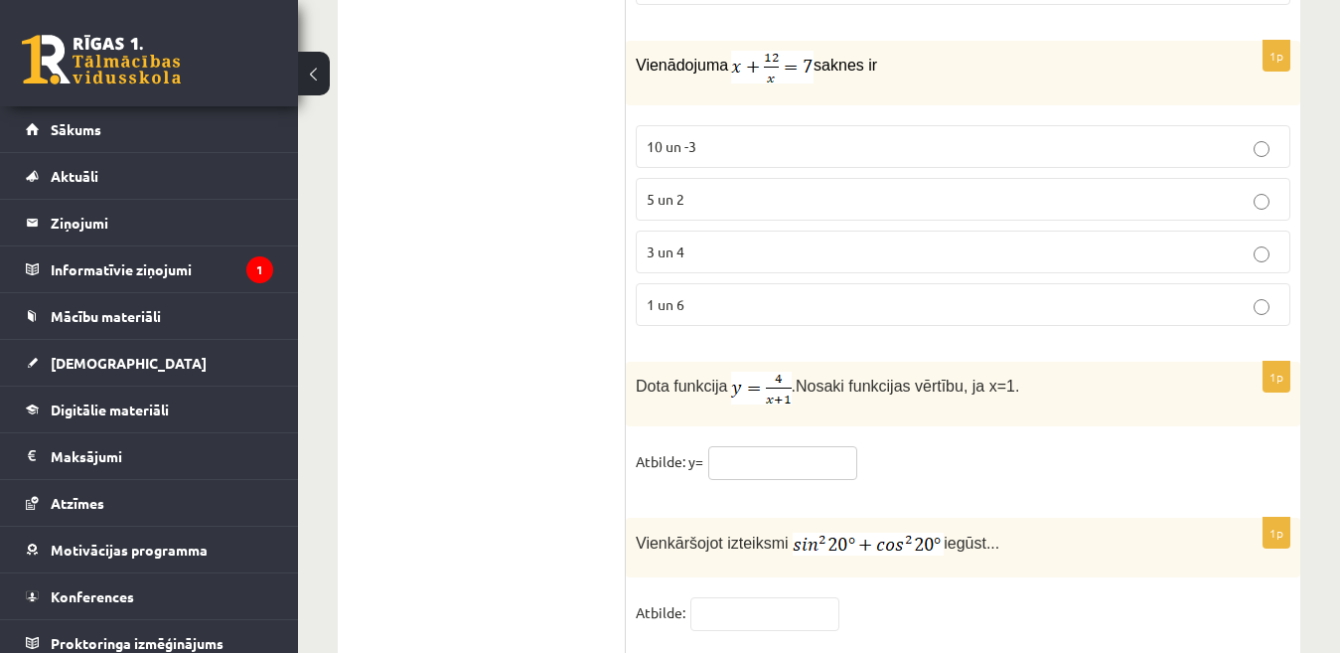
click at [767, 446] on input "text" at bounding box center [782, 463] width 149 height 34
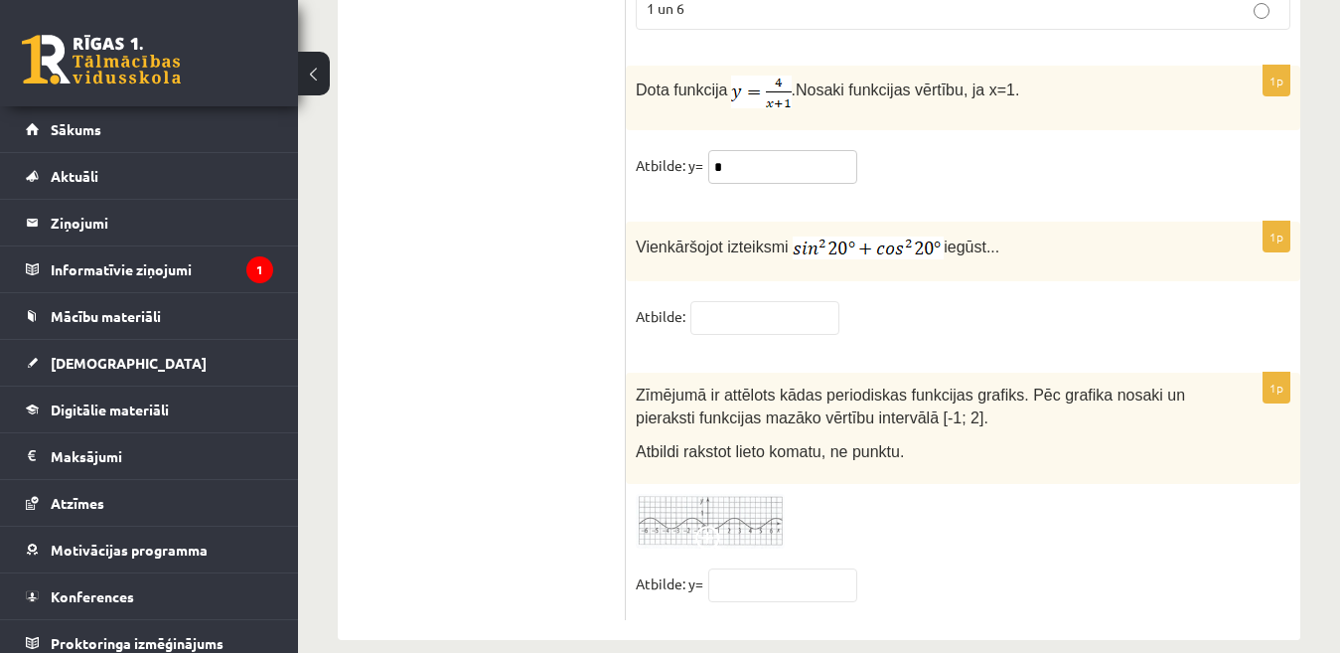
scroll to position [9862, 0]
type input "*"
click at [733, 299] on input "text" at bounding box center [764, 316] width 149 height 34
type input "*"
click at [815, 566] on input "text" at bounding box center [782, 583] width 149 height 34
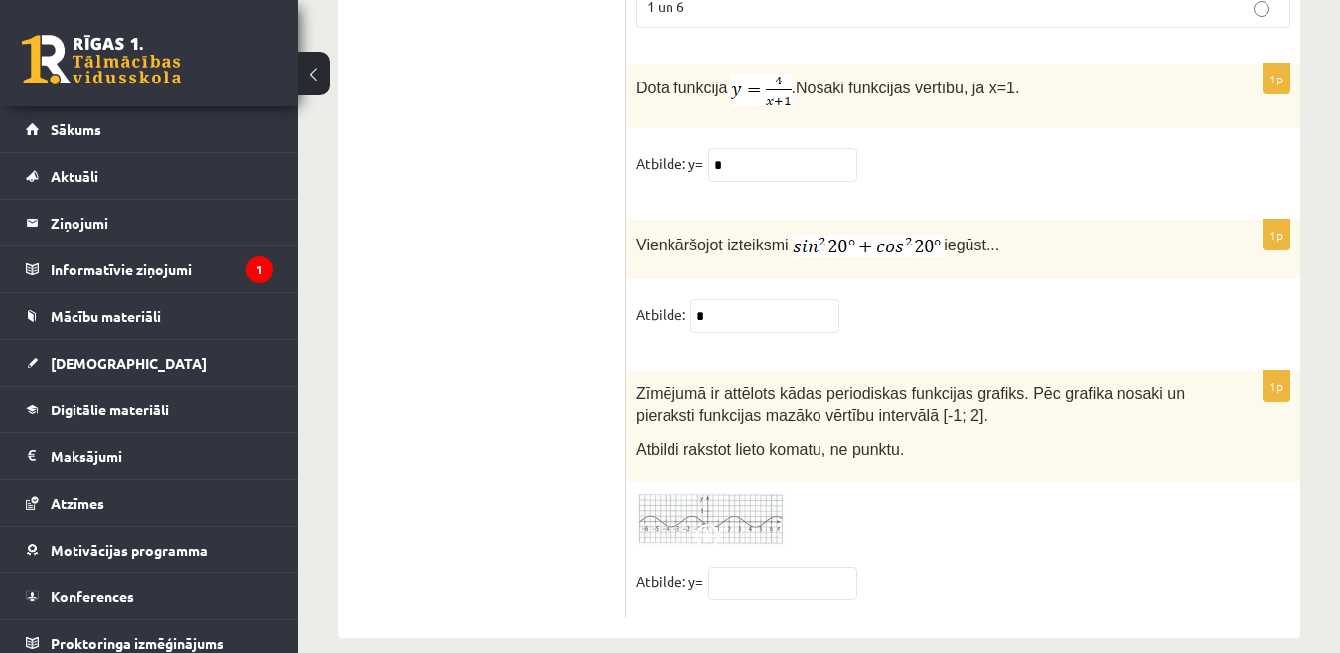
click at [755, 492] on img at bounding box center [710, 519] width 149 height 55
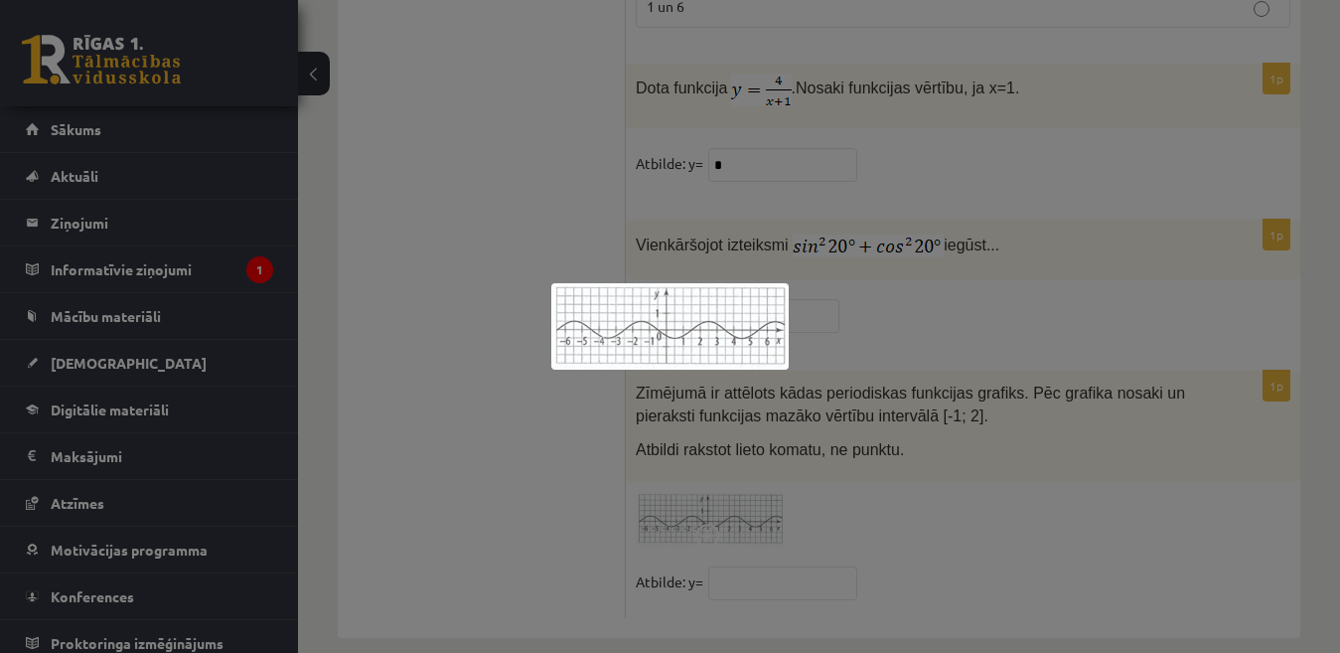
click at [734, 564] on div at bounding box center [670, 326] width 1340 height 653
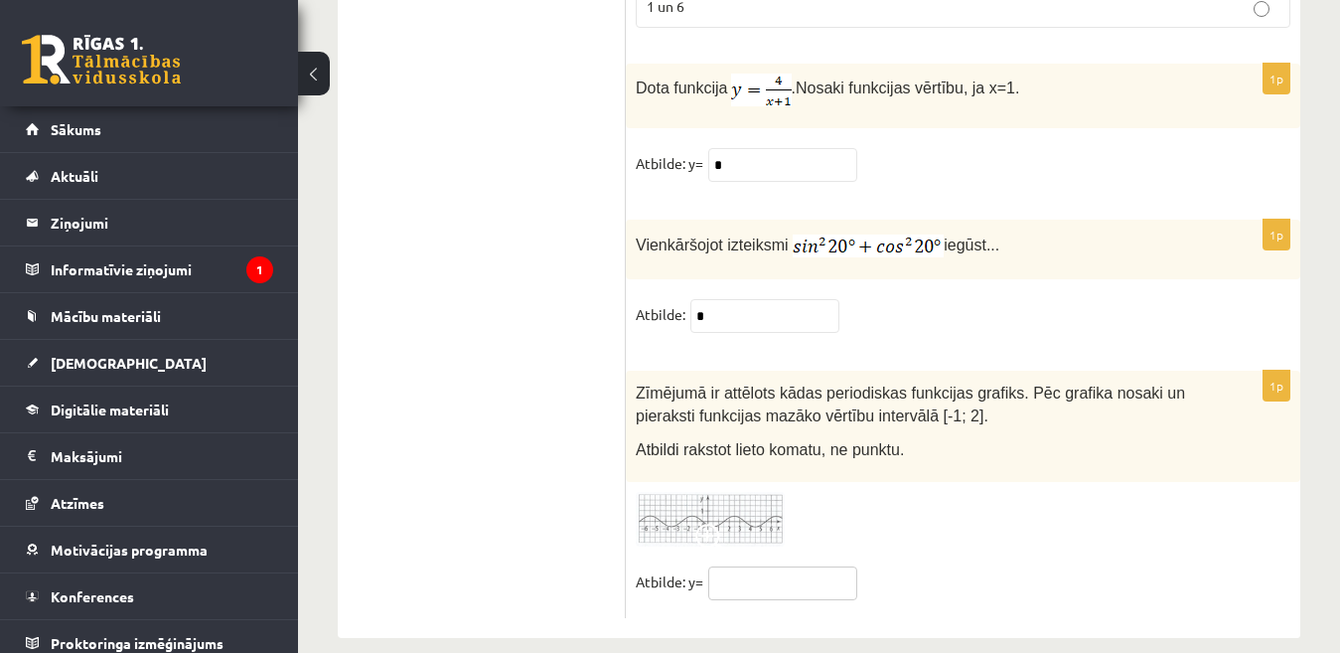
click at [740, 566] on input "text" at bounding box center [782, 583] width 149 height 34
click at [728, 492] on img at bounding box center [710, 519] width 149 height 55
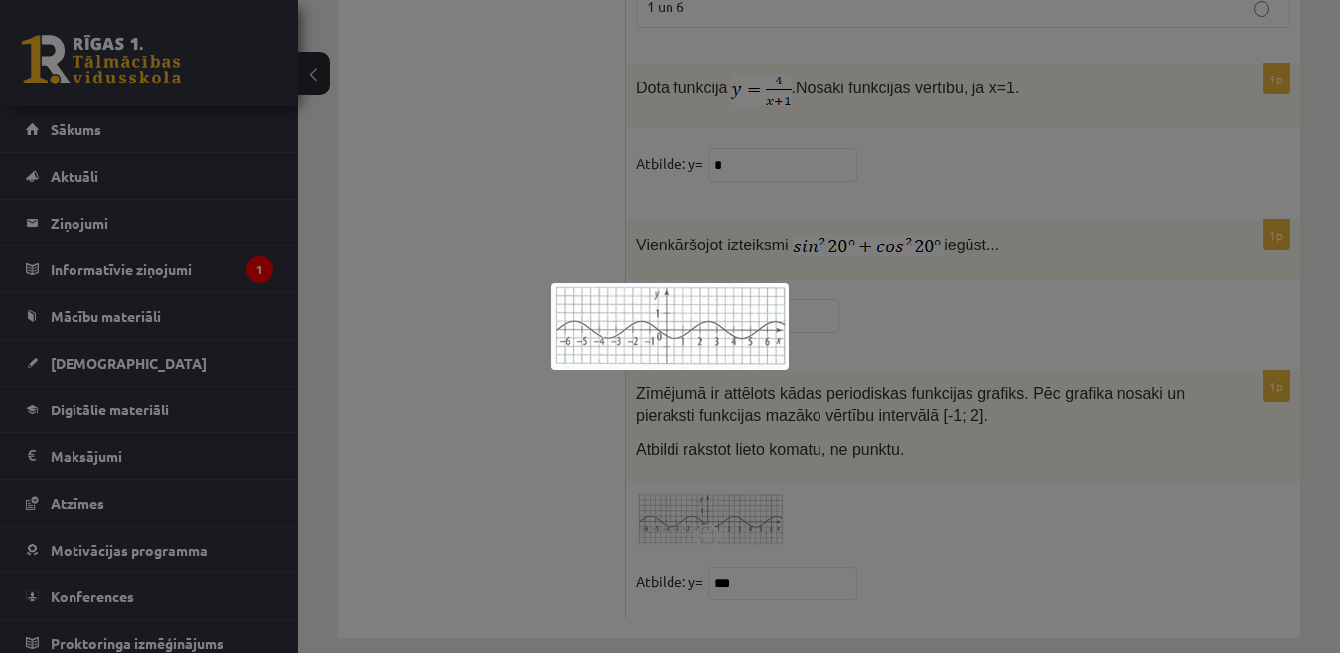
click at [800, 555] on div at bounding box center [670, 326] width 1340 height 653
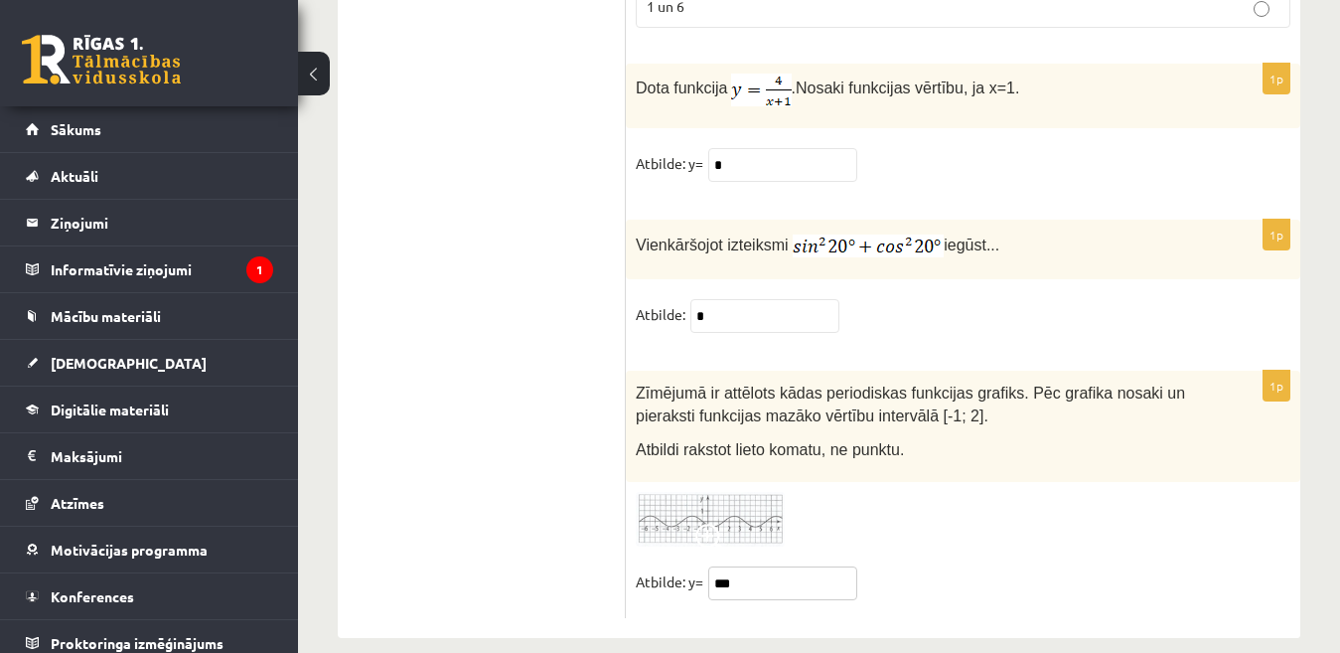
click at [791, 566] on input "***" at bounding box center [782, 583] width 149 height 34
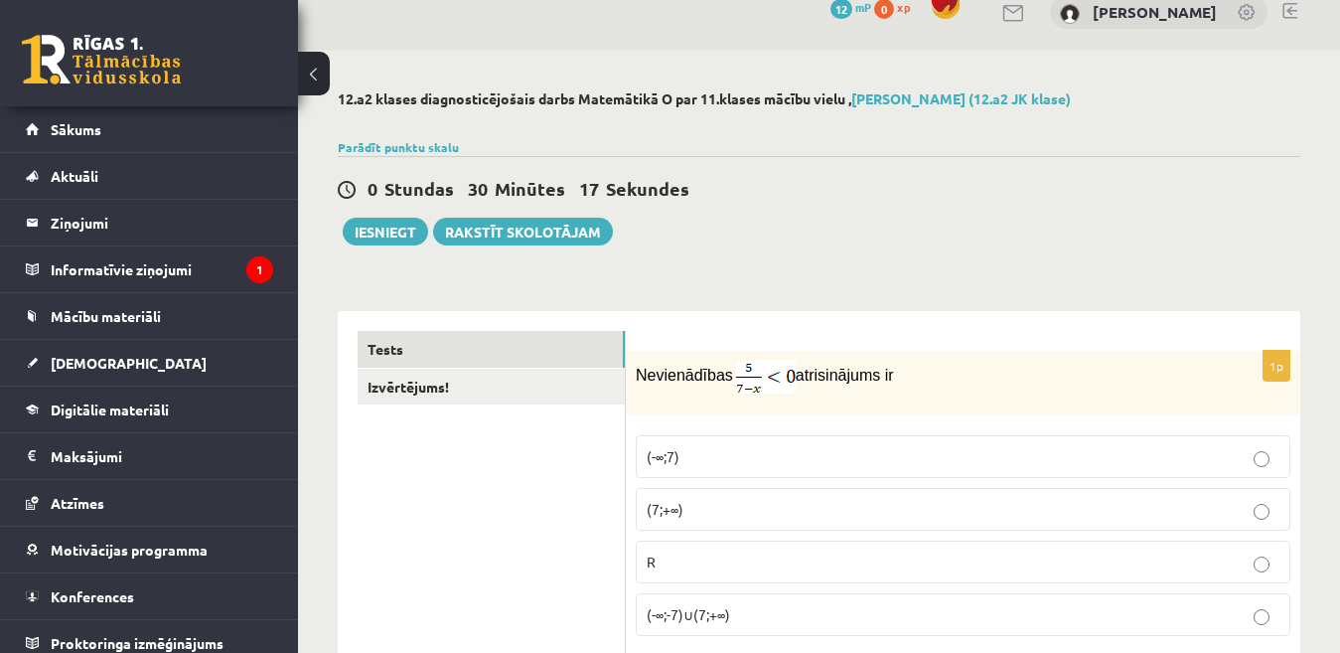
scroll to position [0, 0]
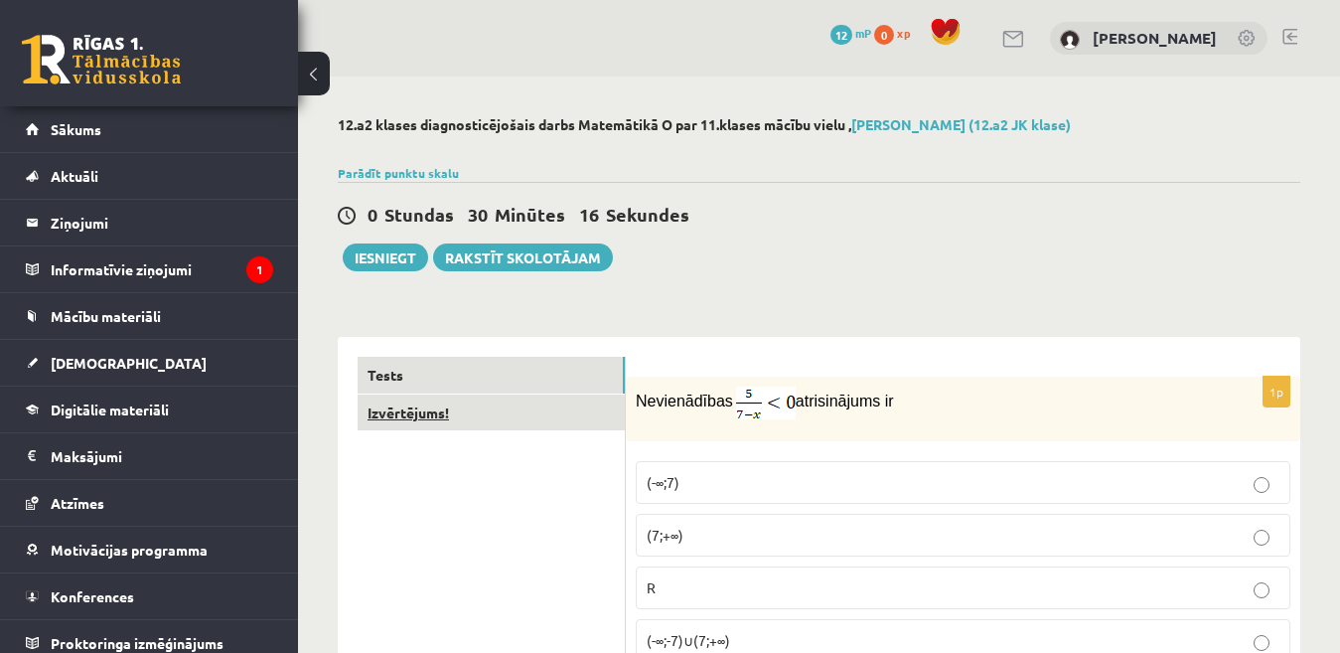
type input "*******"
click at [482, 428] on link "Izvērtējums!" at bounding box center [491, 412] width 267 height 37
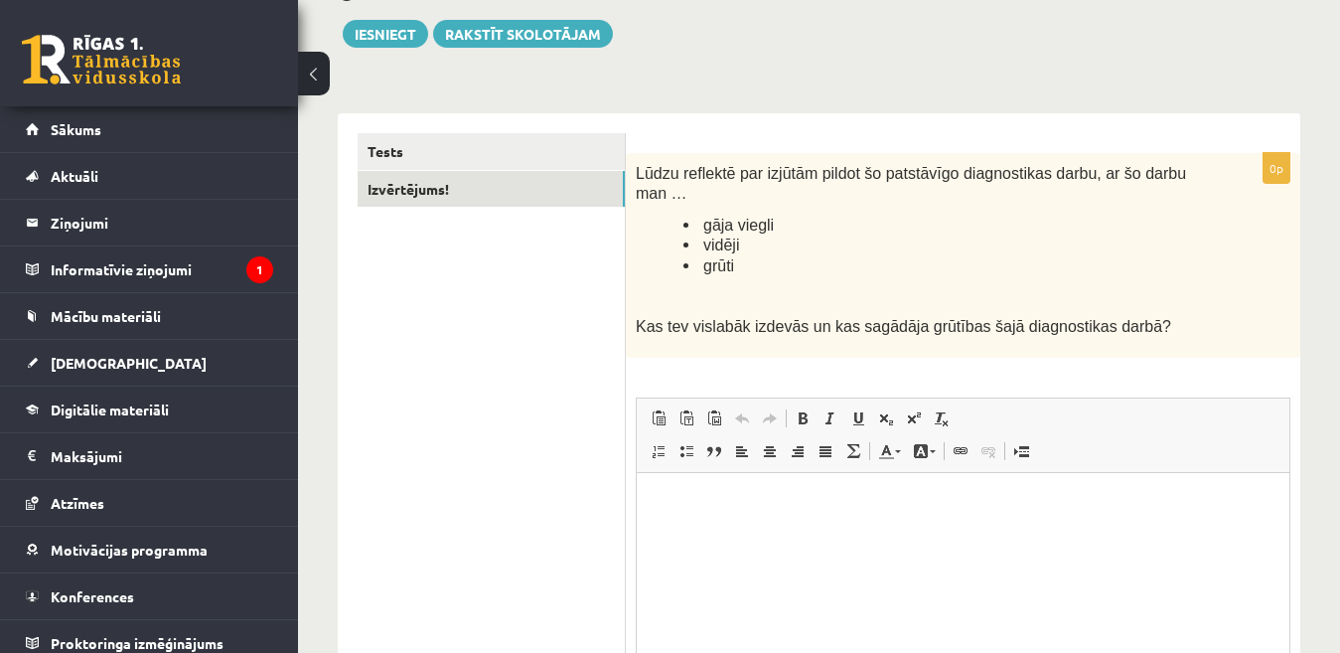
click at [714, 236] on span "vidēji" at bounding box center [721, 244] width 36 height 17
click at [714, 193] on div "Lūdzu reflektē par izjūtām pildot šo patstāvīgo diagnostikas darbu, ar šo darbu…" at bounding box center [963, 255] width 674 height 205
click at [719, 519] on html at bounding box center [963, 502] width 653 height 61
click at [896, 438] on link "Text Color" at bounding box center [889, 451] width 35 height 26
click at [833, 530] on html "**" at bounding box center [963, 502] width 653 height 61
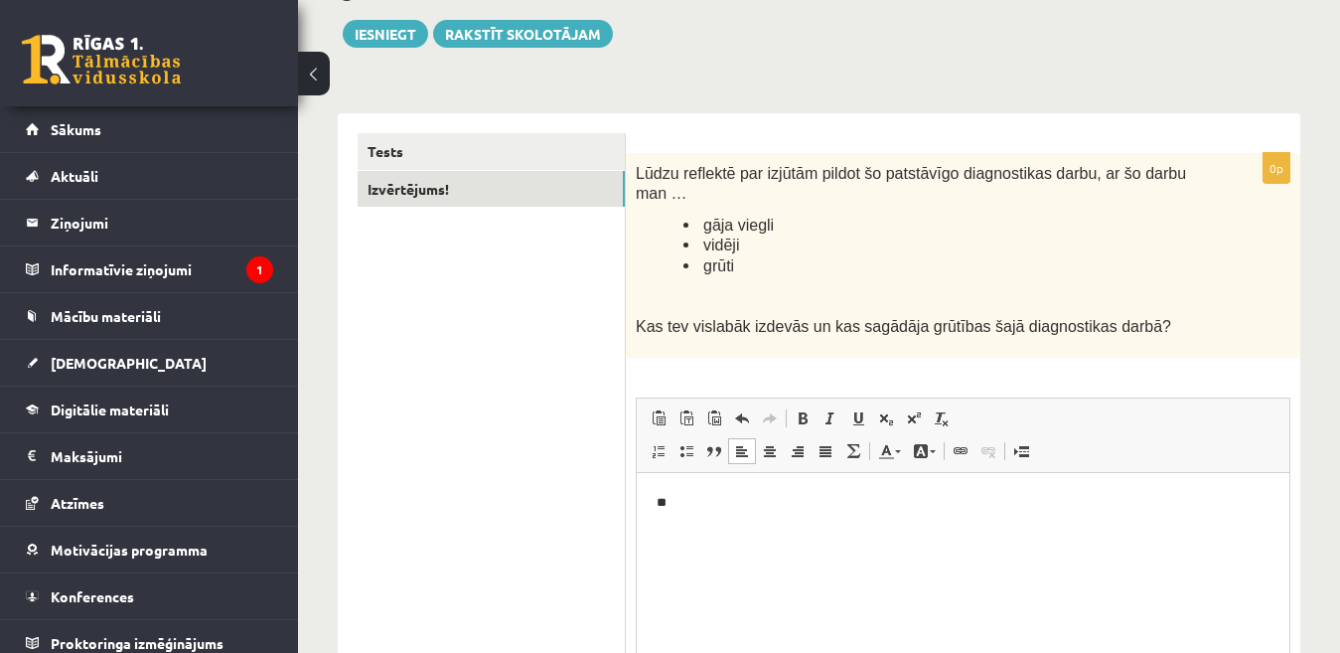
drag, startPoint x: 771, startPoint y: 497, endPoint x: 785, endPoint y: 504, distance: 15.5
click at [774, 498] on p "**" at bounding box center [963, 502] width 613 height 21
click at [389, 25] on button "Iesniegt" at bounding box center [385, 34] width 85 height 28
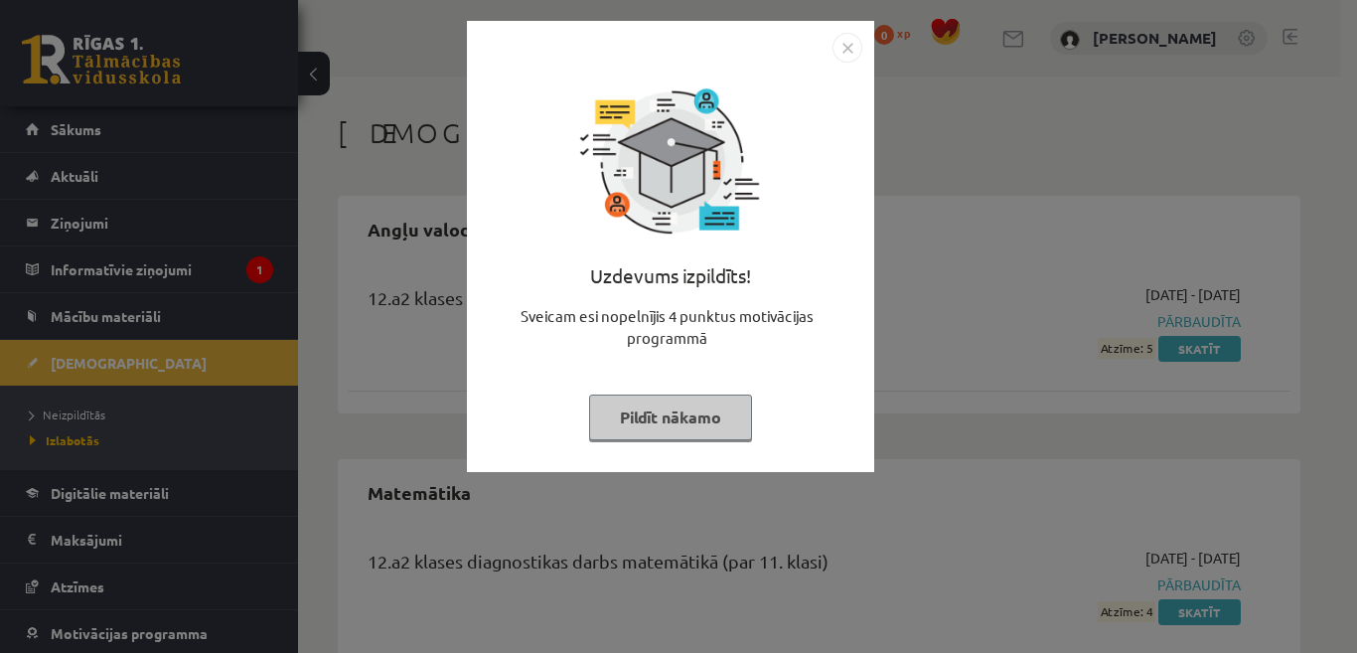
click at [982, 248] on div "Uzdevums izpildīts! Sveicam esi nopelnījis 4 punktus motivācijas programmā Pild…" at bounding box center [678, 326] width 1357 height 653
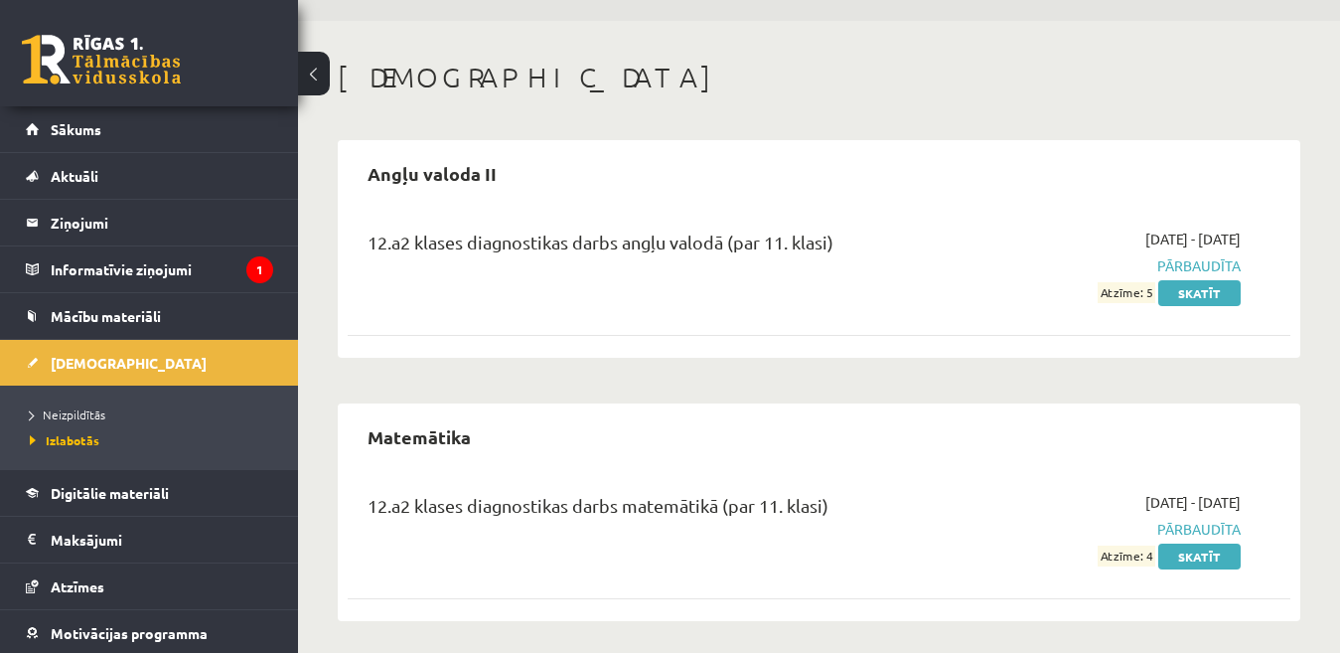
scroll to position [64, 0]
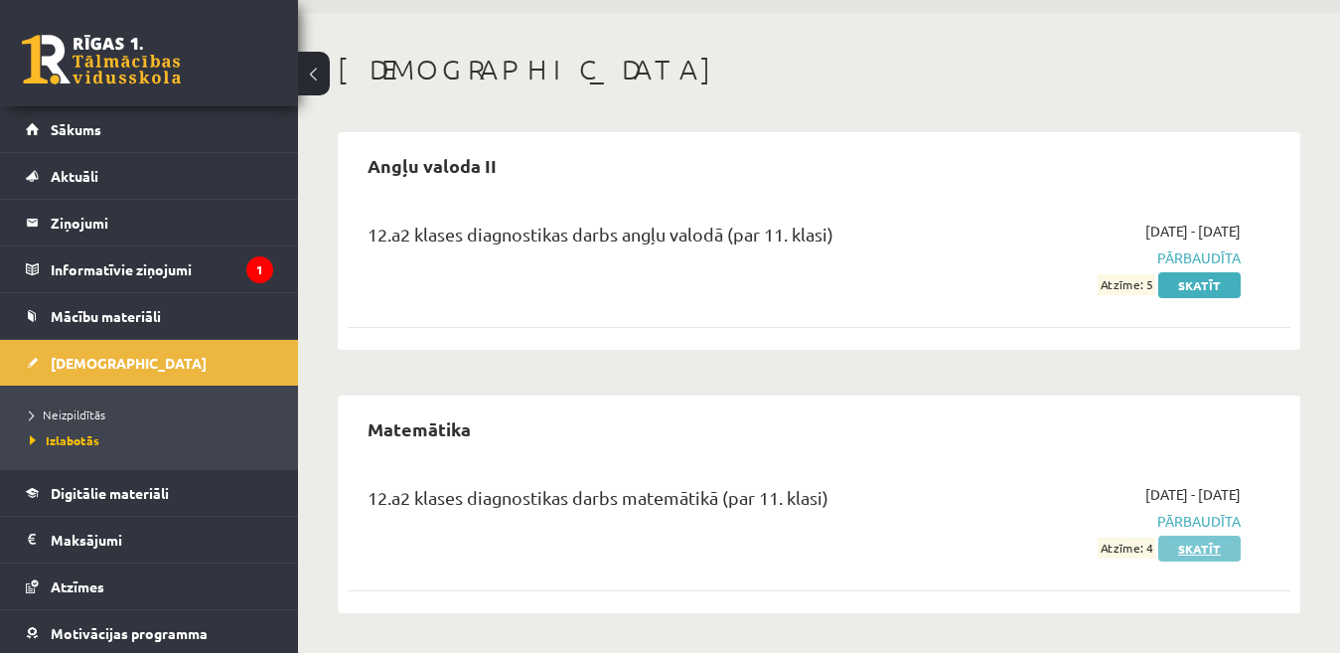
click at [1175, 546] on link "Skatīt" at bounding box center [1199, 548] width 82 height 26
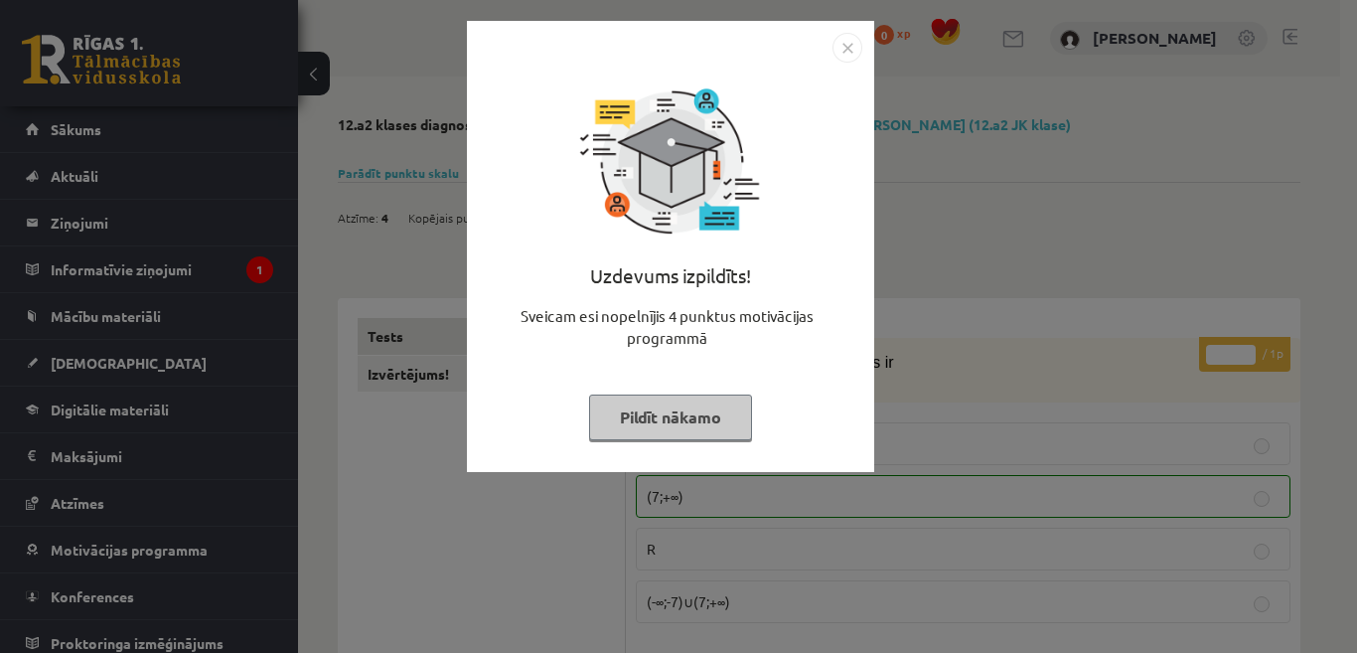
click at [714, 405] on button "Pildīt nākamo" at bounding box center [670, 417] width 163 height 46
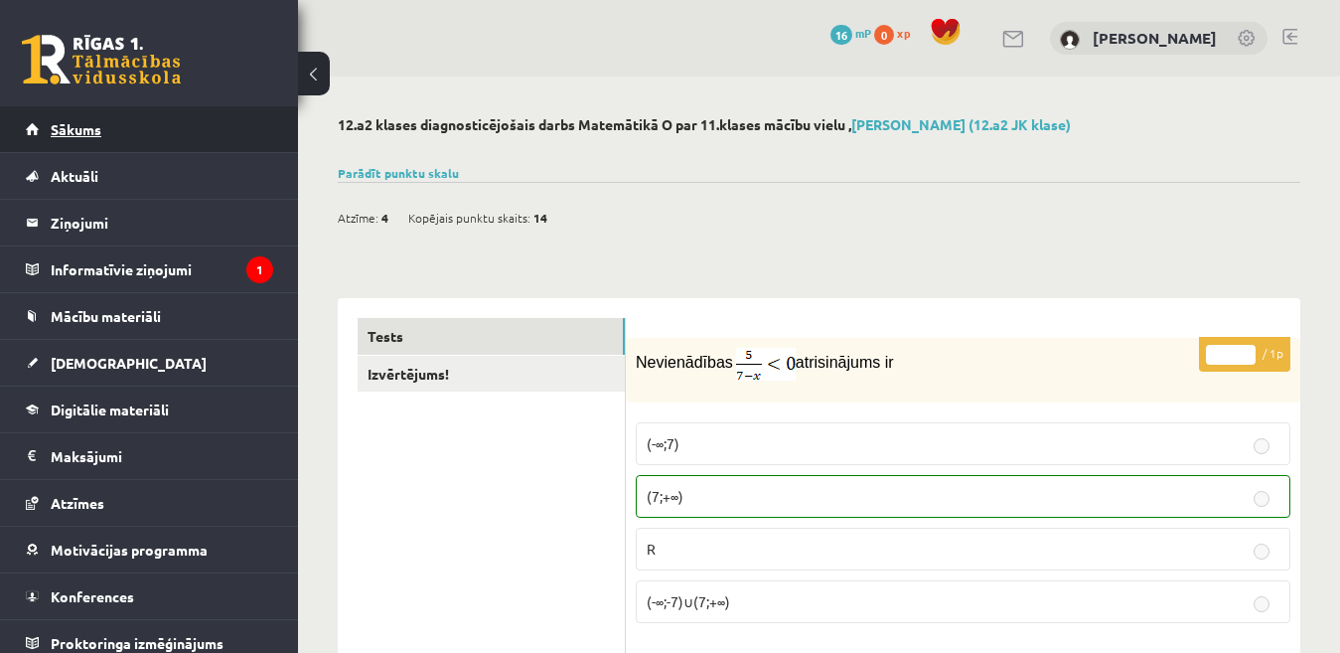
click at [133, 135] on link "Sākums" at bounding box center [149, 129] width 247 height 46
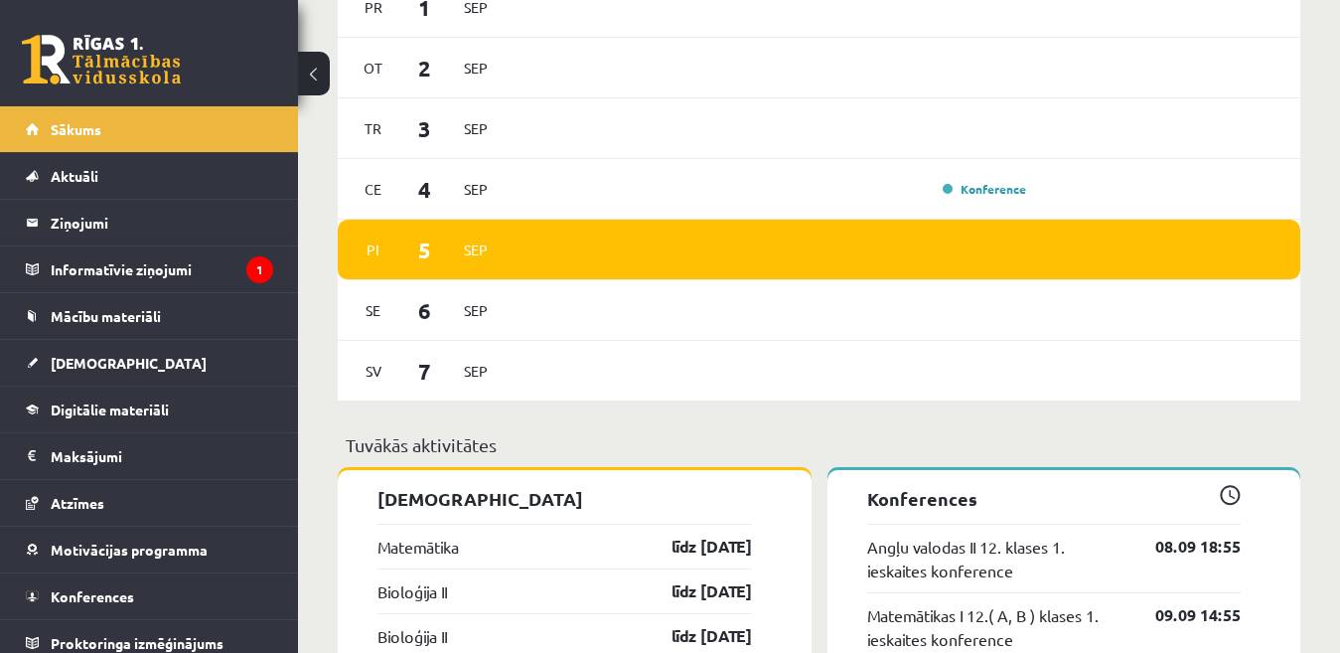
scroll to position [1490, 0]
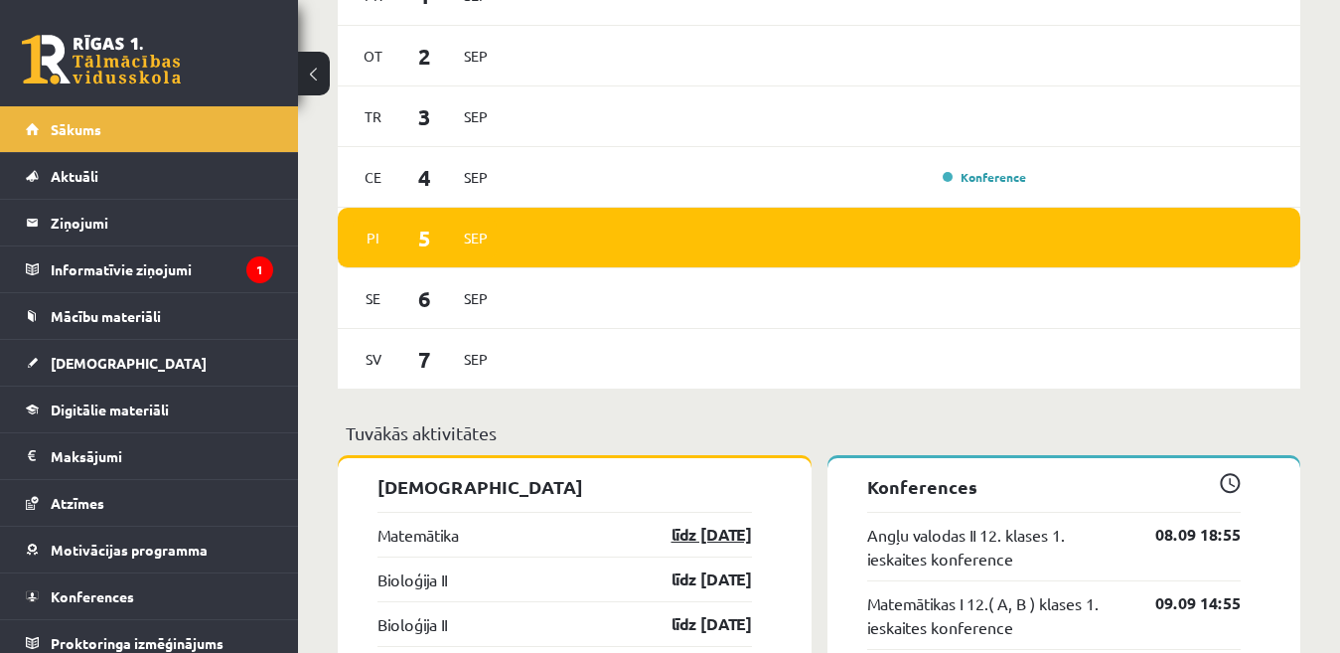
click at [666, 539] on link "līdz [DATE]" at bounding box center [694, 534] width 115 height 24
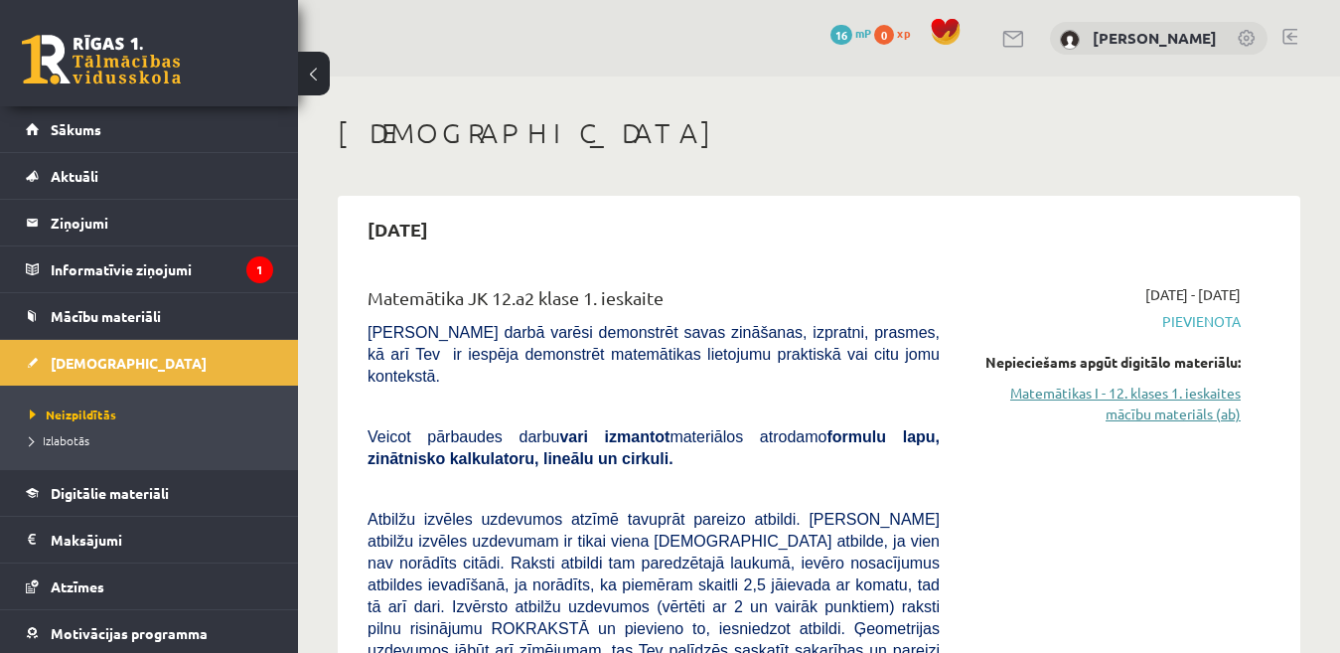
click at [1111, 410] on link "Matemātikas I - 12. klases 1. ieskaites mācību materiāls (ab)" at bounding box center [1104, 403] width 271 height 42
click at [1039, 386] on link "Matemātikas I - 12. klases 1. ieskaites mācību materiāls (ab)" at bounding box center [1104, 403] width 271 height 42
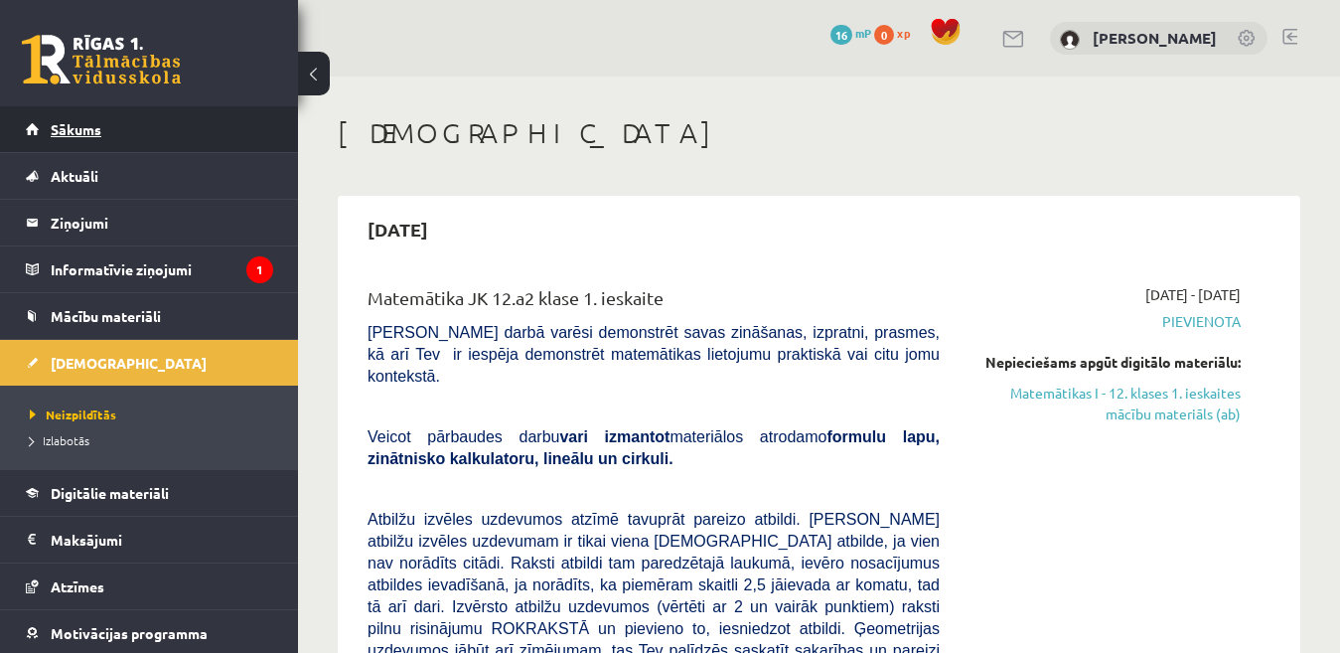
click at [131, 139] on link "Sākums" at bounding box center [149, 129] width 247 height 46
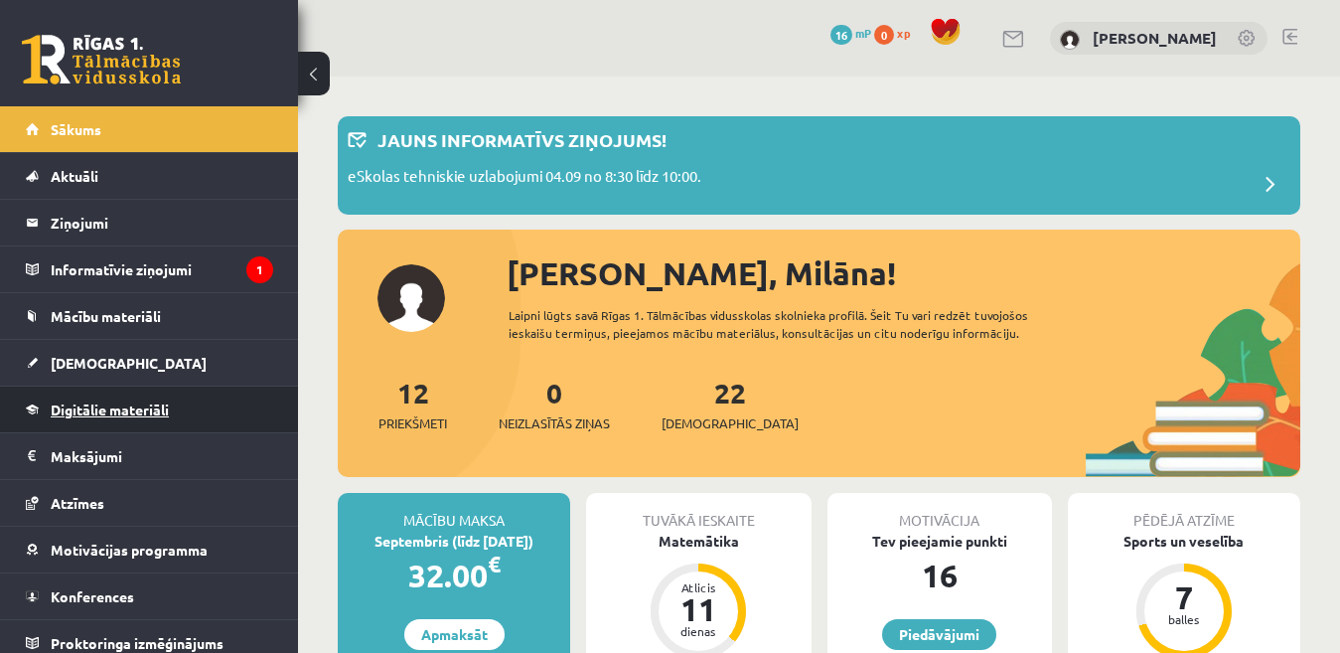
click at [133, 398] on link "Digitālie materiāli" at bounding box center [149, 409] width 247 height 46
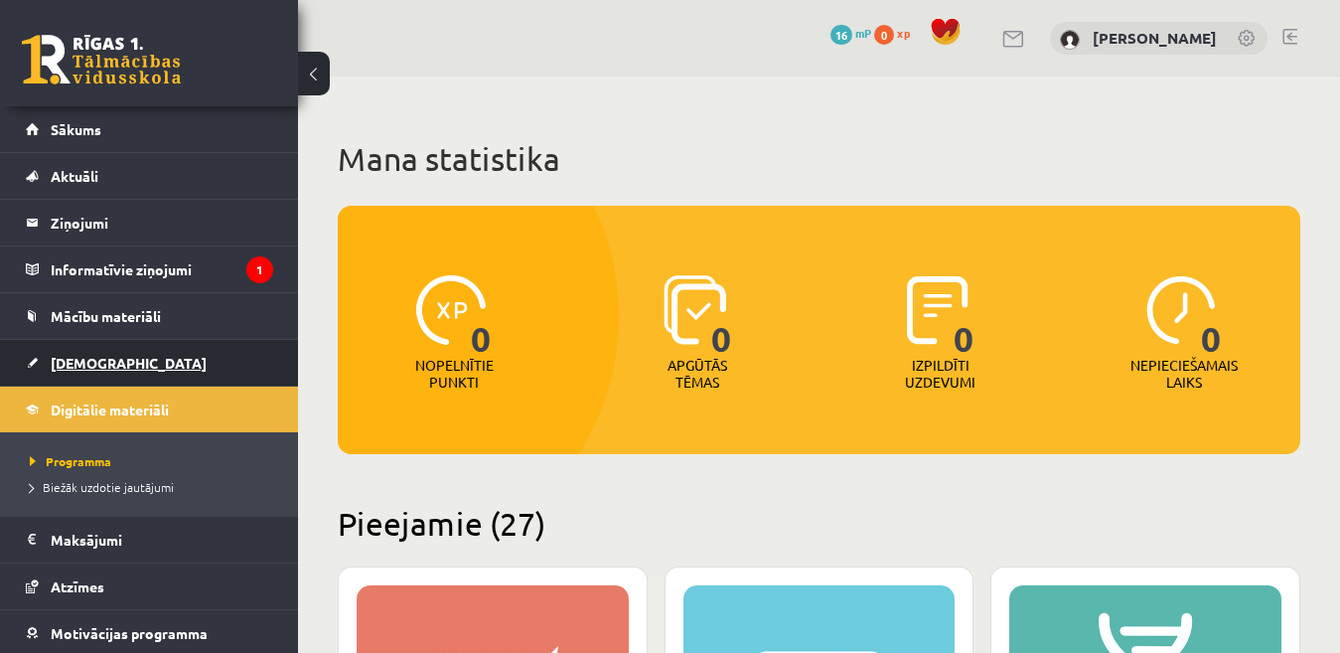
click at [138, 365] on link "[DEMOGRAPHIC_DATA]" at bounding box center [149, 363] width 247 height 46
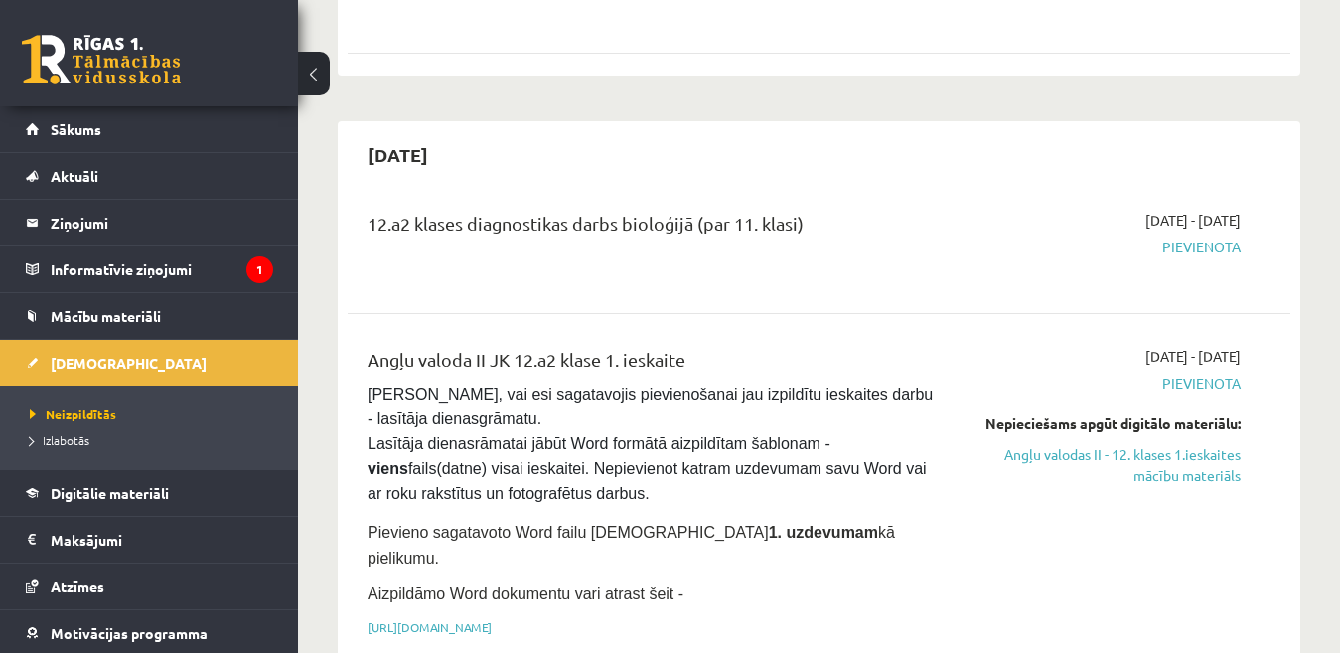
scroll to position [1192, 0]
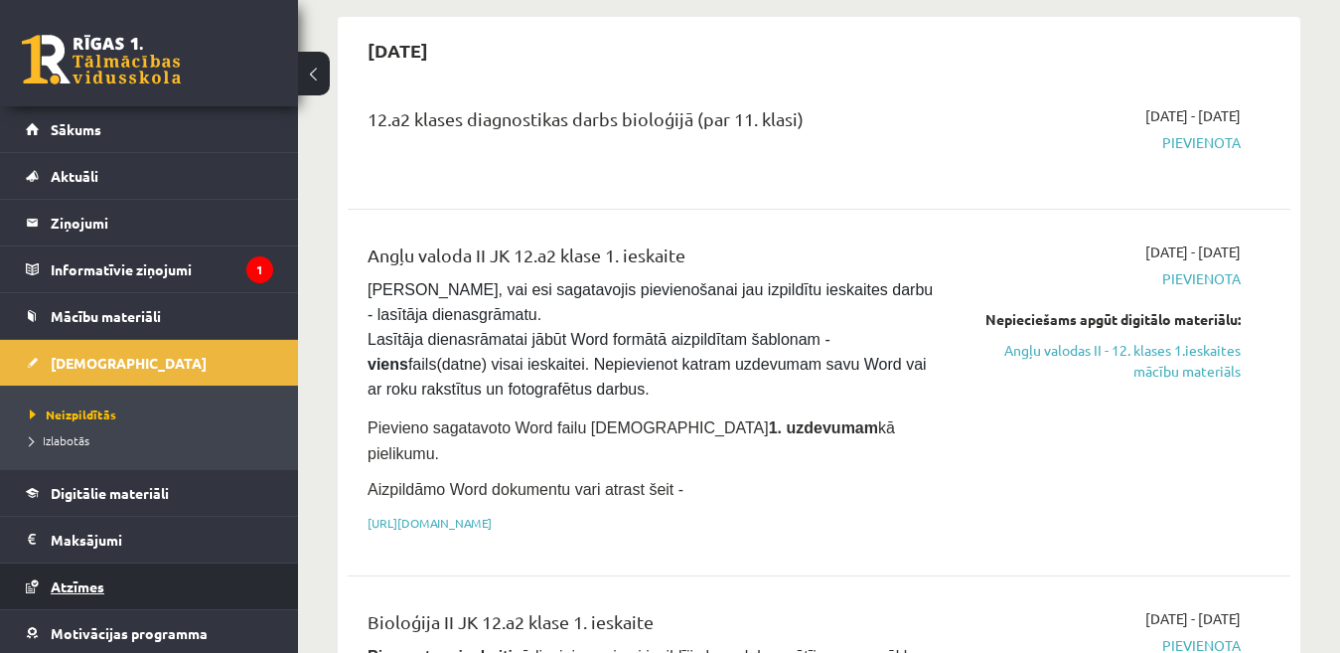
click at [101, 595] on link "Atzīmes" at bounding box center [149, 586] width 247 height 46
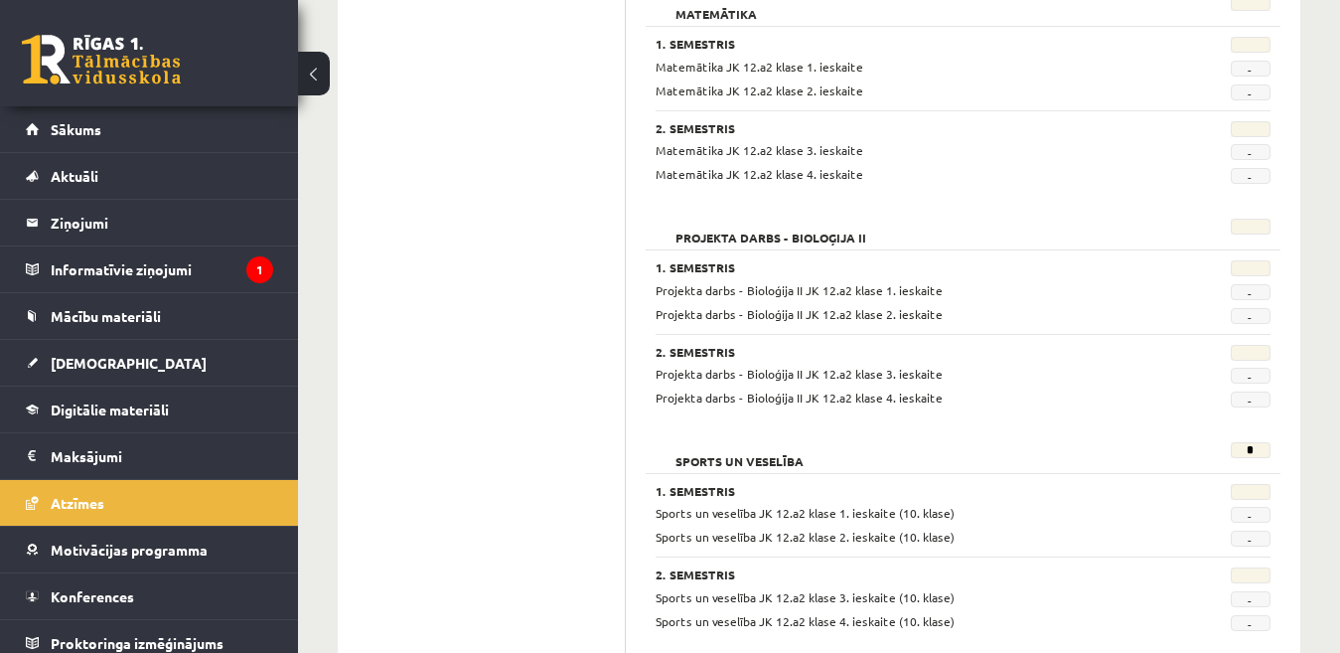
scroll to position [1957, 0]
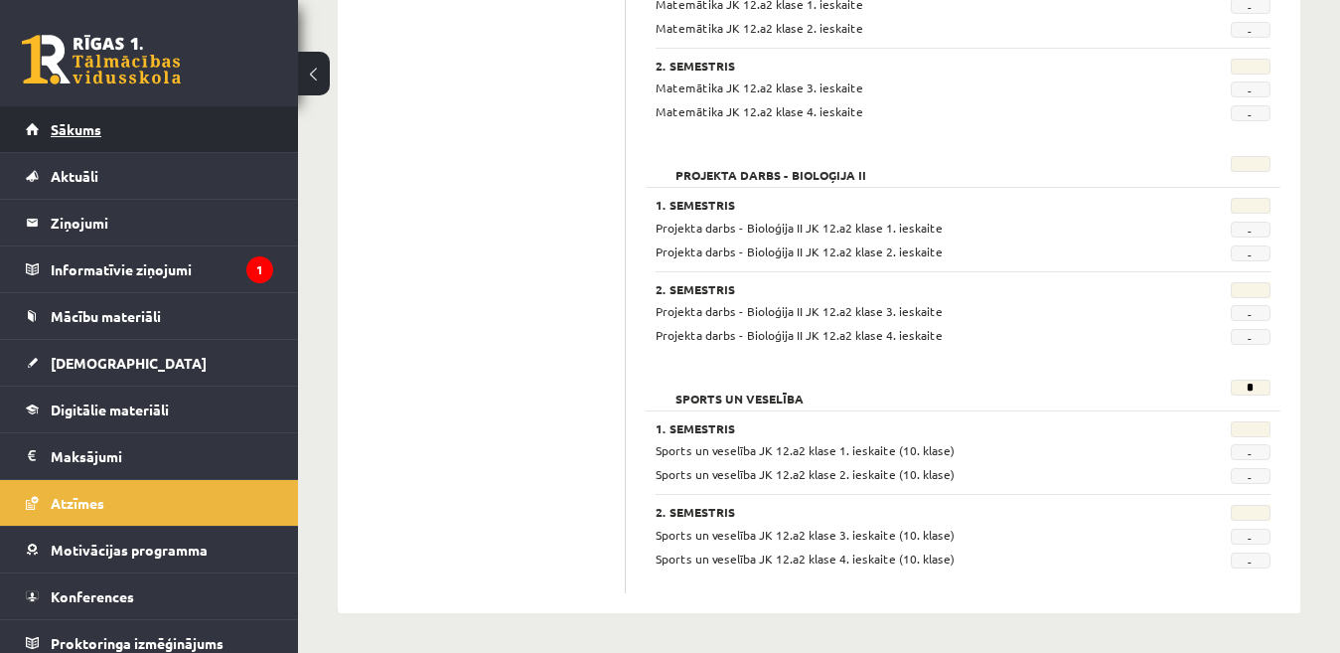
click at [202, 141] on link "Sākums" at bounding box center [149, 129] width 247 height 46
